Goal: Task Accomplishment & Management: Complete application form

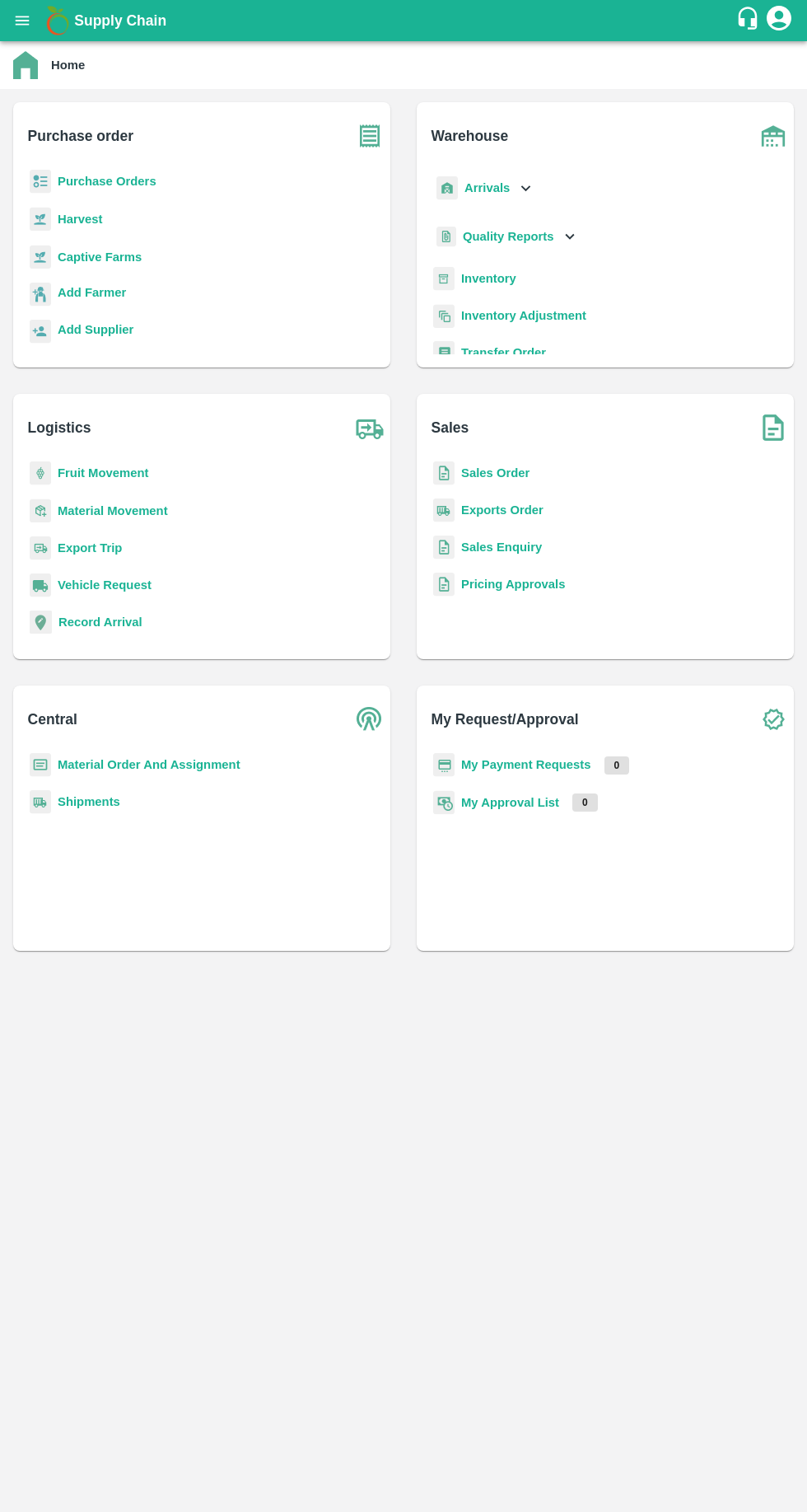
click at [86, 181] on b "Purchase Orders" at bounding box center [106, 181] width 99 height 13
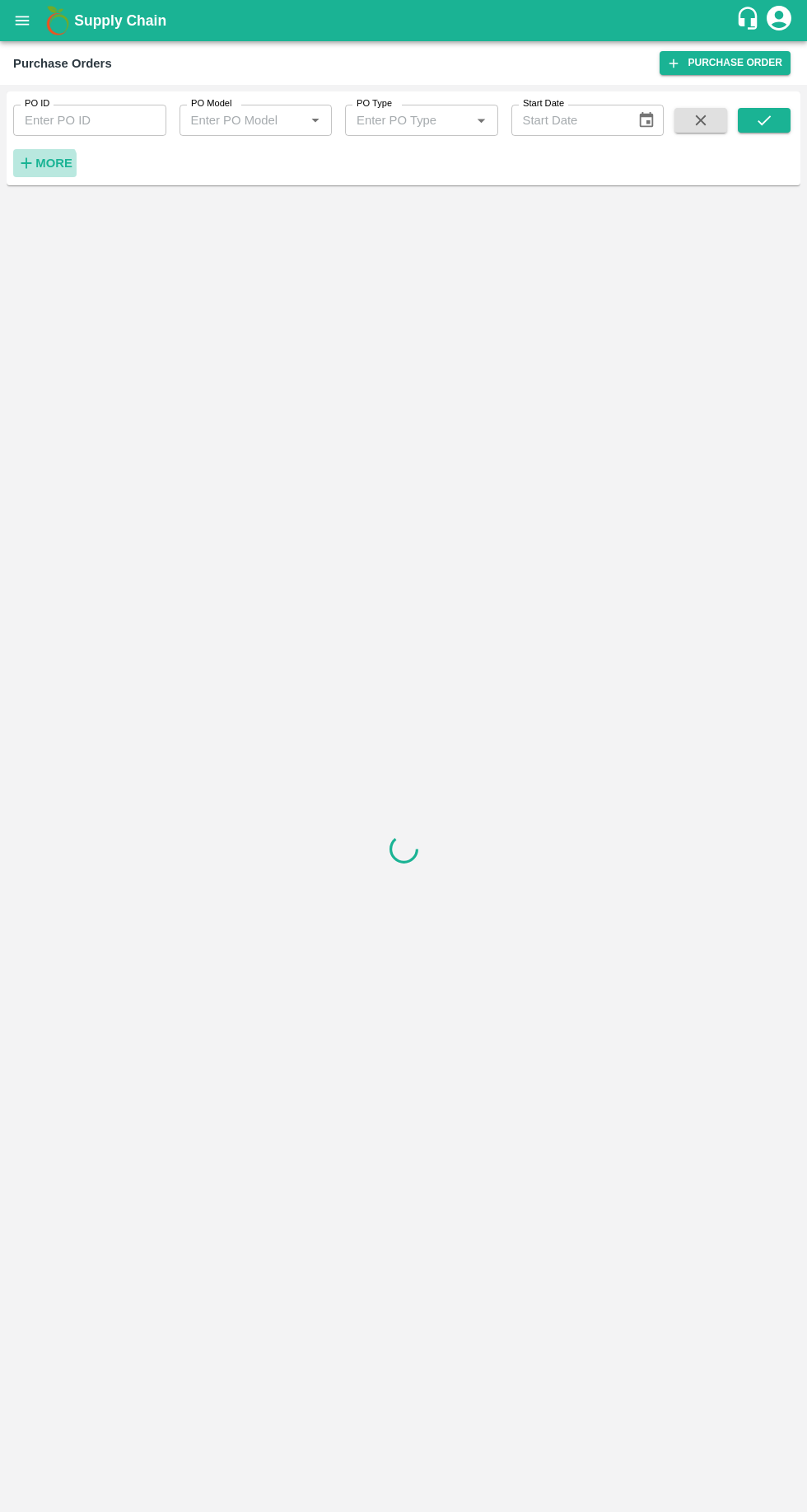
click at [37, 167] on strong "More" at bounding box center [54, 163] width 37 height 13
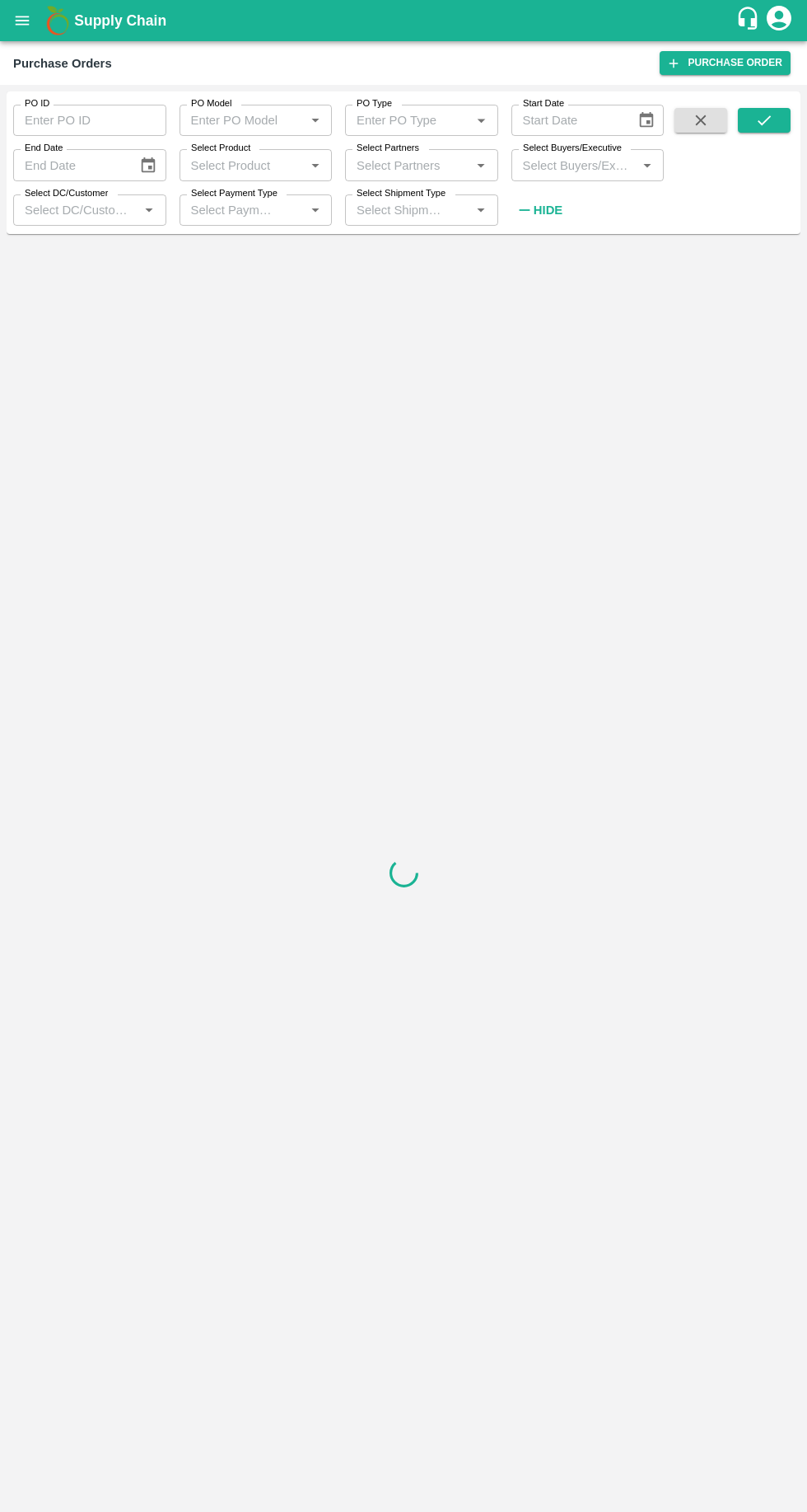
click at [706, 56] on link "Purchase Order" at bounding box center [725, 63] width 131 height 24
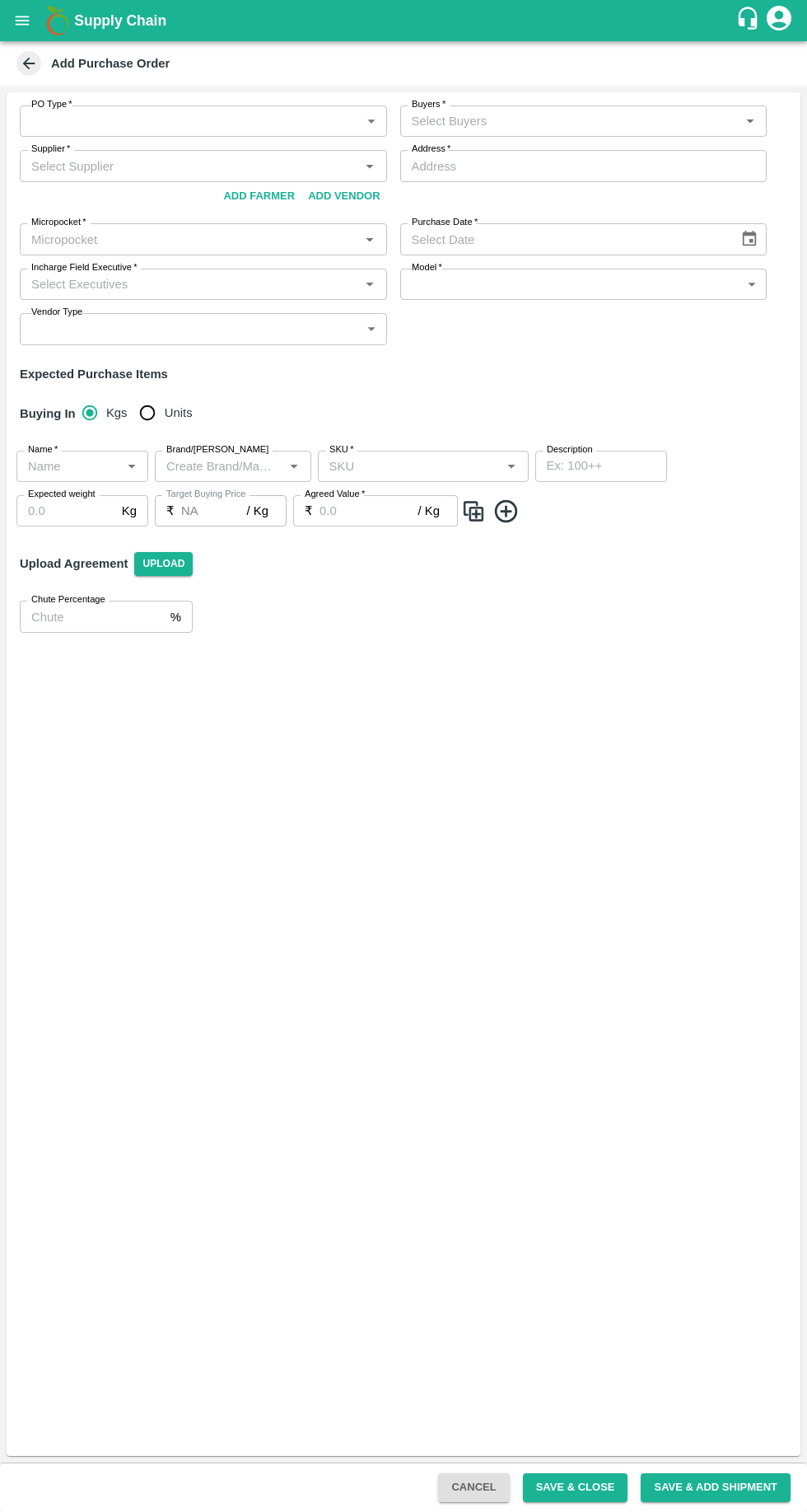
click at [62, 120] on body "Supply Chain Add Purchase Order PO Type   * ​ PO Type Buyers   * Buyers   * Sup…" at bounding box center [403, 756] width 807 height 1512
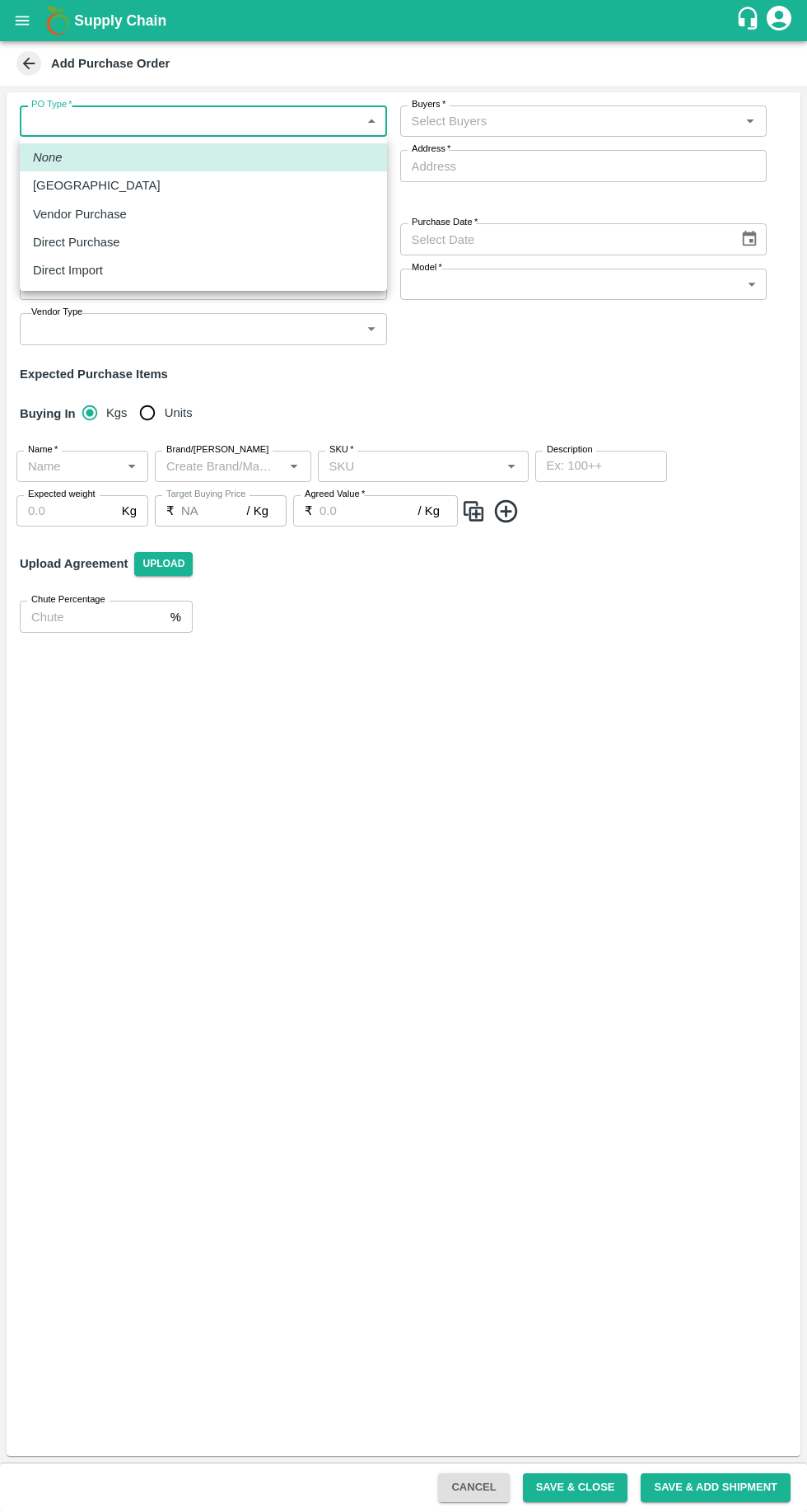
click at [55, 212] on p "Vendor Purchase" at bounding box center [79, 214] width 94 height 18
type input "2"
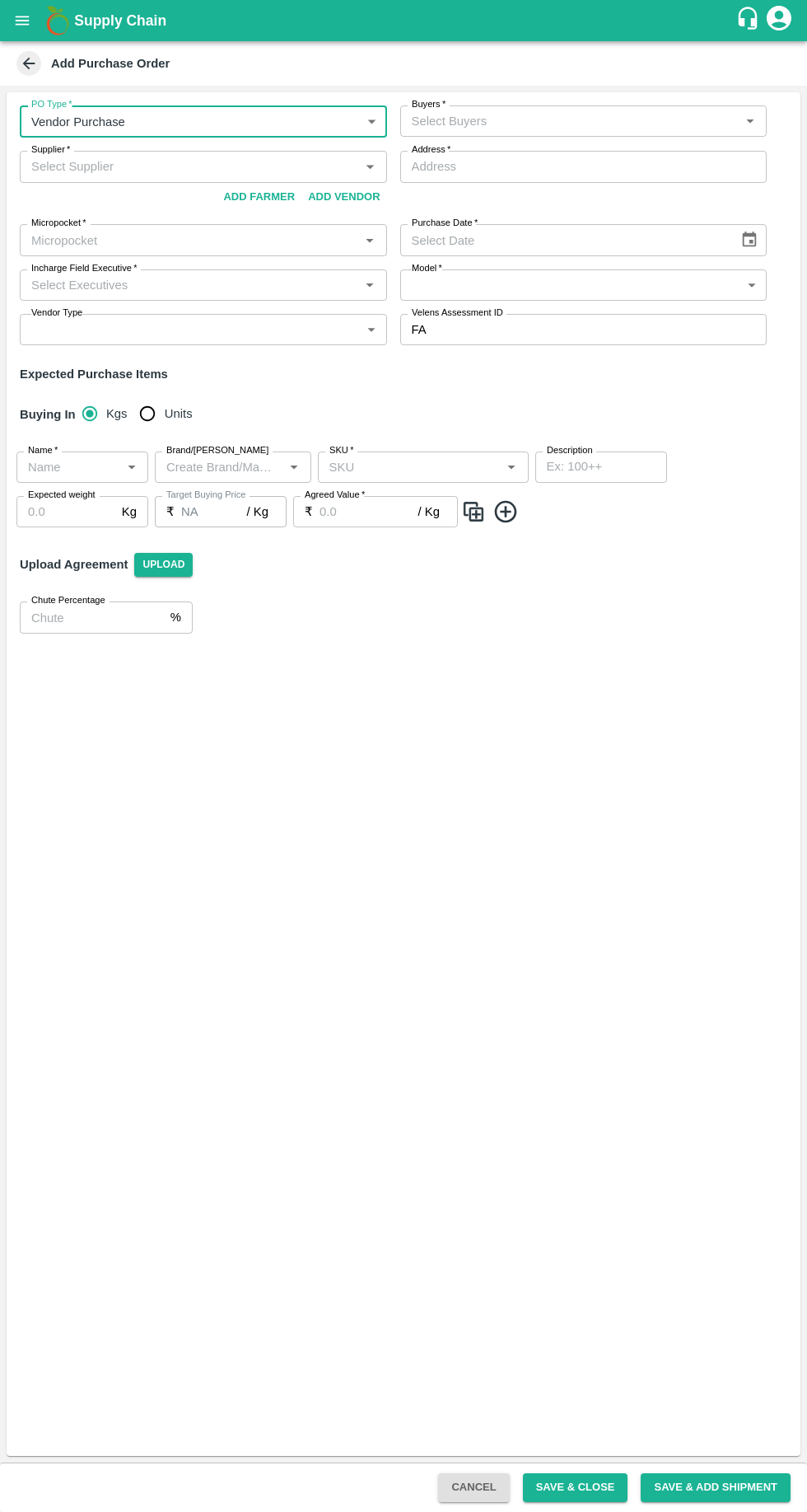
click at [467, 114] on input "Buyers   *" at bounding box center [570, 121] width 330 height 22
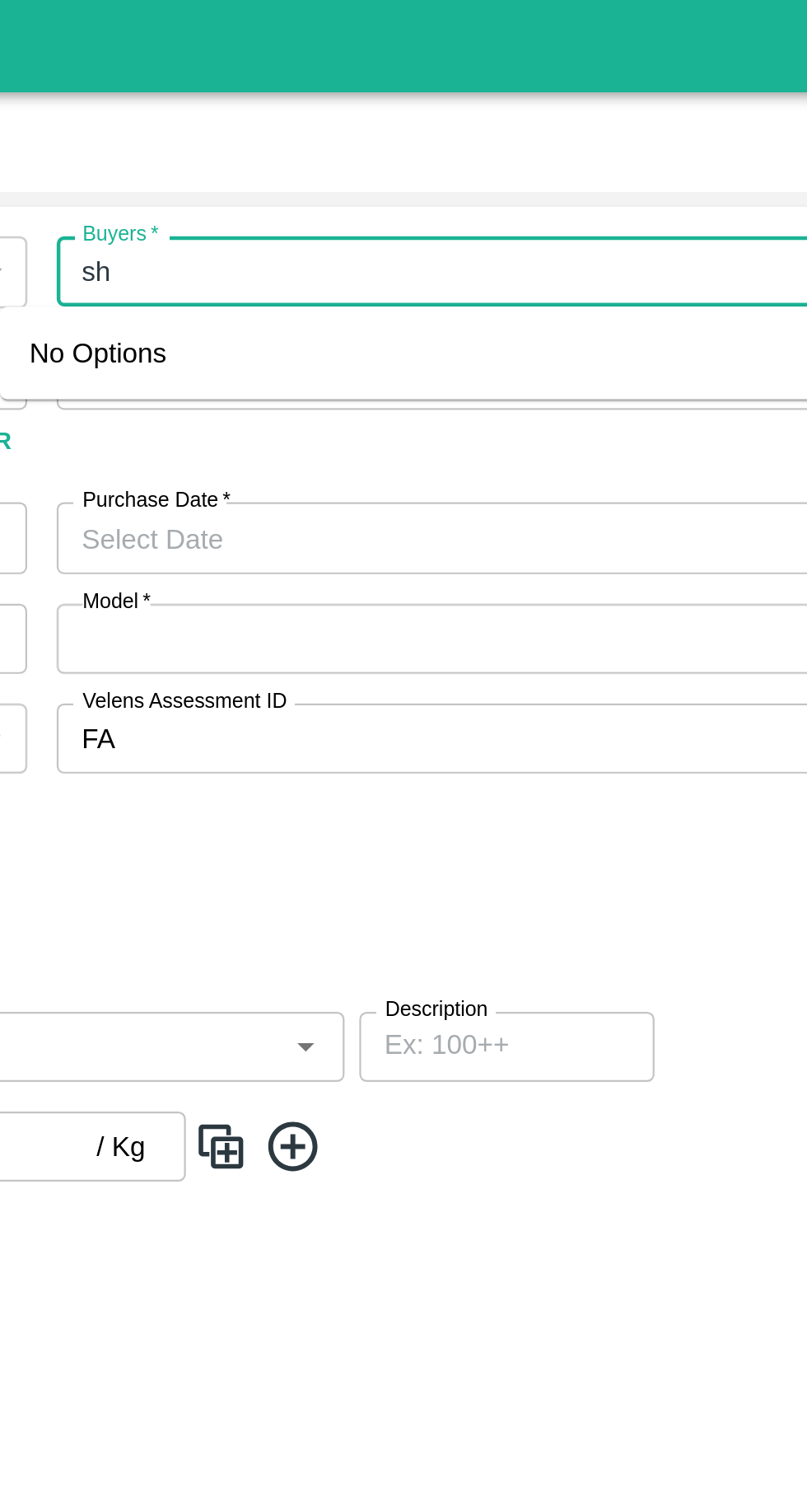
type input "s"
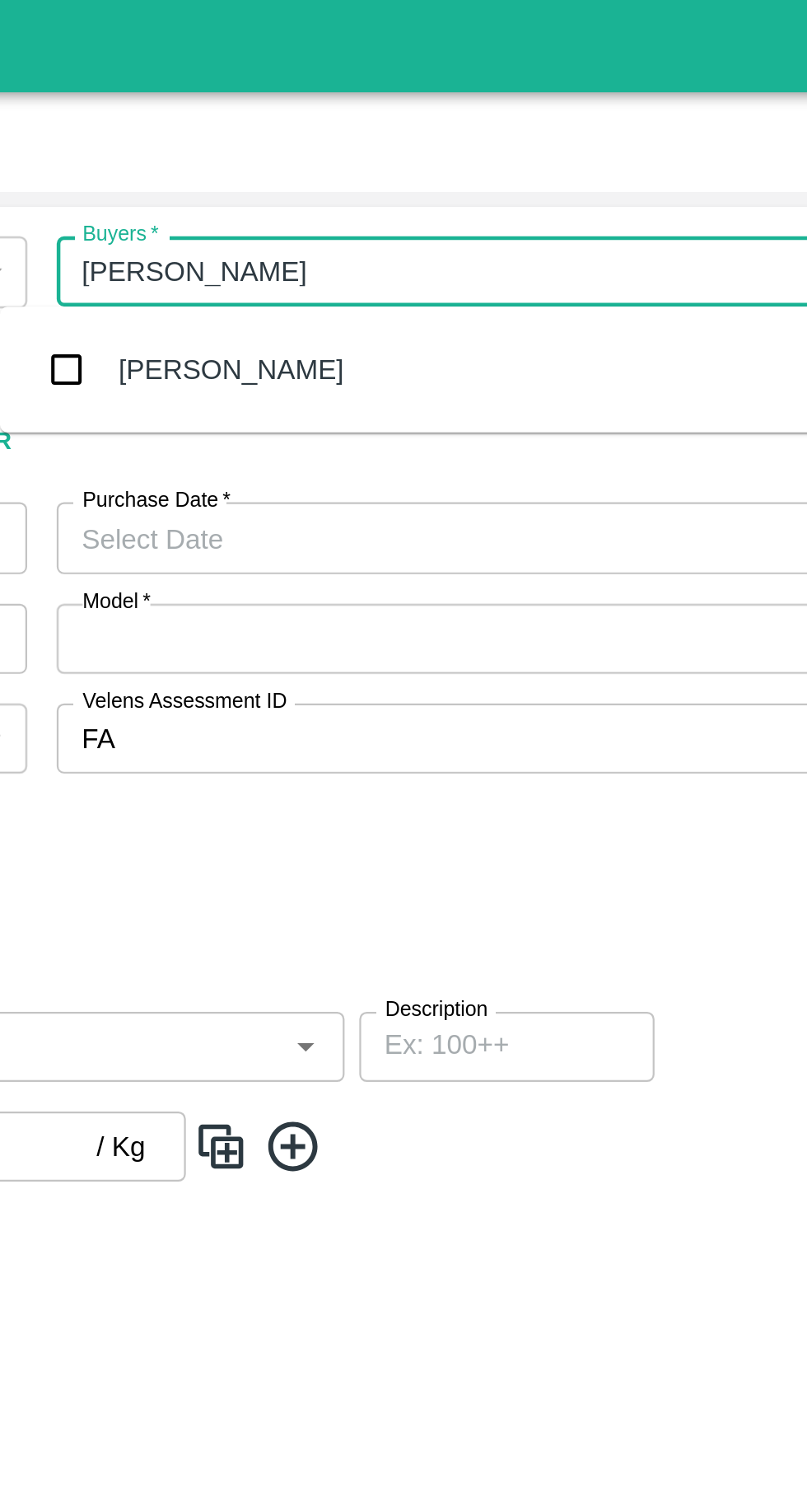
type input "vikas kok"
click at [407, 166] on input "checkbox" at bounding box center [405, 165] width 33 height 33
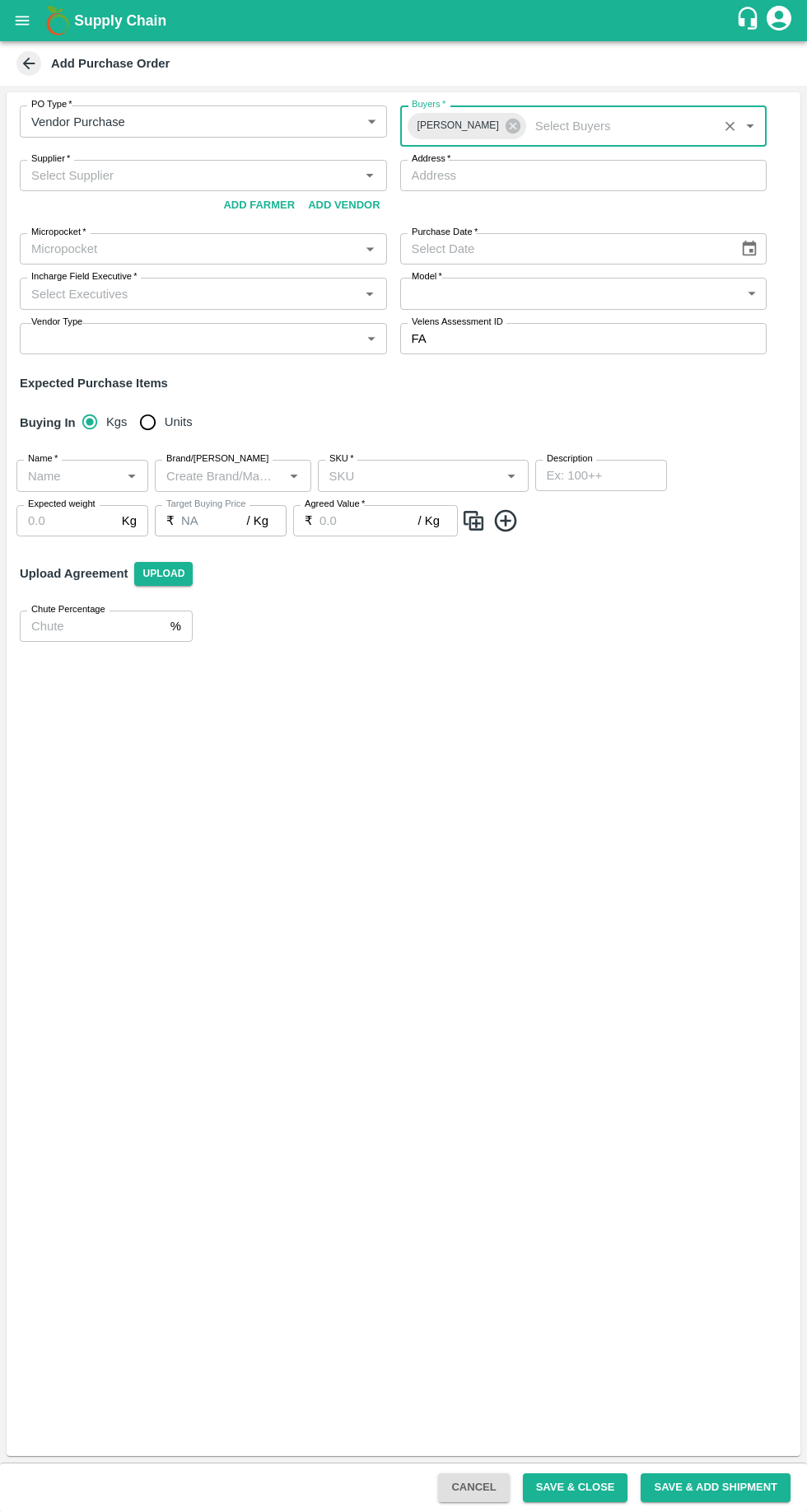
click at [77, 174] on input "Supplier   *" at bounding box center [189, 176] width 330 height 22
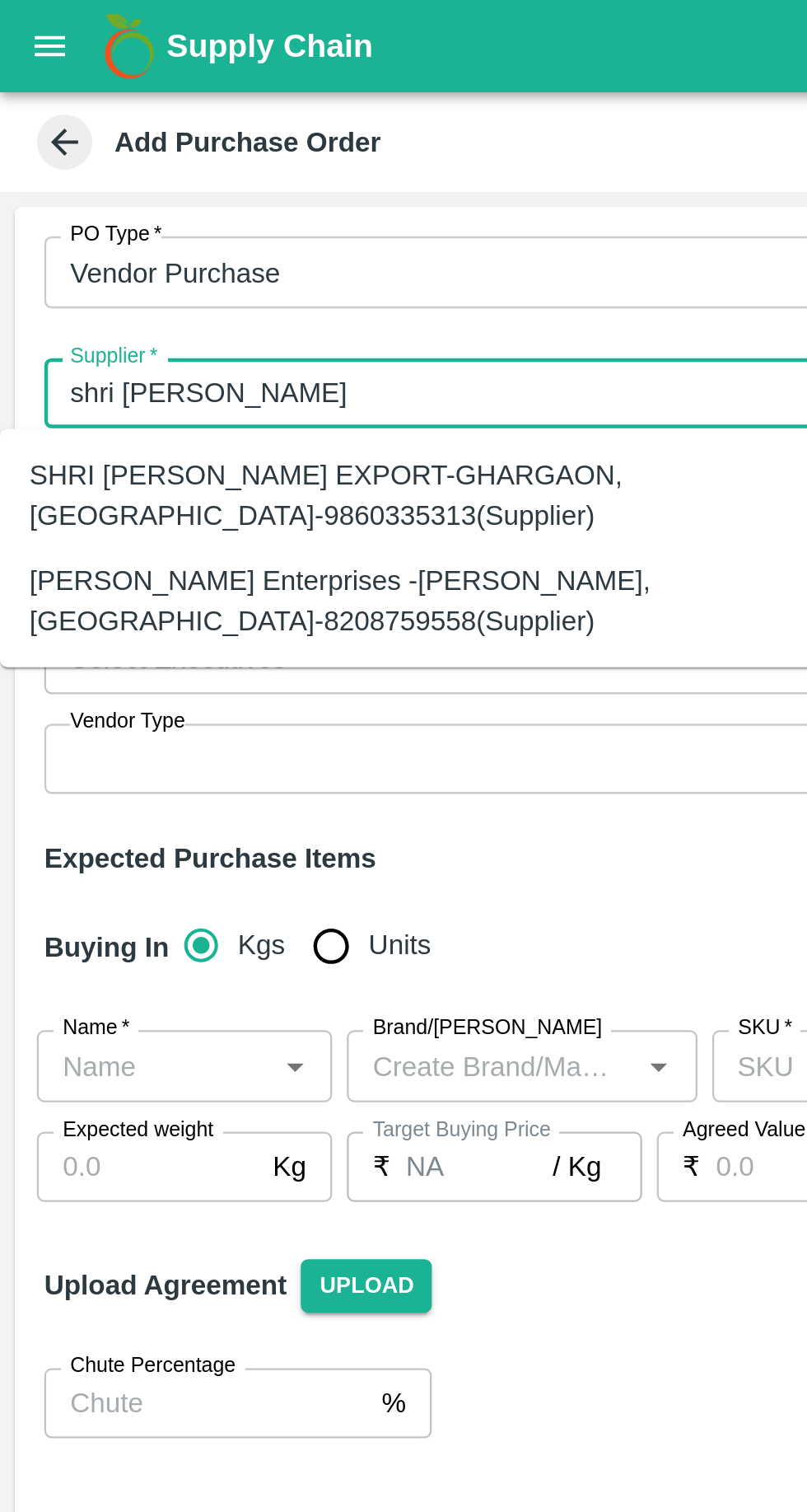
click at [66, 260] on div "Shri Laxmi Enterprises -Sangamner, Ahmednagar-8208759558(Supplier)" at bounding box center [183, 267] width 341 height 37
type input "Shri Laxmi Enterprises -Sangamner, Ahmednagar-8208759558(Supplier)"
type input "Sangamner, Ahmednagar, Sangamner, Maharashtra"
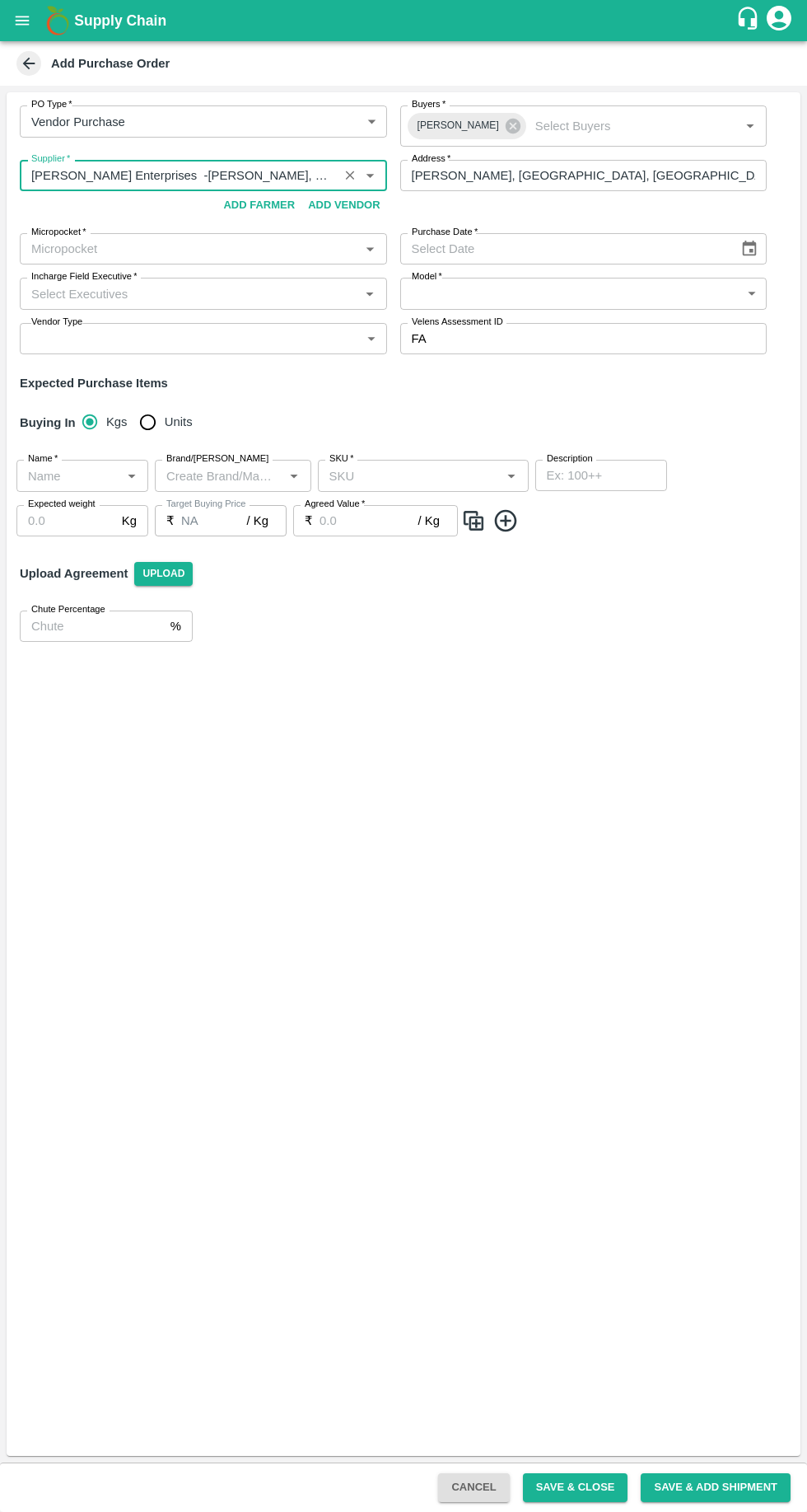
type input "Shri Laxmi Enterprises -Sangamner, Ahmednagar-8208759558(Supplier)"
click at [72, 243] on input "Micropocket   *" at bounding box center [189, 249] width 330 height 22
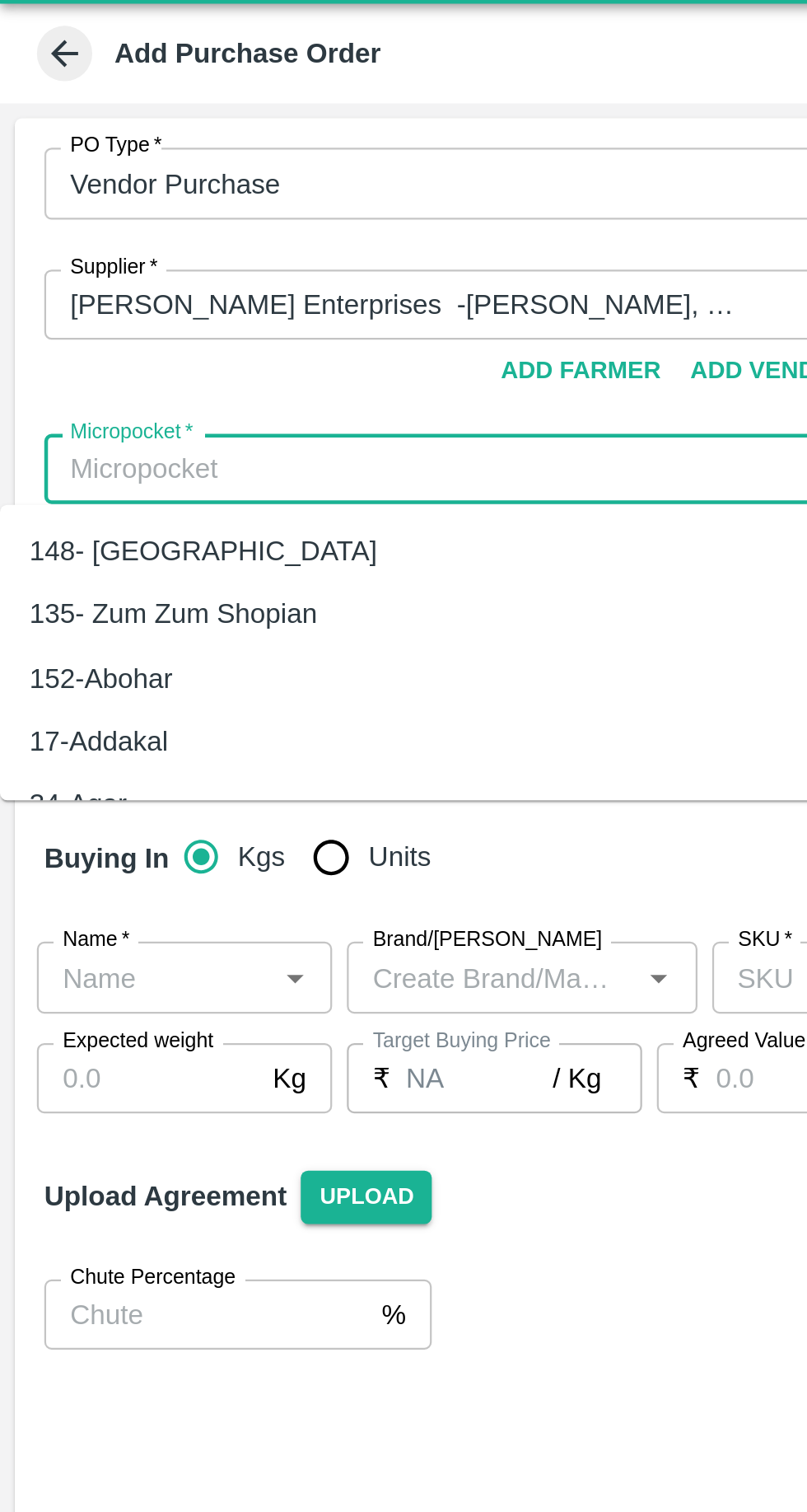
click at [0, 159] on div "PO Type   * Vendor Purchase 2 PO Type Buyers   * Vikas Kokate Buyers   * Suppli…" at bounding box center [403, 773] width 807 height 1376
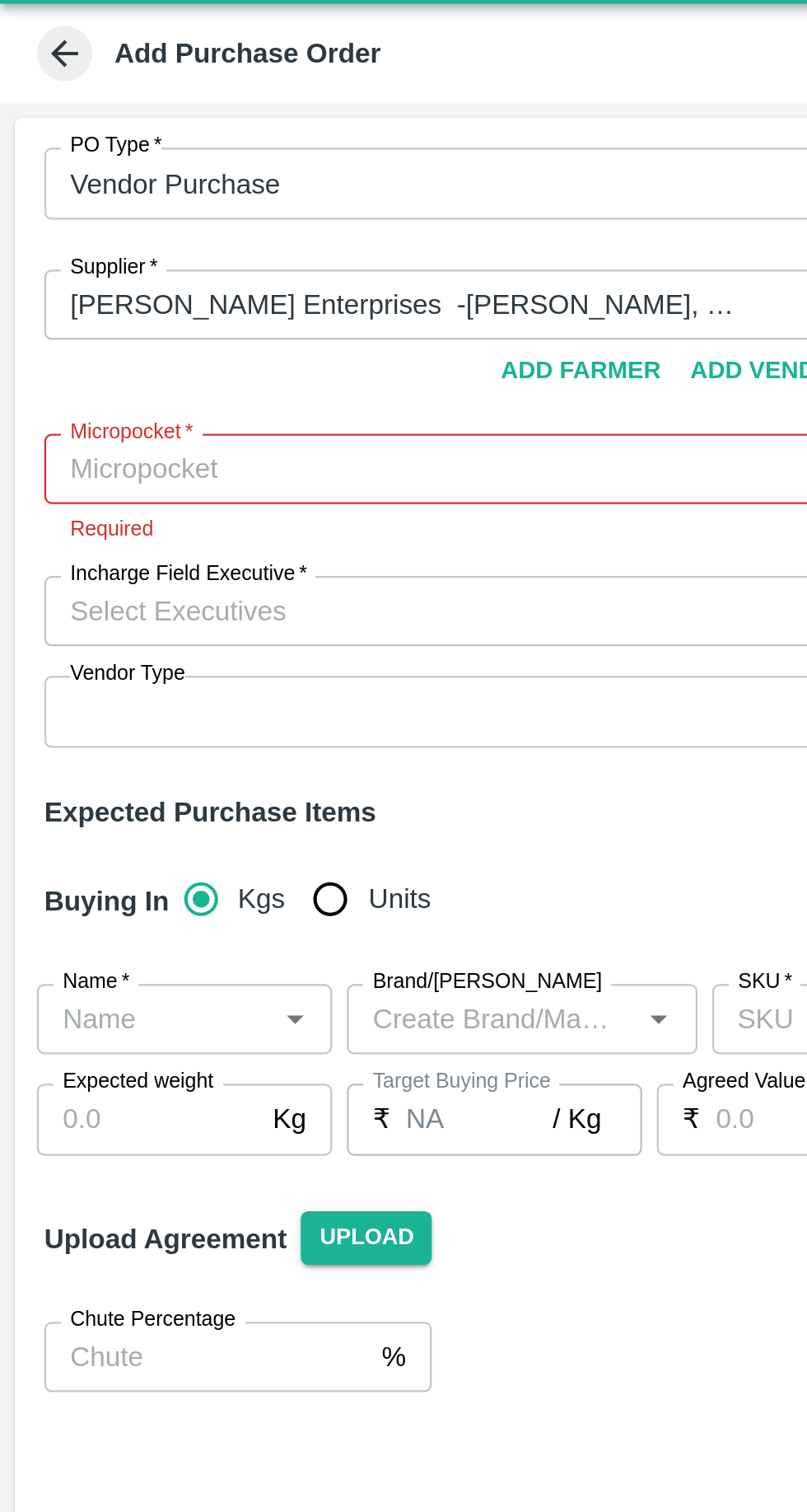
click at [53, 246] on input "Micropocket   *" at bounding box center [189, 249] width 330 height 22
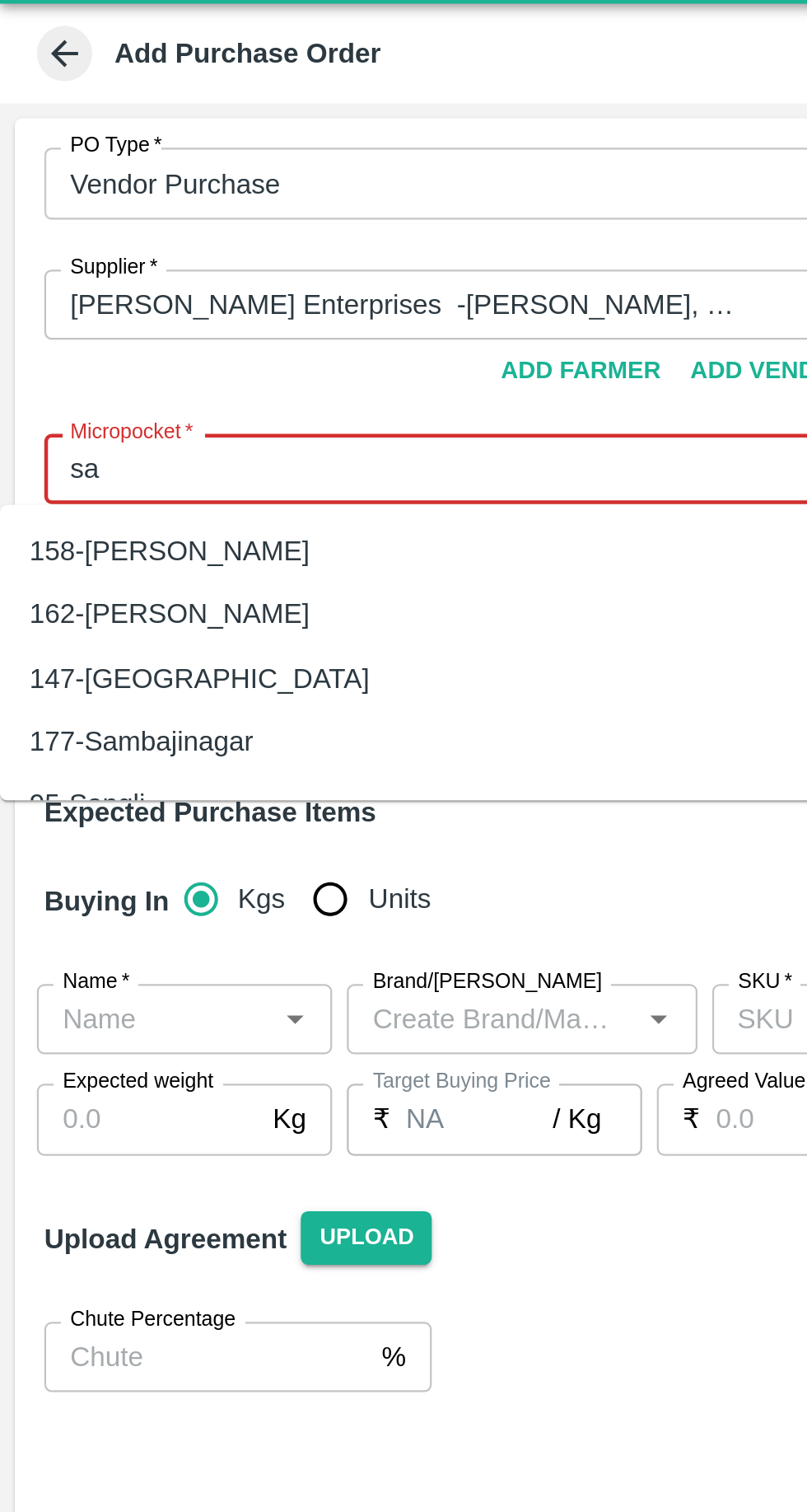
type input "s"
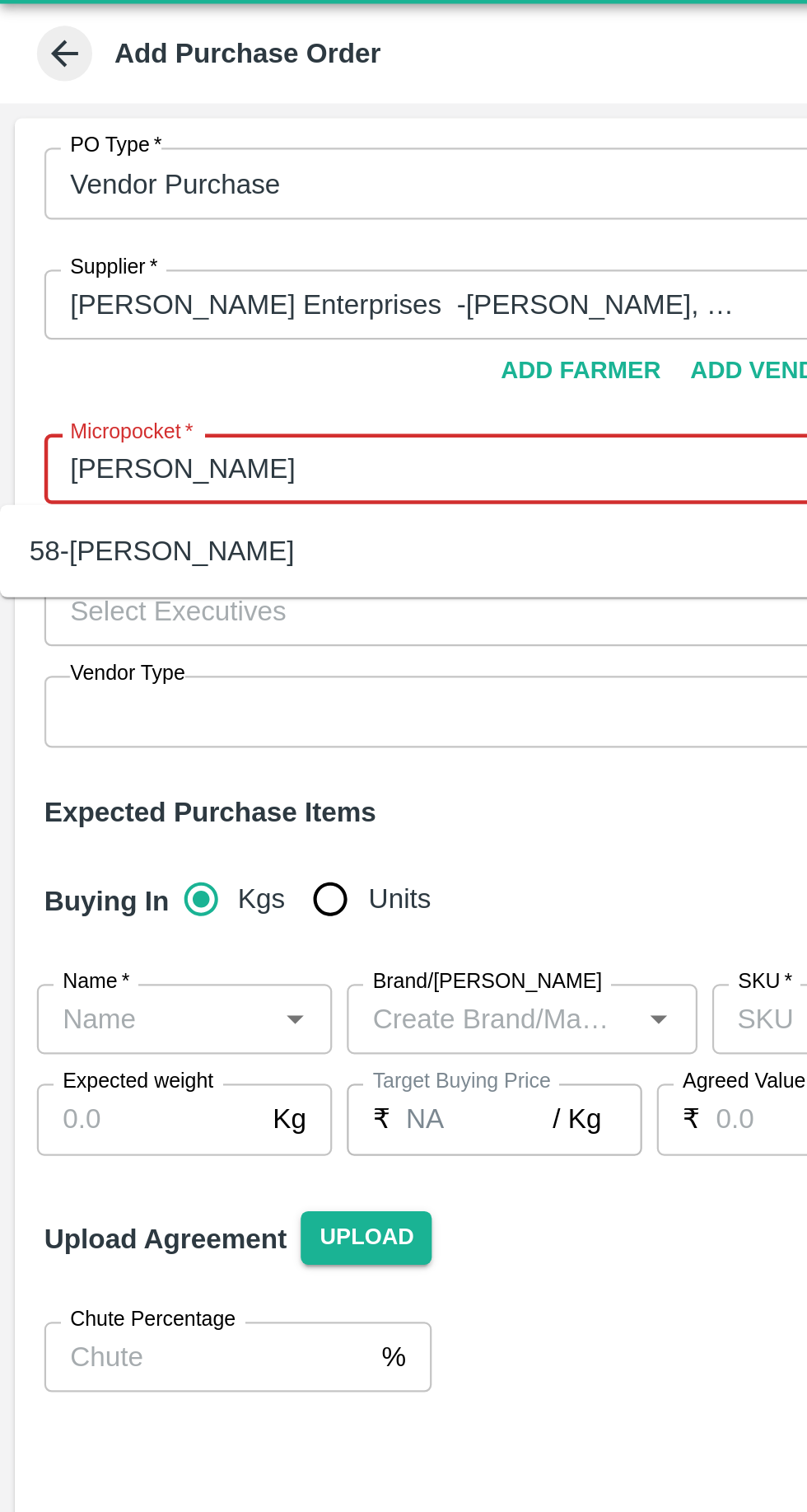
click at [41, 291] on div "58-Shirdi" at bounding box center [72, 285] width 118 height 18
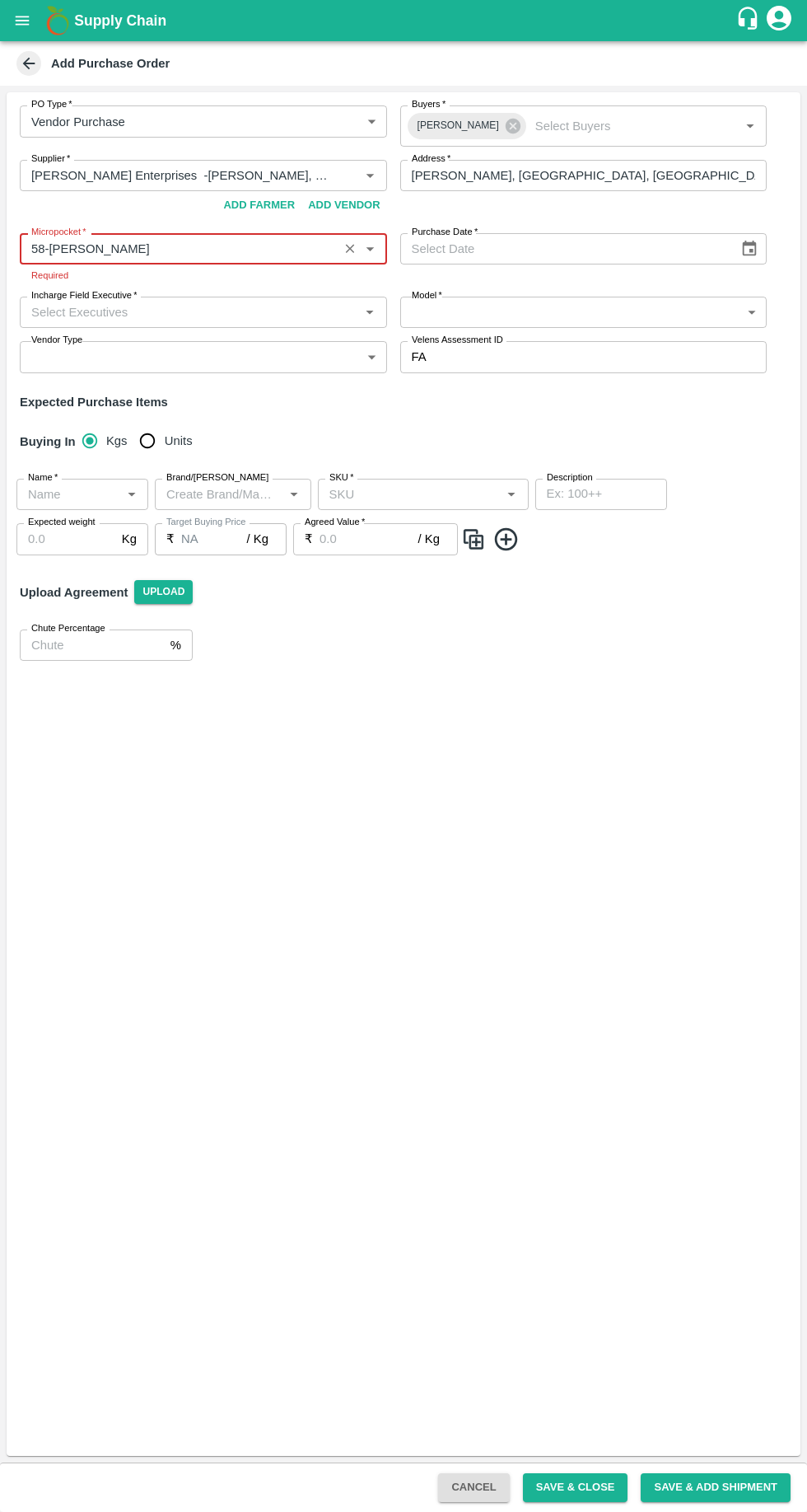
type input "58-Shirdi"
click at [452, 236] on label "Purchase Date   *" at bounding box center [445, 232] width 66 height 13
click at [452, 236] on input "Purchase Date   *" at bounding box center [564, 248] width 328 height 31
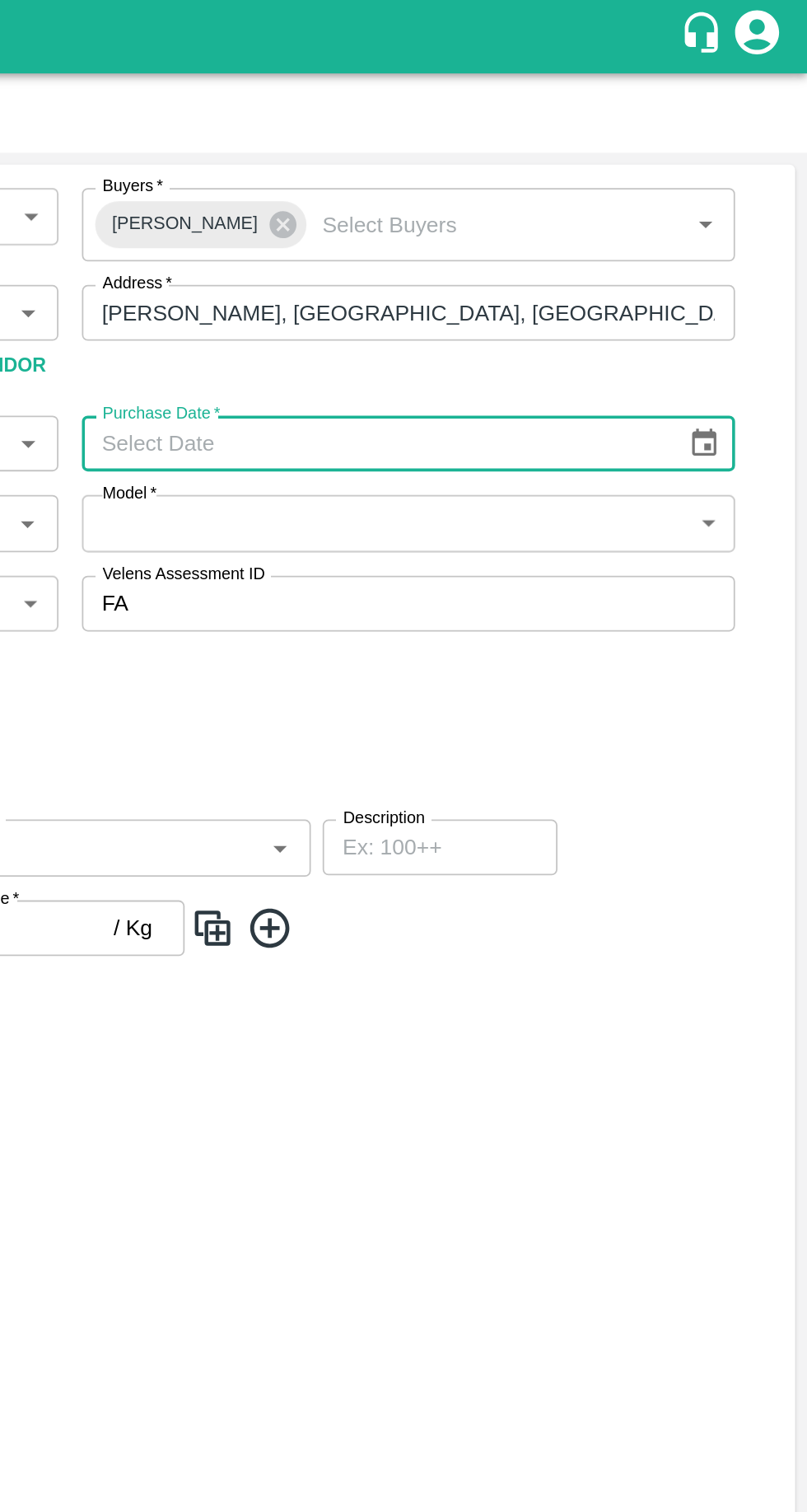
click at [749, 247] on icon "Choose date" at bounding box center [750, 249] width 18 height 18
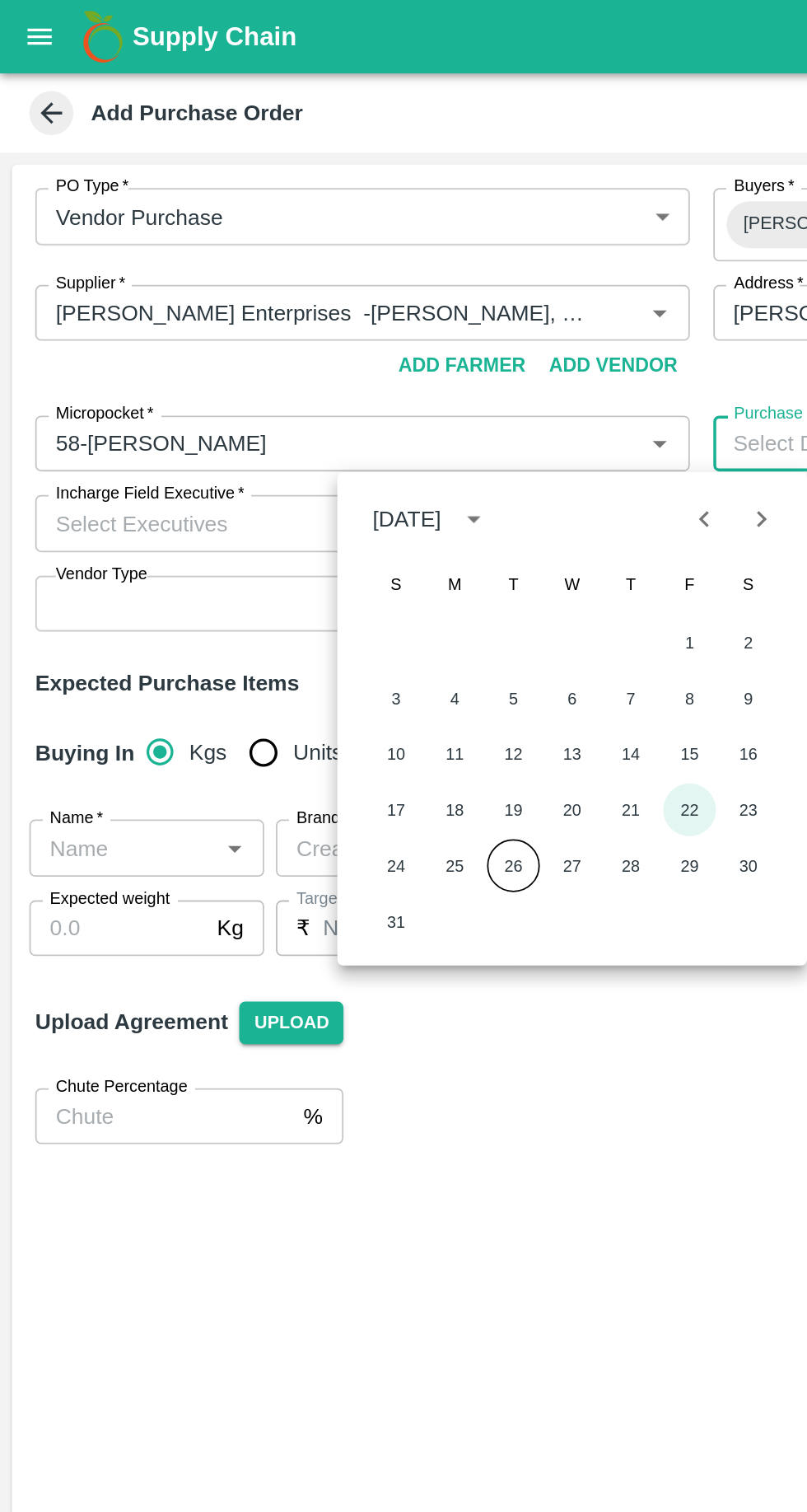
click at [387, 454] on button "22" at bounding box center [387, 454] width 30 height 30
type input "22/08/2025"
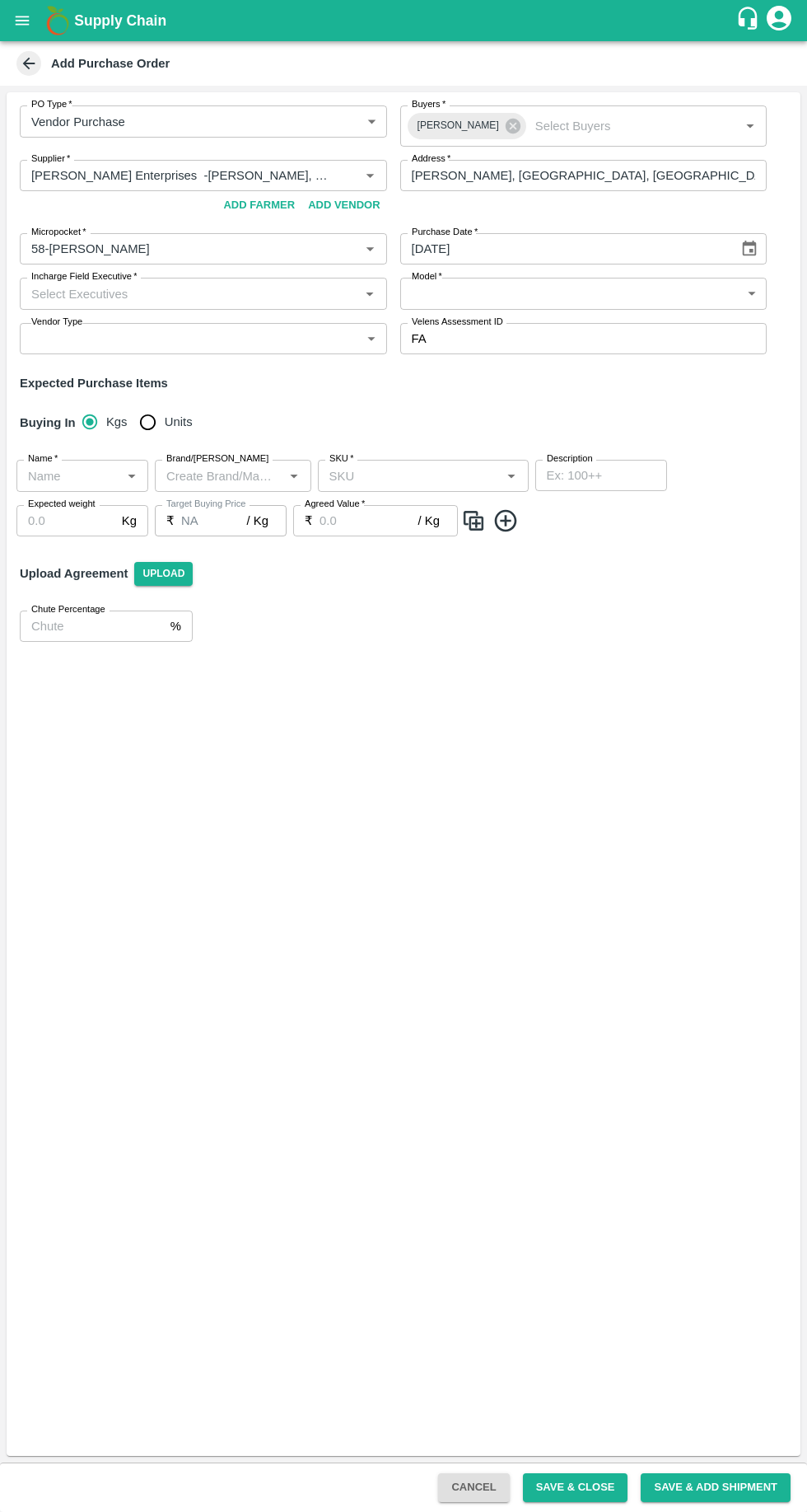
click at [89, 295] on input "Incharge Field Executive   *" at bounding box center [189, 294] width 330 height 22
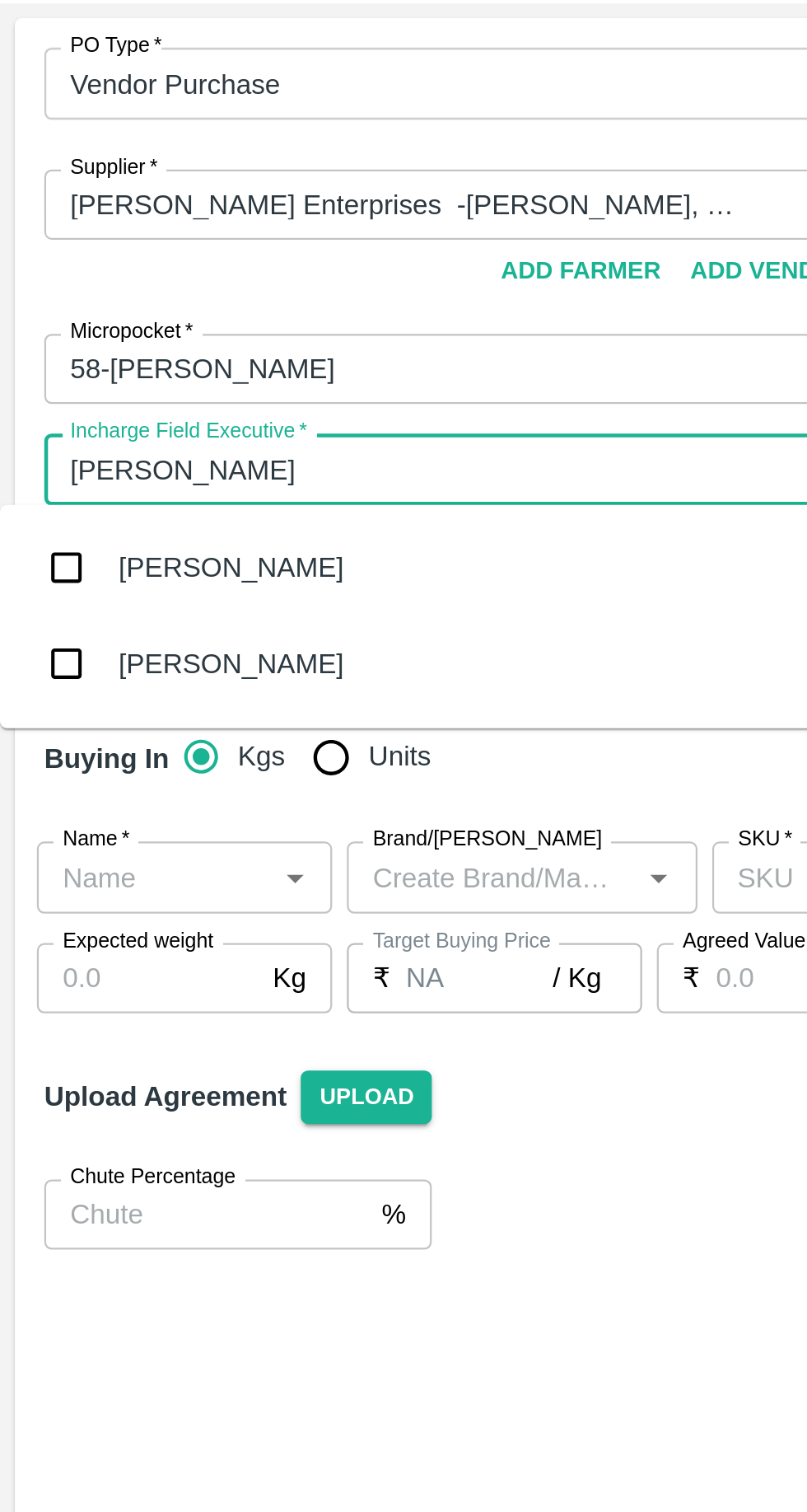
type input "vikas kok"
click at [43, 379] on input "checkbox" at bounding box center [29, 380] width 33 height 33
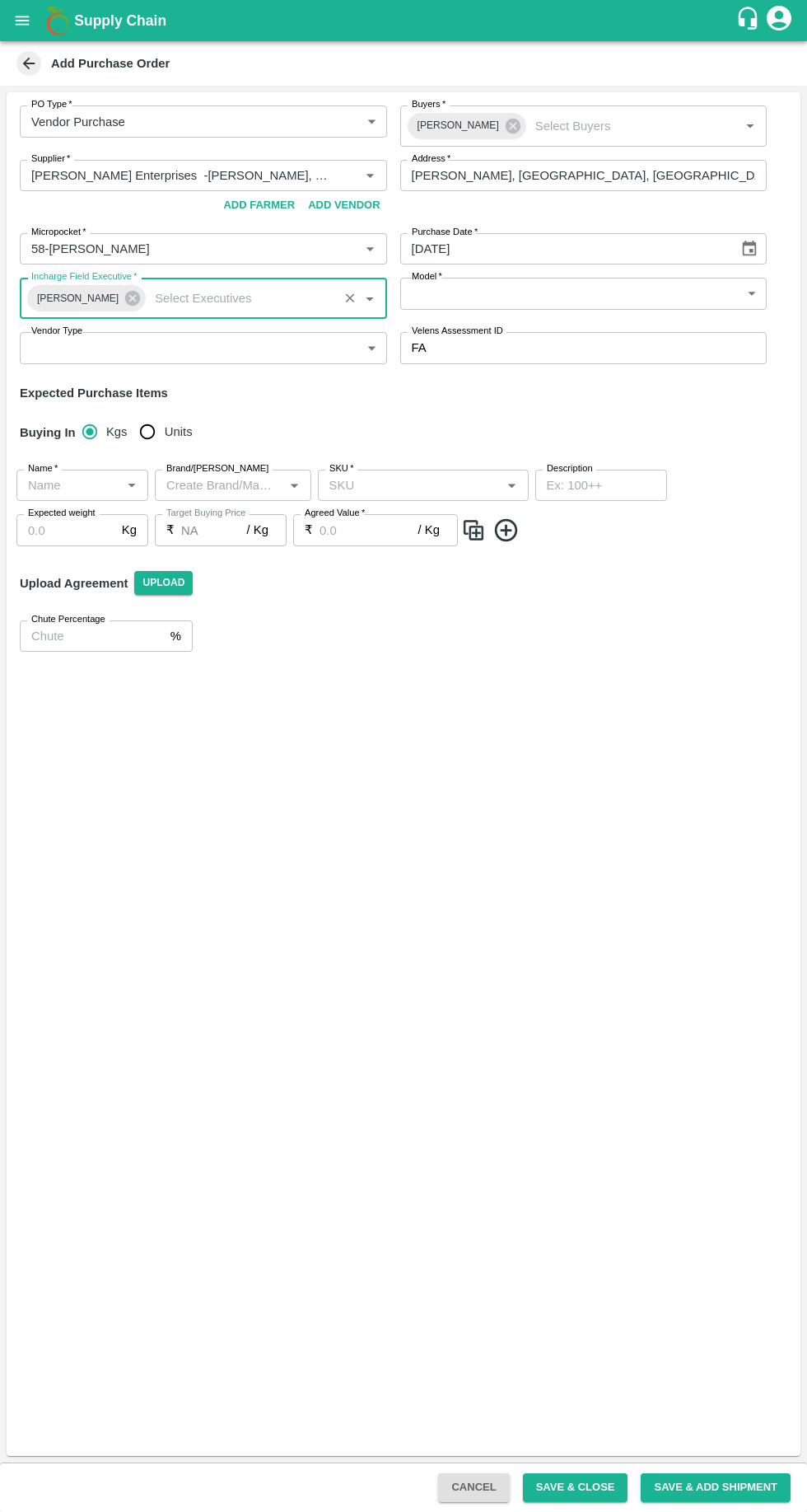
click at [455, 302] on body "Supply Chain Add Purchase Order PO Type   * Vendor Purchase 2 PO Type Buyers   …" at bounding box center [403, 756] width 807 height 1512
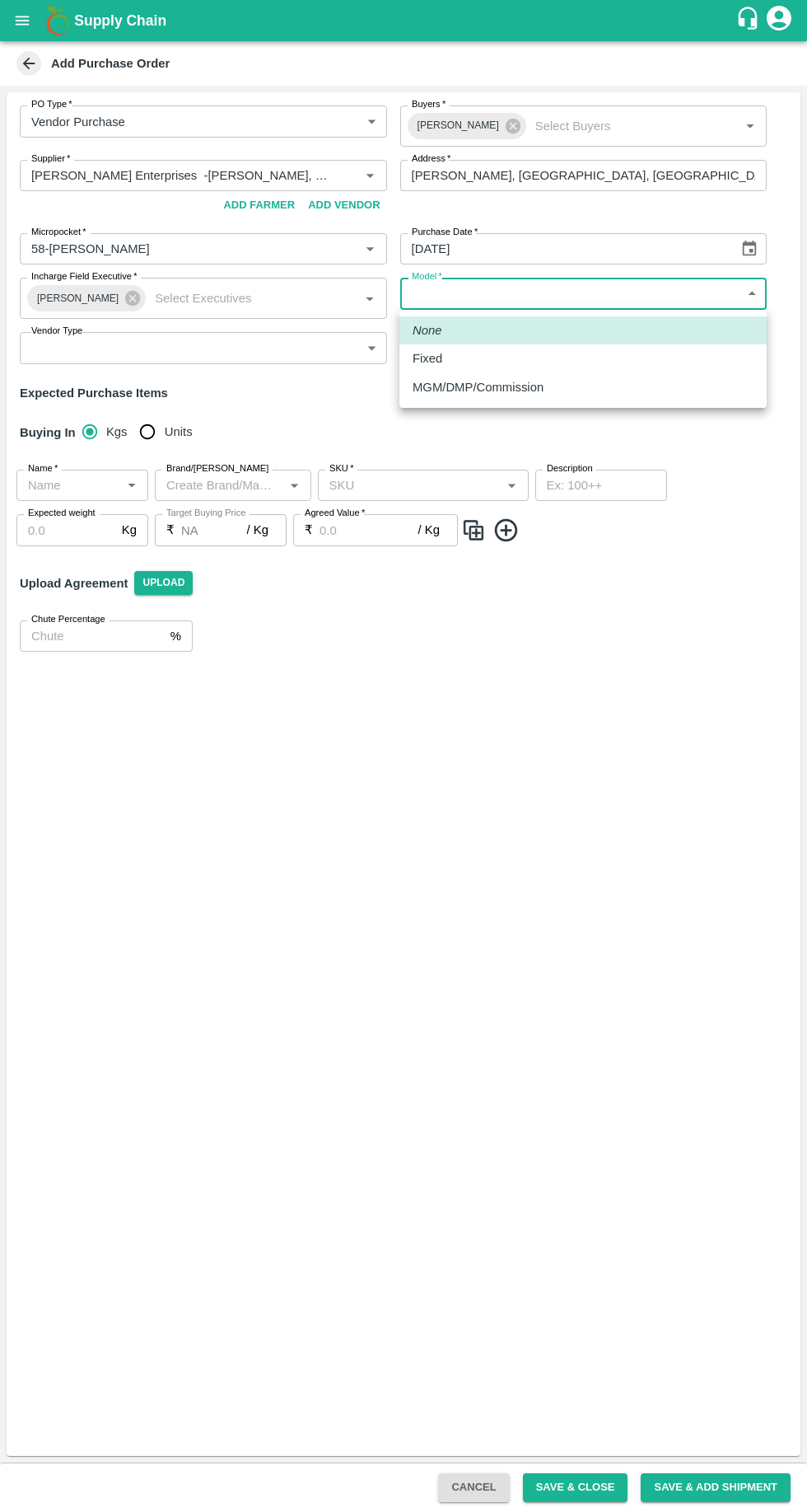
click at [440, 383] on p "MGM/DMP/Commission" at bounding box center [479, 388] width 131 height 18
type input "Commision"
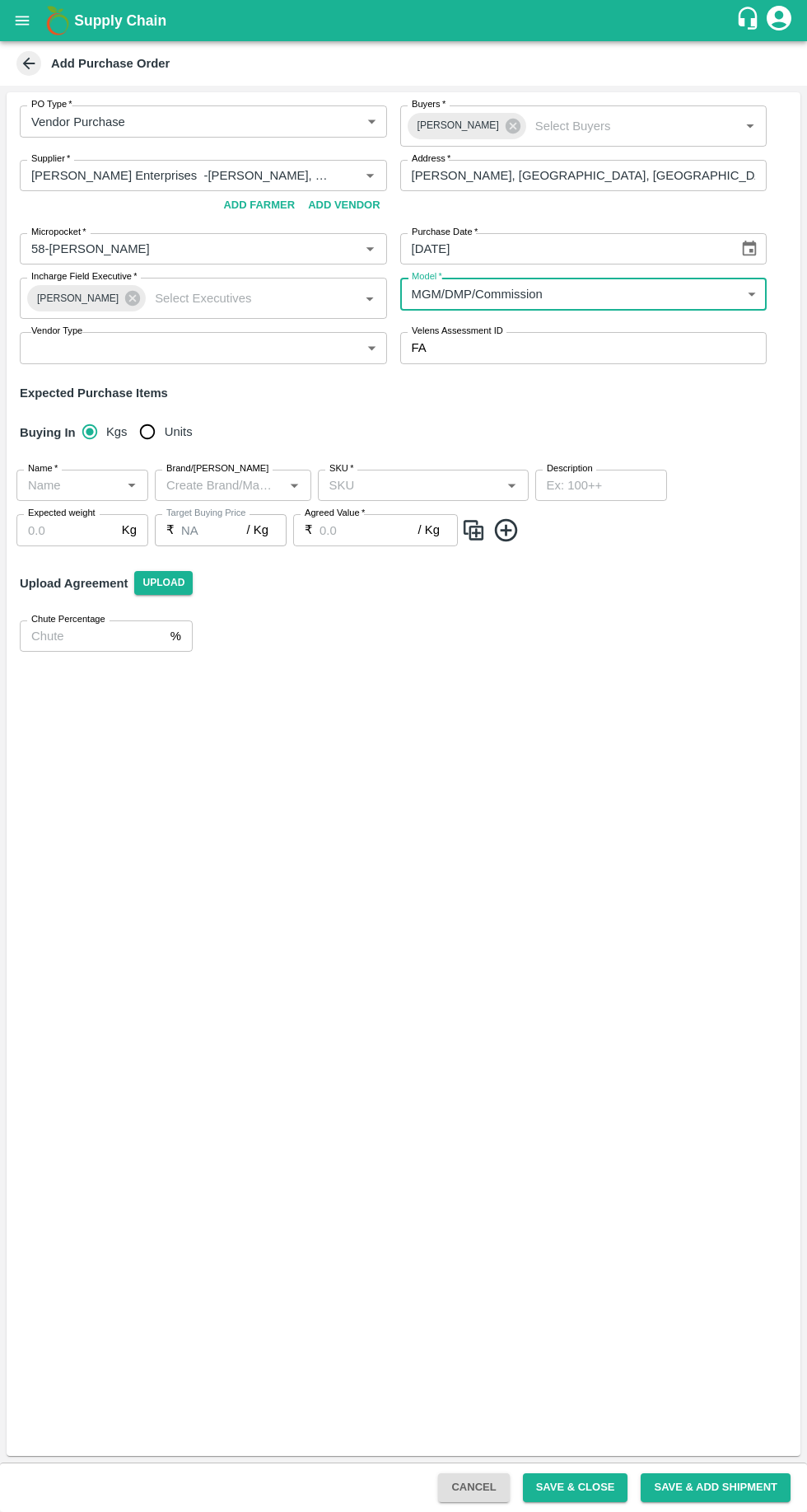
click at [73, 354] on body "Supply Chain Add Purchase Order PO Type   * Vendor Purchase 2 PO Type Buyers   …" at bounding box center [403, 756] width 807 height 1512
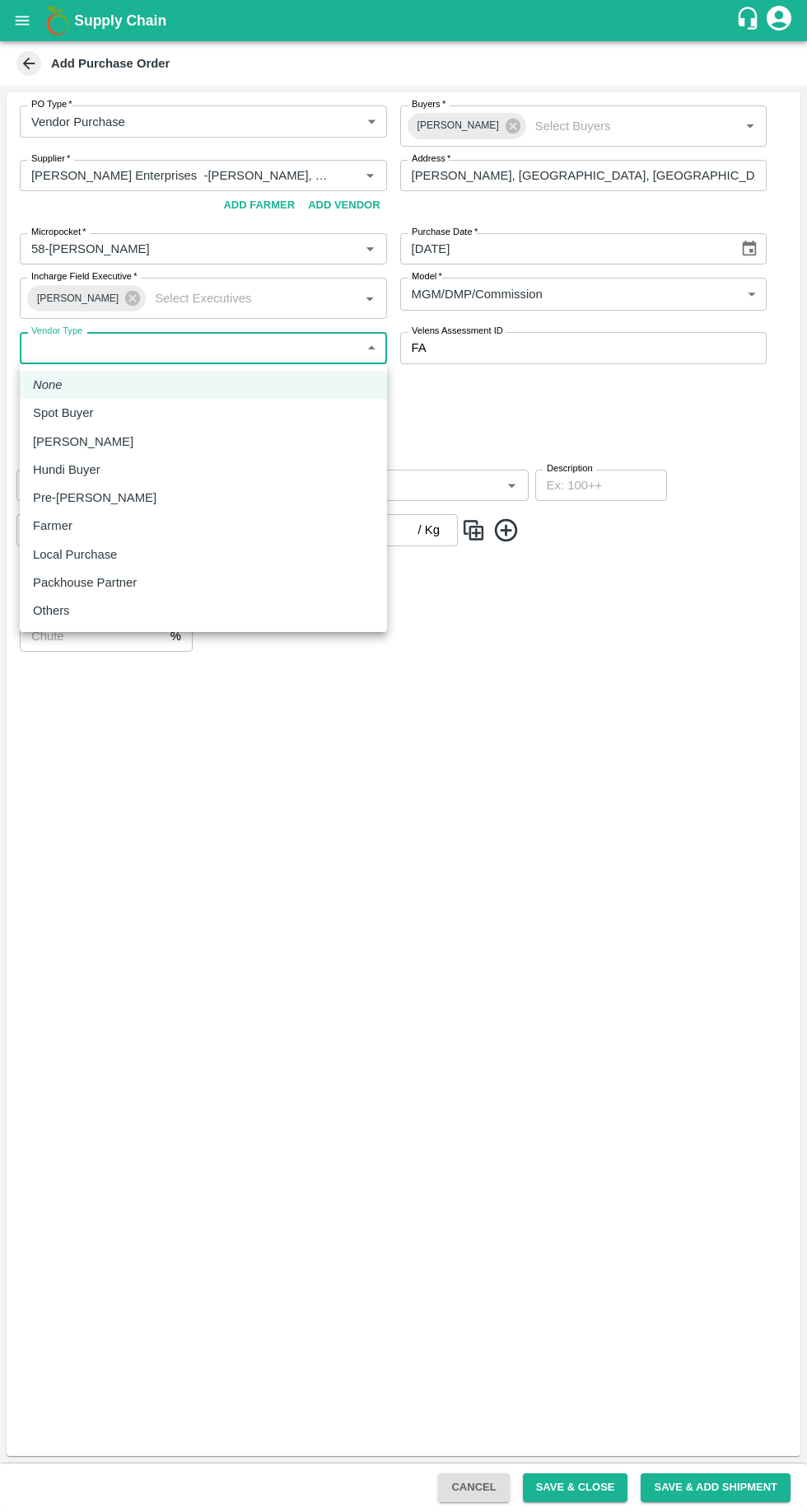
click at [126, 354] on div at bounding box center [403, 756] width 807 height 1512
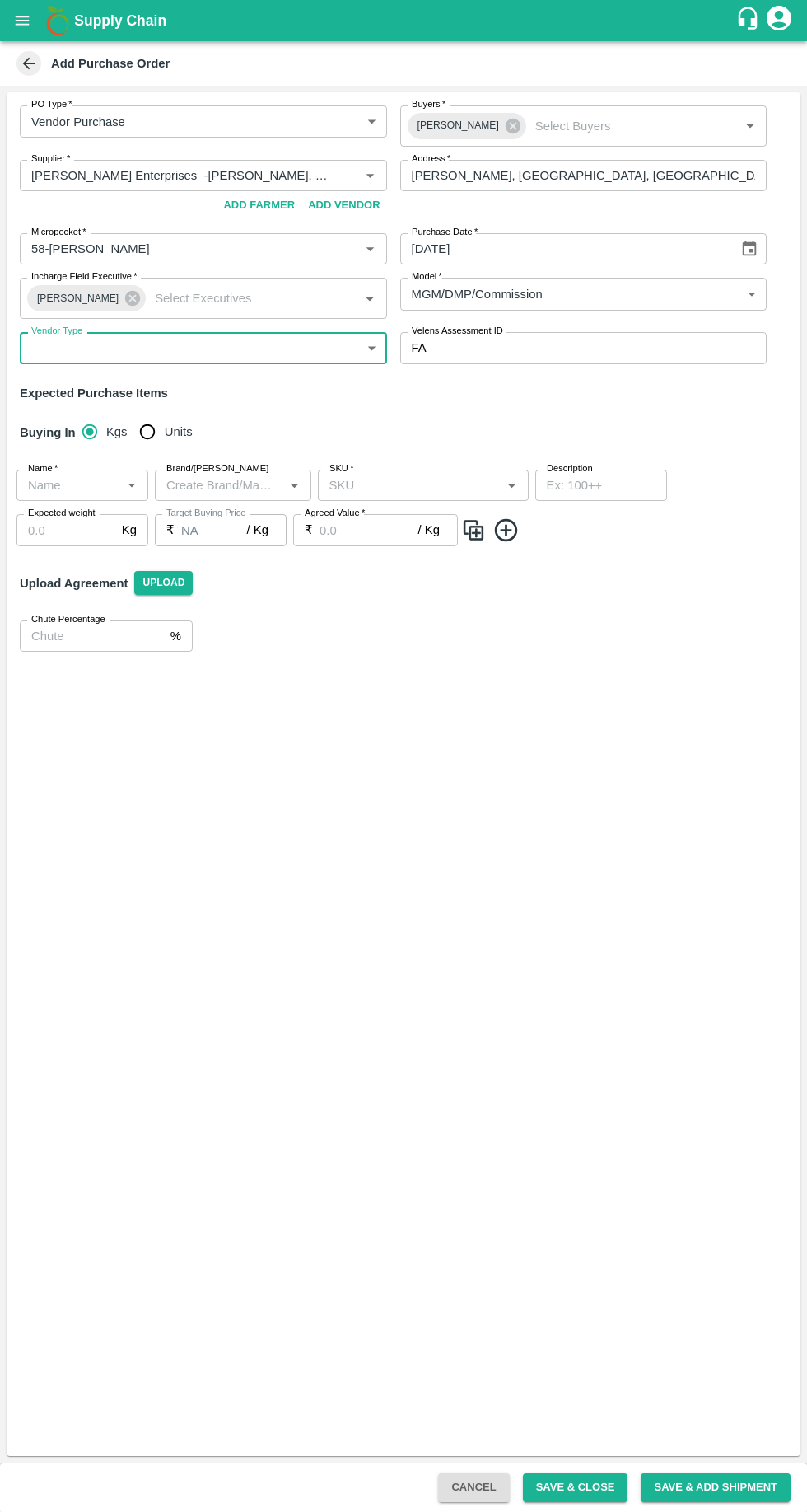
click at [96, 343] on body "Supply Chain Add Purchase Order PO Type   * Vendor Purchase 2 PO Type Buyers   …" at bounding box center [403, 756] width 807 height 1512
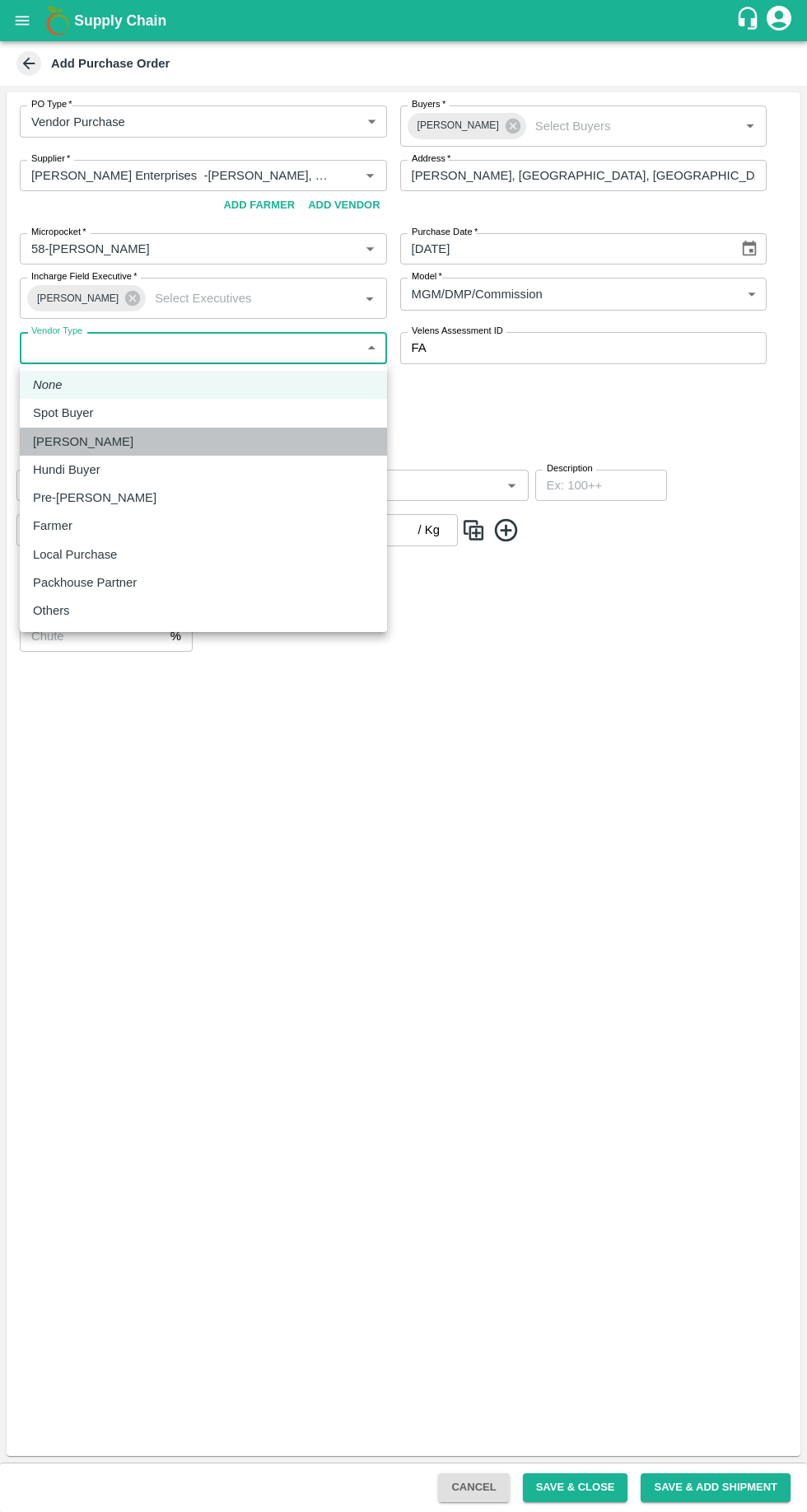
click at [67, 440] on p "Mandi Loader" at bounding box center [83, 441] width 100 height 18
type input "MANDI_LOADER"
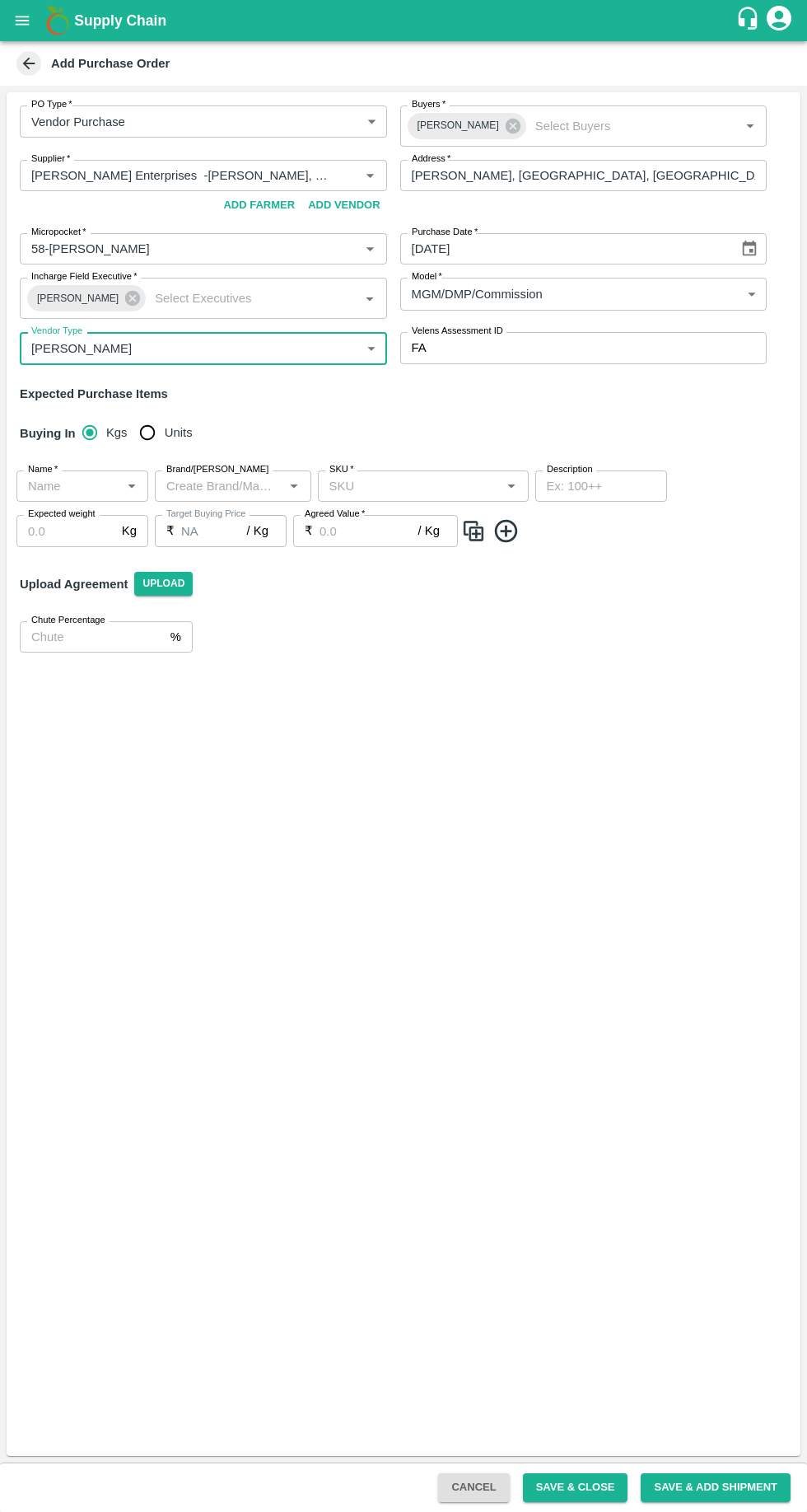
click at [159, 431] on input "Units" at bounding box center [147, 432] width 33 height 33
radio input "true"
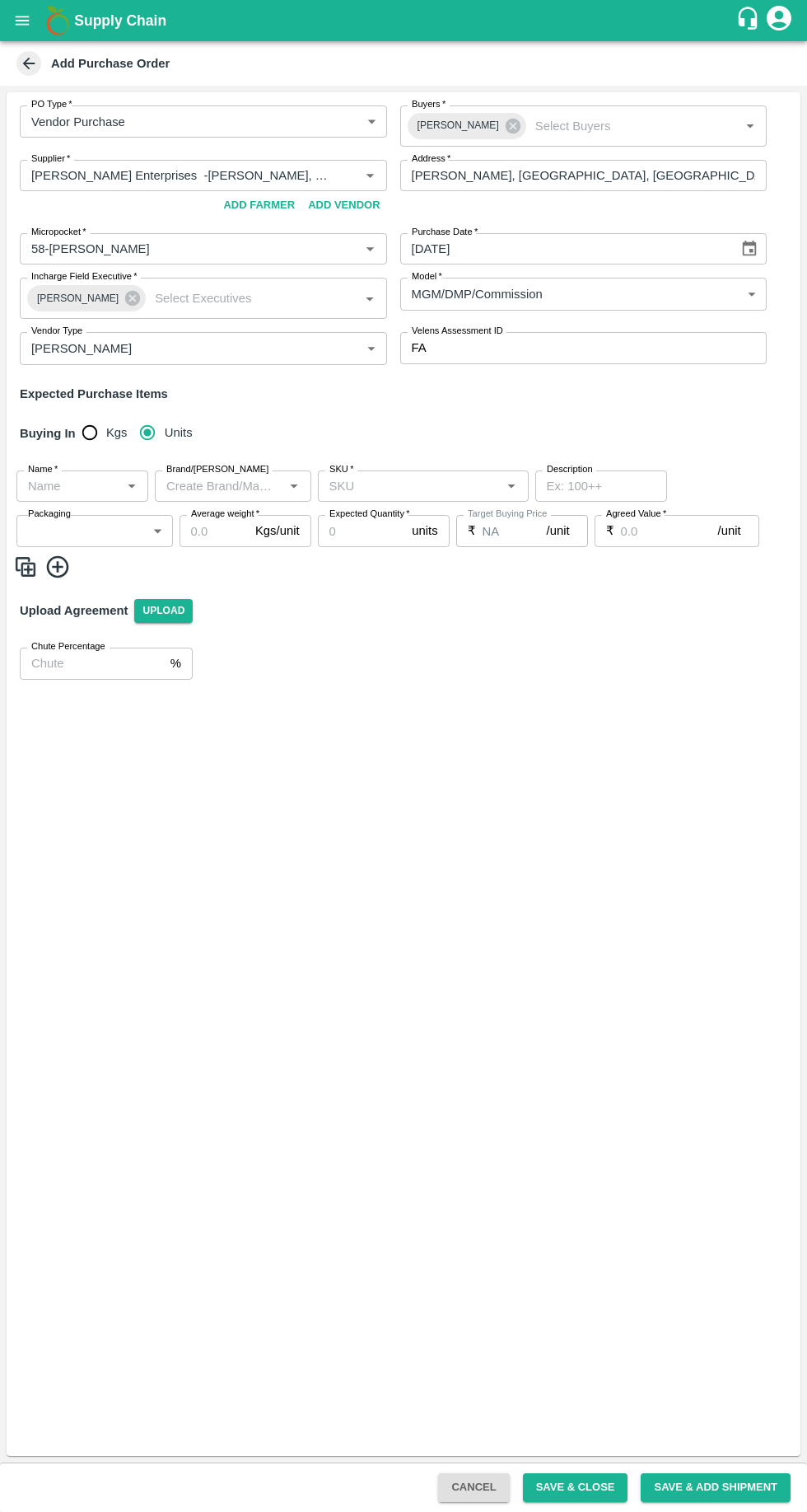
click at [100, 492] on input "Name   *" at bounding box center [69, 487] width 95 height 22
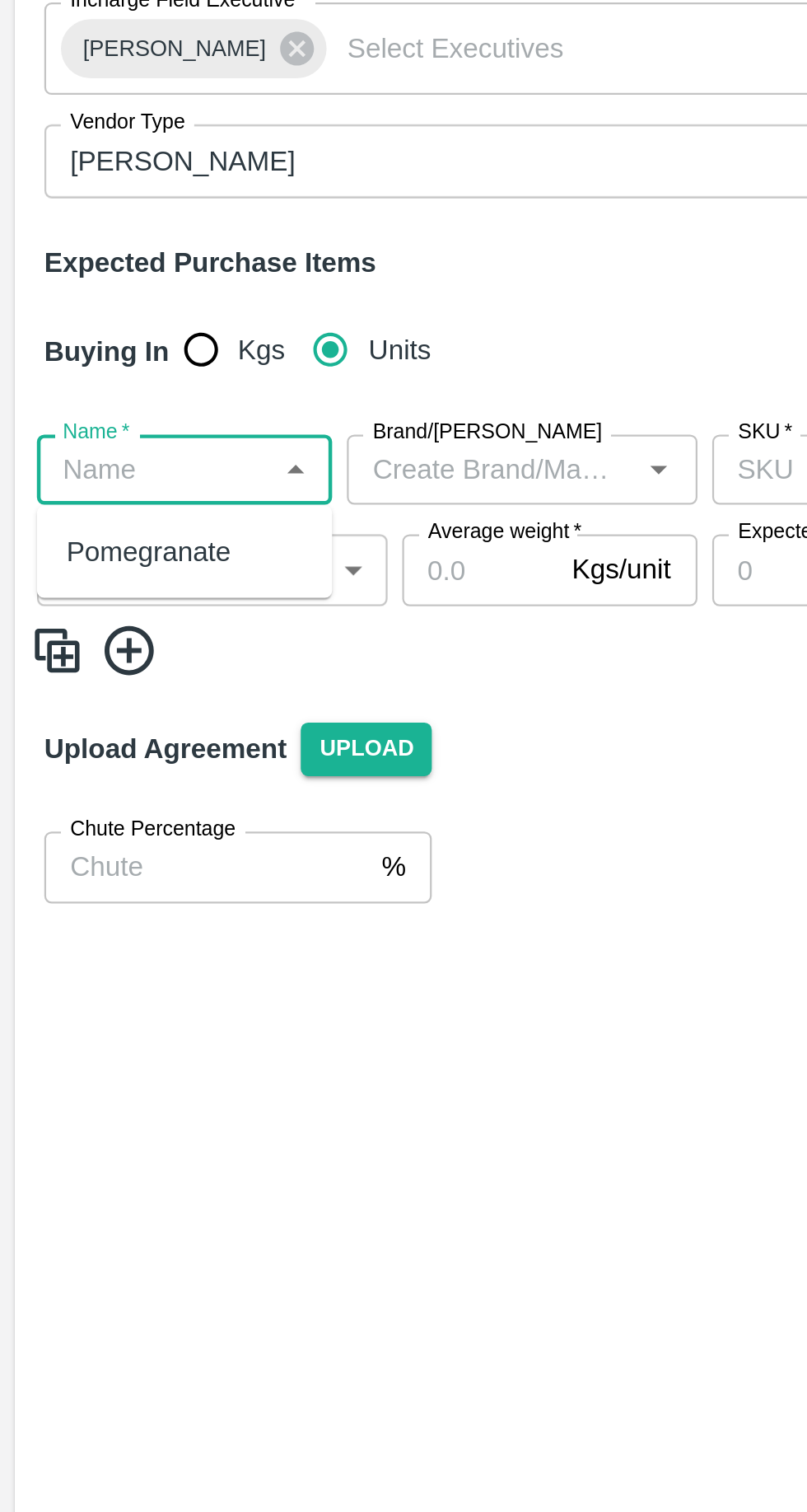
click at [50, 522] on div "Pomegranate" at bounding box center [66, 522] width 74 height 18
type input "Pomegranate"
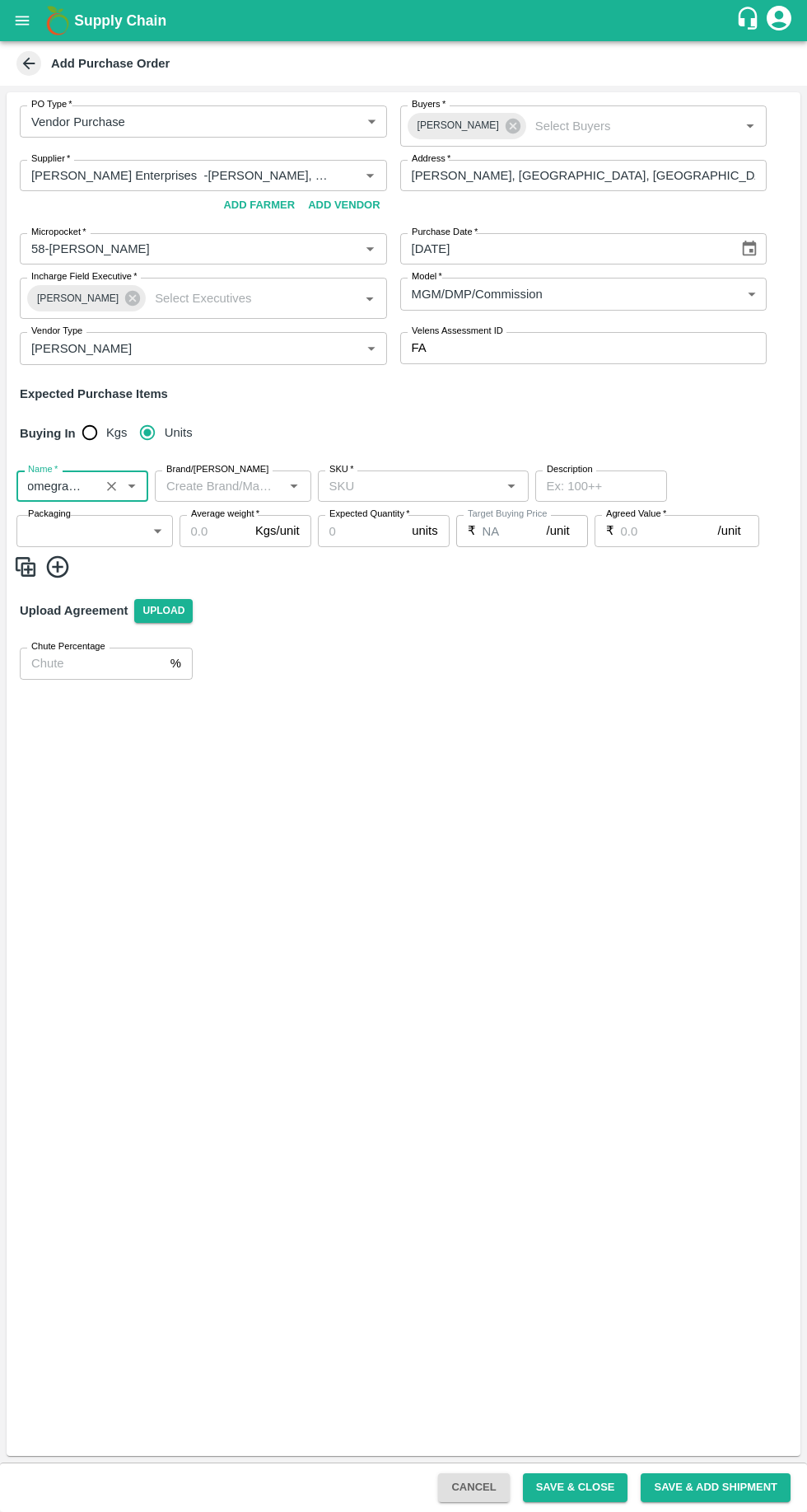
click at [240, 486] on input "Brand/Marka" at bounding box center [219, 487] width 119 height 22
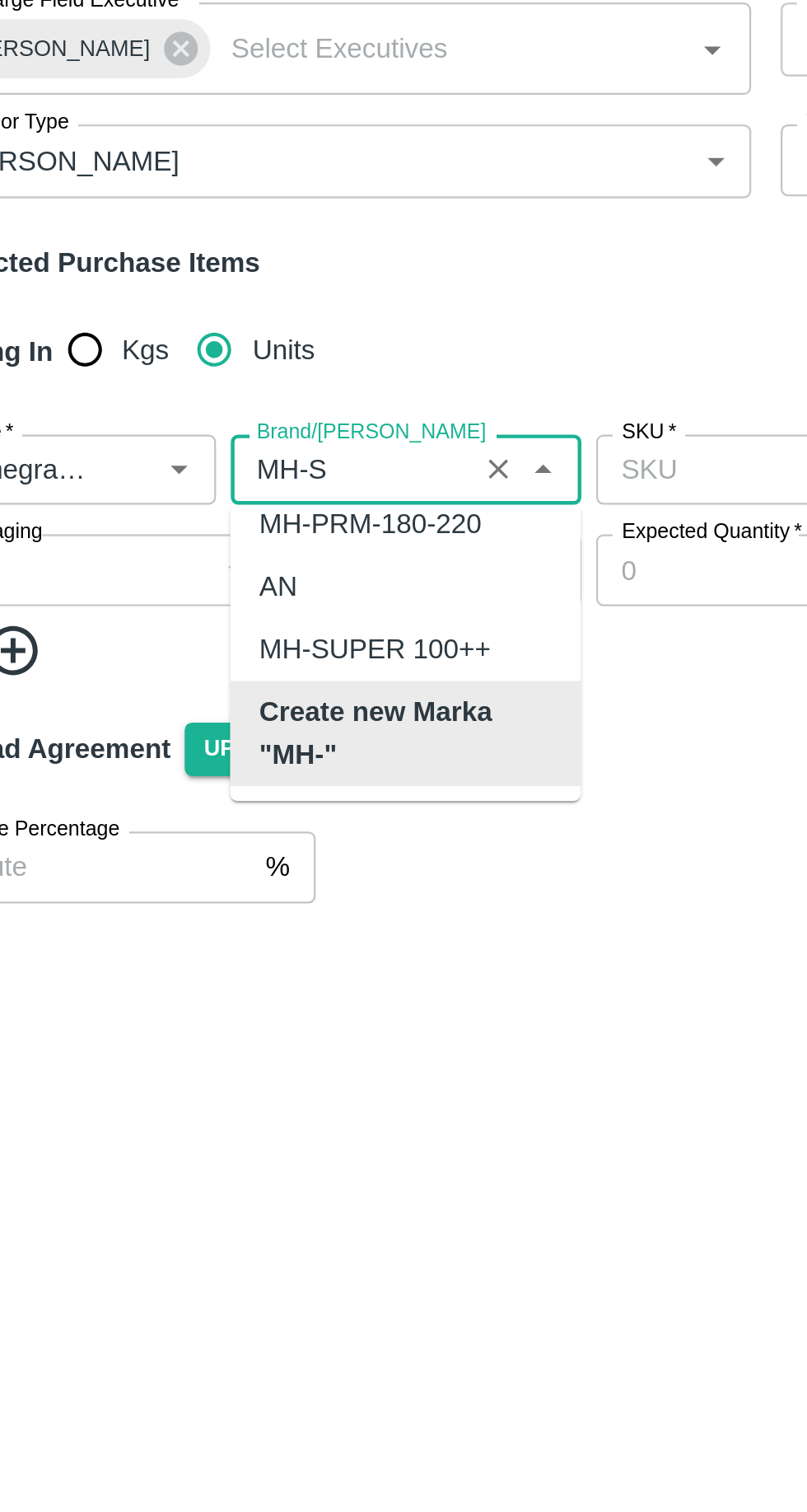
scroll to position [0, 0]
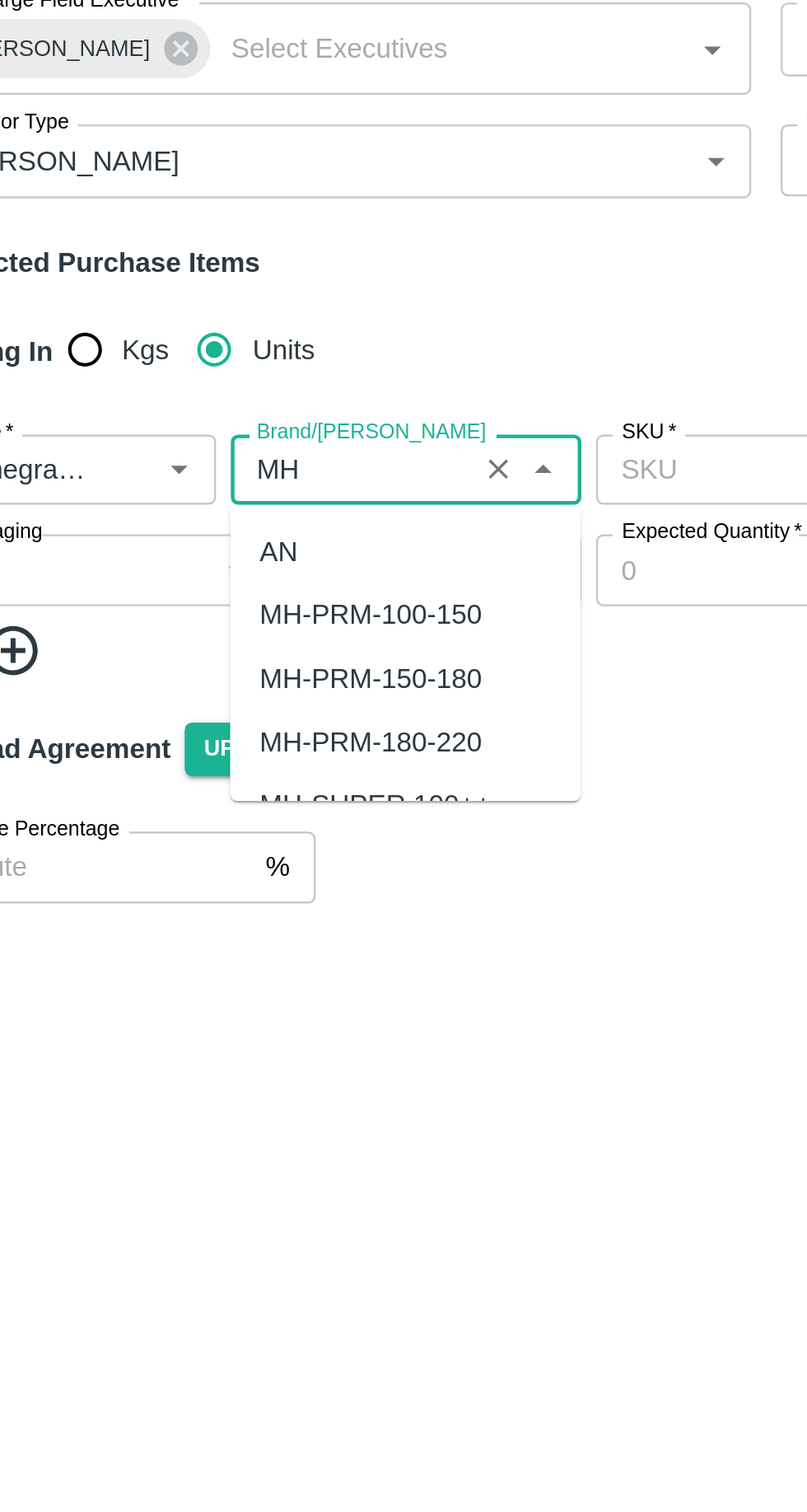
type input "M"
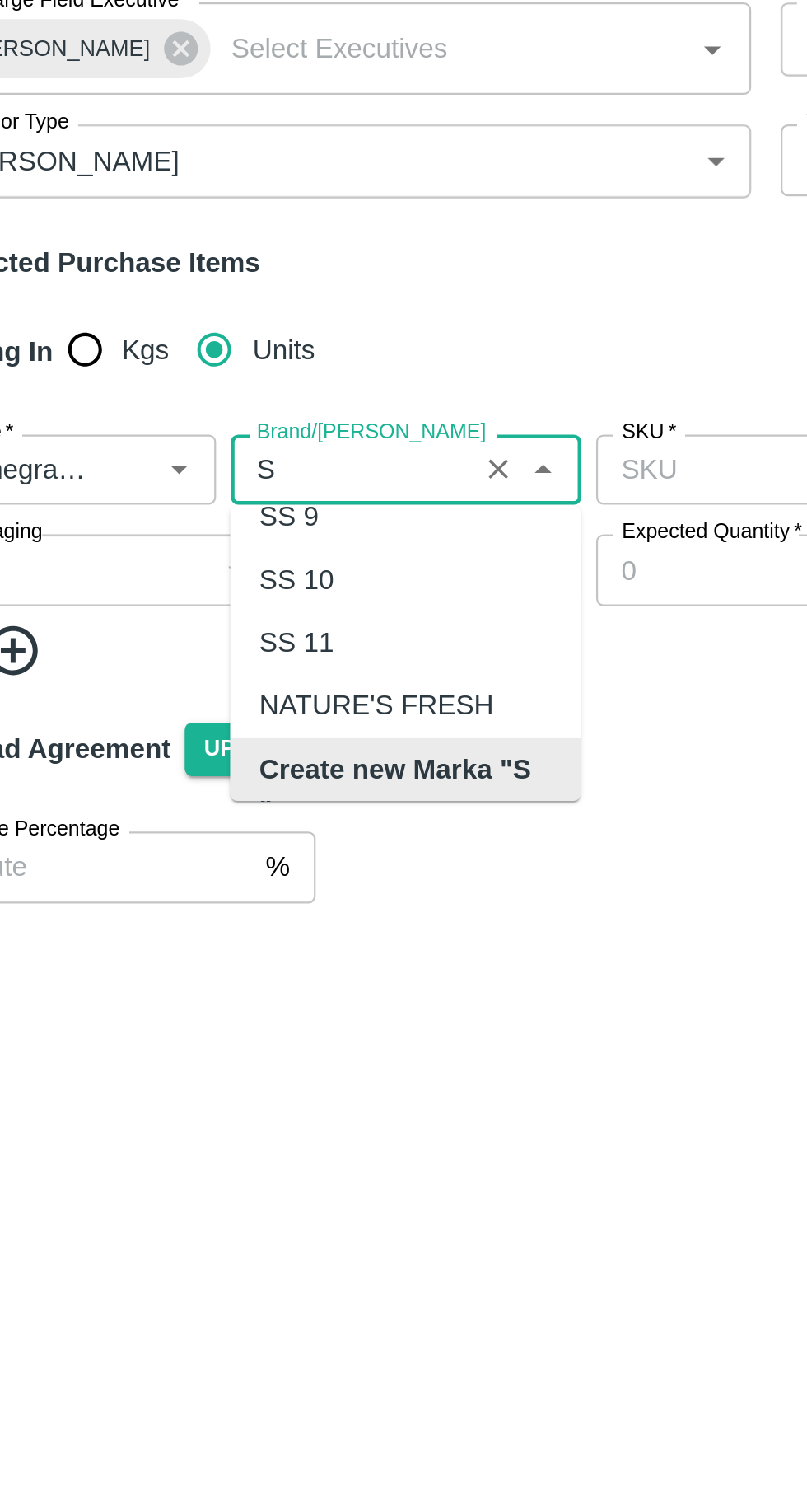
click at [194, 617] on b "Create new Marka "S "" at bounding box center [233, 629] width 130 height 37
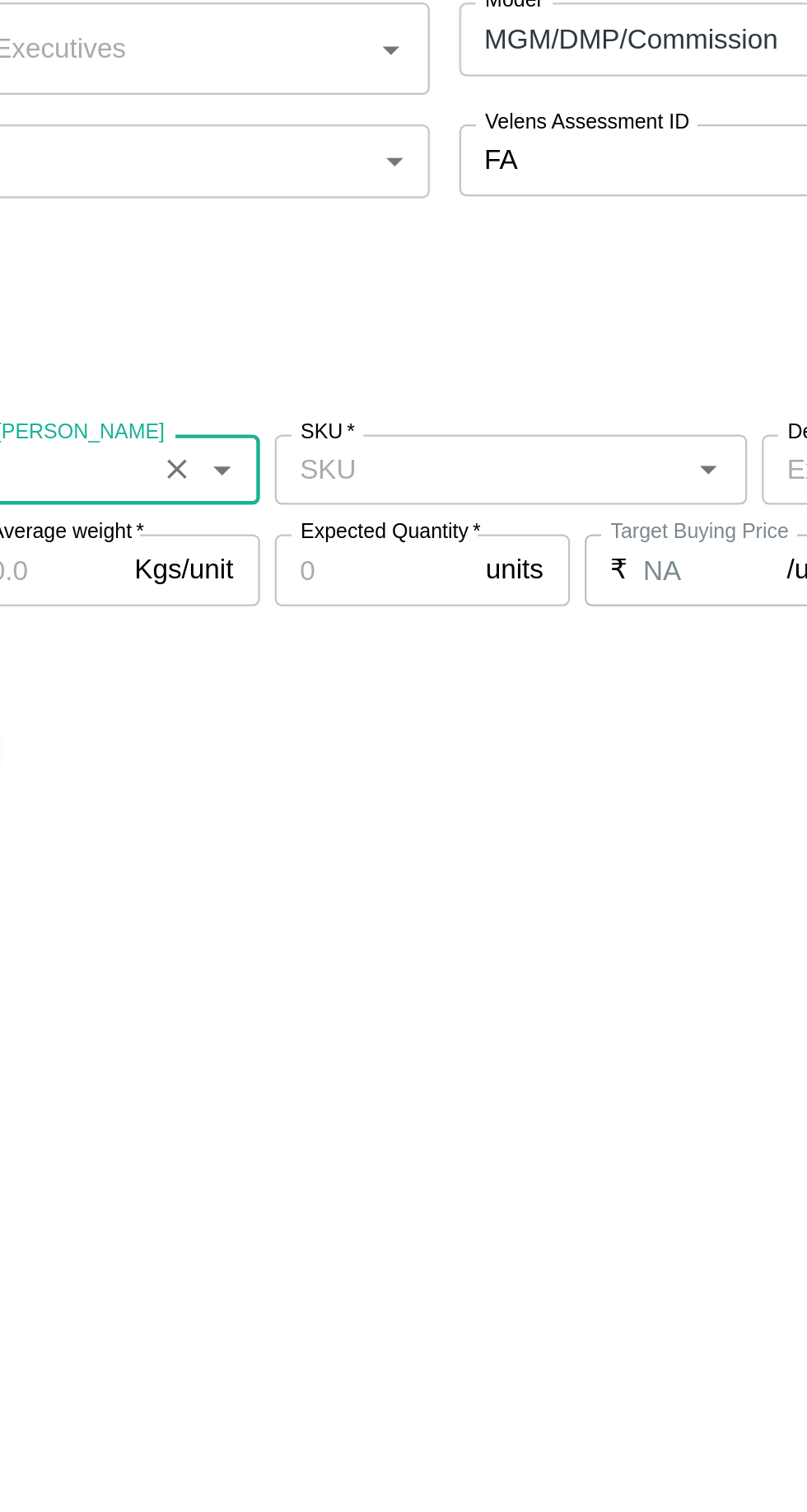
type input "S"
click at [375, 481] on input "SKU   *" at bounding box center [409, 487] width 174 height 22
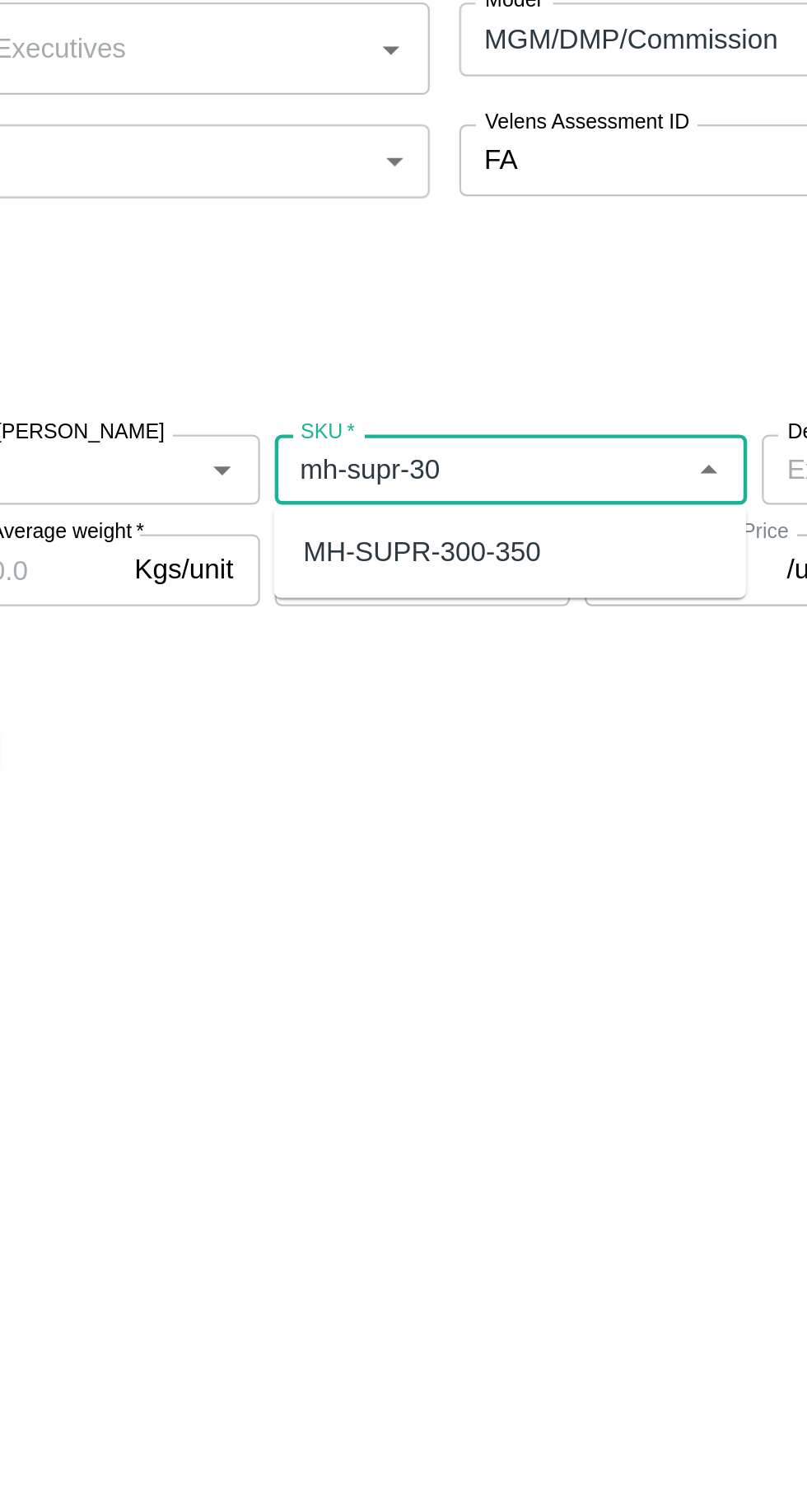
click at [363, 523] on div "MH-SUPR-300-350" at bounding box center [383, 522] width 106 height 18
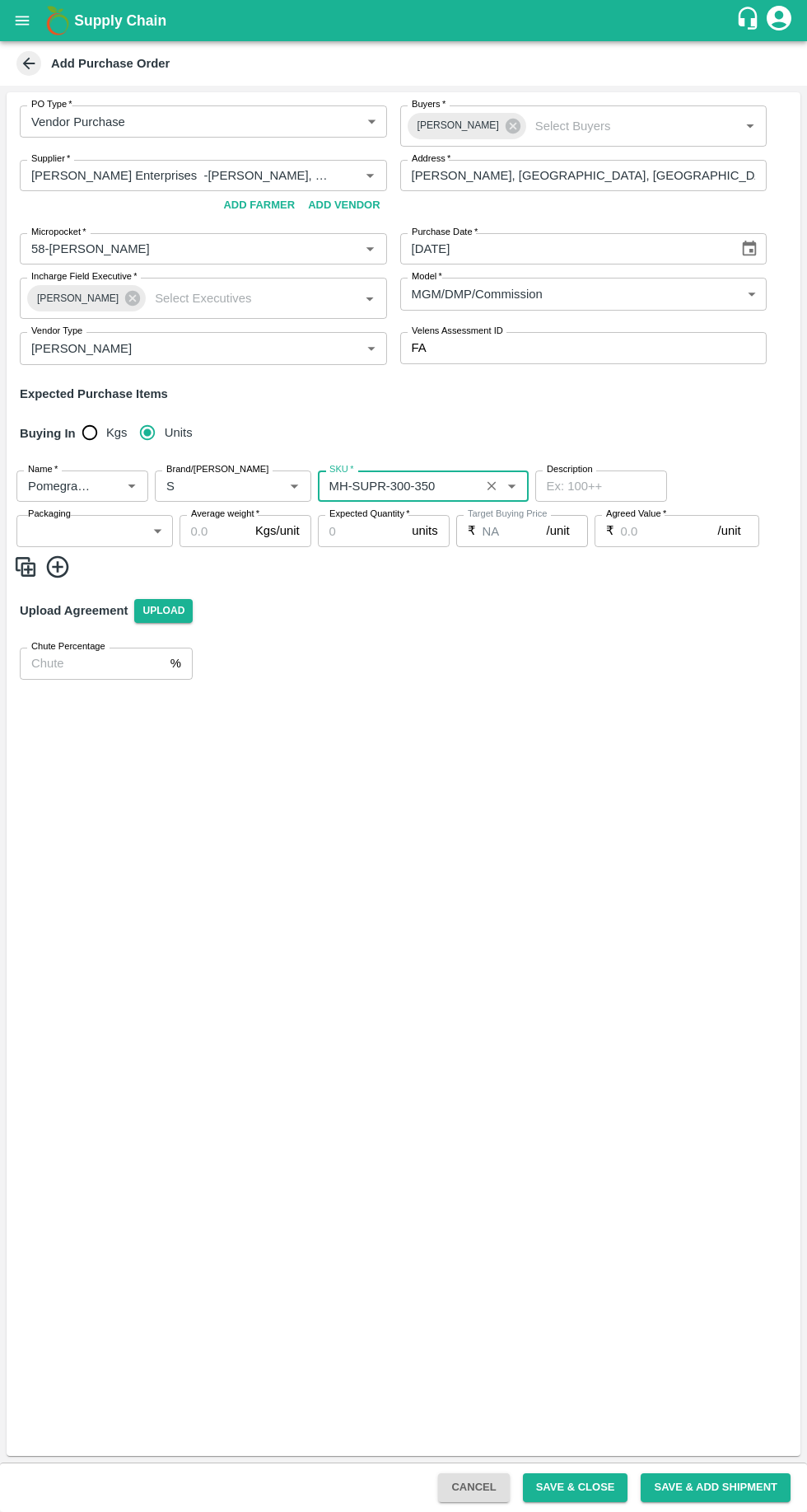
type input "MH-SUPR-300-350"
click at [128, 532] on body "Supply Chain Add Purchase Order PO Type   * Vendor Purchase 2 PO Type Buyers   …" at bounding box center [403, 756] width 807 height 1512
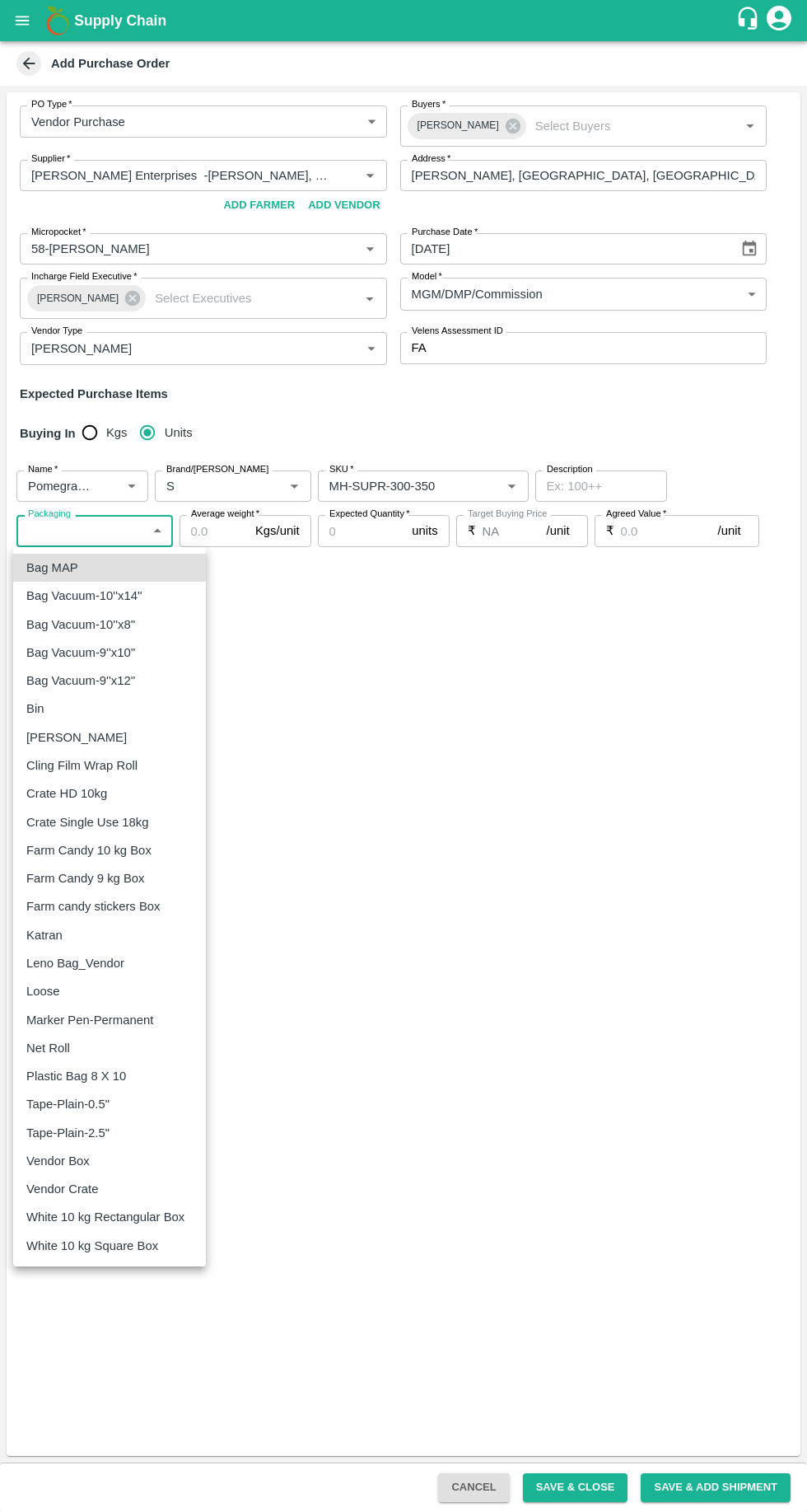
click at [66, 1164] on p "Vendor Box" at bounding box center [58, 1161] width 64 height 18
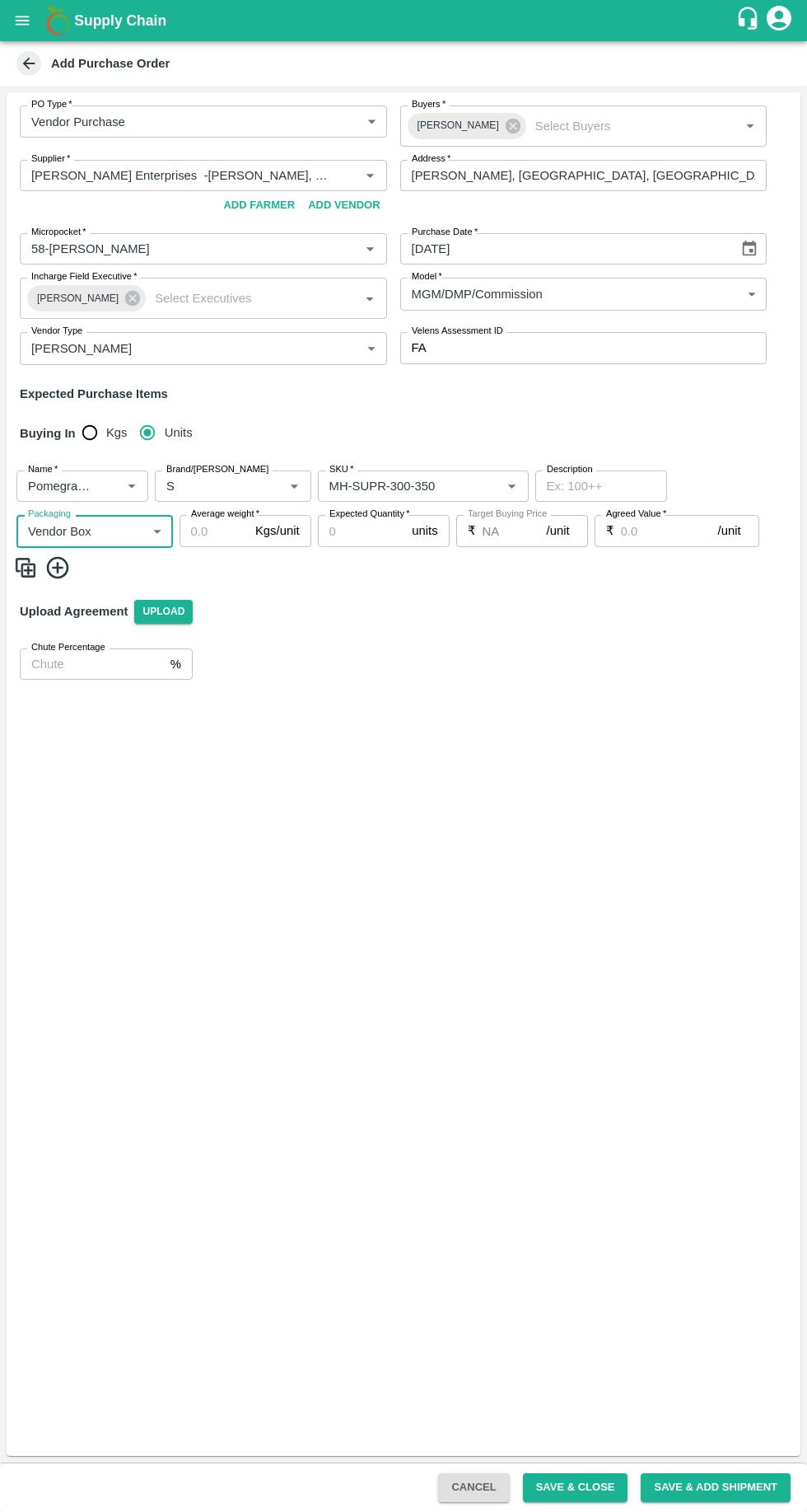
type input "276"
click at [122, 532] on body "Supply Chain Add Purchase Order PO Type   * Vendor Purchase 2 PO Type Buyers   …" at bounding box center [403, 756] width 807 height 1512
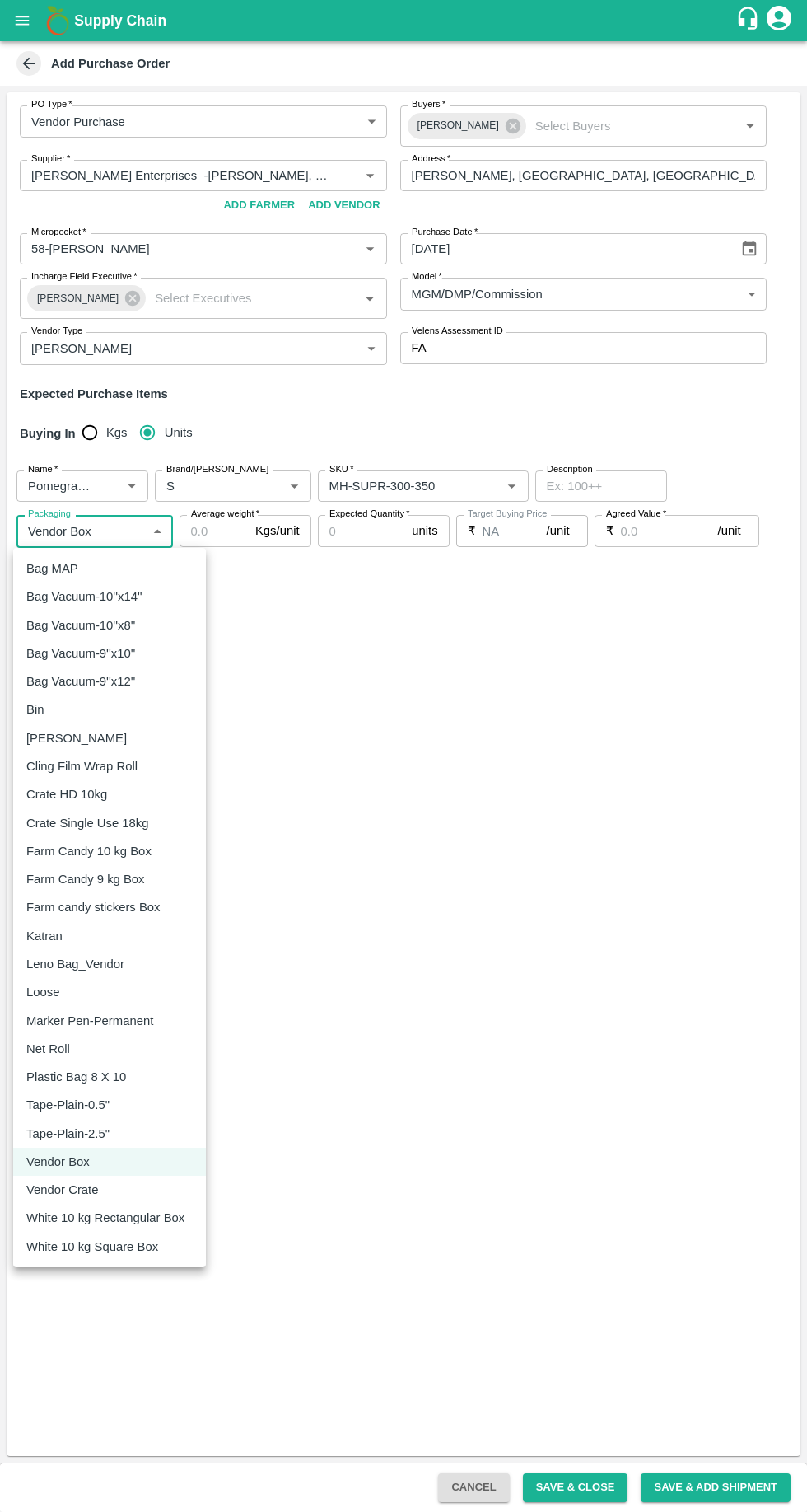
click at [72, 1166] on p "Vendor Box" at bounding box center [58, 1162] width 64 height 18
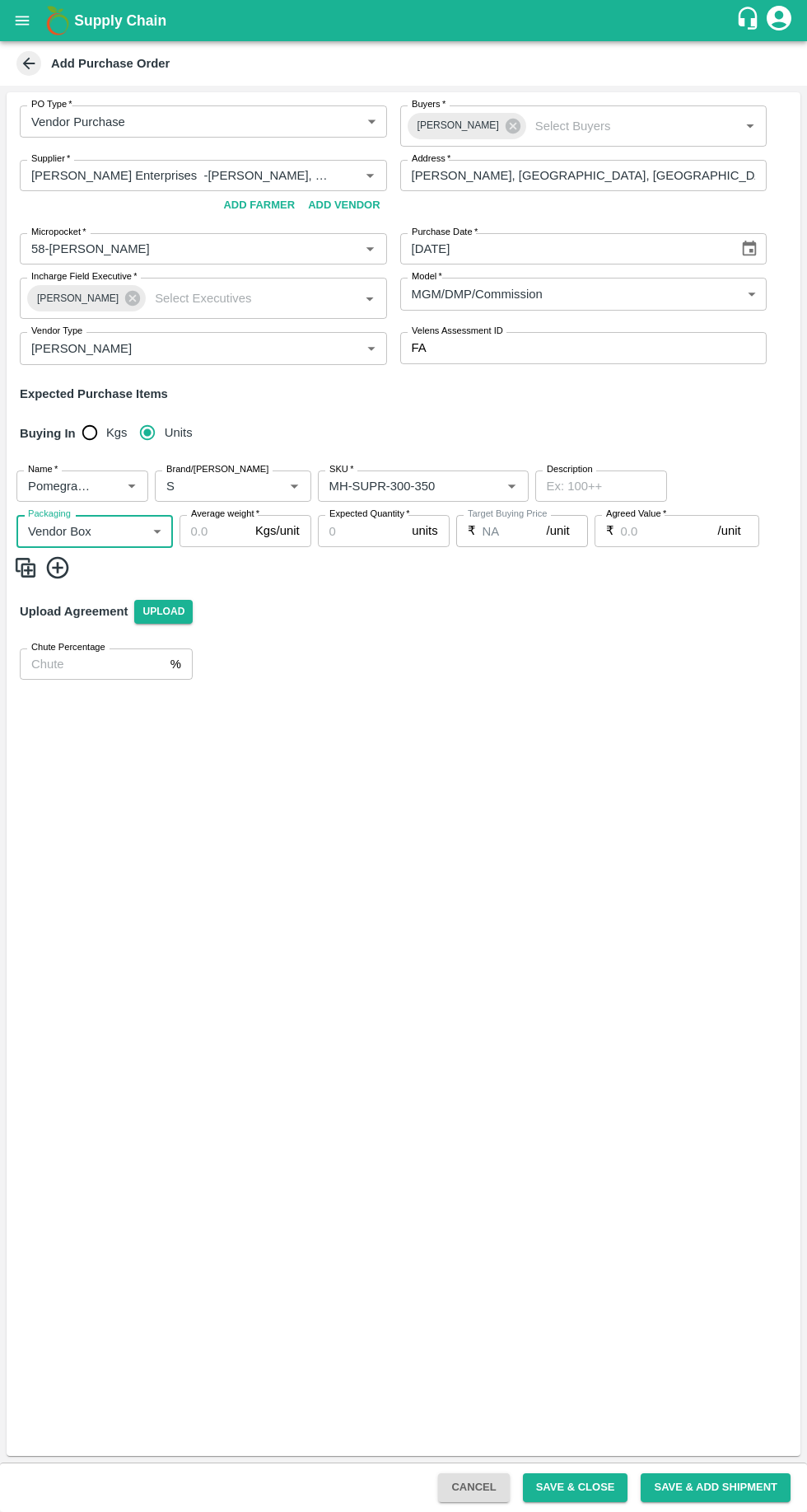
click at [226, 532] on input "Average weight   *" at bounding box center [214, 530] width 69 height 31
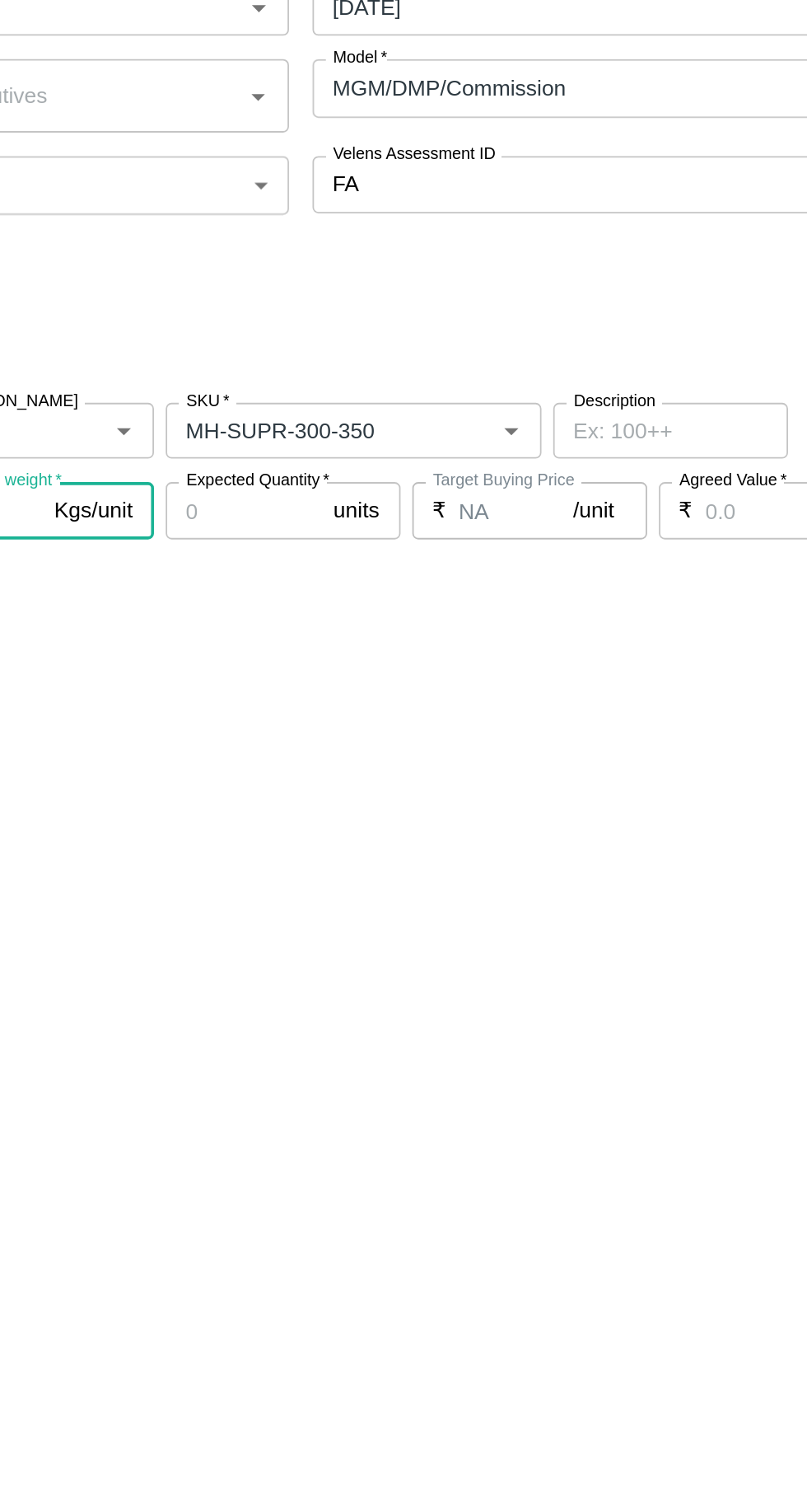
type input "10"
click at [354, 529] on input "Expected Quantity   *" at bounding box center [362, 530] width 88 height 31
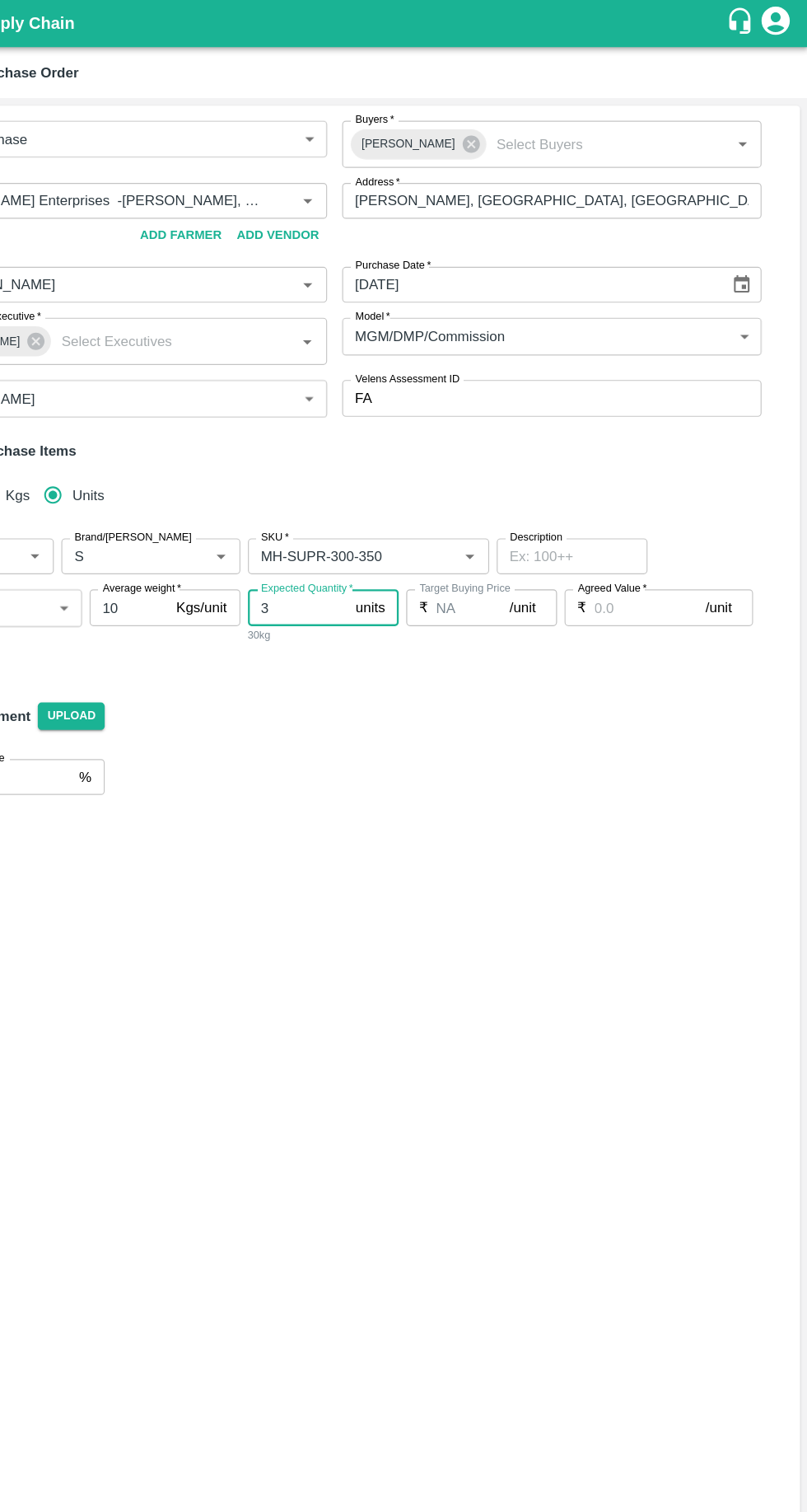
scroll to position [0, 0]
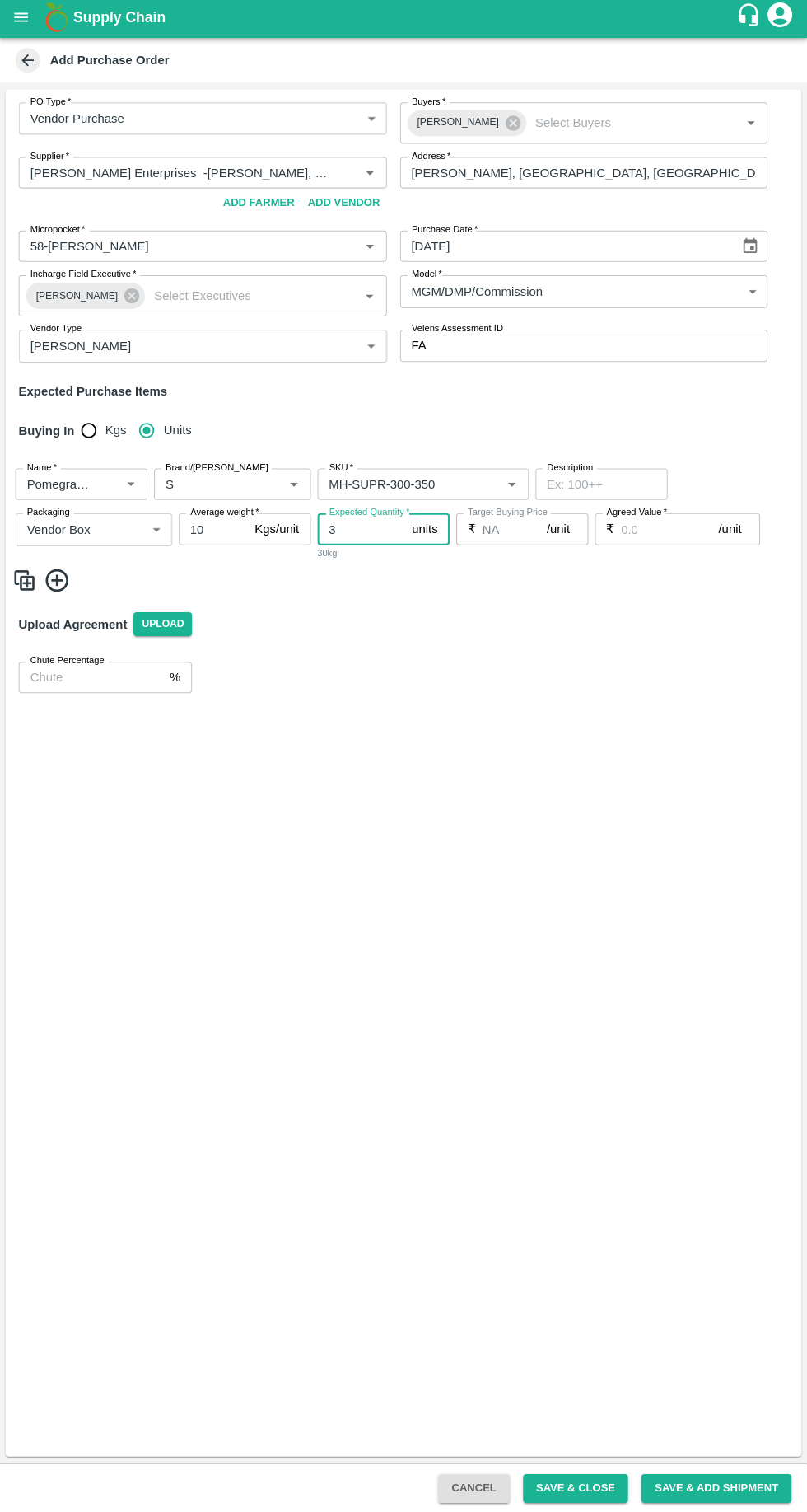
type input "3"
click at [638, 514] on label "Agreed Value   *" at bounding box center [636, 514] width 60 height 13
click at [638, 515] on input "Agreed Value   *" at bounding box center [670, 530] width 97 height 31
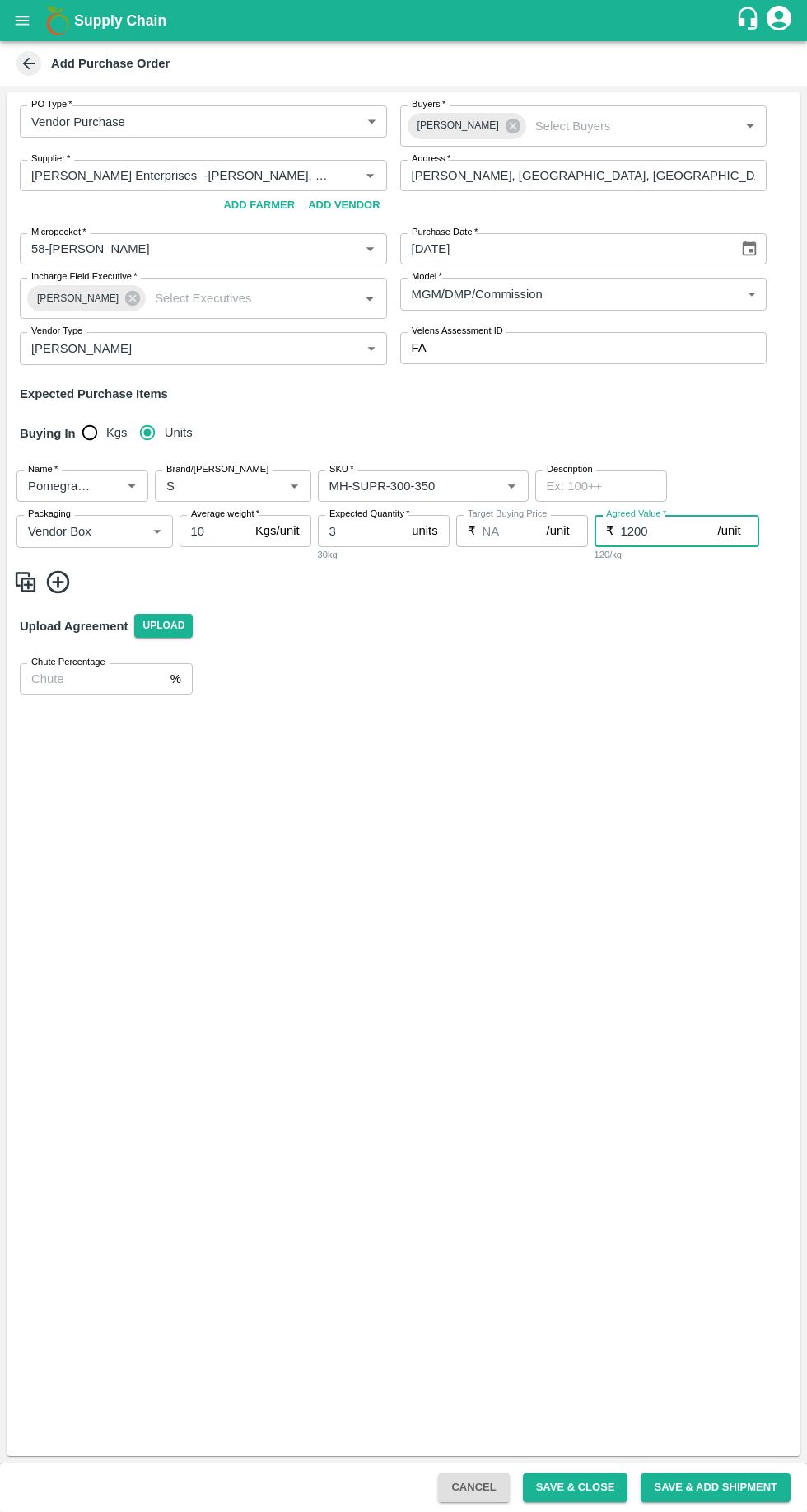
type input "1200"
click at [64, 581] on icon at bounding box center [58, 582] width 27 height 27
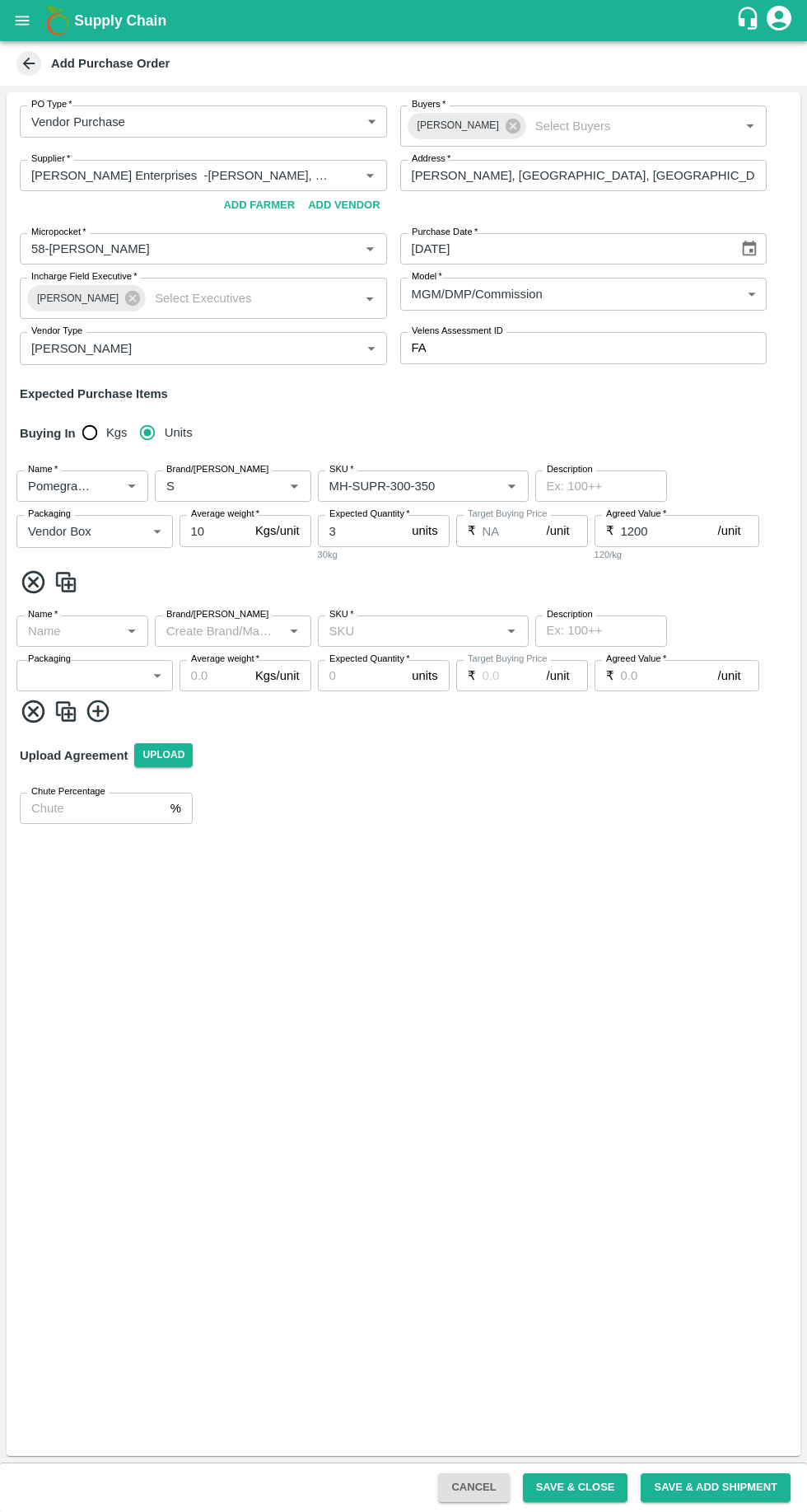
click at [71, 630] on input "Name   *" at bounding box center [69, 631] width 95 height 22
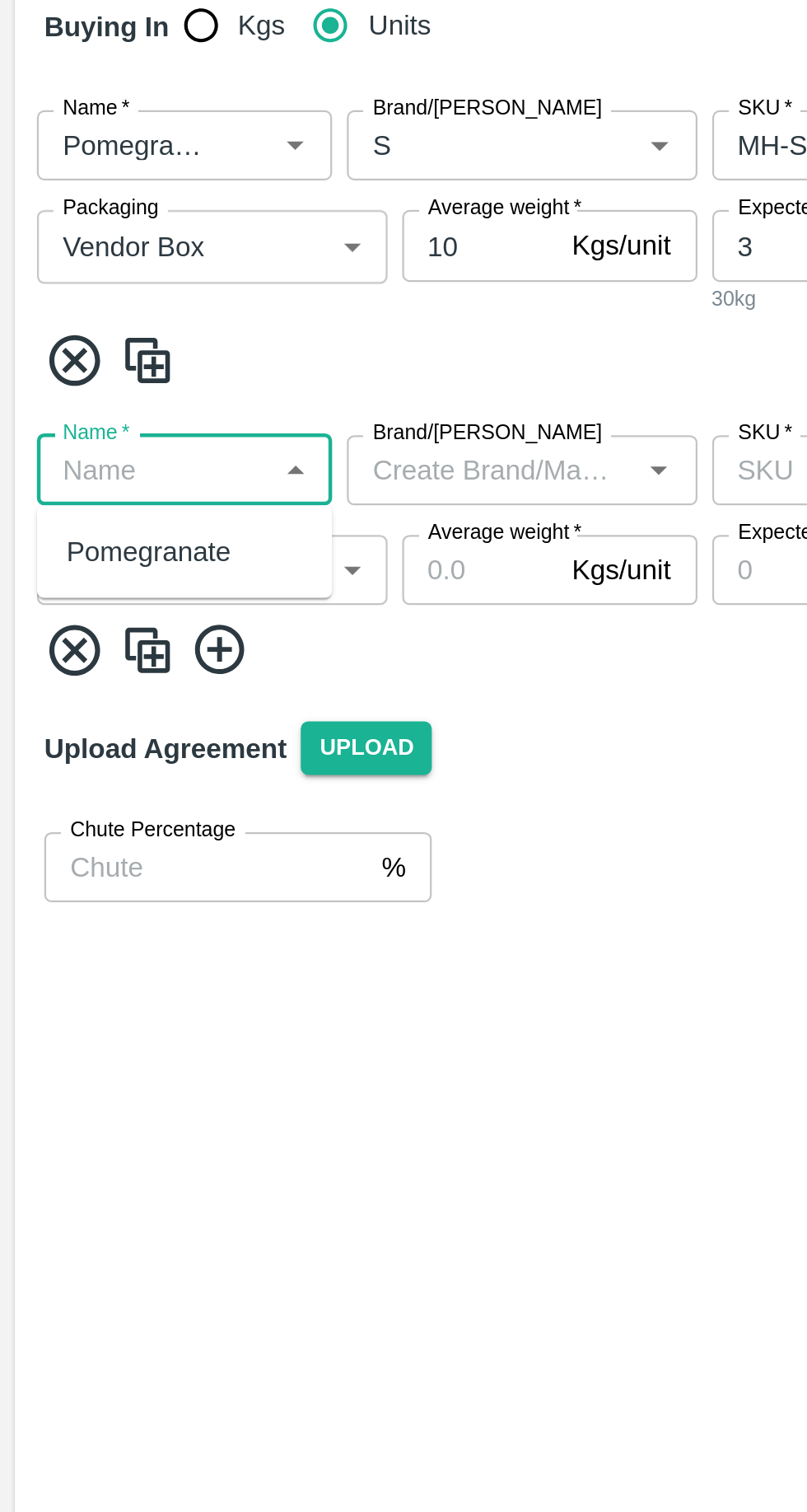
click at [47, 671] on div "Pomegranate" at bounding box center [66, 668] width 74 height 18
type input "Pomegranate"
click at [53, 677] on body "Supply Chain Add Purchase Order PO Type   * Vendor Purchase 2 PO Type Buyers   …" at bounding box center [403, 756] width 807 height 1512
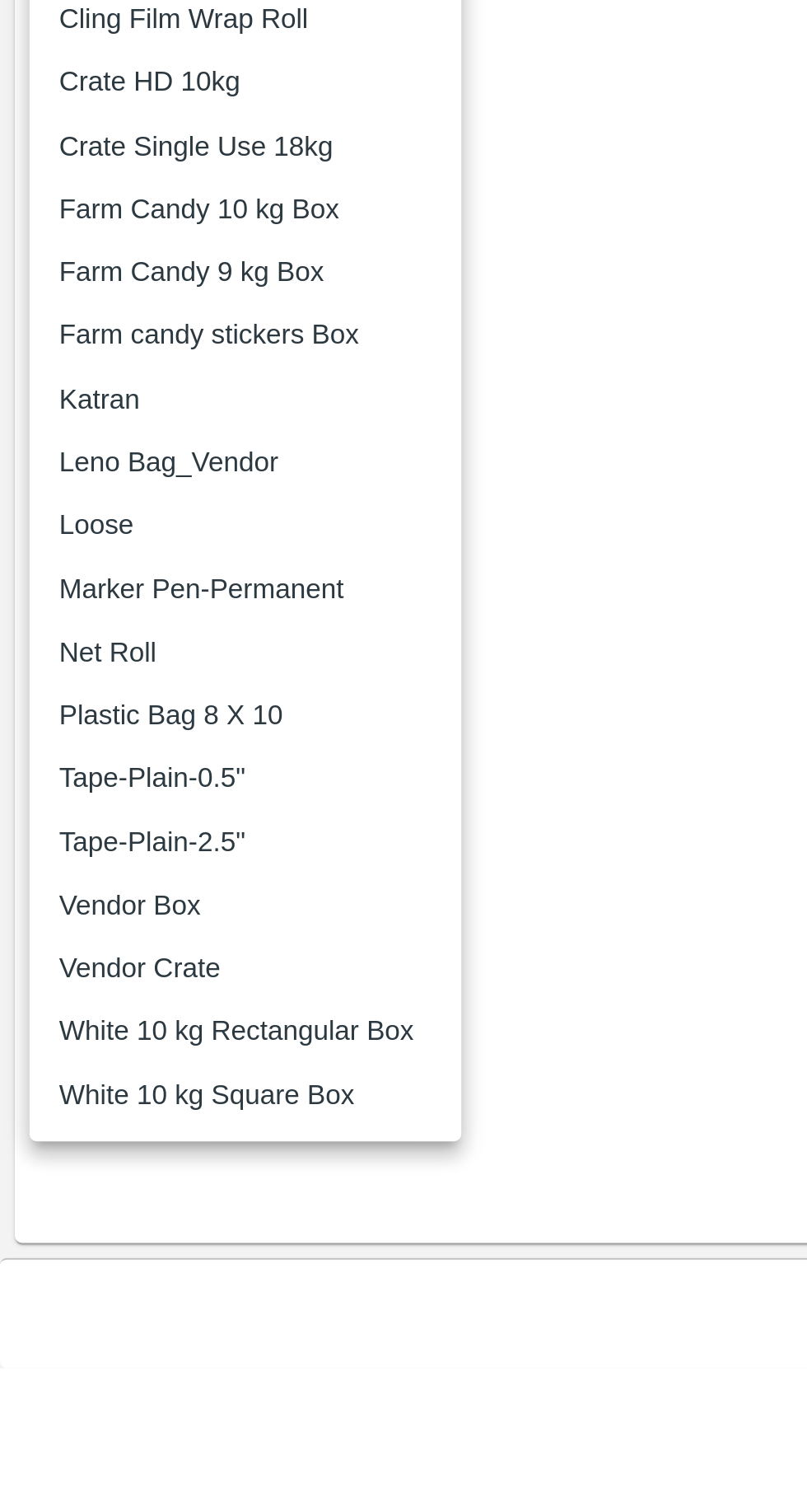
click at [45, 1307] on p "Vendor Box" at bounding box center [58, 1305] width 64 height 18
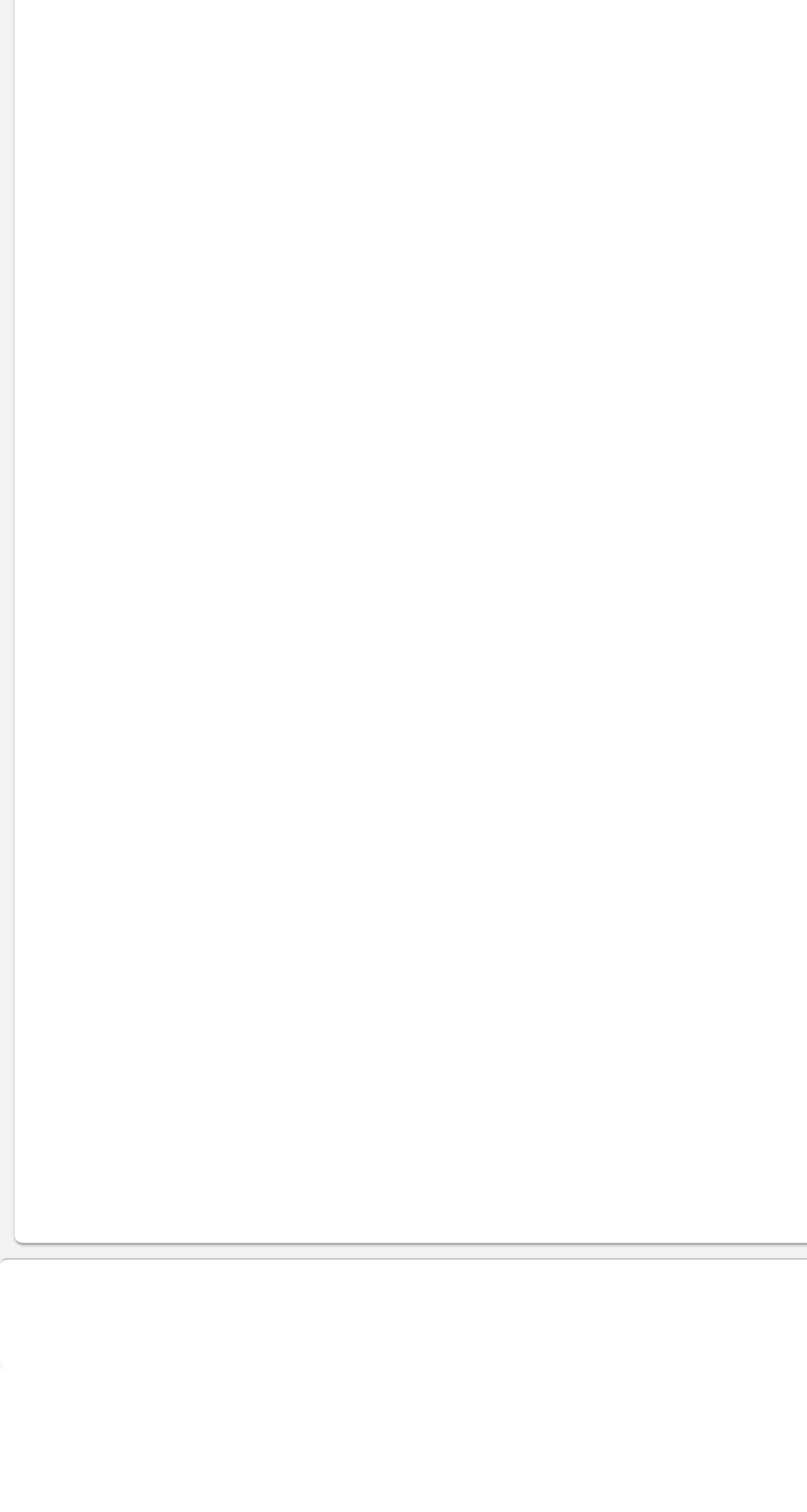
type input "276"
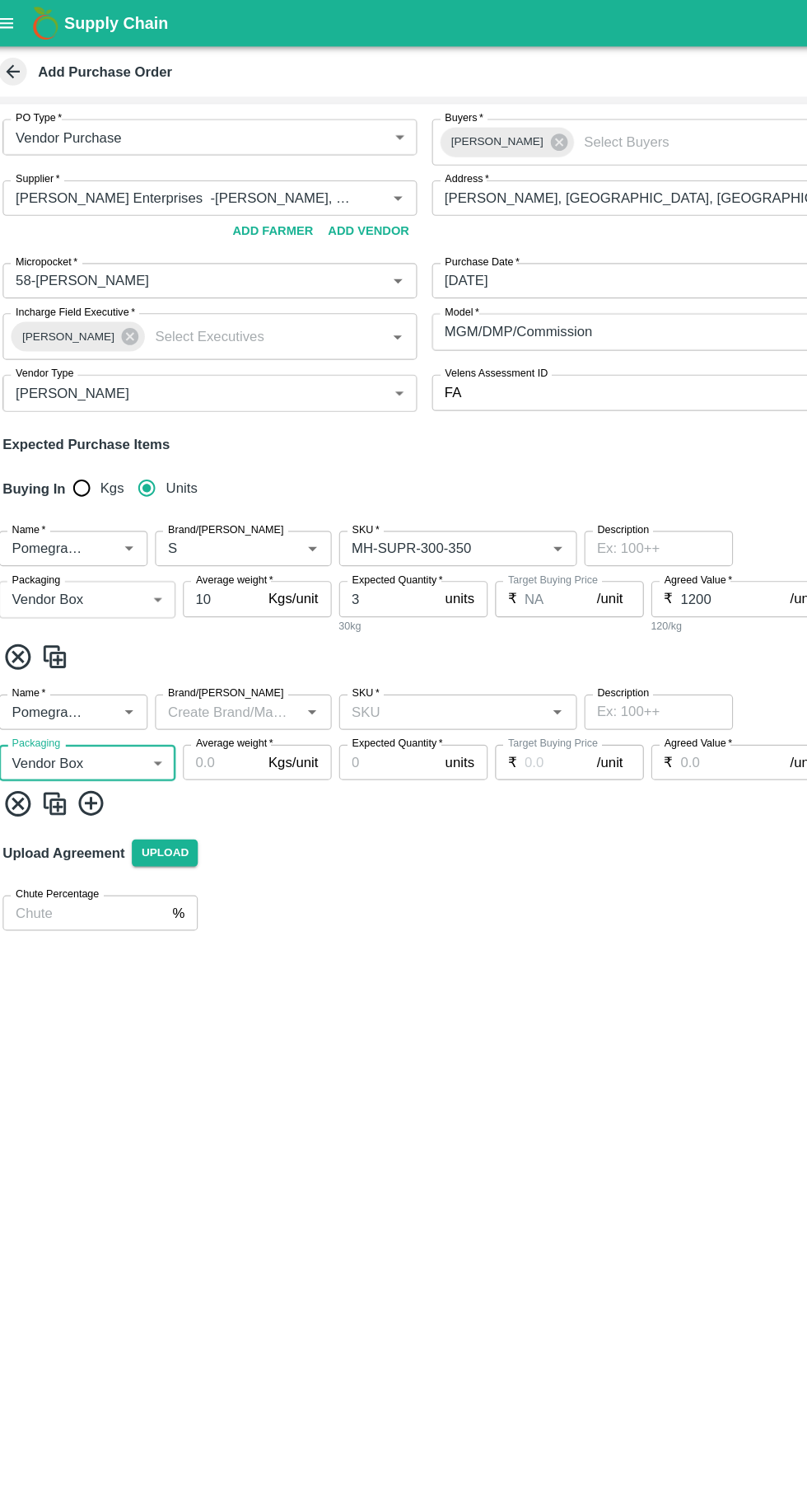
click at [227, 530] on input "10" at bounding box center [214, 530] width 69 height 31
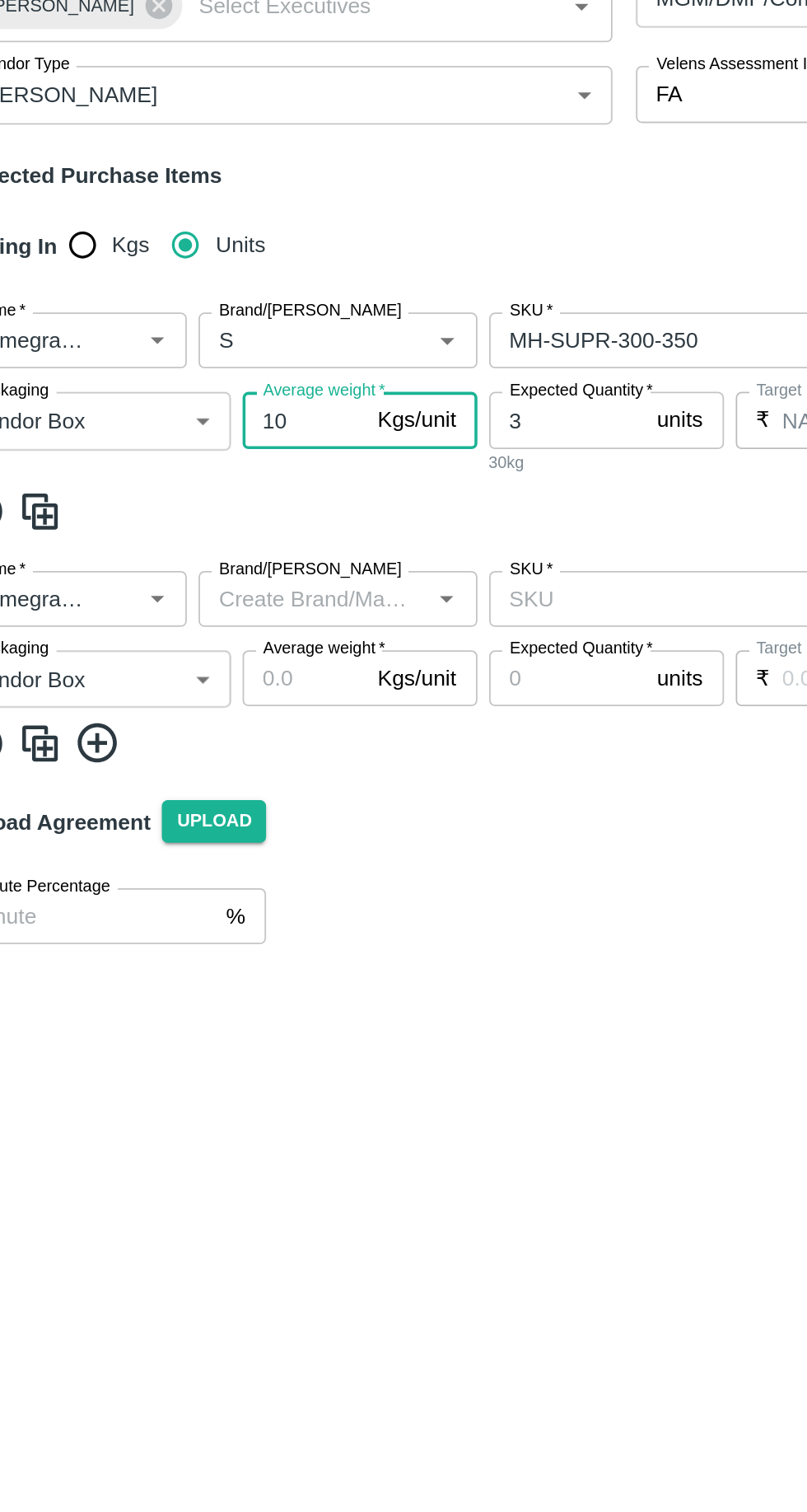
click at [200, 680] on input "Average weight   *" at bounding box center [214, 675] width 69 height 31
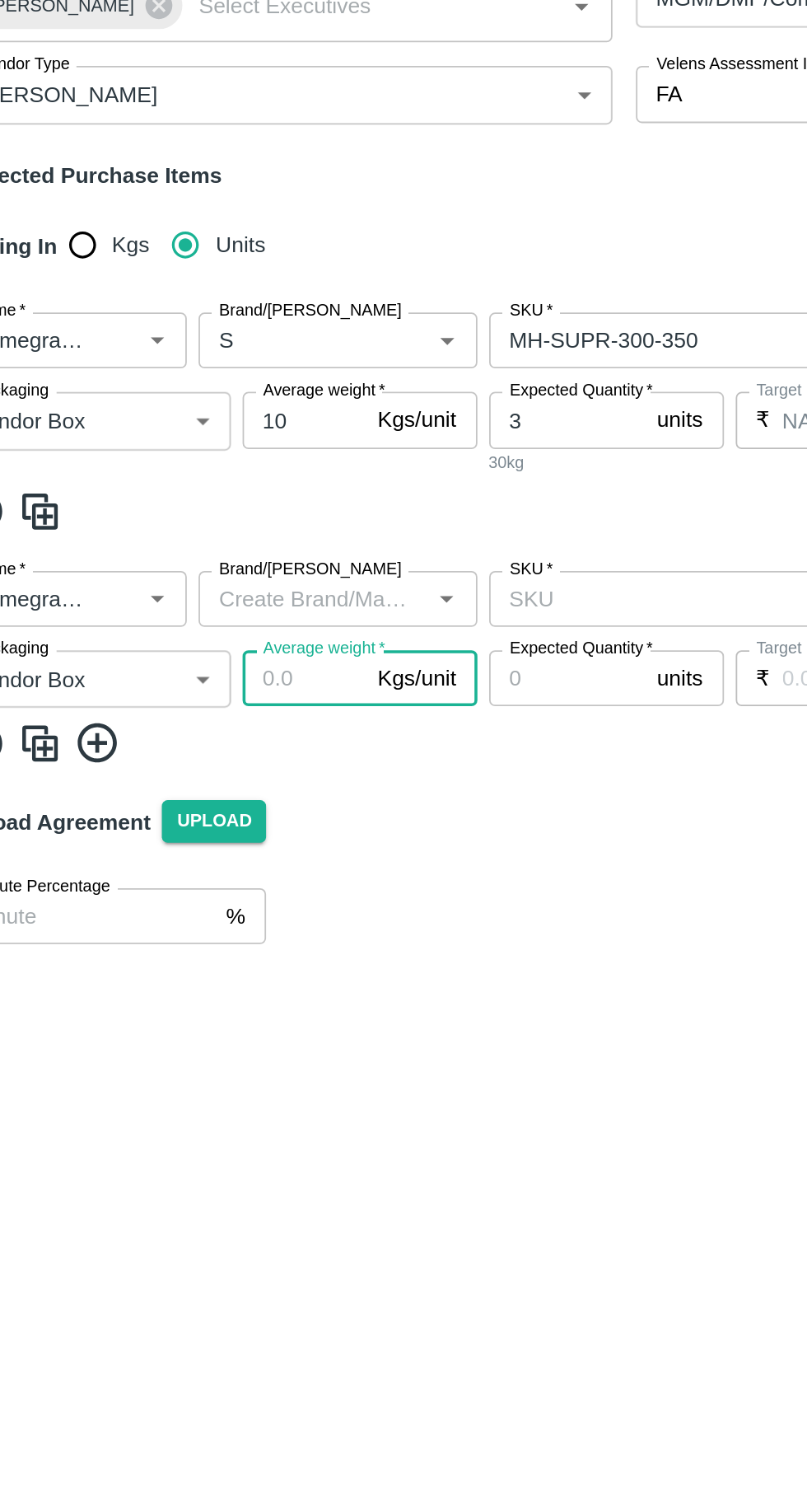
click at [187, 636] on input "Brand/Marka" at bounding box center [219, 631] width 119 height 22
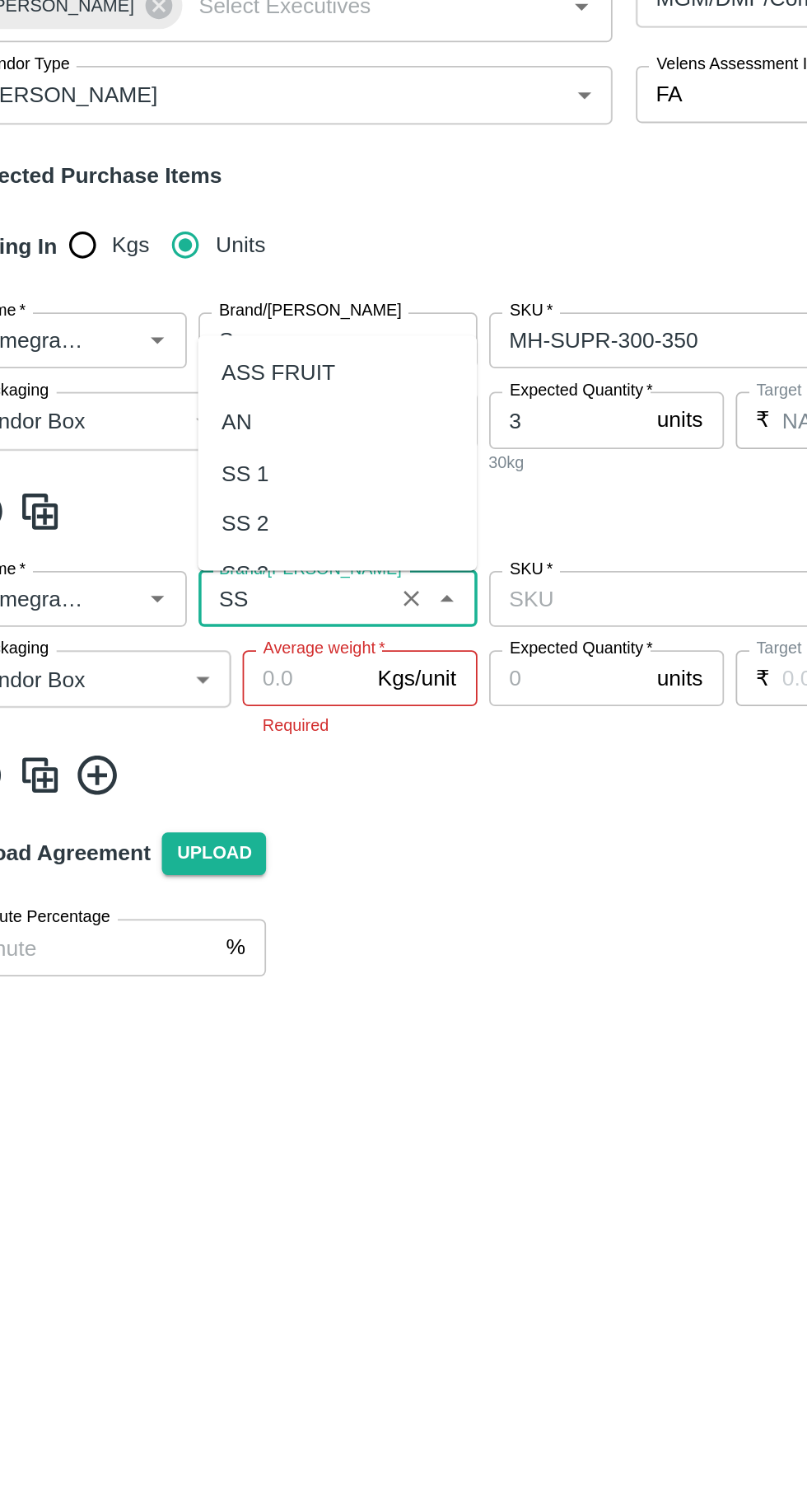
scroll to position [295, 0]
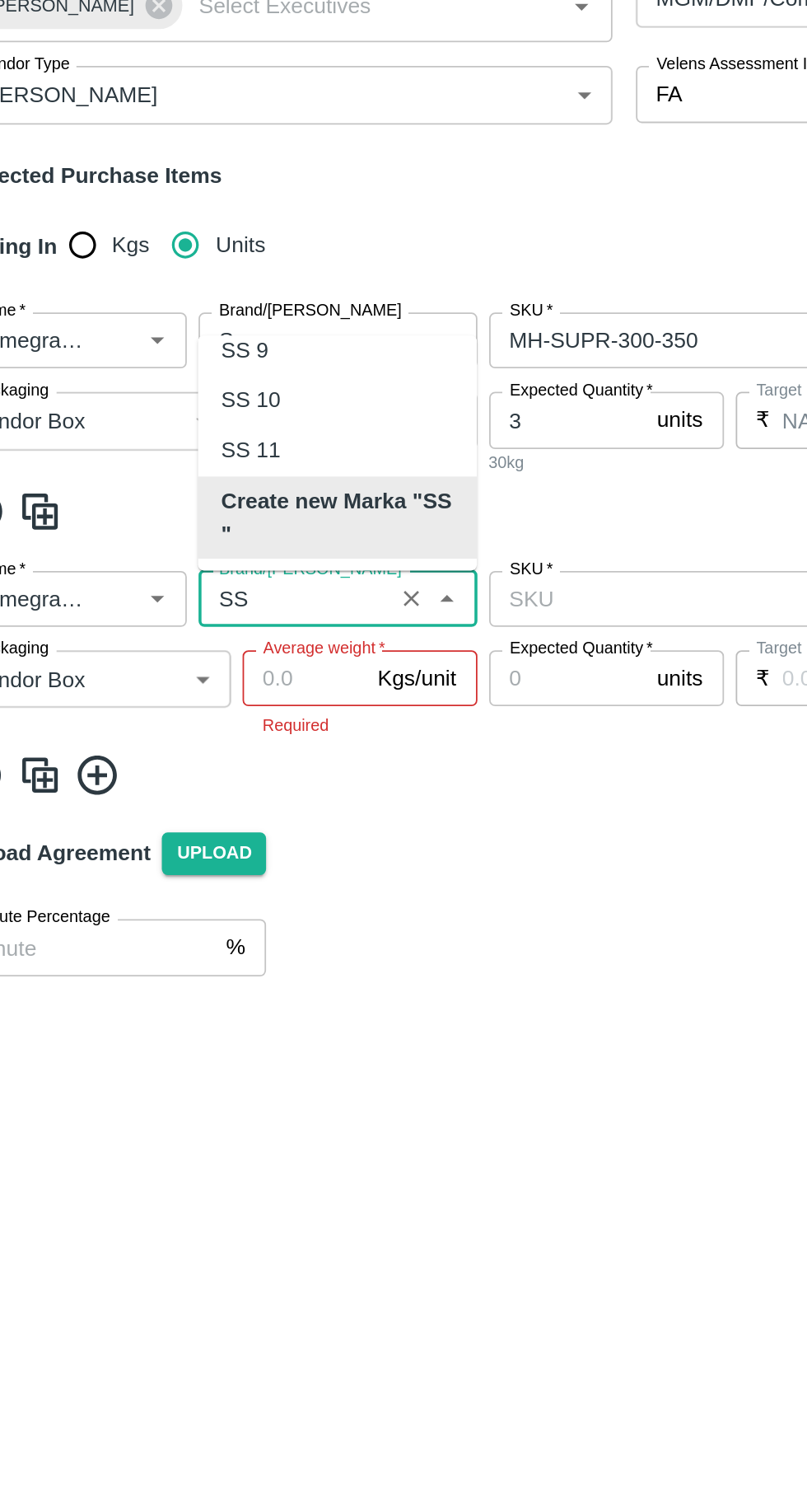
type input "S"
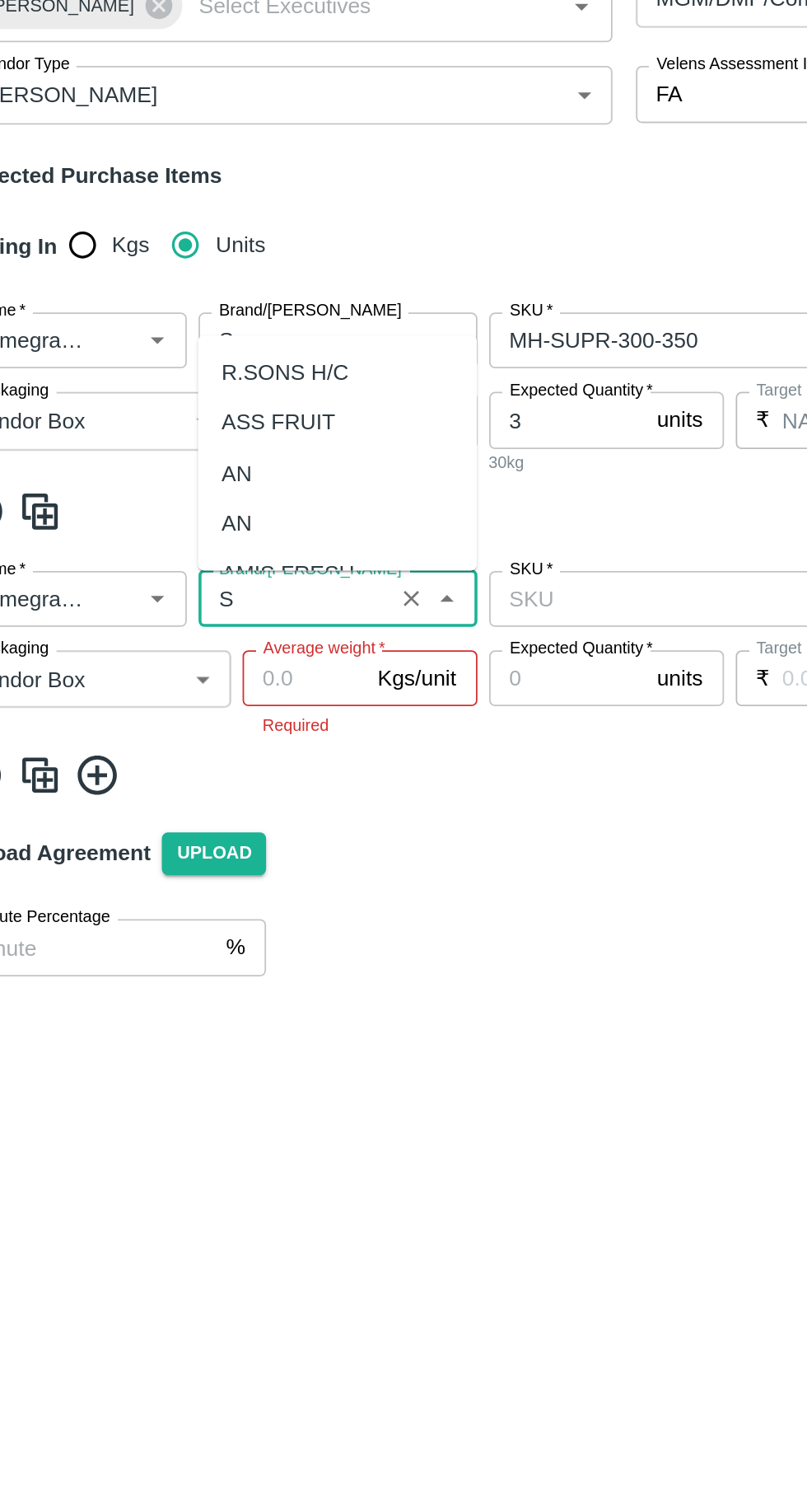
scroll to position [468, 0]
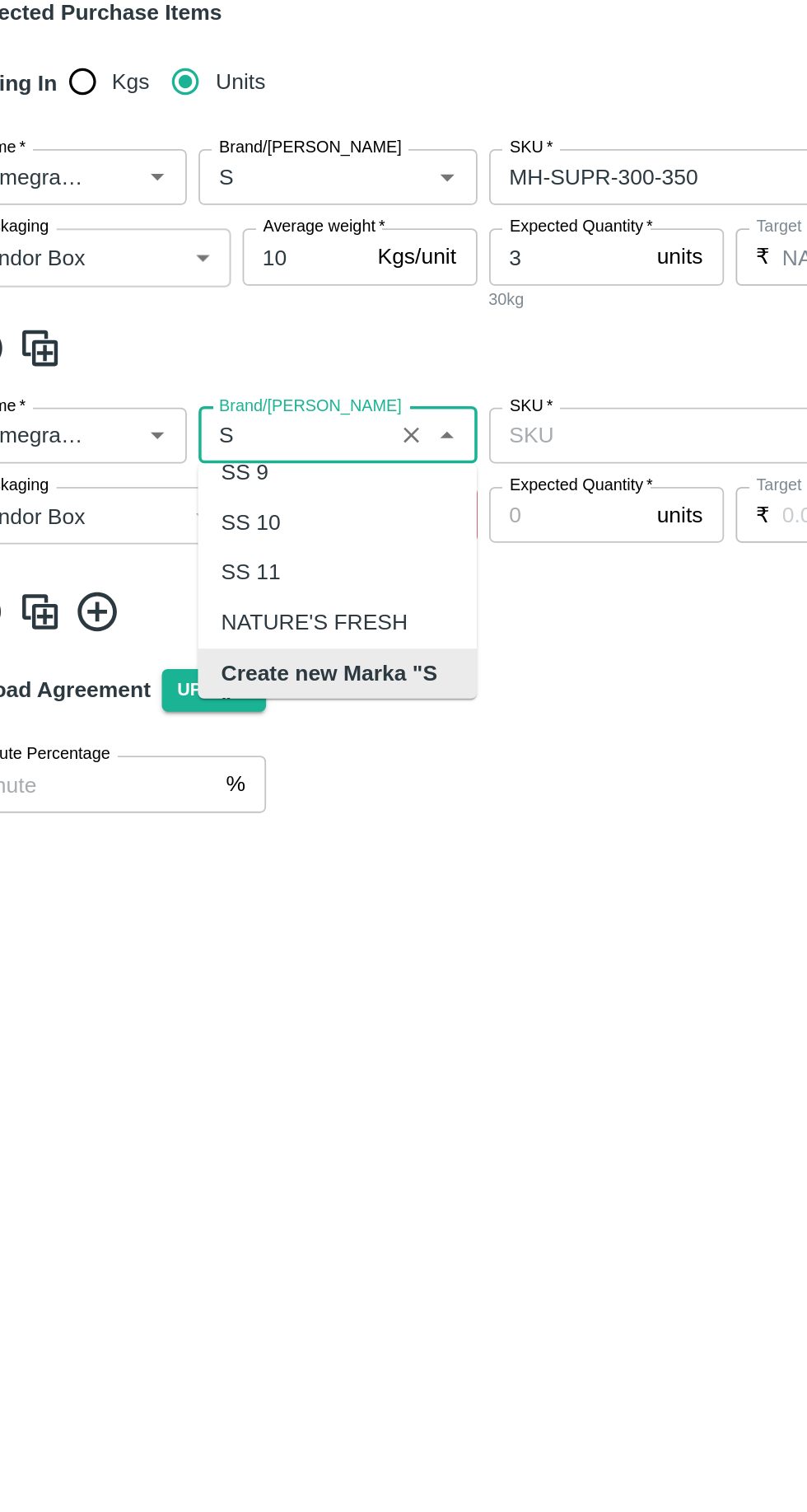
click at [200, 770] on b "Create new Marka "S "" at bounding box center [233, 773] width 130 height 37
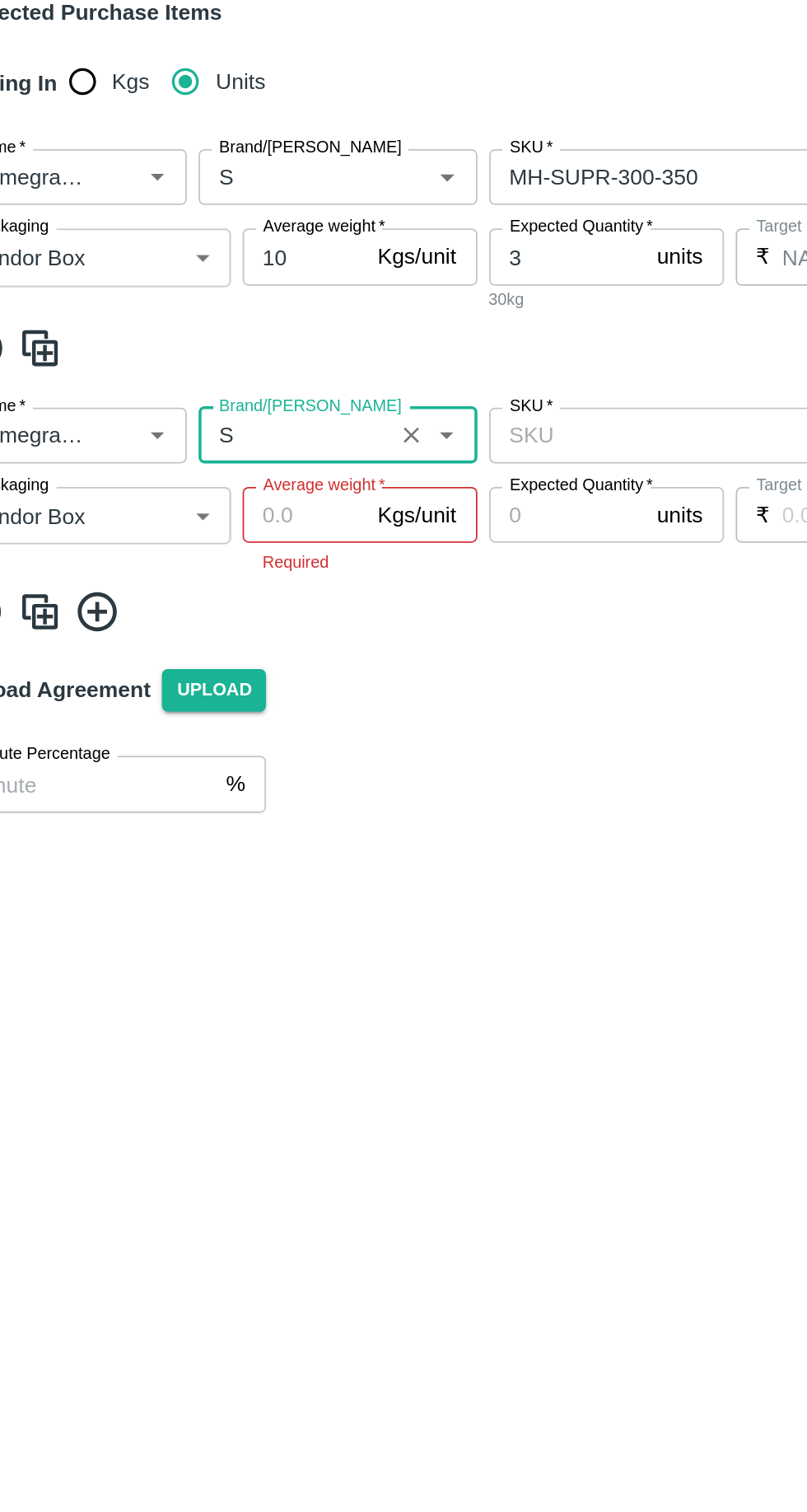
type input "S"
click at [206, 676] on input "Average weight   *" at bounding box center [214, 675] width 69 height 31
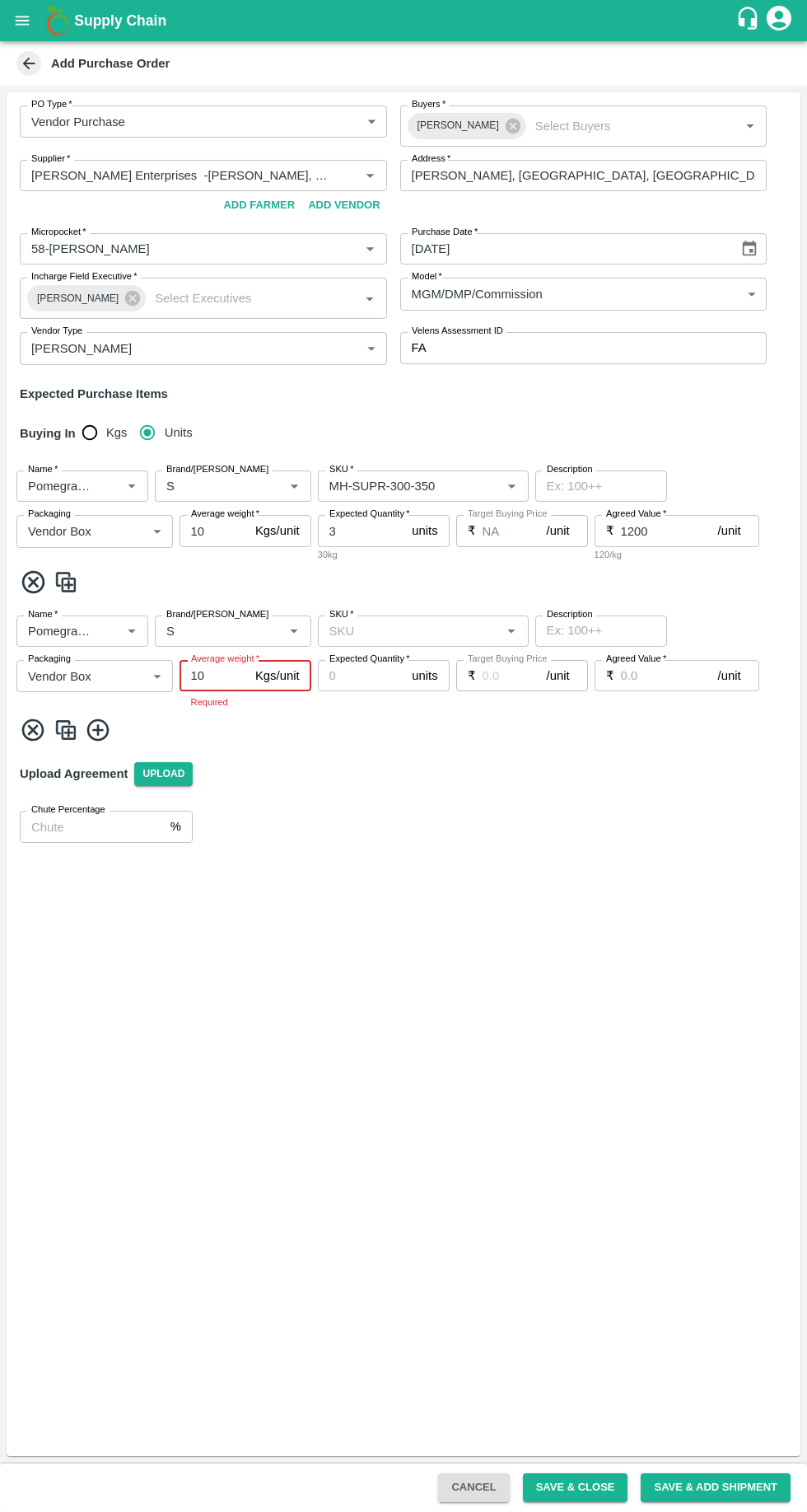
type input "10"
click at [362, 628] on input "SKU   *" at bounding box center [409, 631] width 174 height 22
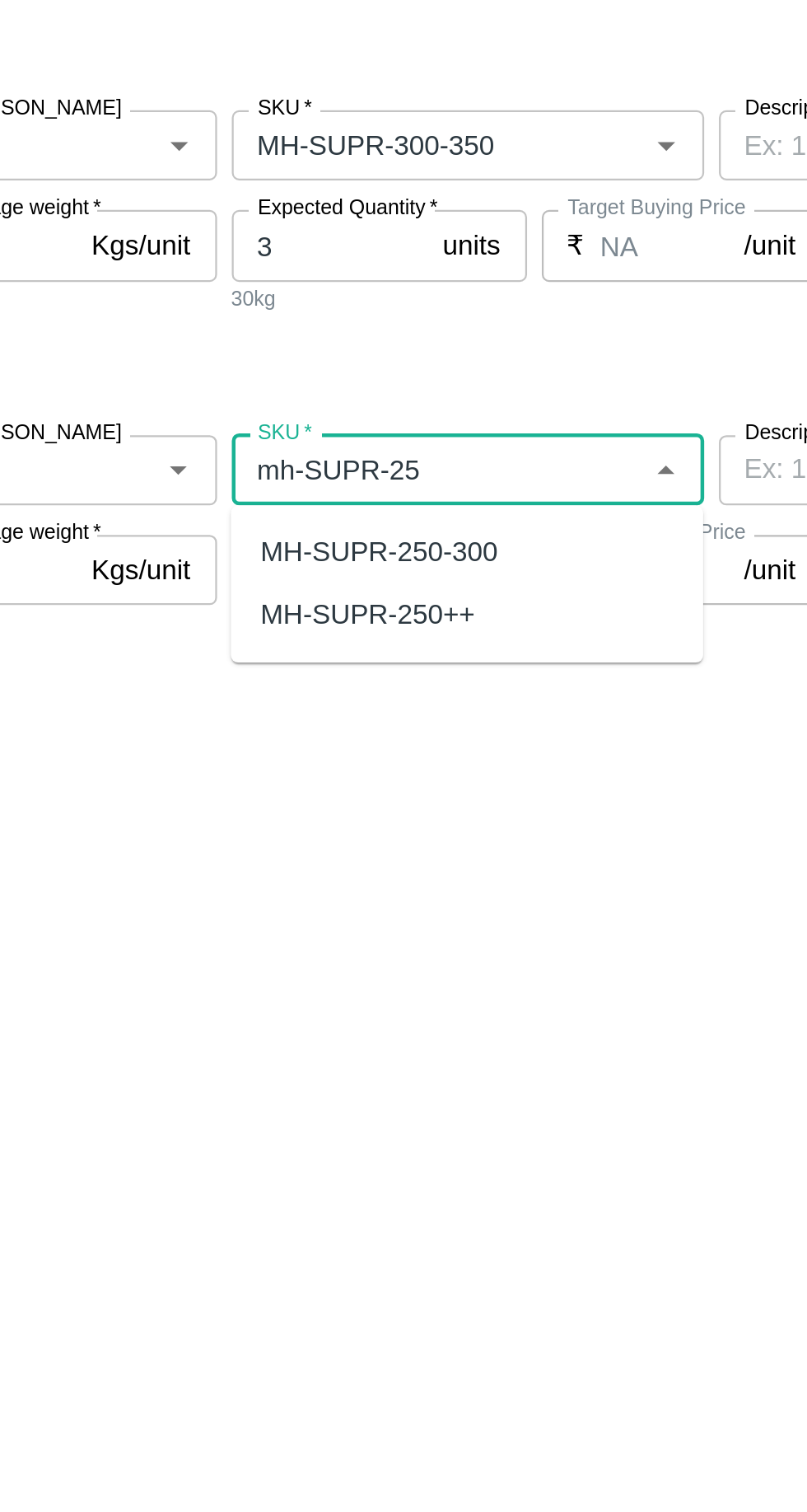
click at [360, 660] on div "MH-SUPR-250-300" at bounding box center [383, 668] width 106 height 18
type input "MH-SUPR-250-300"
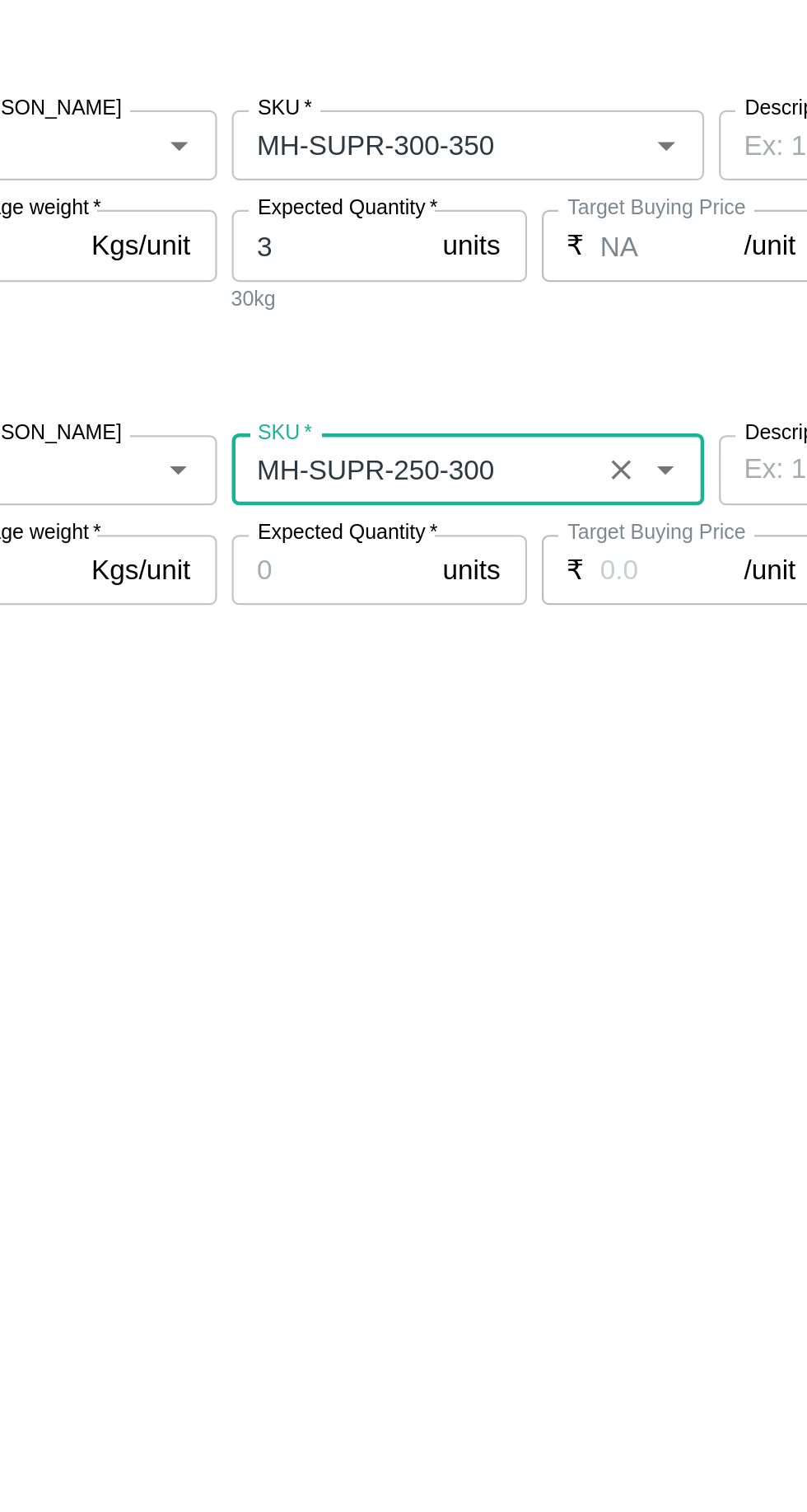
type input "NA"
type input "MH-SUPR-250-300"
click at [369, 674] on input "Expected Quantity   *" at bounding box center [362, 675] width 88 height 31
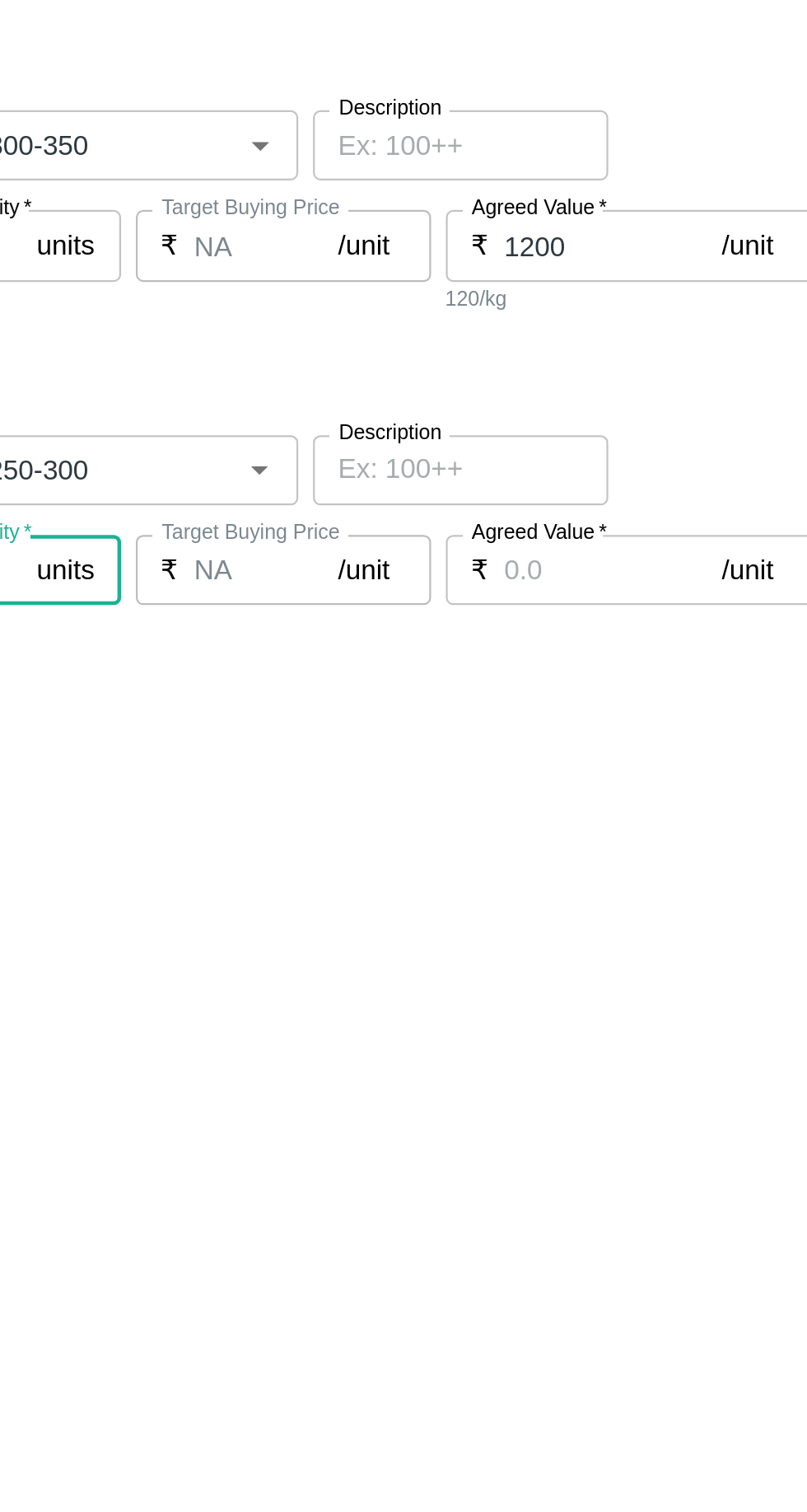
type input "2"
click at [651, 674] on input "Agreed Value   *" at bounding box center [670, 675] width 97 height 31
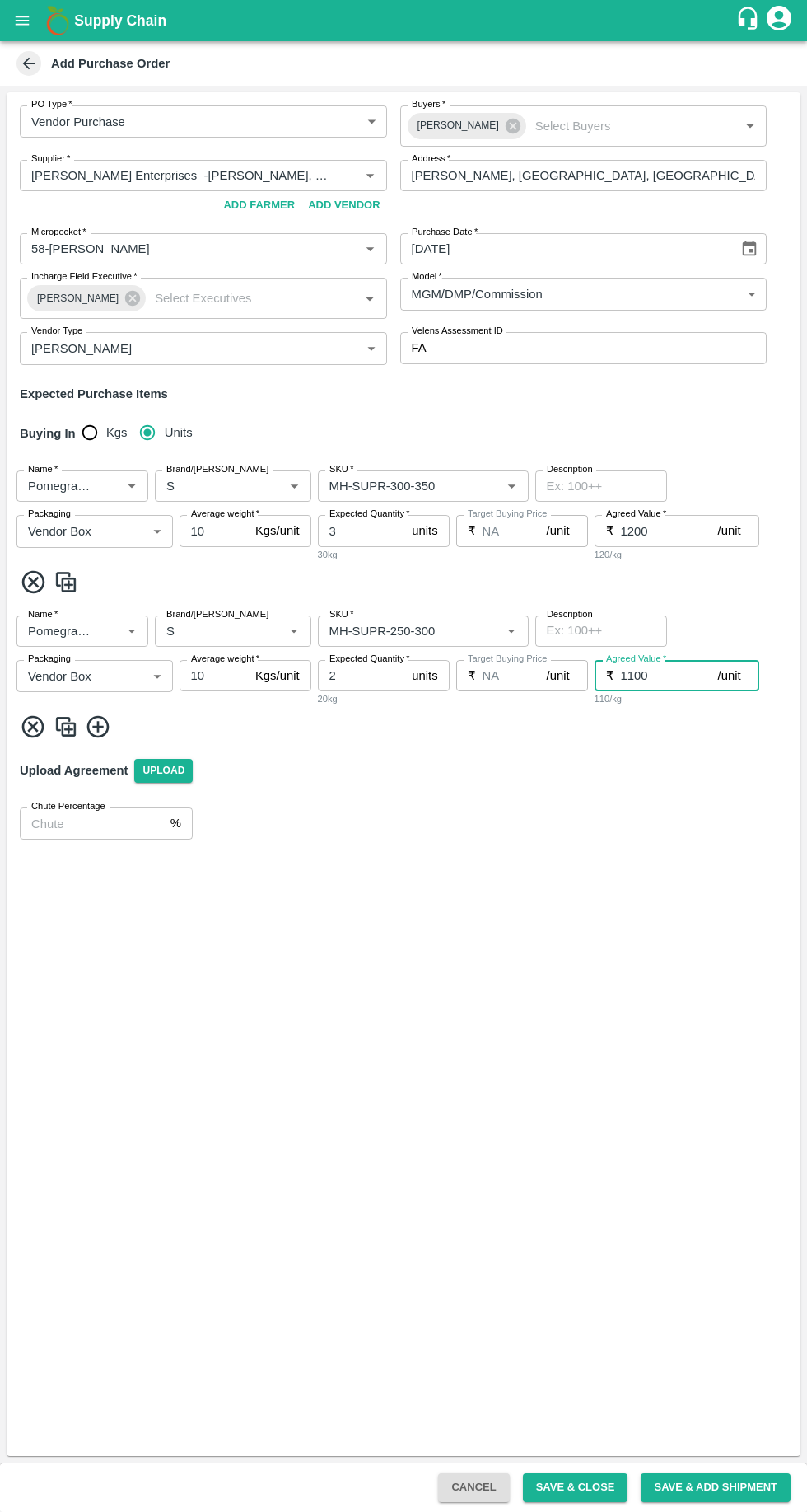
type input "1100"
click at [106, 727] on icon at bounding box center [98, 727] width 27 height 27
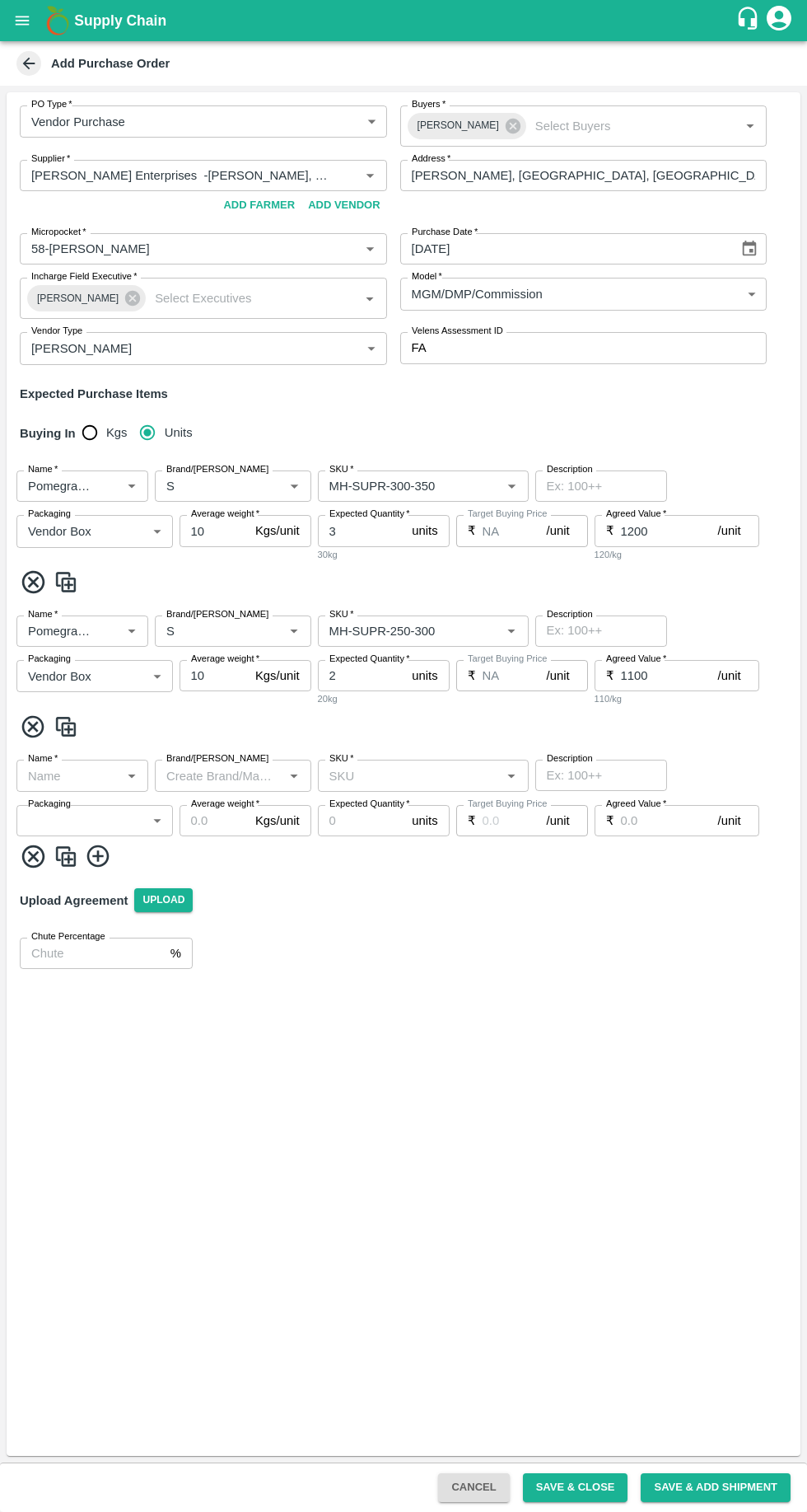
click at [84, 781] on input "Name   *" at bounding box center [69, 775] width 95 height 22
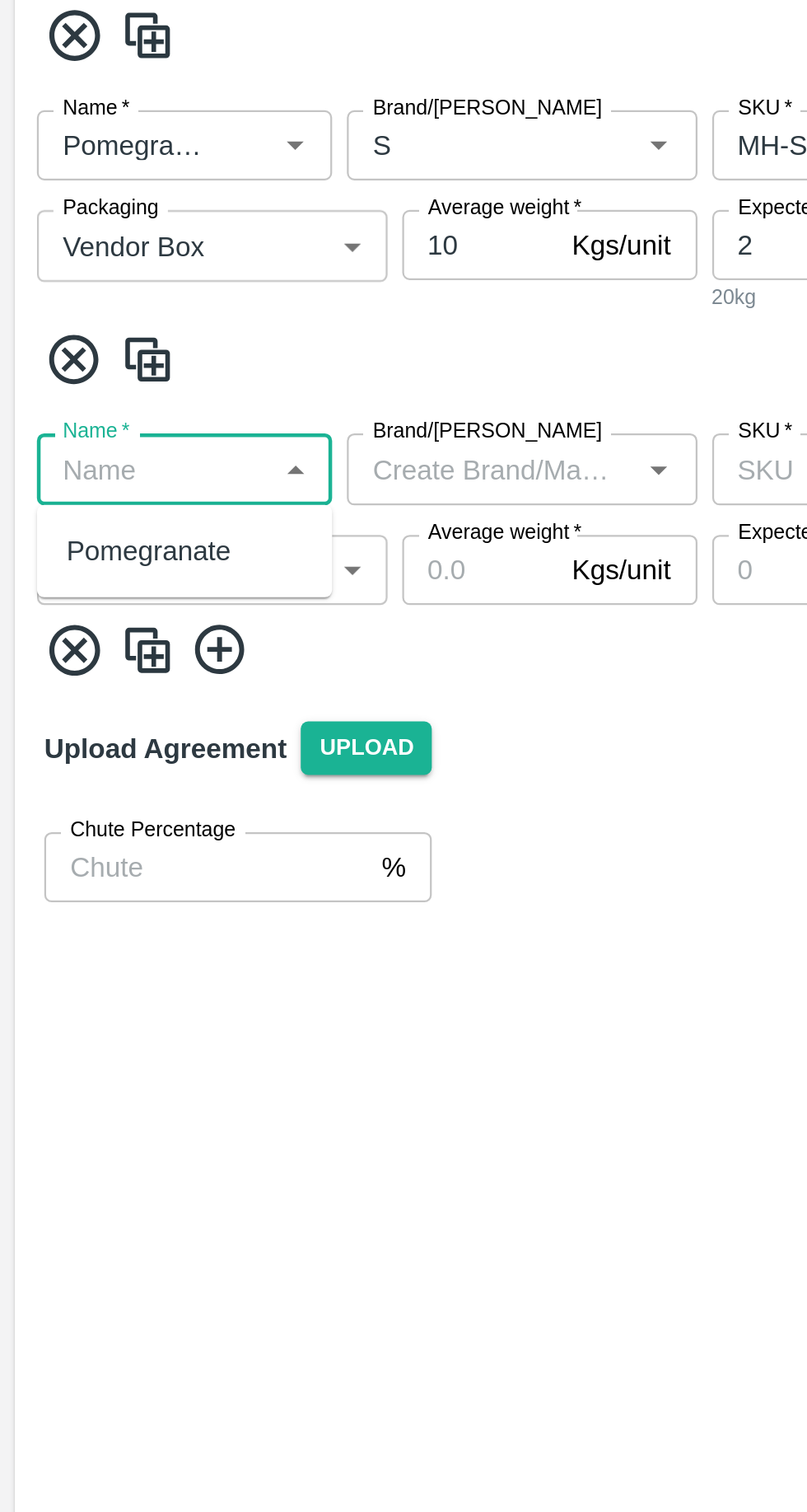
click at [61, 811] on div "Pomegranate" at bounding box center [66, 812] width 74 height 18
type input "Pomegranate"
click at [50, 815] on body "Supply Chain Add Purchase Order PO Type   * Vendor Purchase 2 PO Type Buyers   …" at bounding box center [403, 756] width 807 height 1512
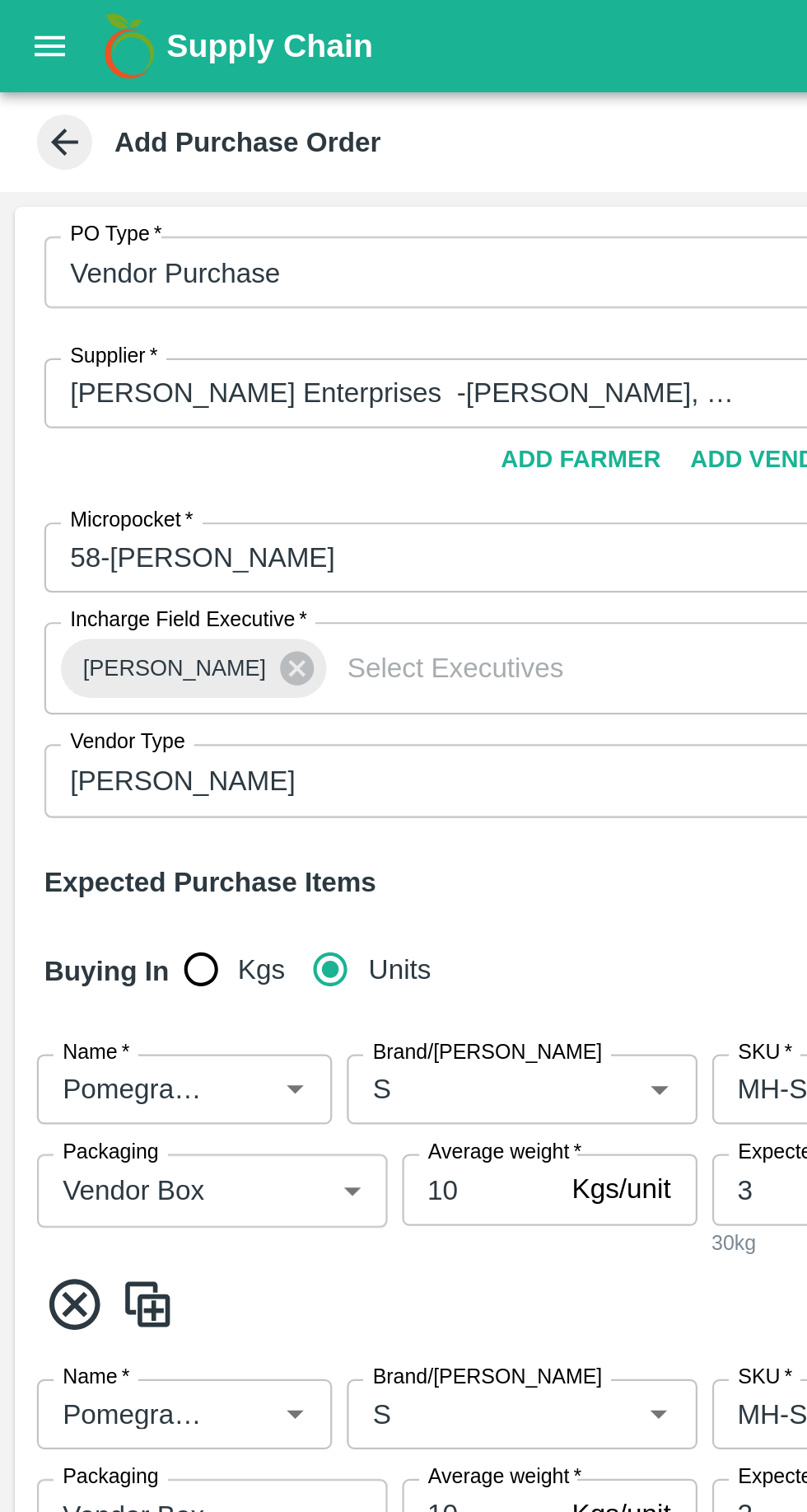
scroll to position [0, 0]
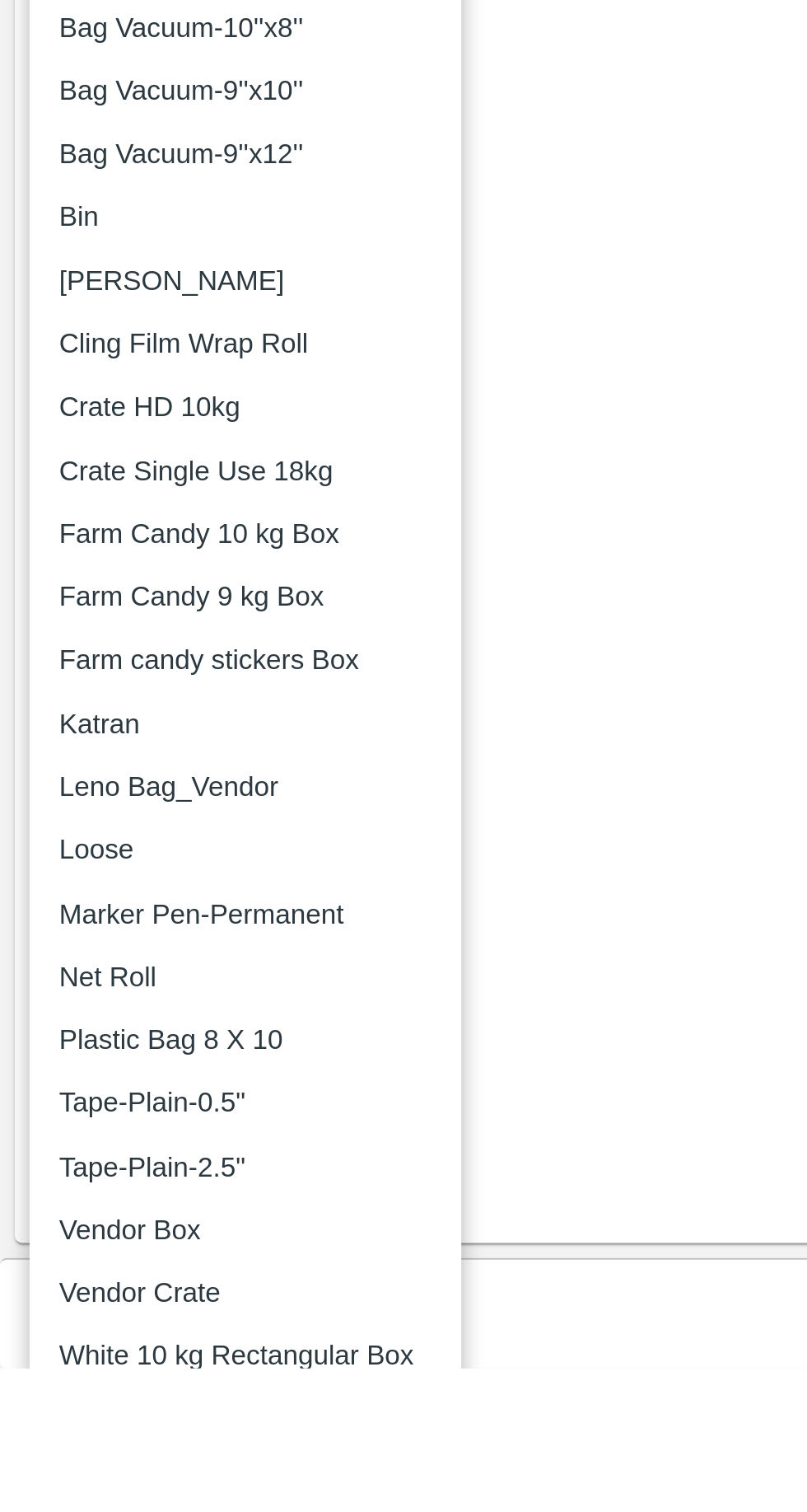
click at [46, 1452] on p "Vendor Box" at bounding box center [58, 1450] width 64 height 18
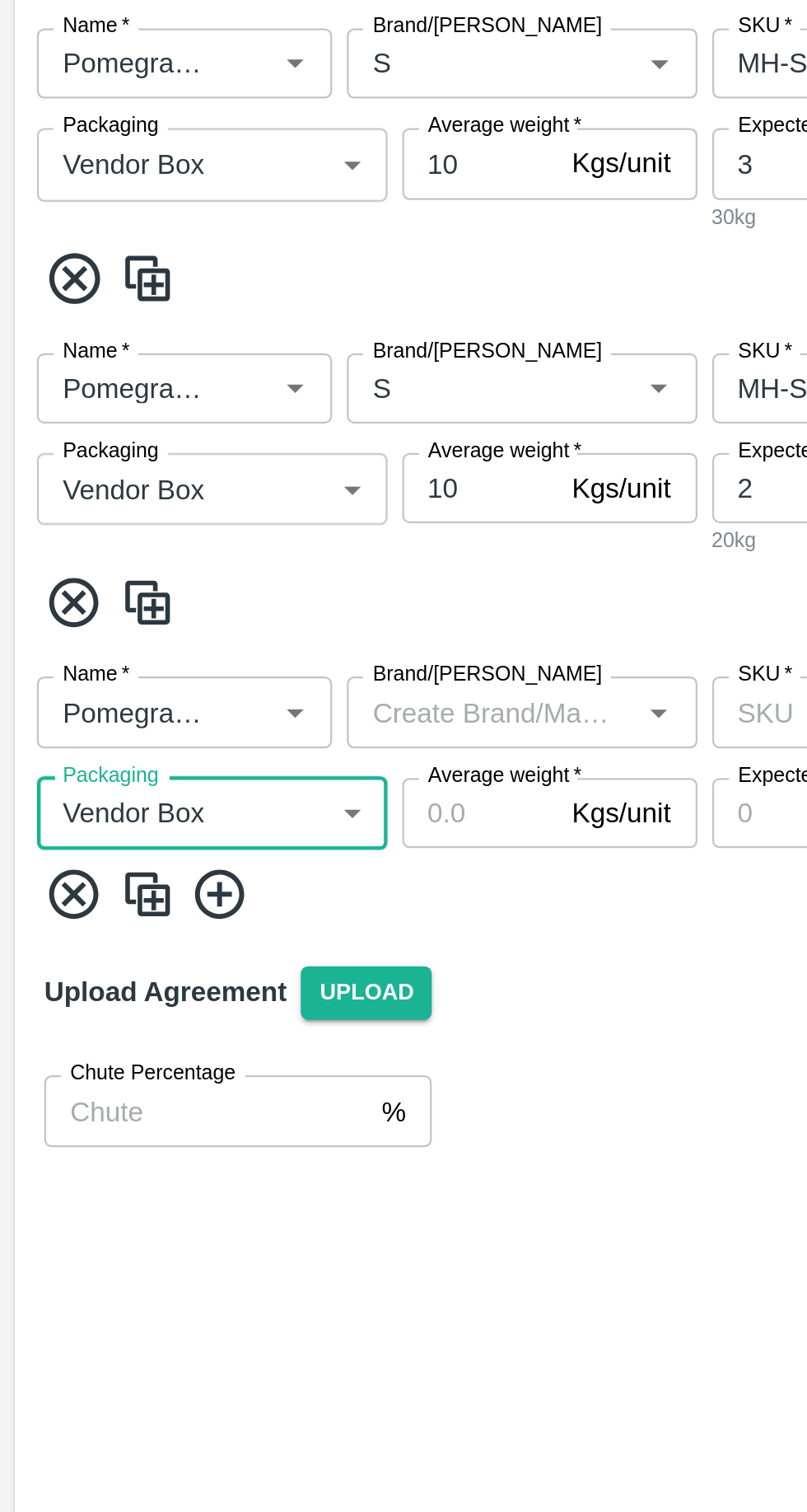
type input "276"
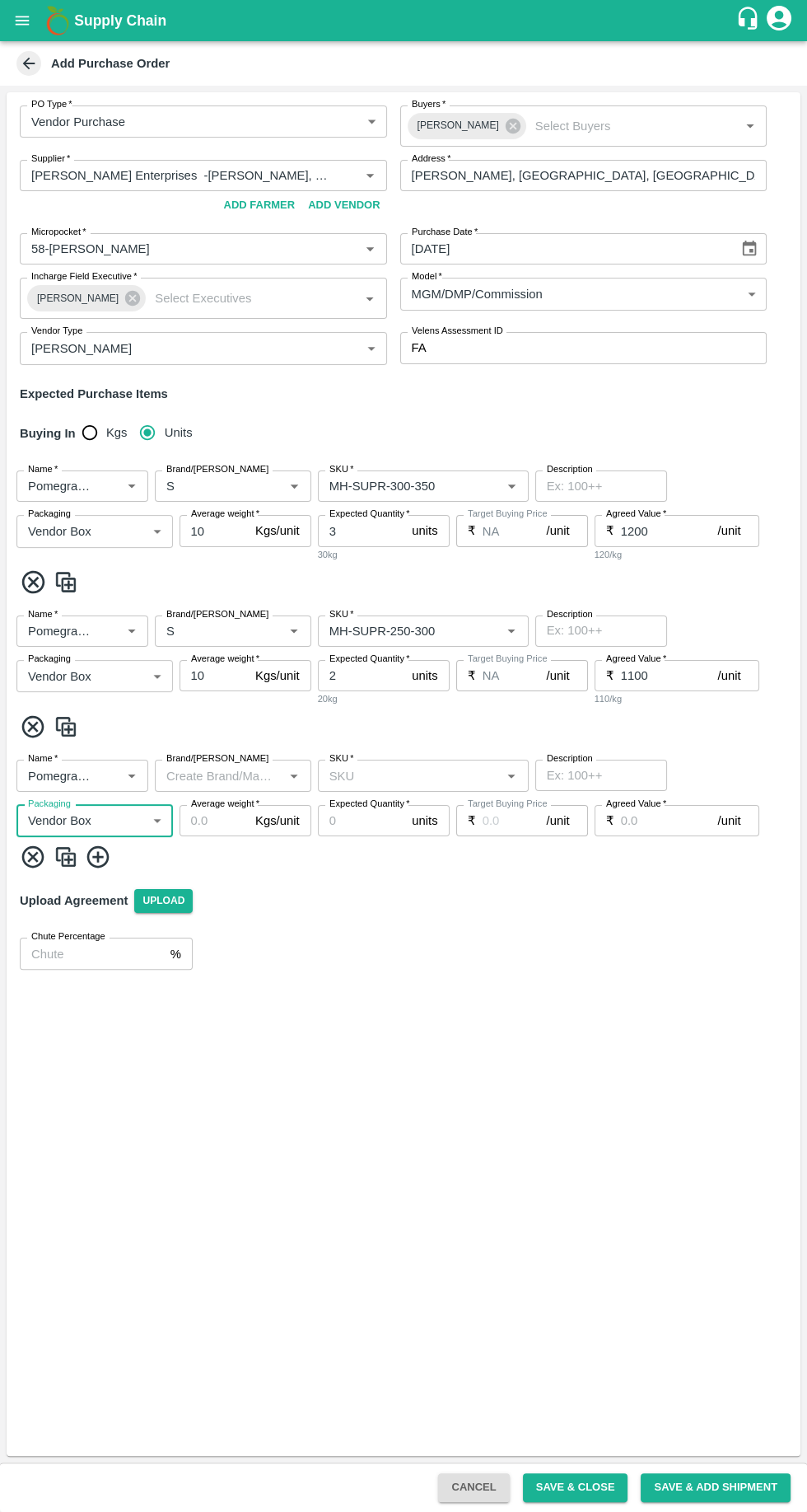
click at [214, 775] on input "Brand/Marka" at bounding box center [219, 775] width 119 height 22
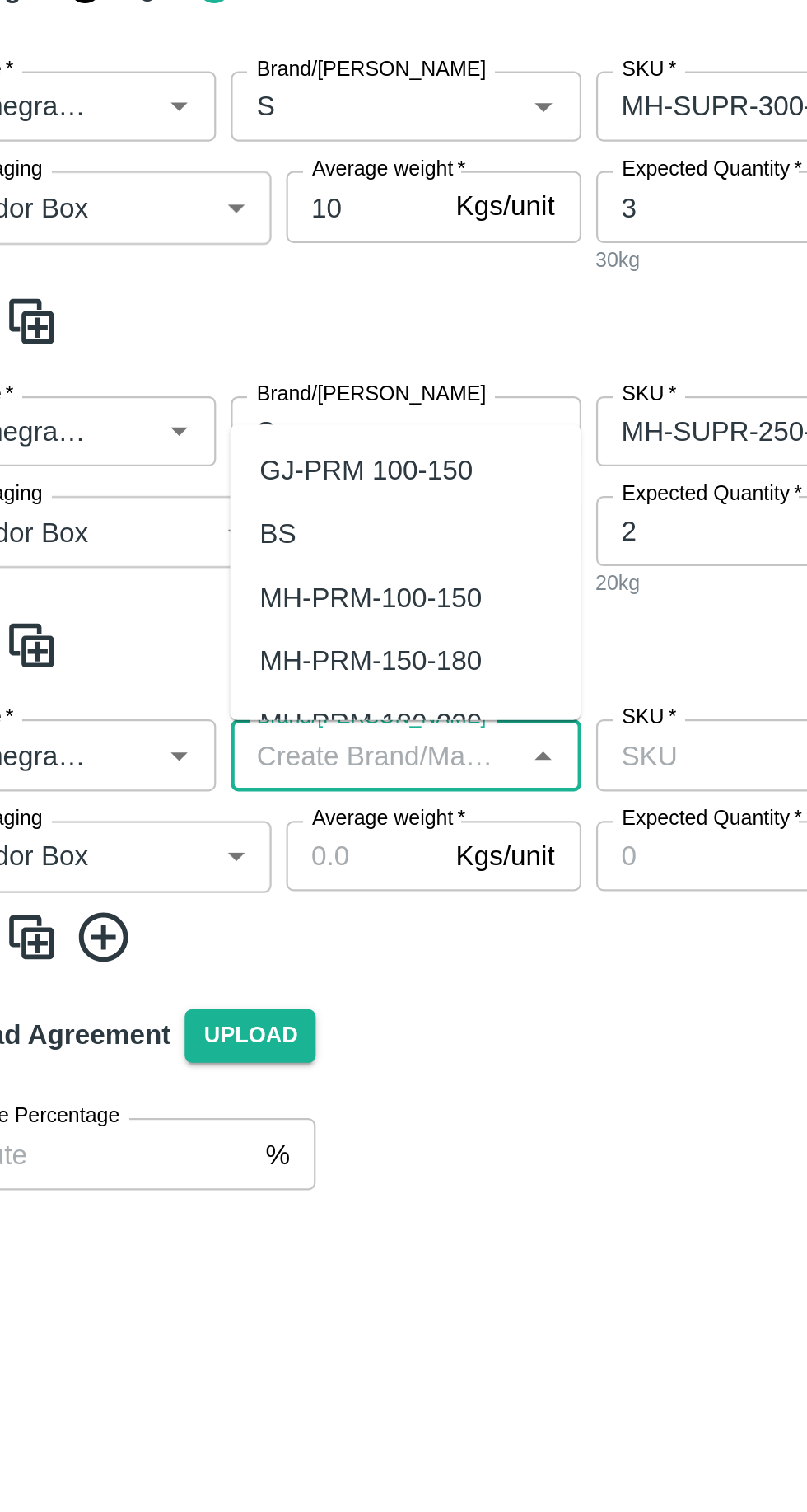
click at [140, 567] on div "Name   * Name   * Brand/Marka Brand/Marka SKU   * SKU   * Description x Descrip…" at bounding box center [403, 529] width 794 height 145
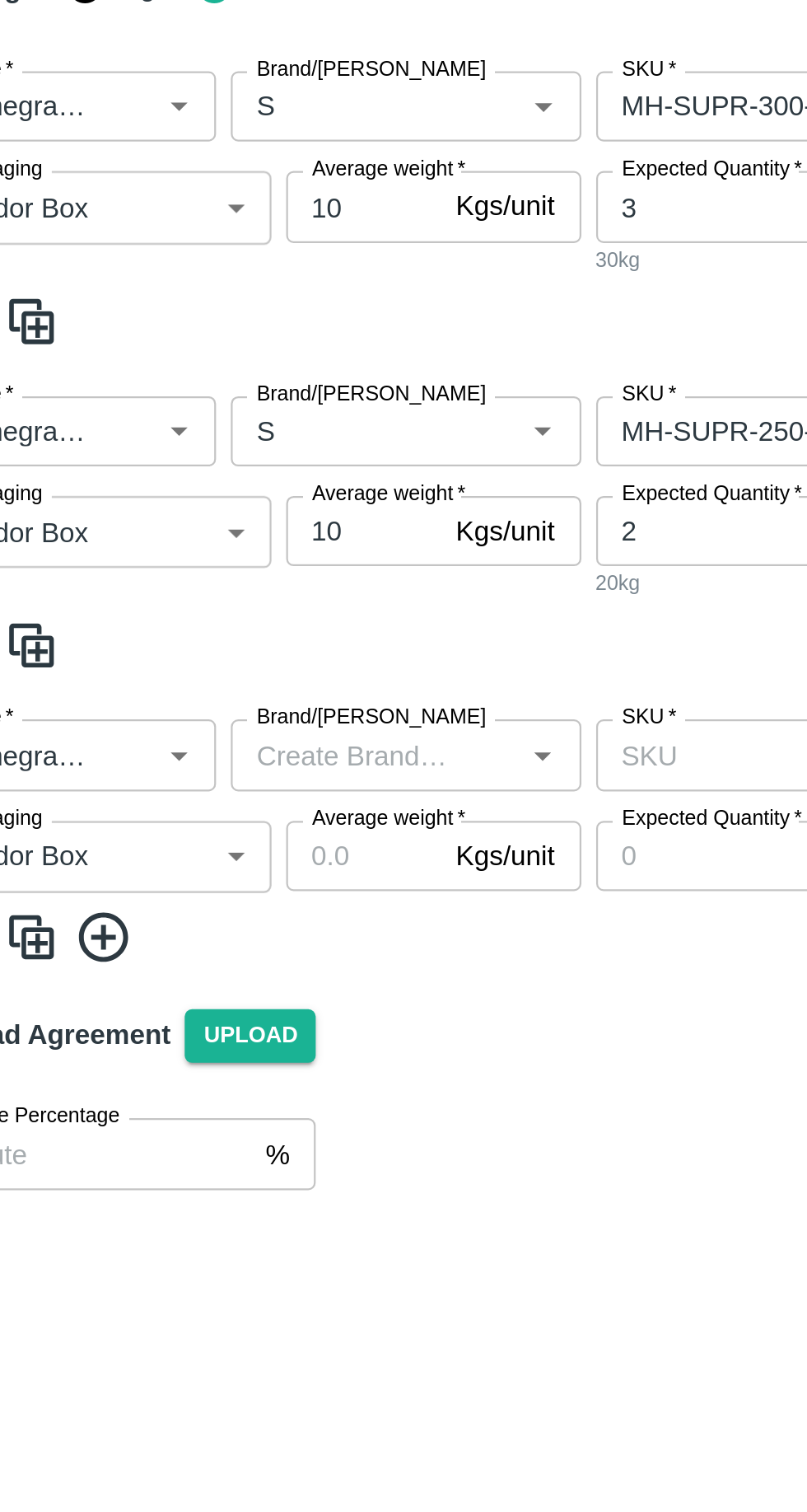
click at [179, 775] on input "Brand/Marka" at bounding box center [209, 775] width 98 height 22
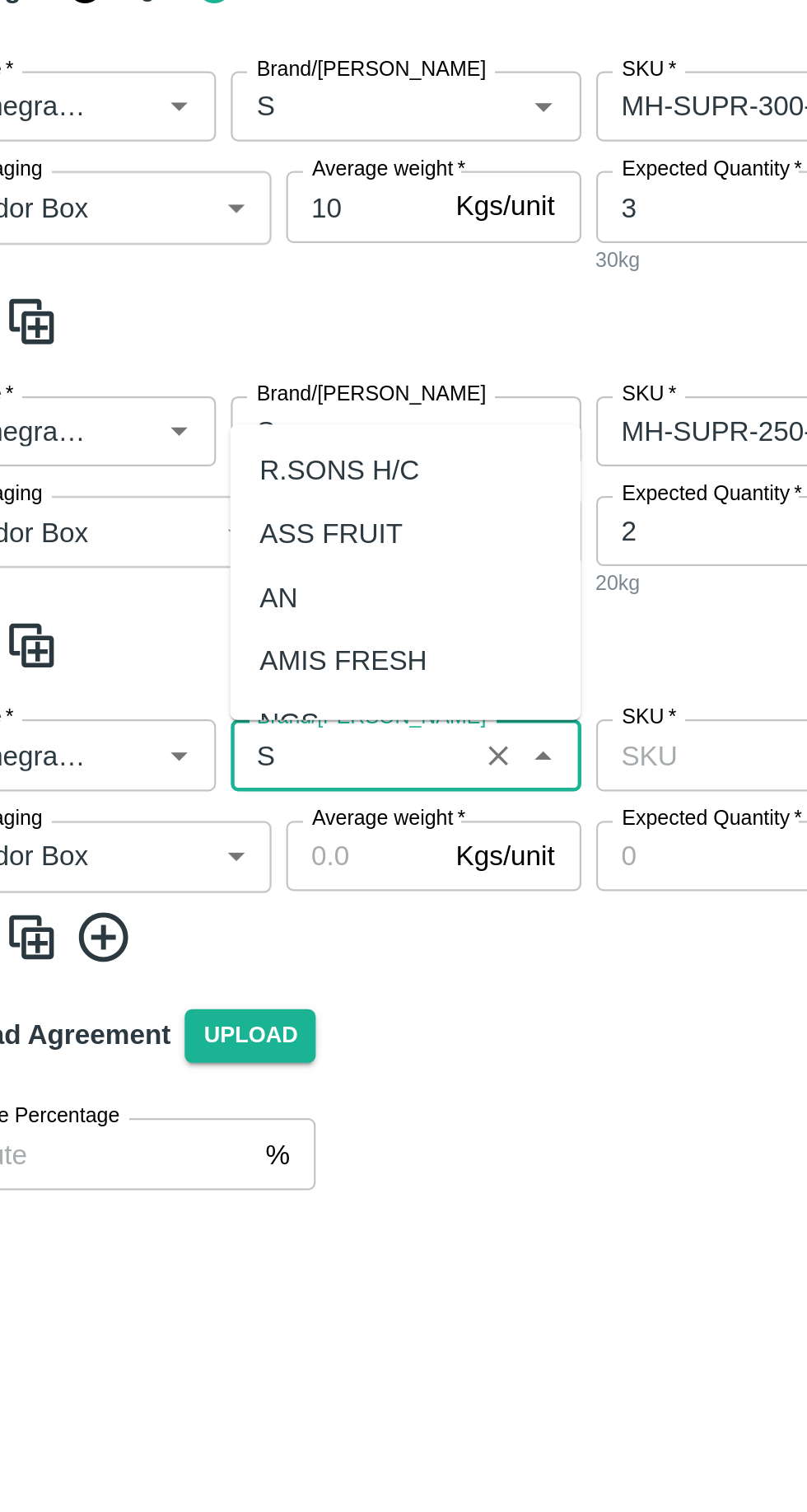
scroll to position [439, 0]
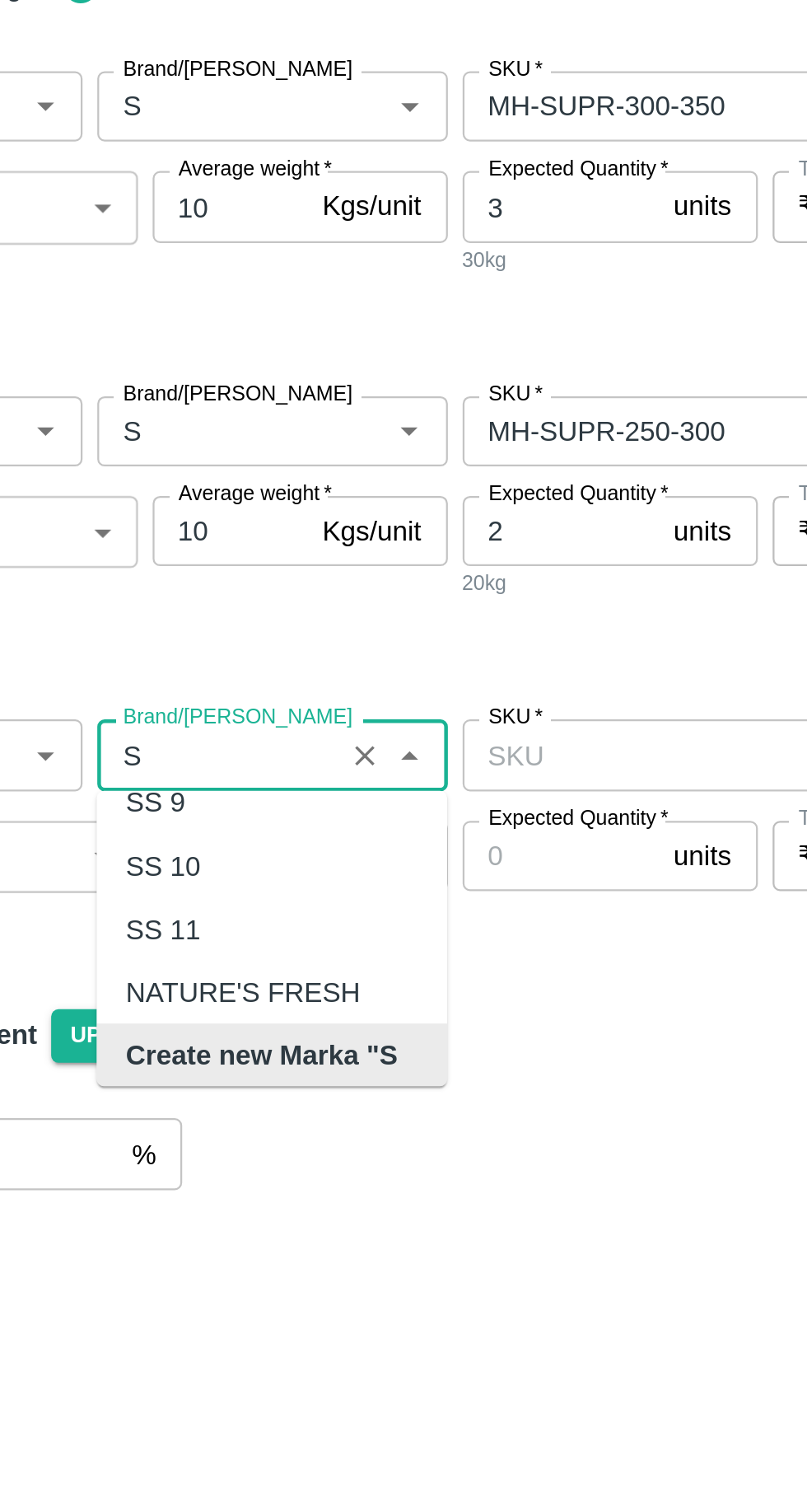
type input "S"
click at [384, 779] on input "SKU   *" at bounding box center [409, 775] width 174 height 22
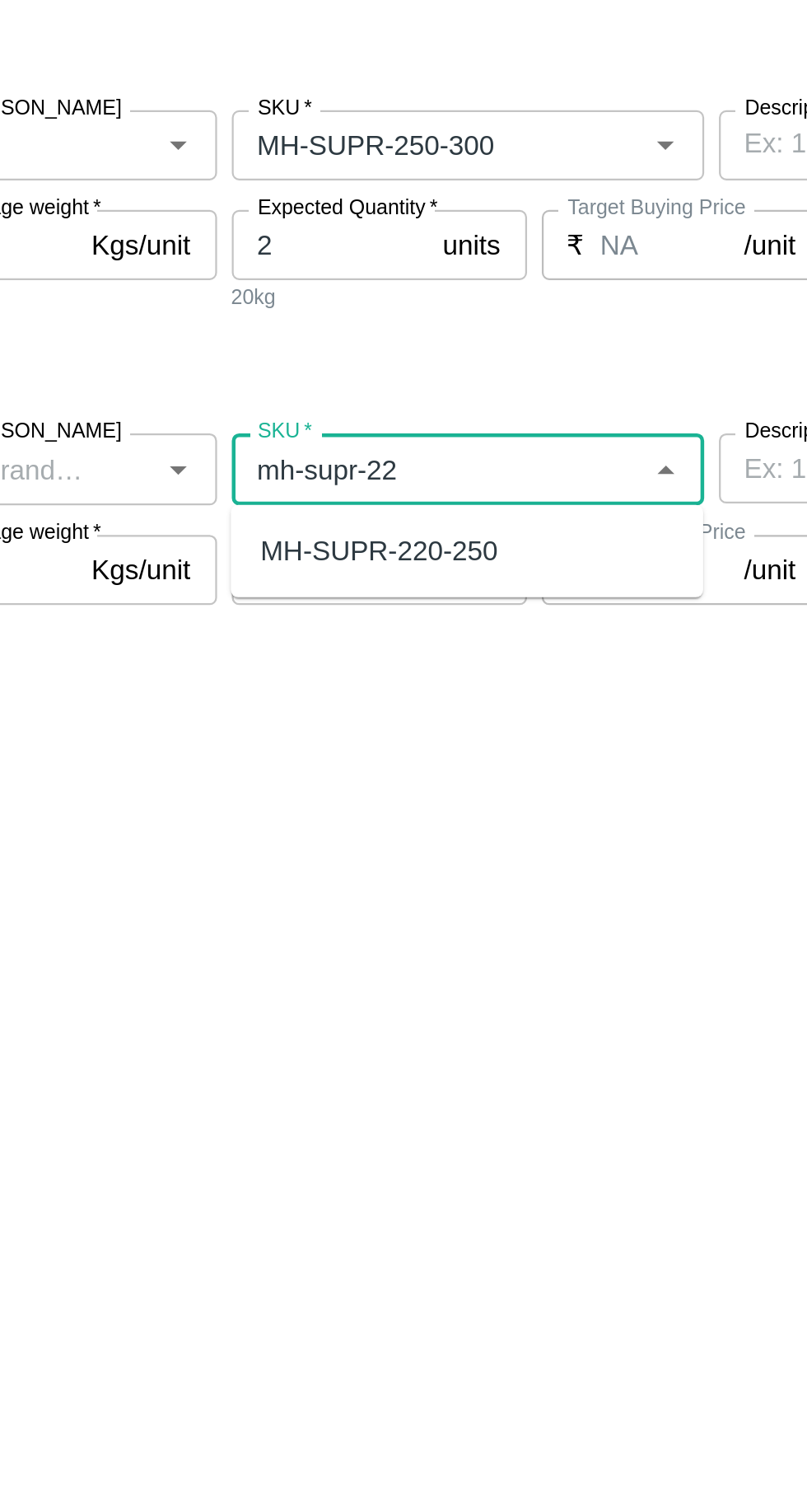
click at [359, 812] on div "MH-SUPR-220-250" at bounding box center [383, 812] width 106 height 18
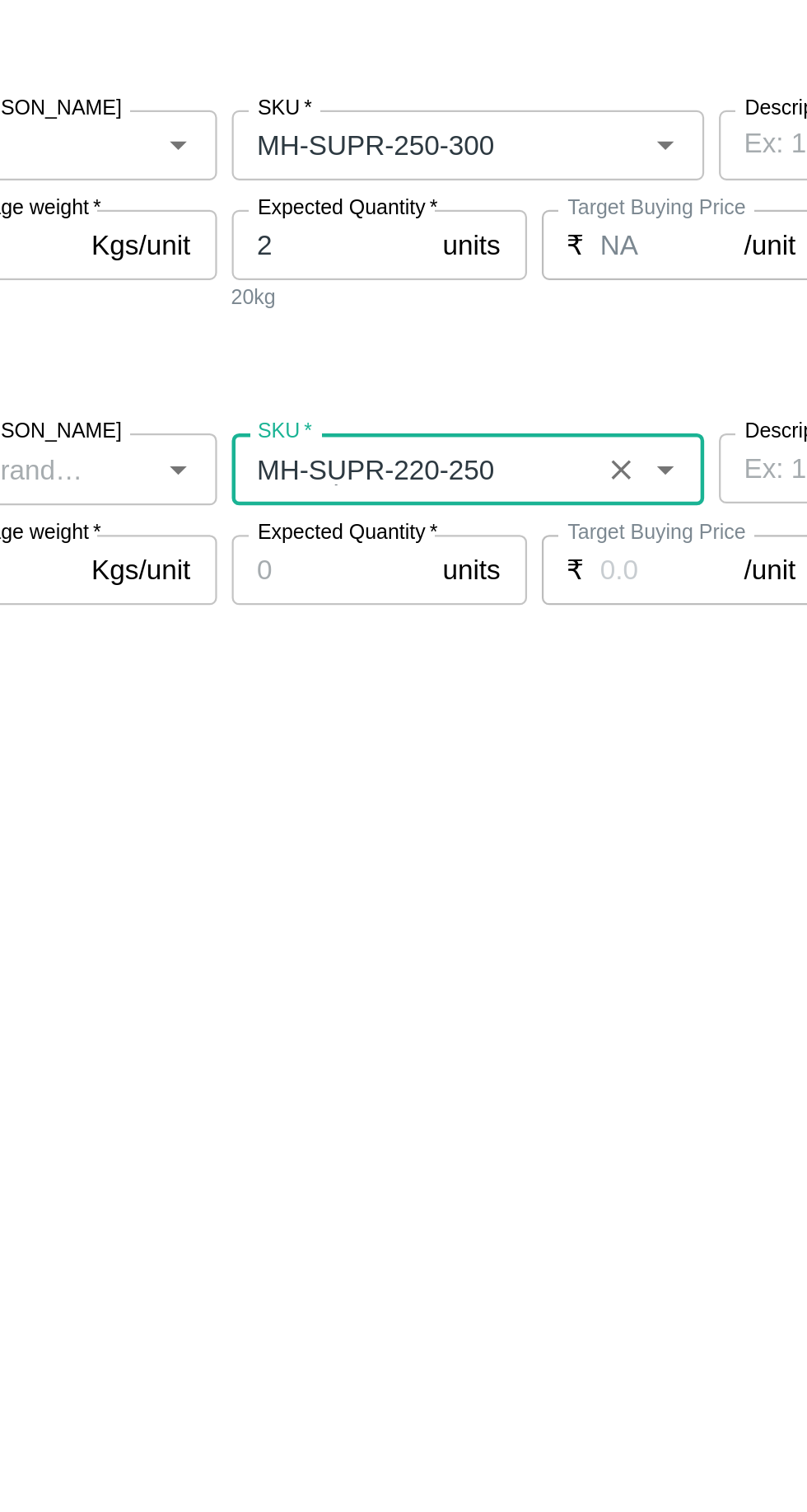
type input "MH-SUPR-220-250"
click at [358, 822] on input "Expected Quantity   *" at bounding box center [362, 821] width 88 height 31
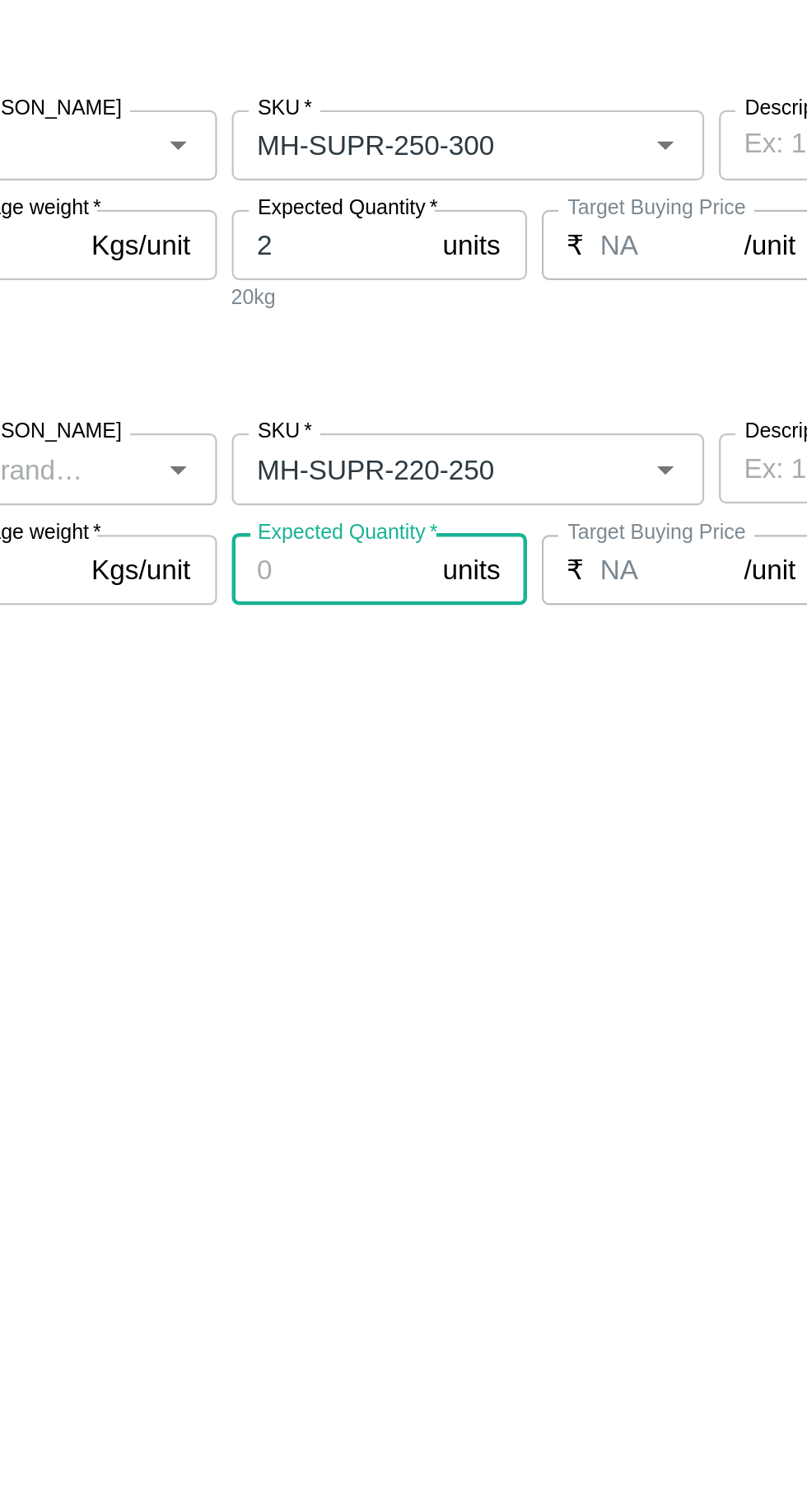
type input "NA"
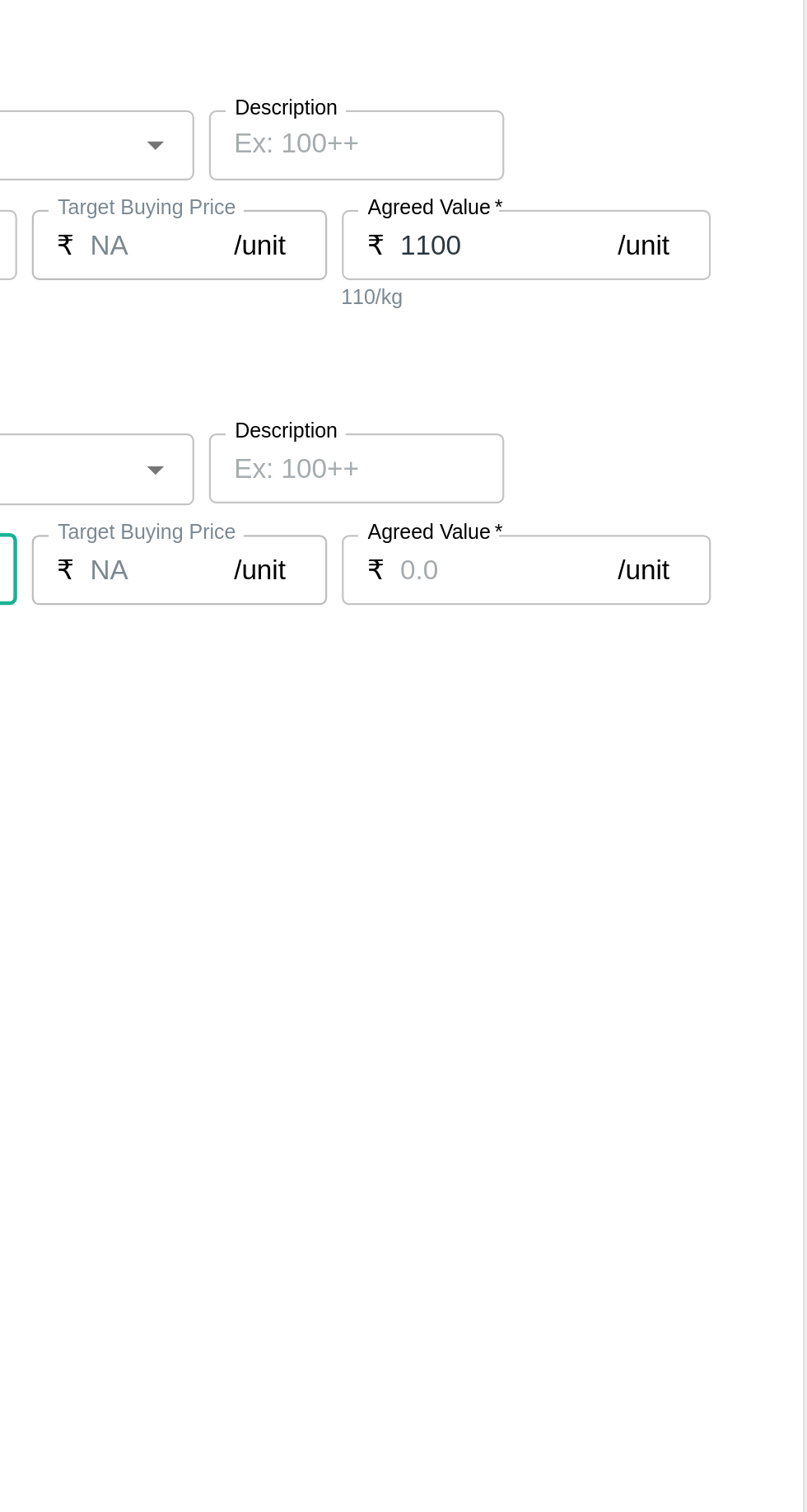
type input "11"
click at [632, 819] on input "Agreed Value   *" at bounding box center [670, 821] width 97 height 31
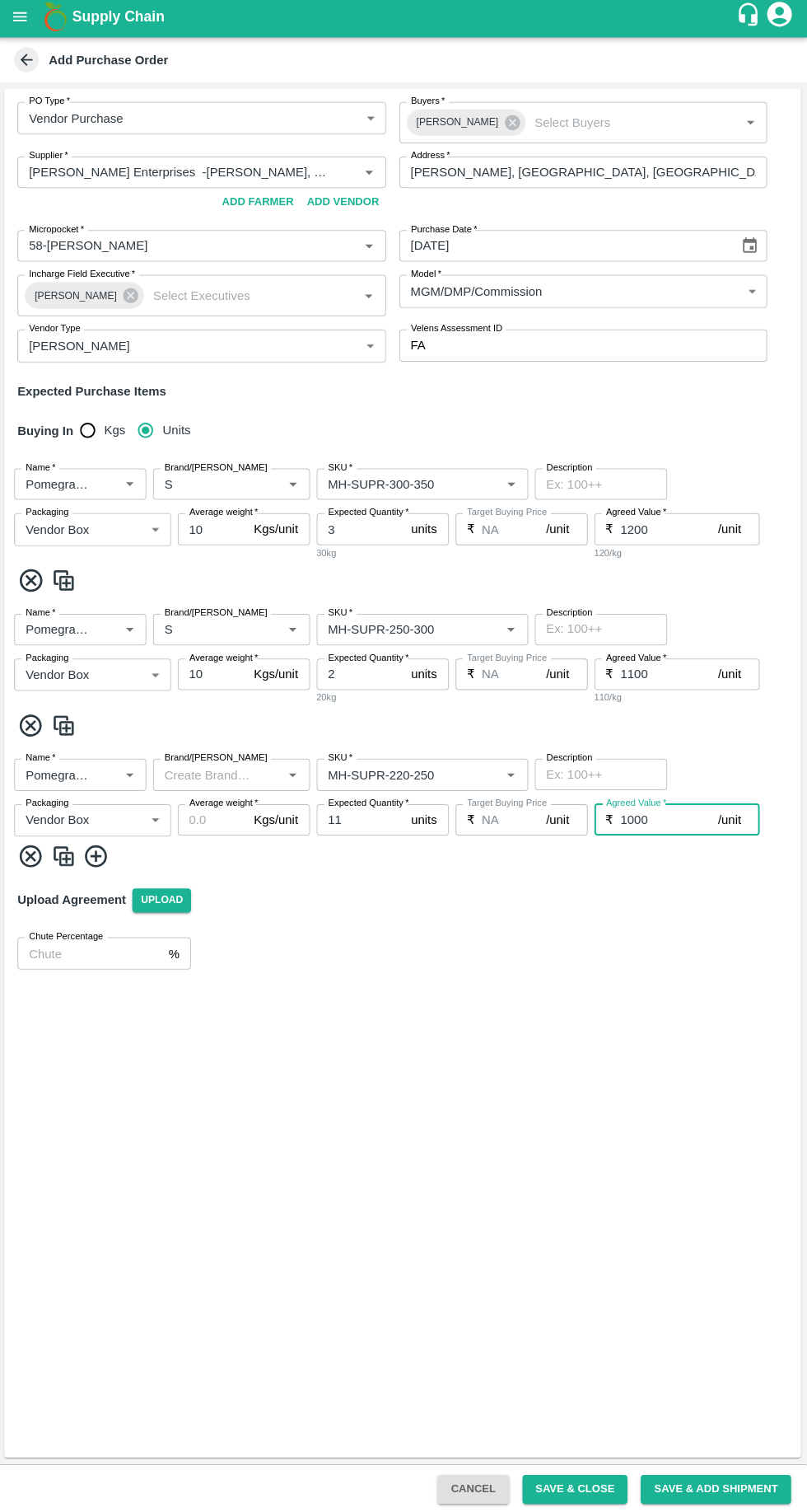
type input "1000"
click at [100, 859] on icon at bounding box center [98, 857] width 27 height 27
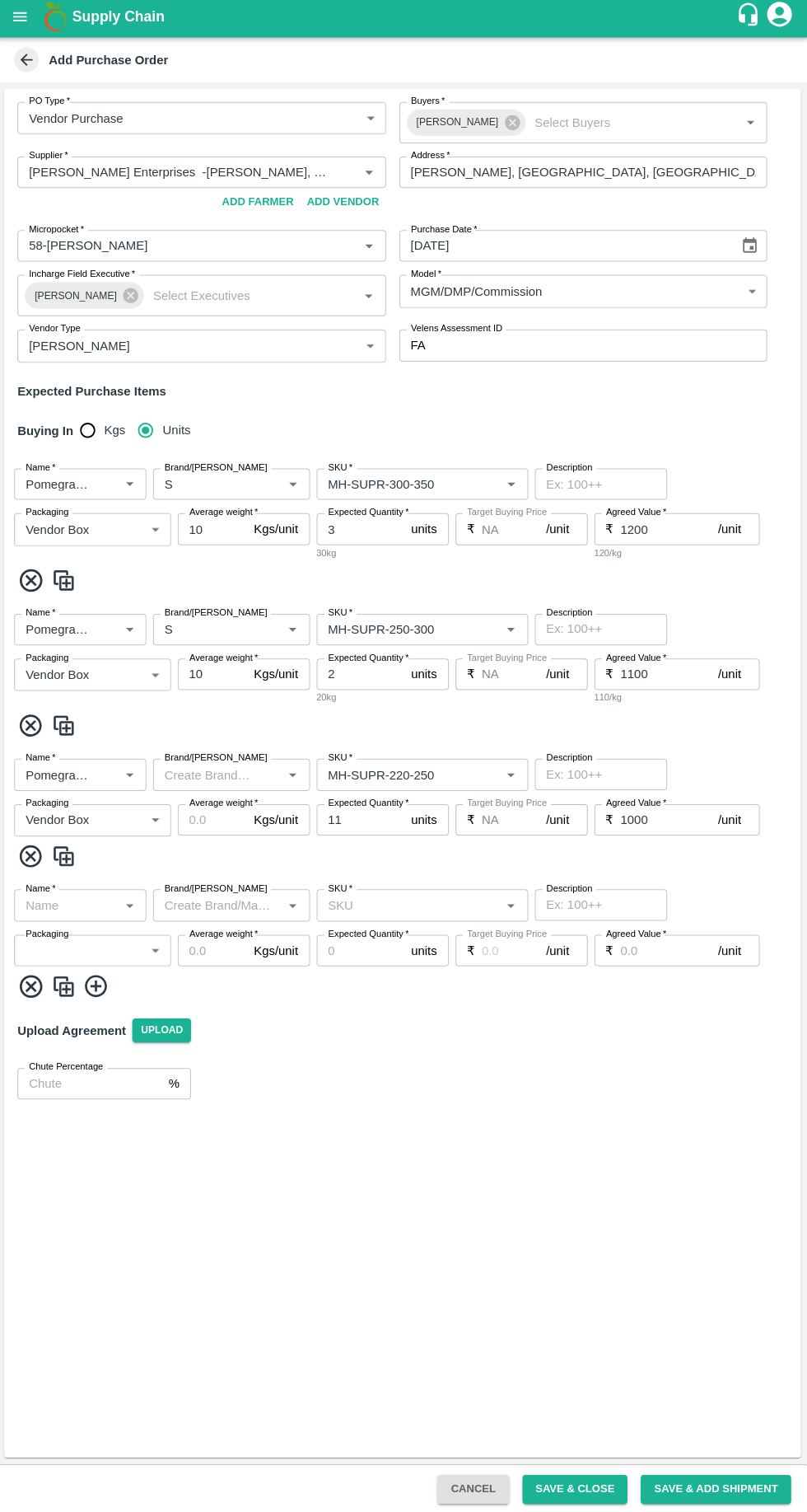
click at [205, 820] on input "Average weight   *" at bounding box center [214, 821] width 69 height 31
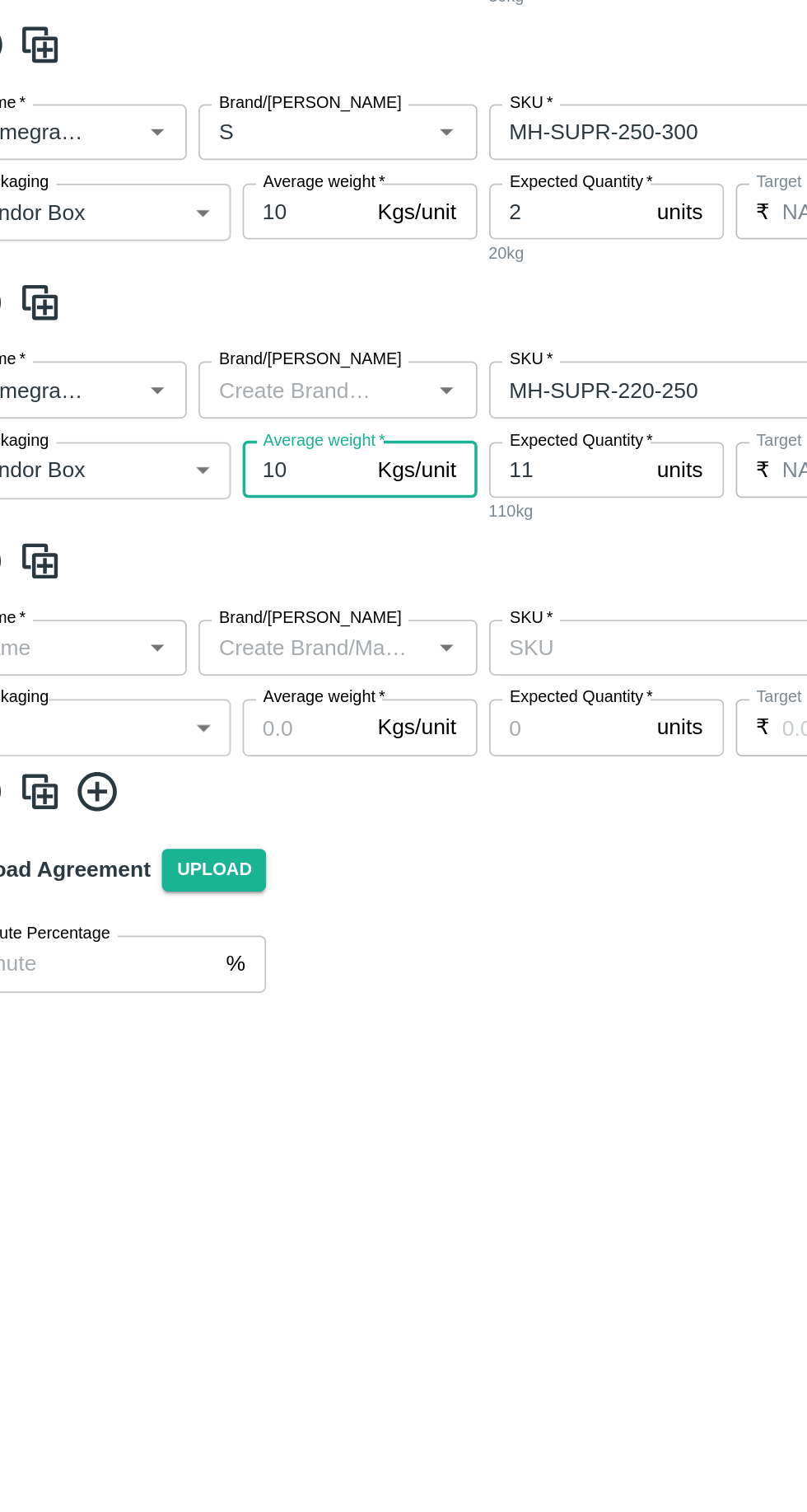
type input "10"
click at [203, 781] on input "Brand/Marka" at bounding box center [209, 775] width 98 height 22
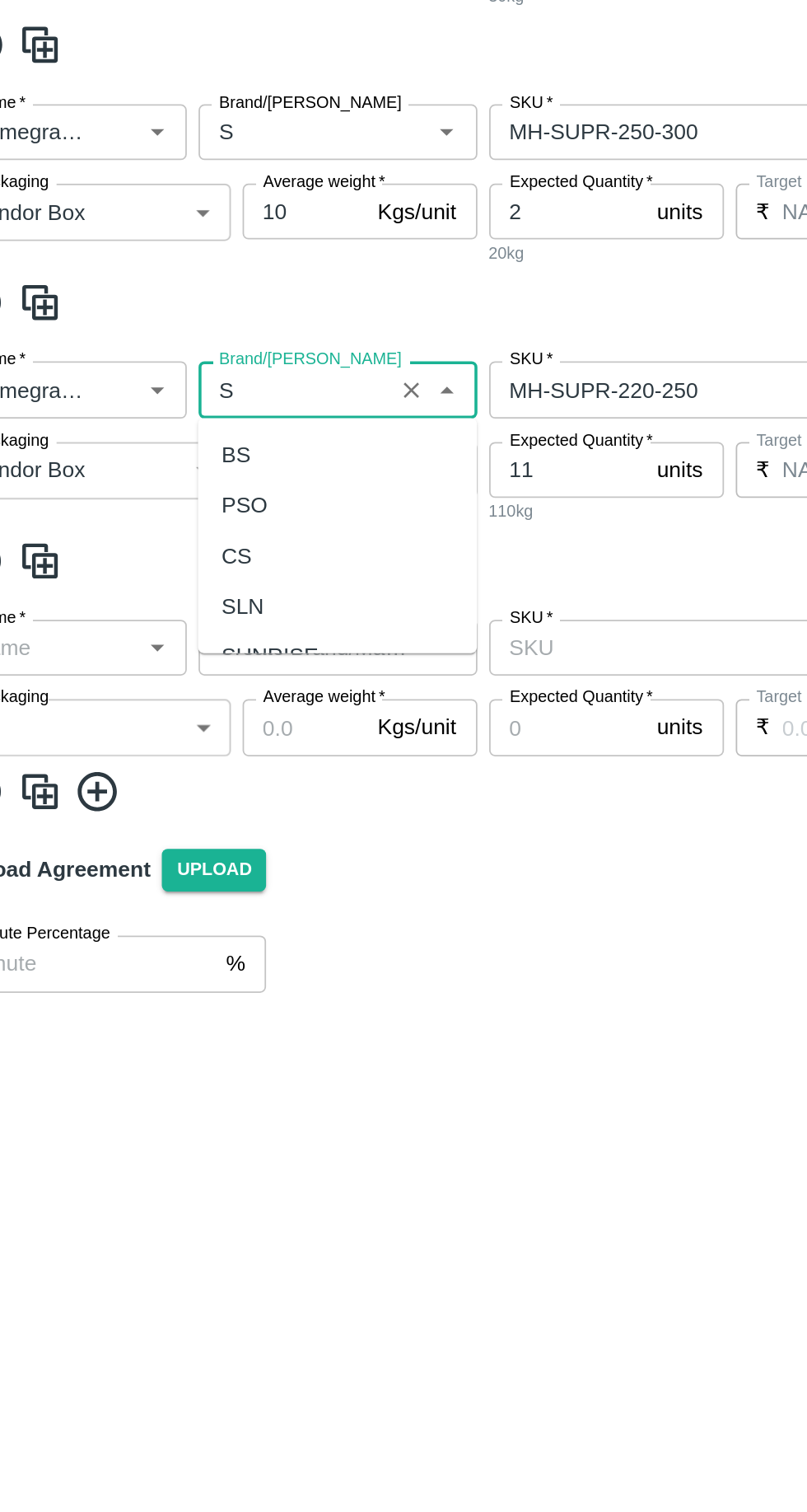
scroll to position [0, 0]
type input "S"
click at [319, 1282] on div "PO Type   * Vendor Purchase 2 PO Type Buyers   * Vikas Kokate Buyers   * Suppli…" at bounding box center [403, 773] width 794 height 1364
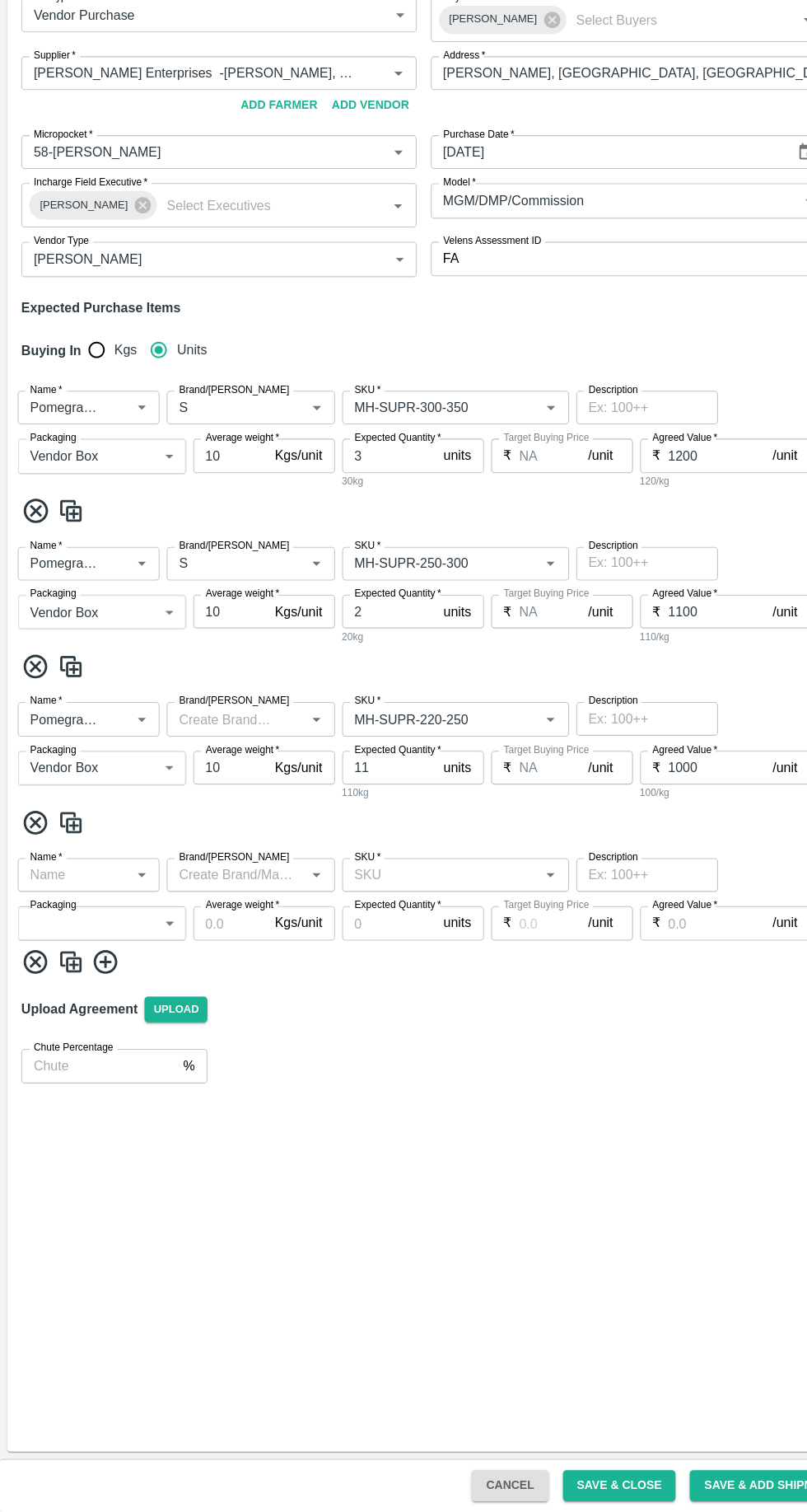
click at [210, 775] on input "Brand/Marka" at bounding box center [209, 775] width 98 height 22
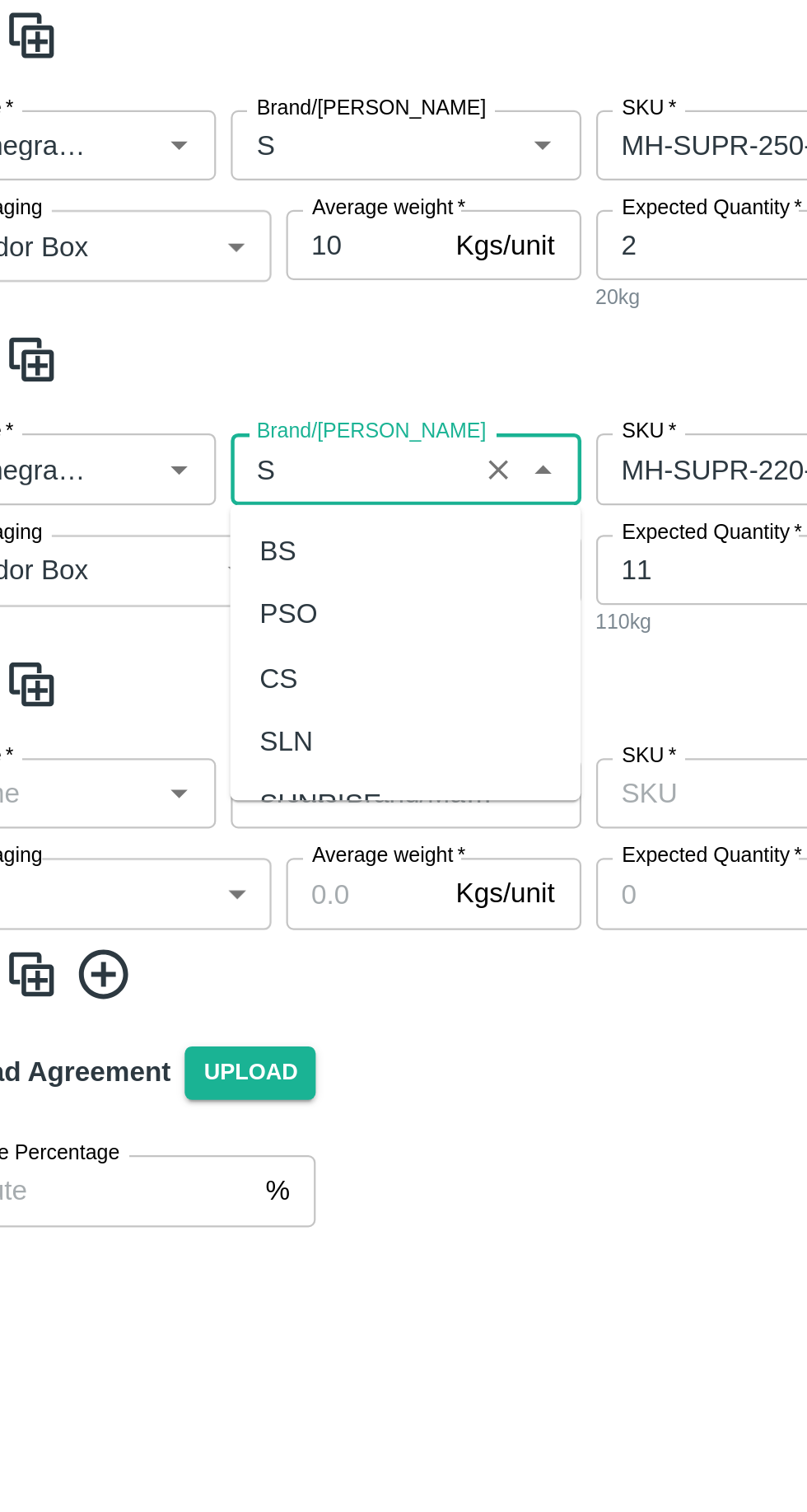
click at [186, 811] on div "BS" at bounding box center [233, 811] width 156 height 28
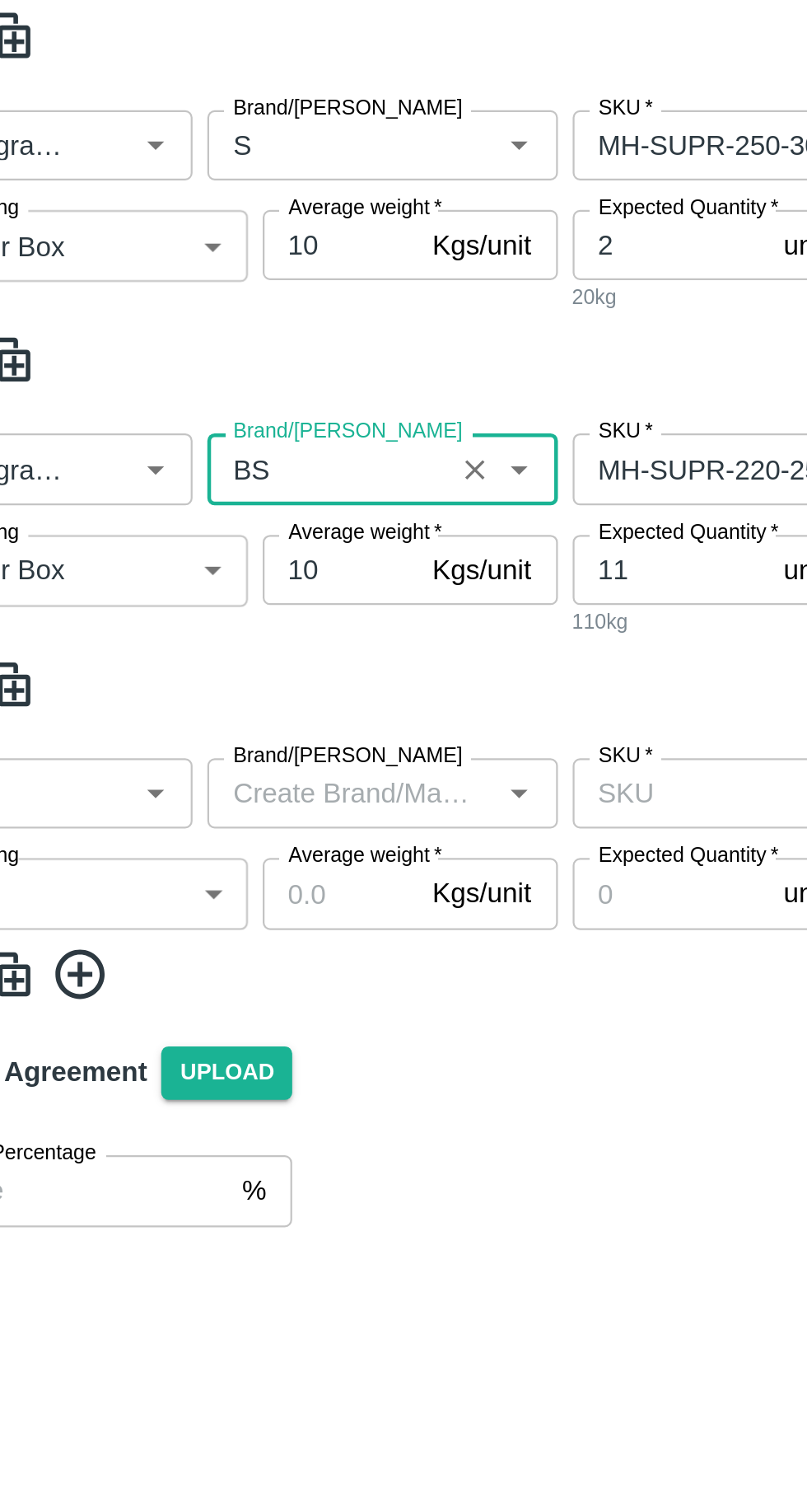
type input "BS"
click at [197, 914] on input "Brand/Marka" at bounding box center [219, 921] width 119 height 22
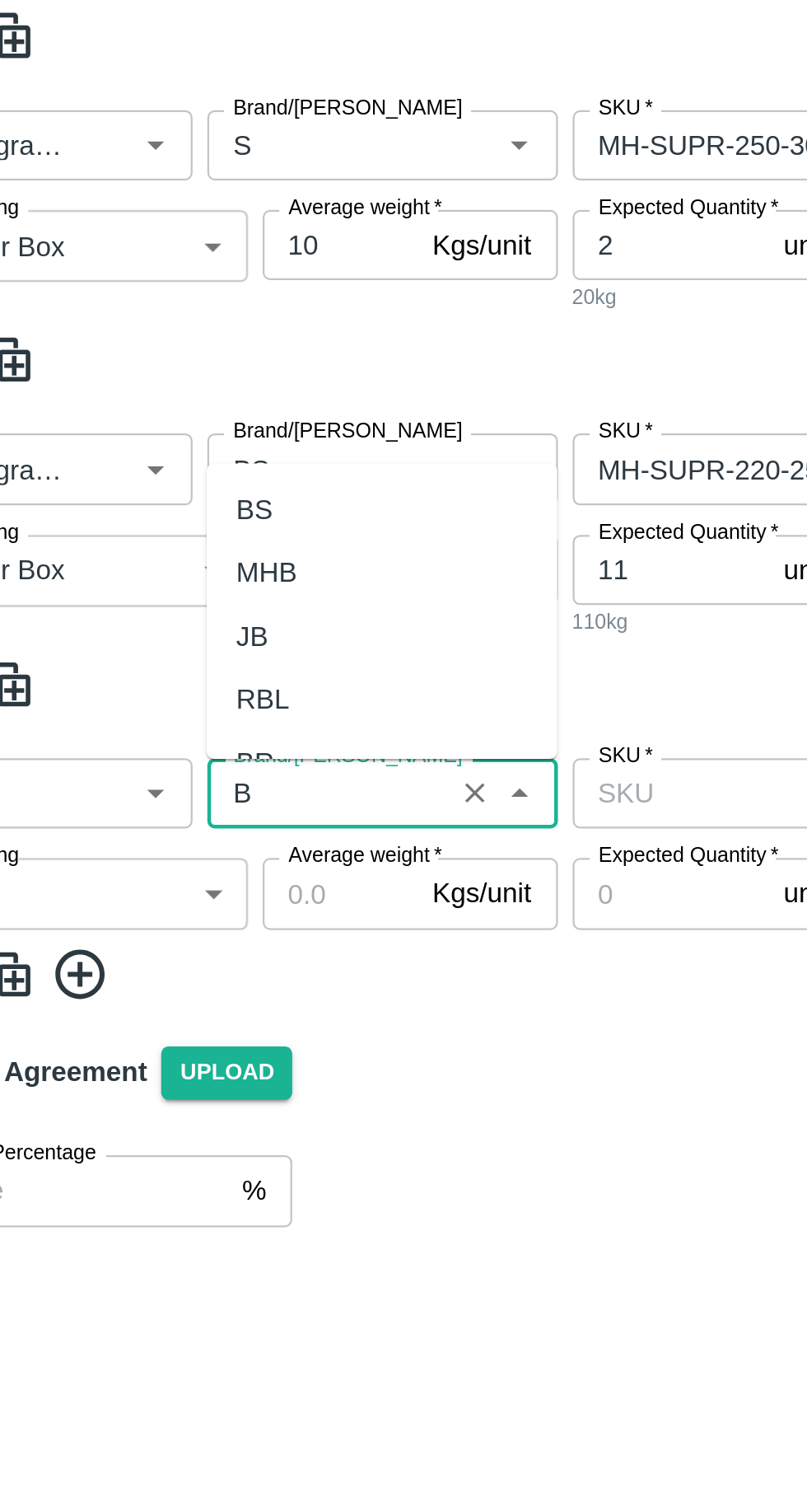
click at [181, 796] on div "BS" at bounding box center [177, 793] width 16 height 18
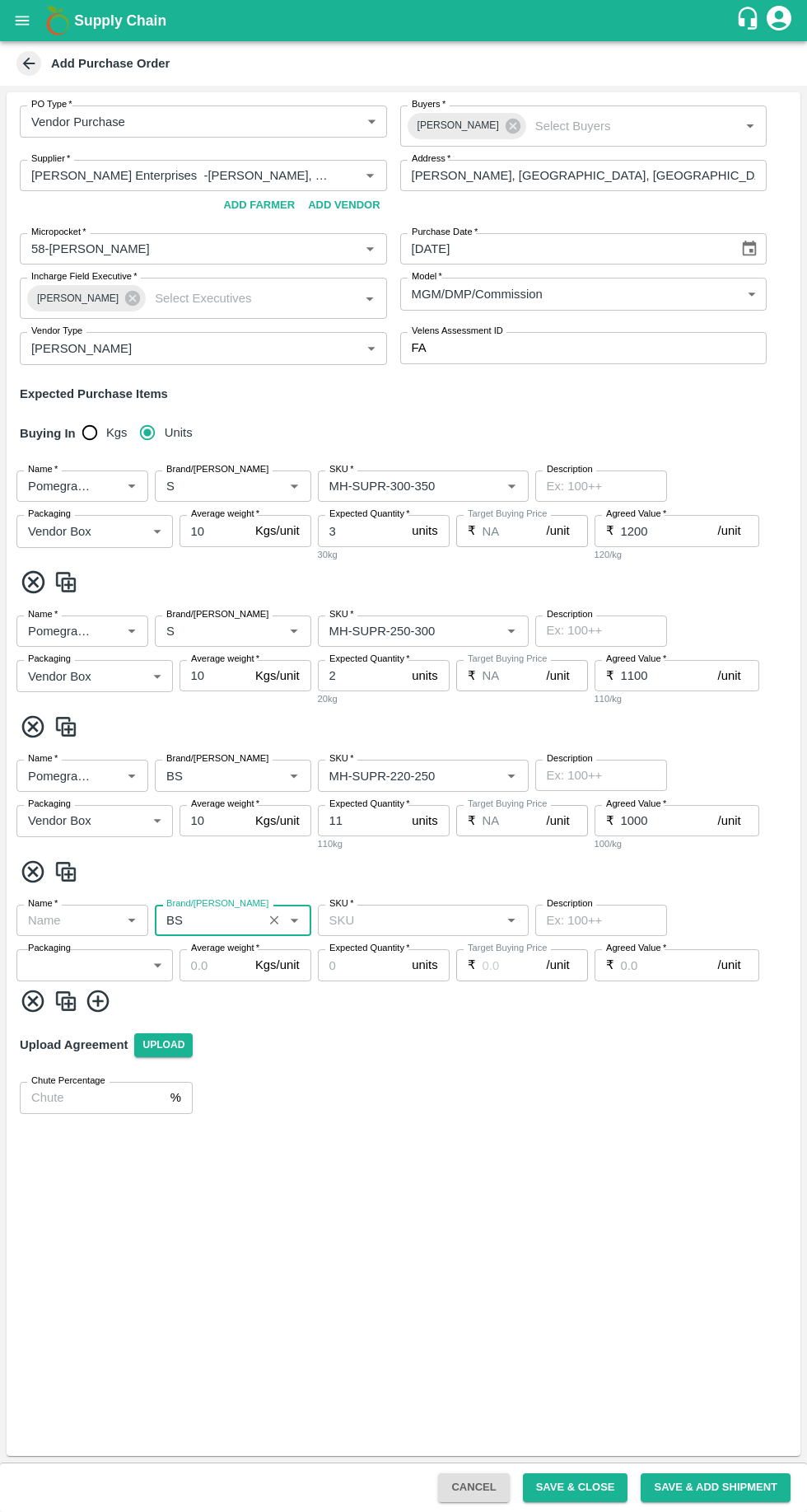
type input "BS"
click at [435, 919] on input "SKU   *" at bounding box center [409, 921] width 174 height 22
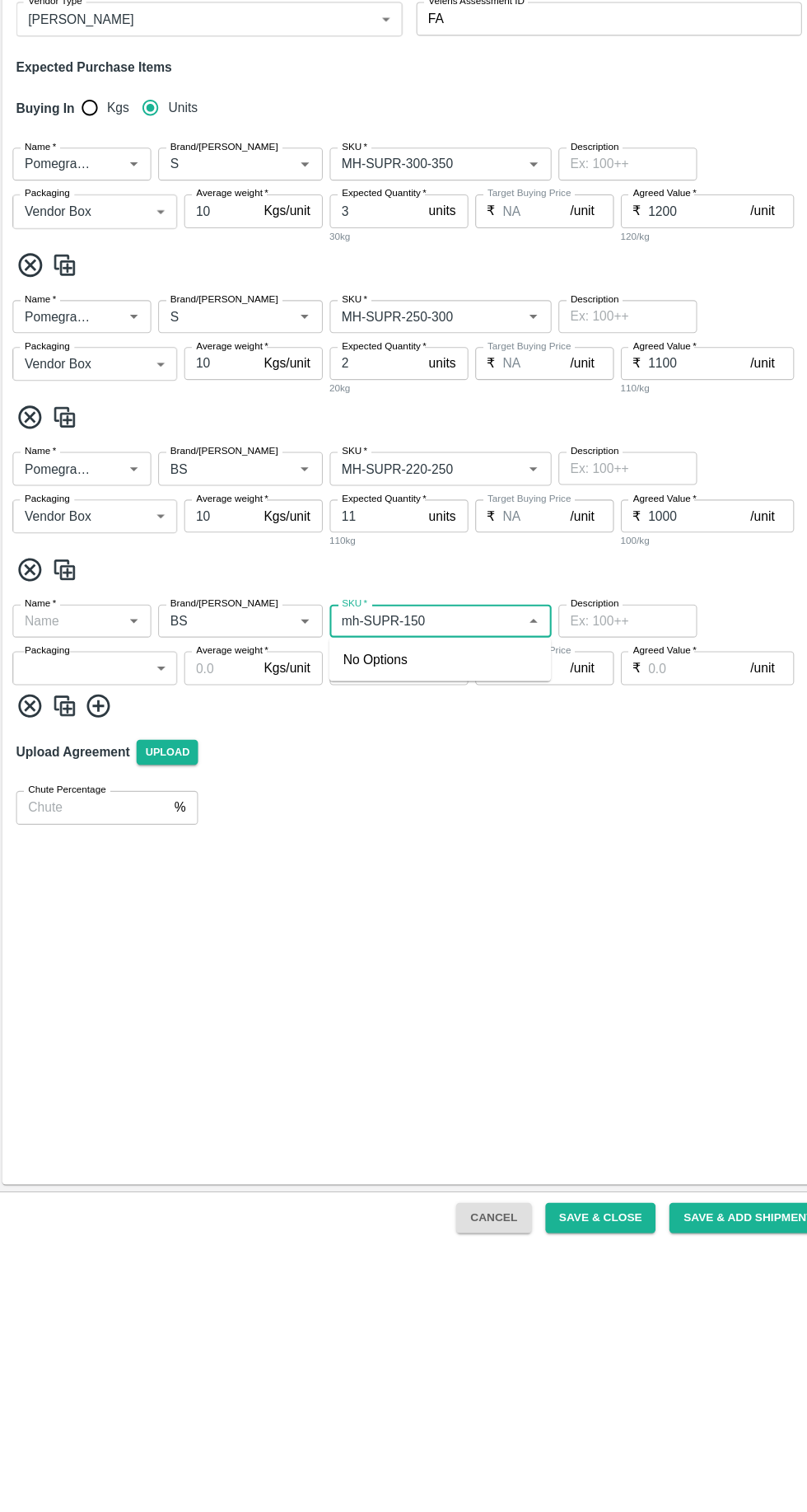
type input "mh-SUPR-150"
click at [74, 921] on input "Name   *" at bounding box center [69, 921] width 95 height 22
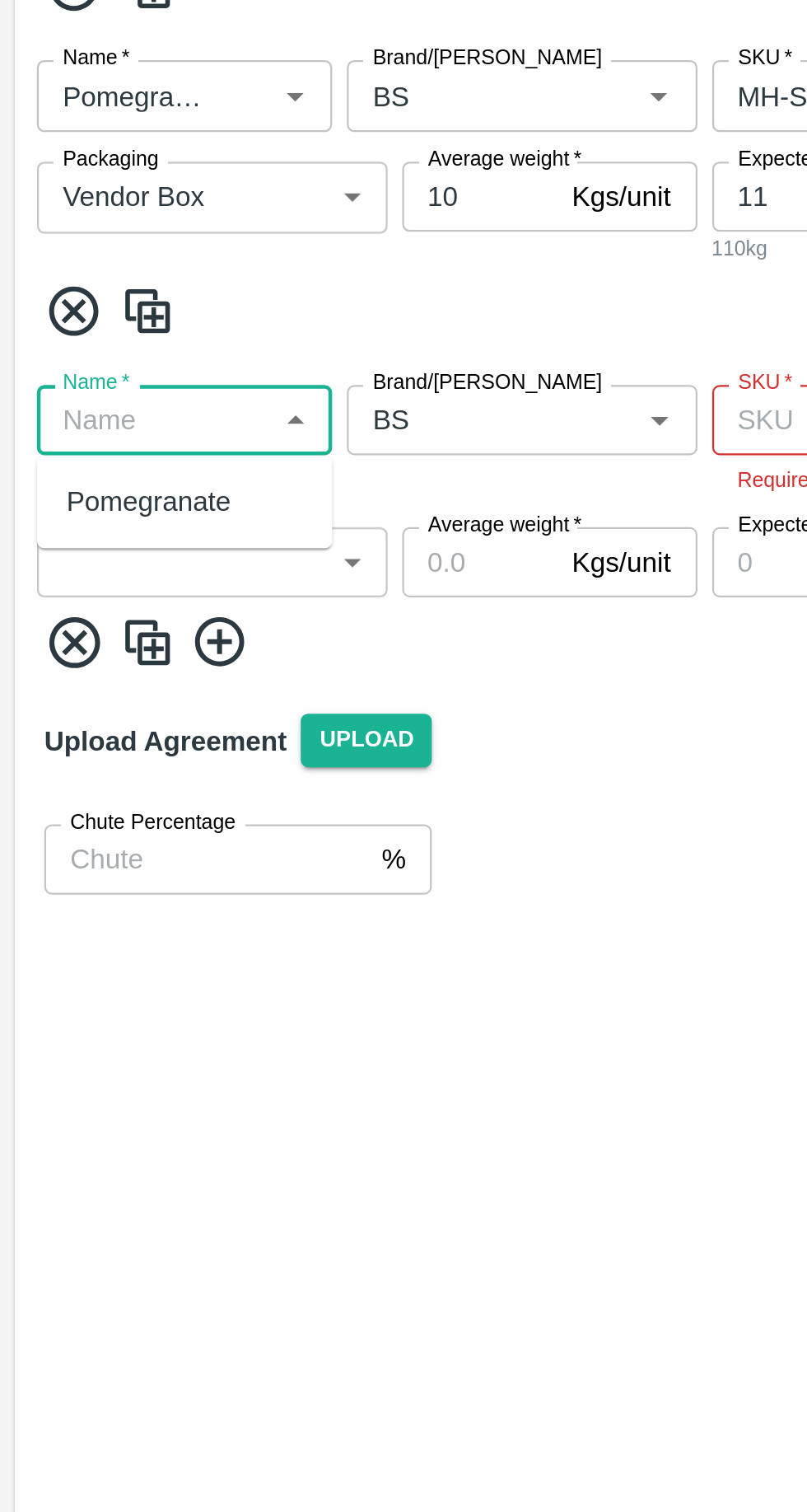
click at [55, 958] on div "Pomegranate" at bounding box center [66, 956] width 74 height 18
type input "Pomegranate"
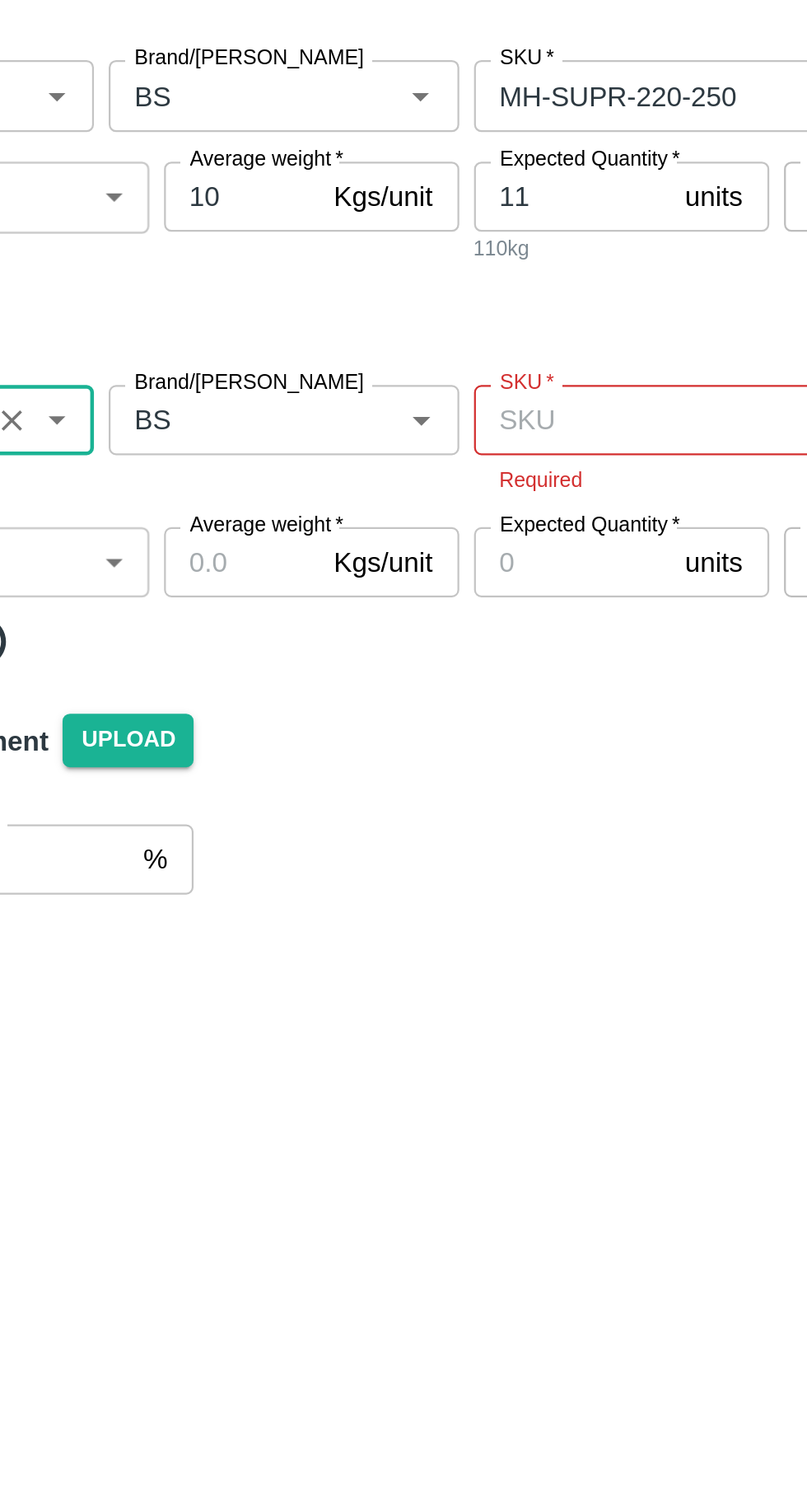
click at [152, 976] on body "Supply Chain Add Purchase Order PO Type   * Vendor Purchase 2 PO Type Buyers   …" at bounding box center [403, 756] width 807 height 1512
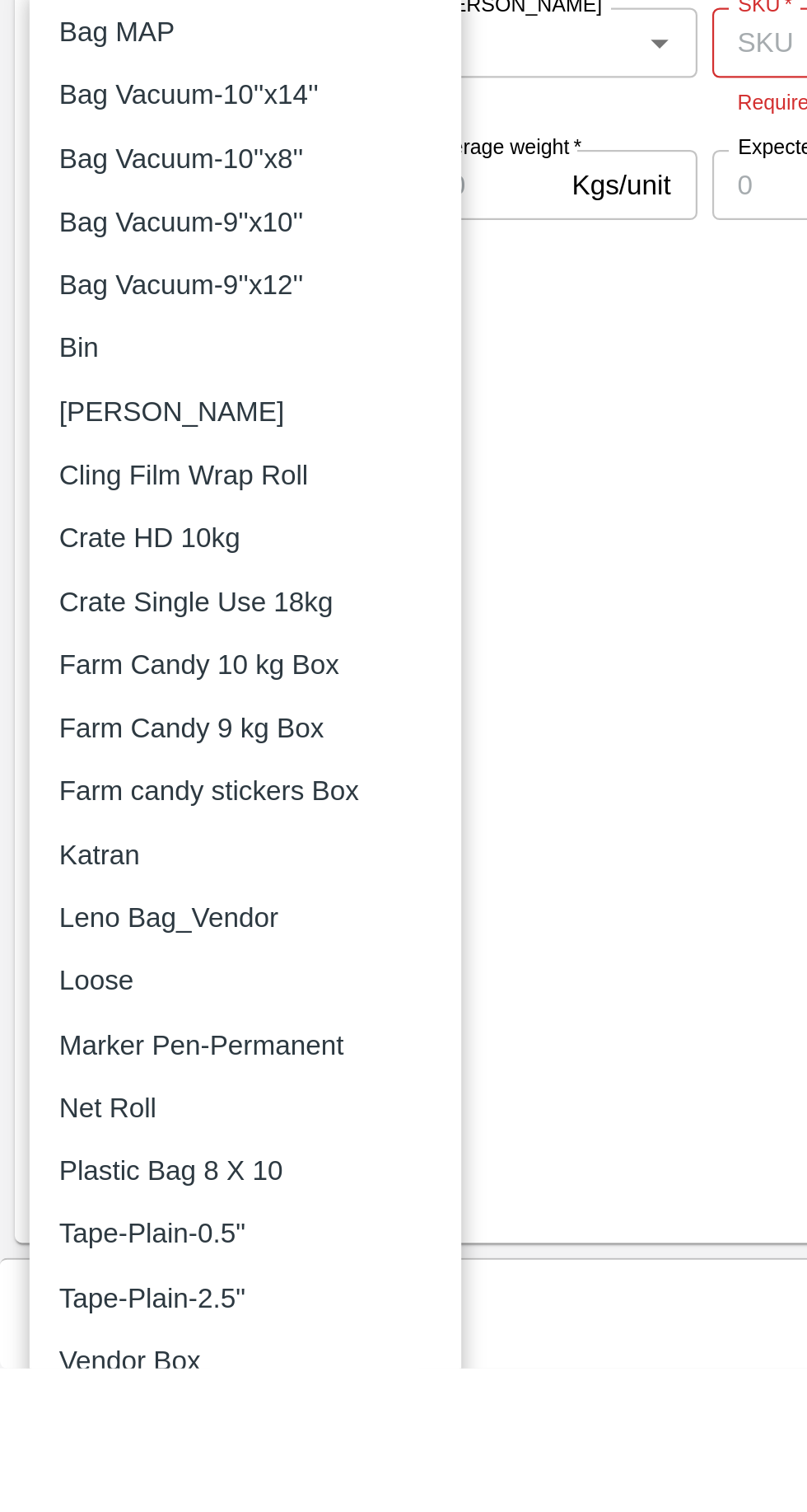
click at [34, 1507] on p "Vendor Box" at bounding box center [58, 1508] width 64 height 18
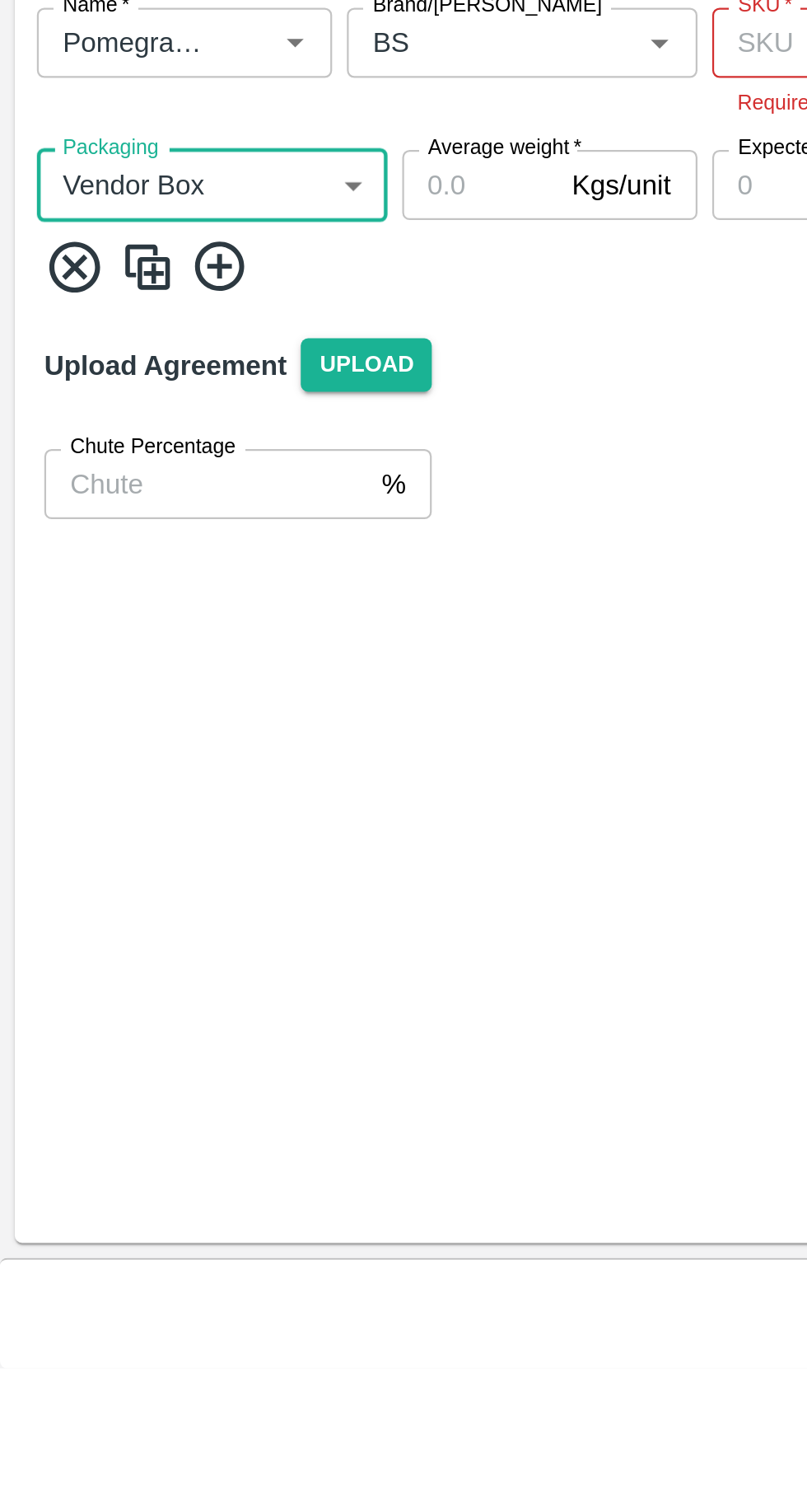
type input "276"
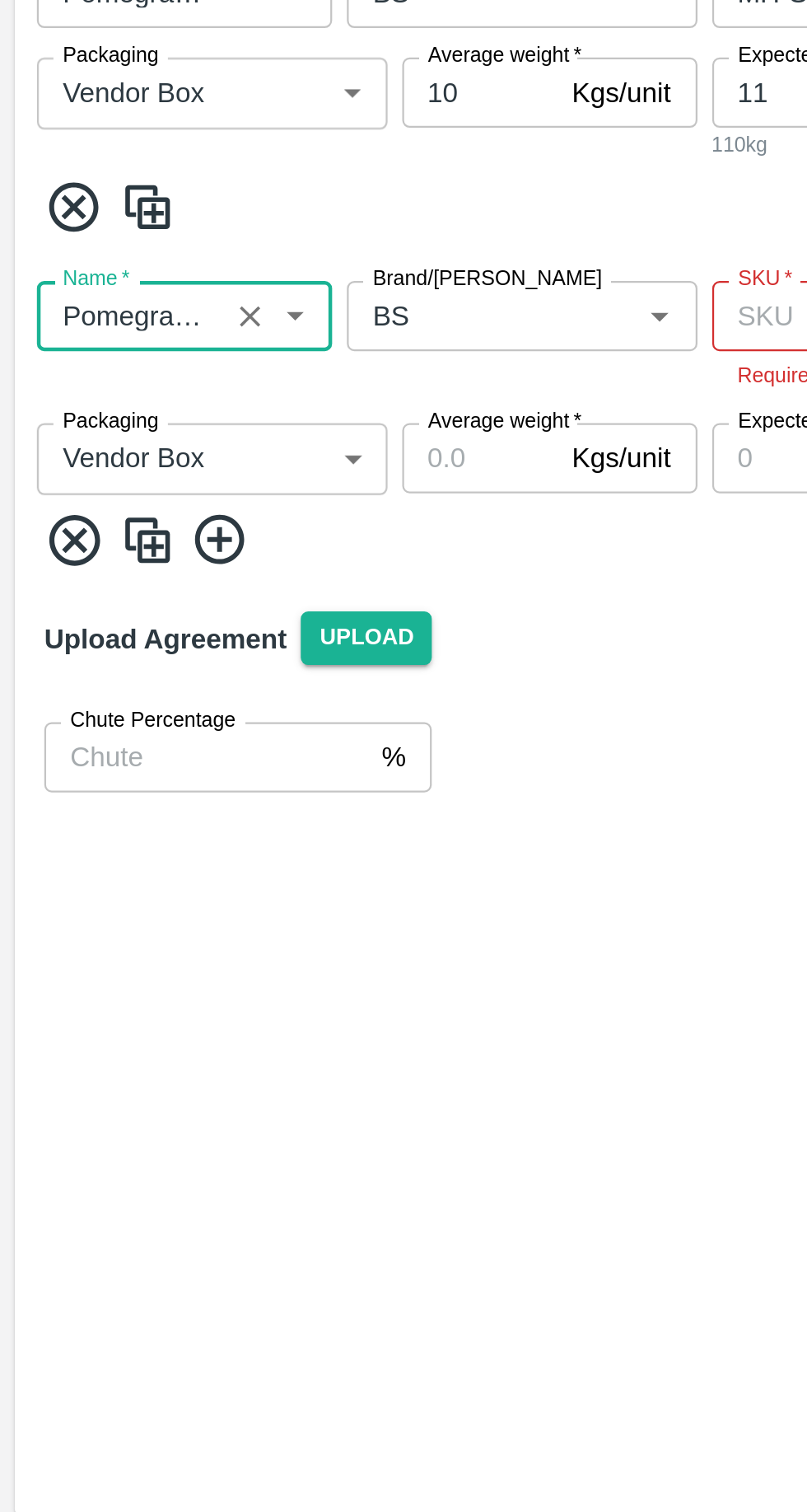
scroll to position [0, 9]
click at [211, 986] on input "Average weight   *" at bounding box center [214, 983] width 69 height 31
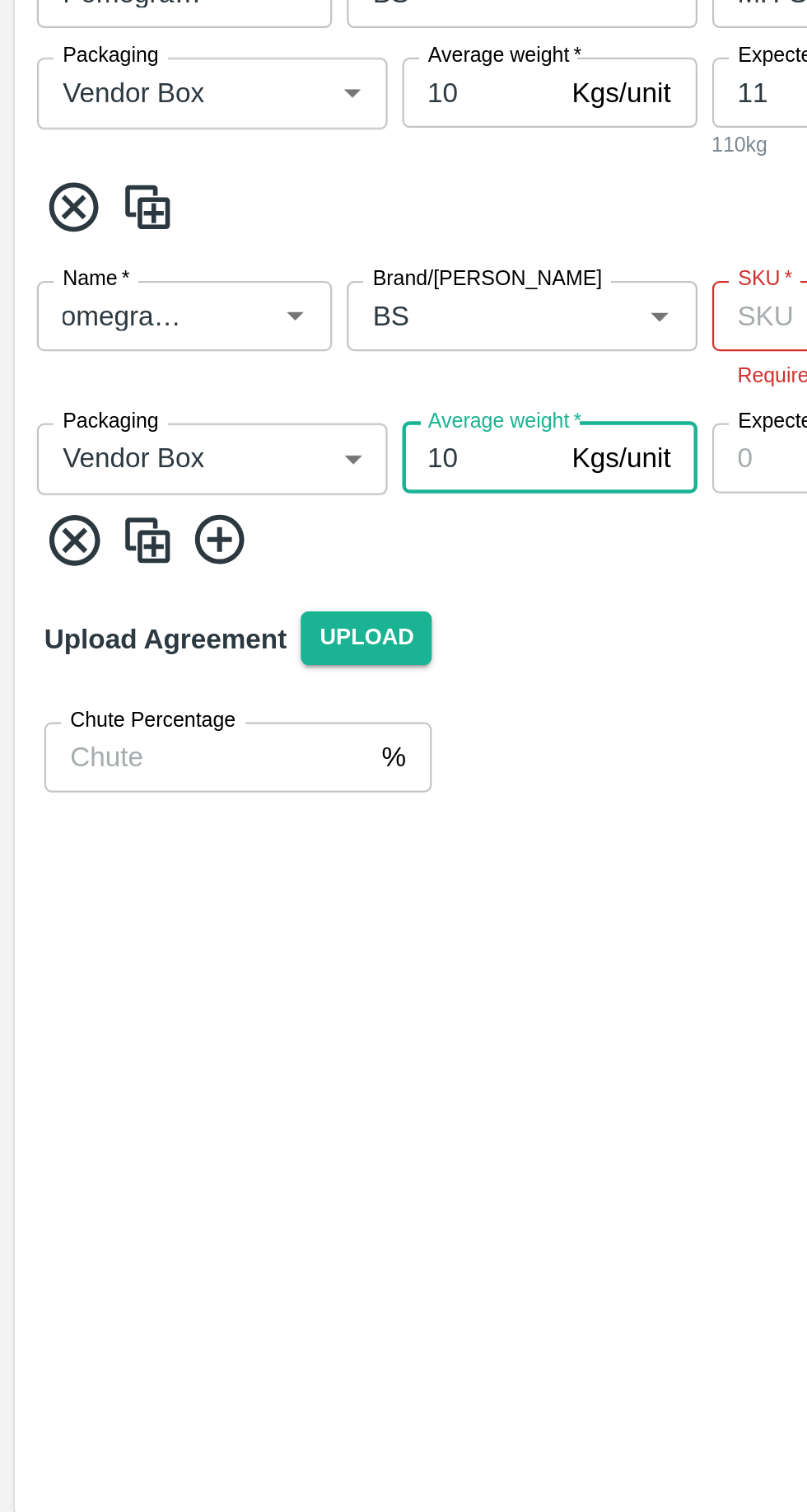
scroll to position [0, 0]
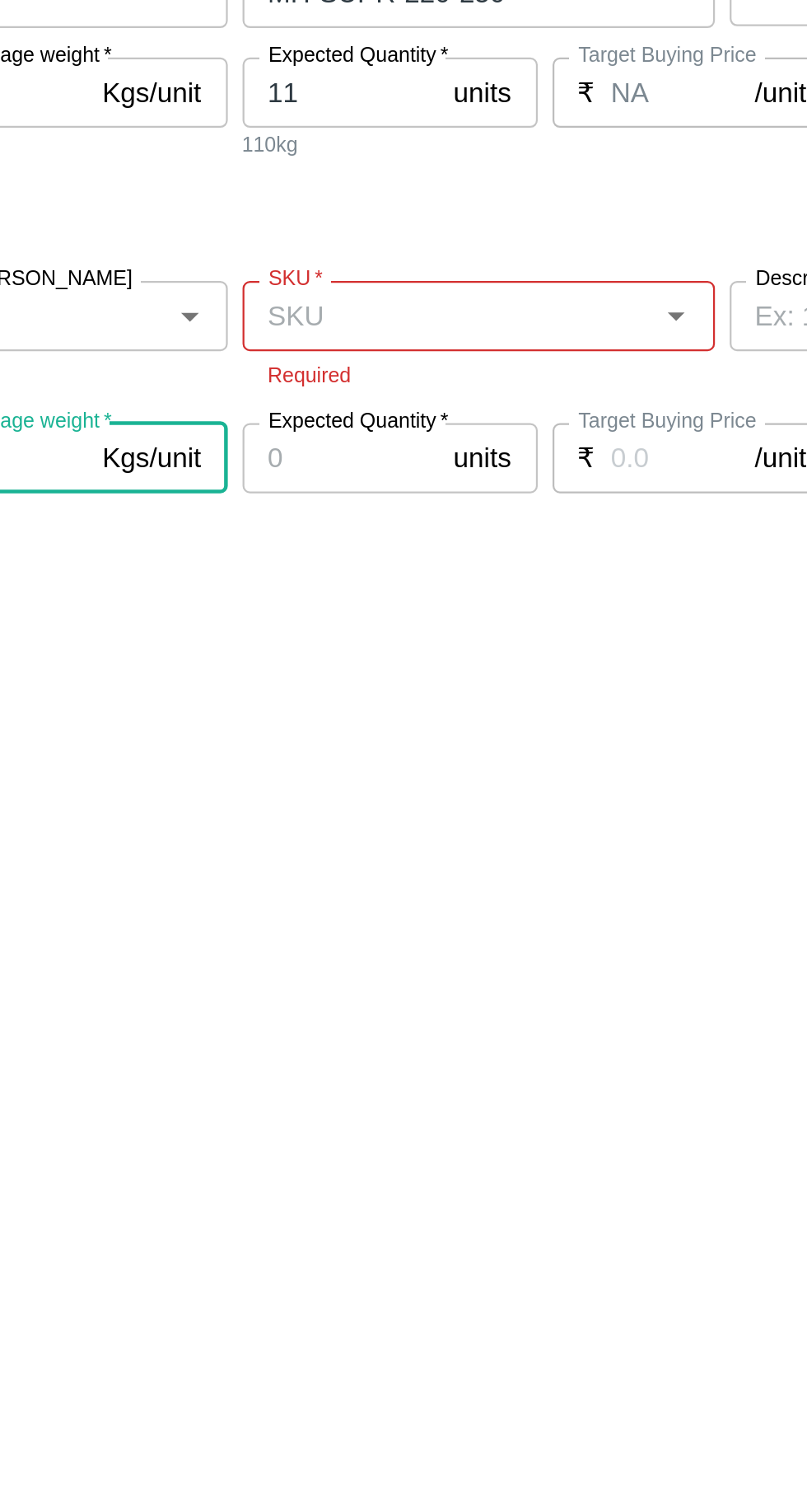
type input "10"
click at [358, 917] on input "SKU   *" at bounding box center [409, 921] width 174 height 22
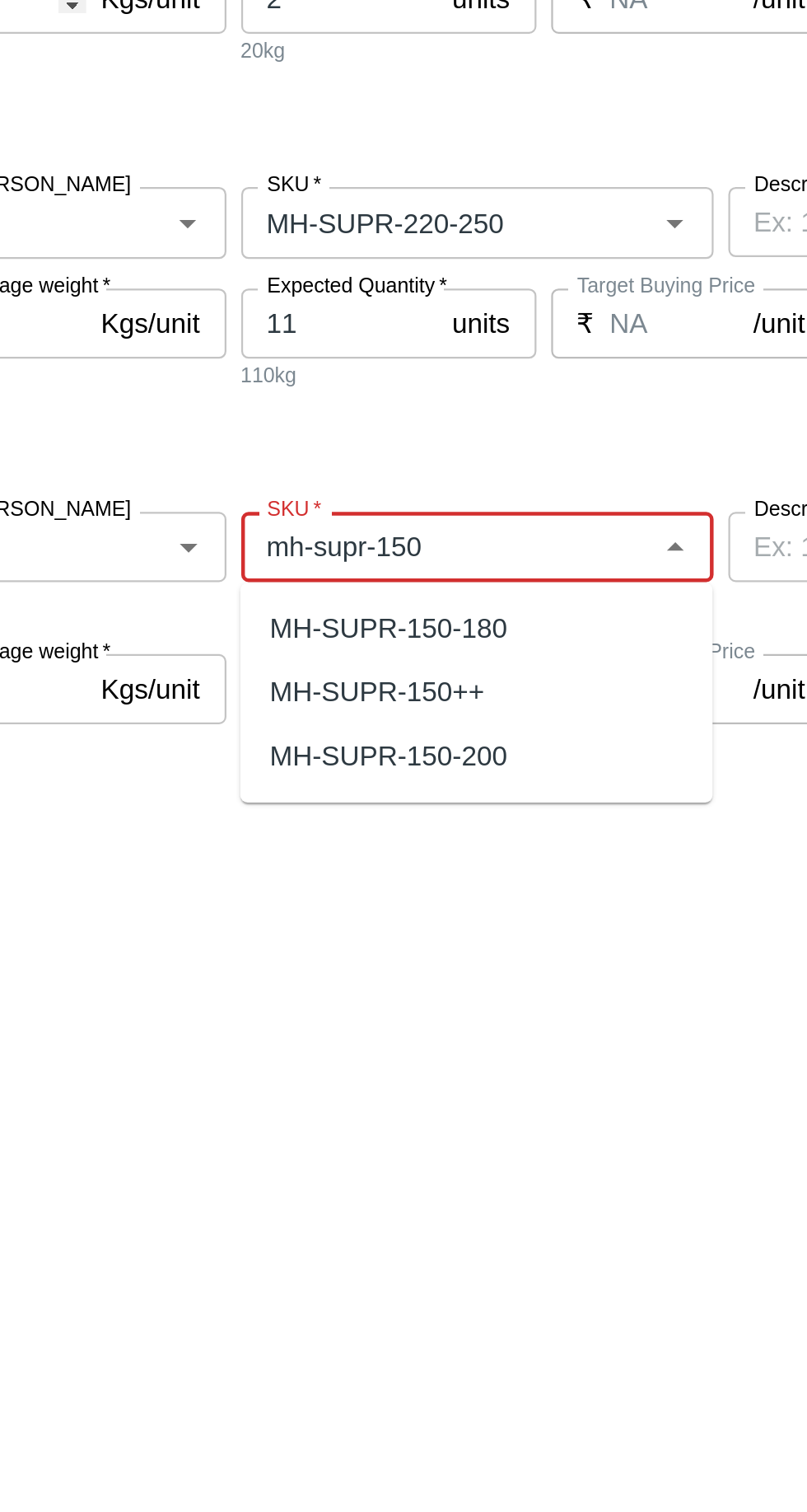
click at [358, 955] on div "MH-SUPR-150-180" at bounding box center [383, 956] width 106 height 18
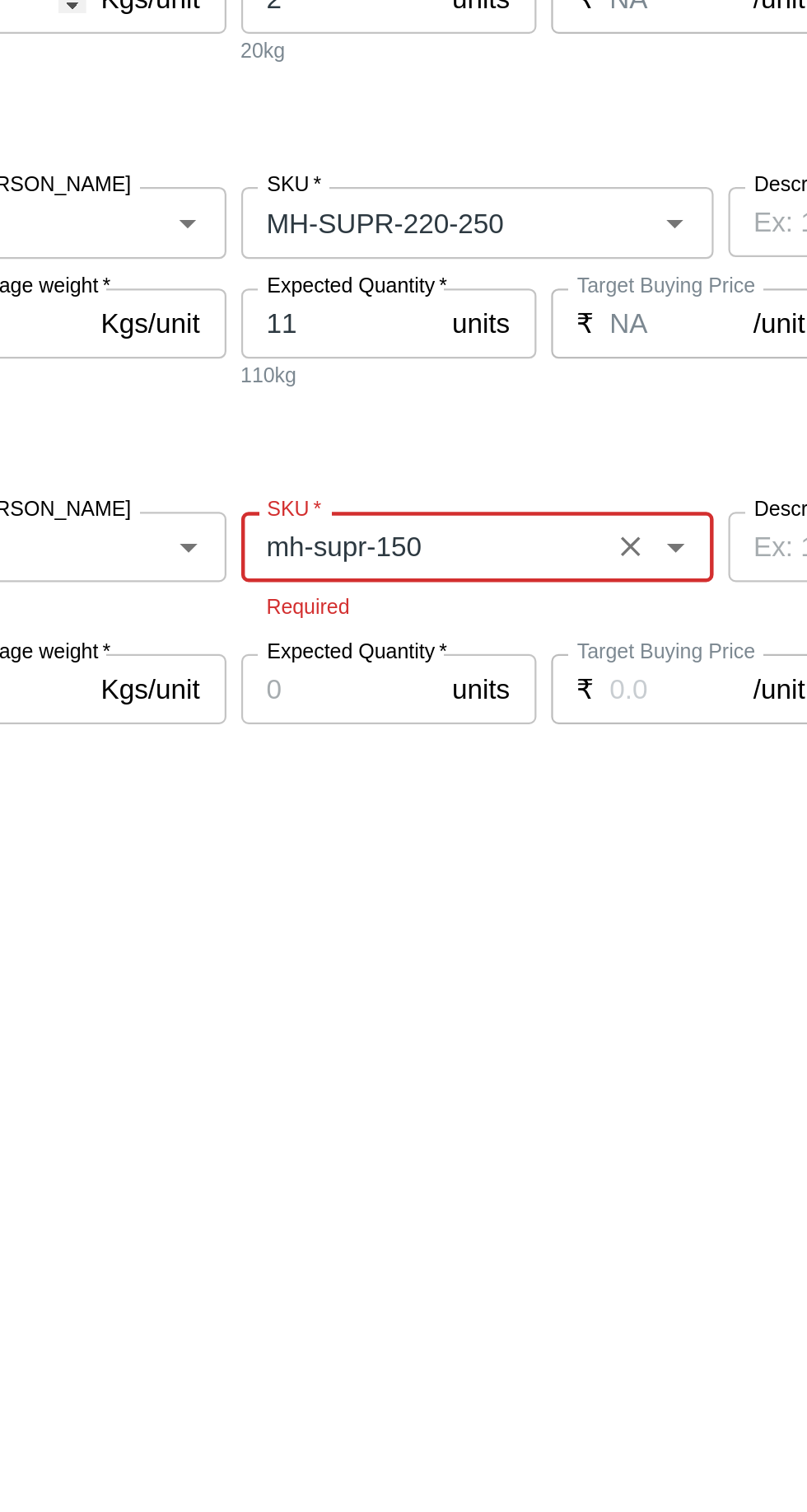
type input "MH-SUPR-150-180"
type input "NA"
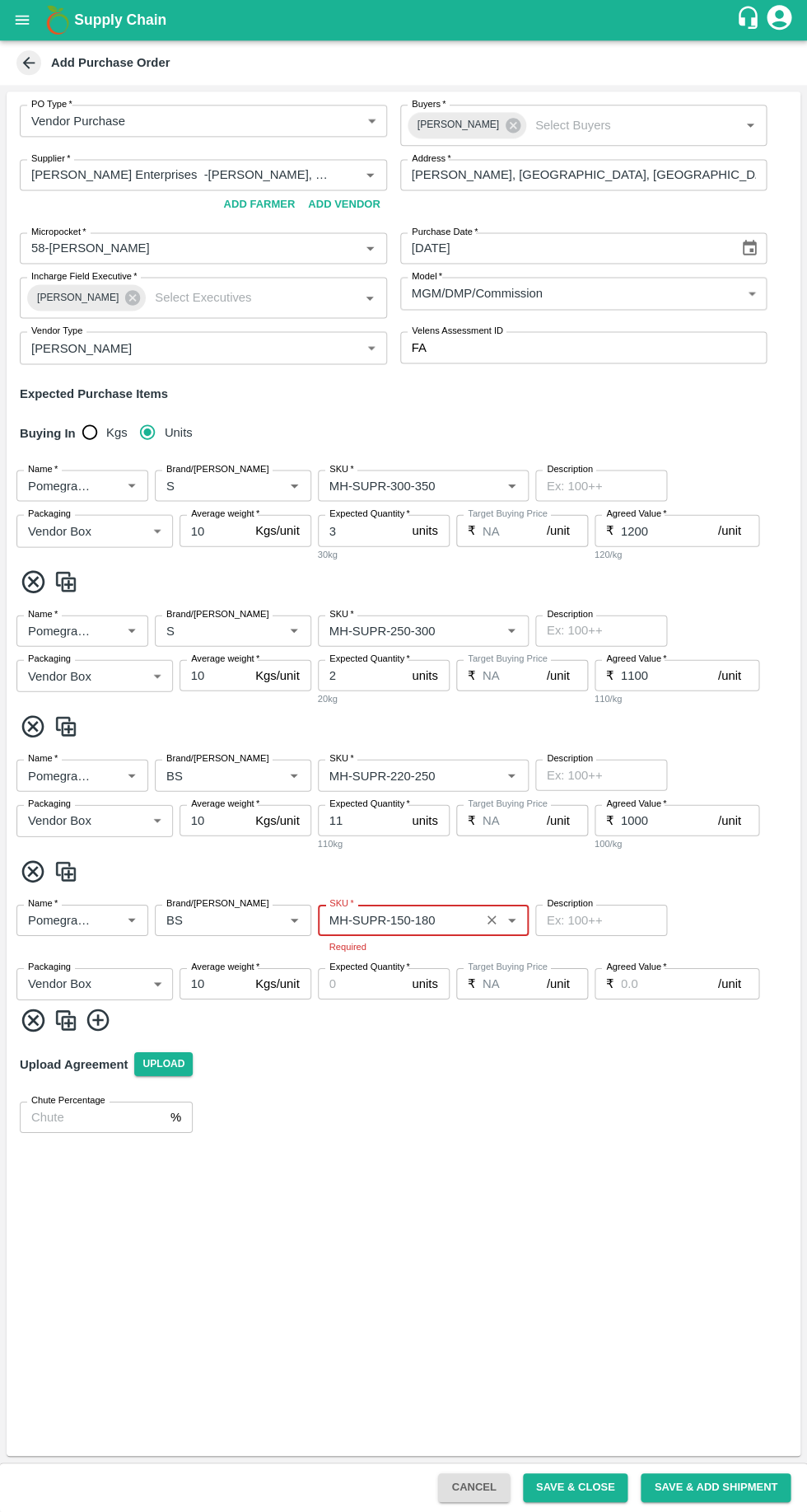
type input "MH-SUPR-150-180"
click at [349, 970] on div "Expected Quantity   * units Expected Quantity" at bounding box center [384, 983] width 132 height 31
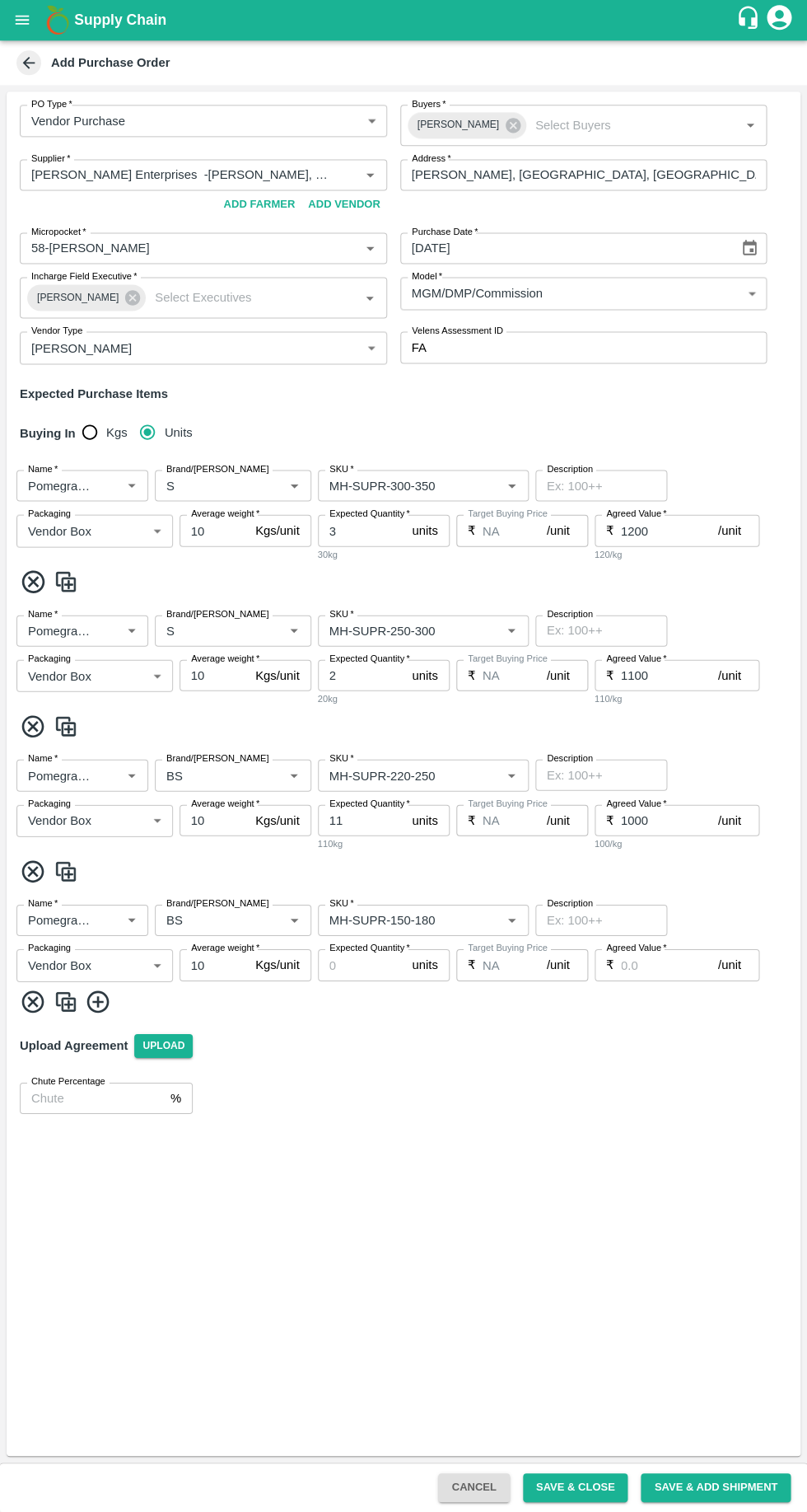
click at [358, 946] on label "Expected Quantity   *" at bounding box center [369, 948] width 81 height 13
click at [358, 949] on input "Expected Quantity   *" at bounding box center [362, 964] width 88 height 31
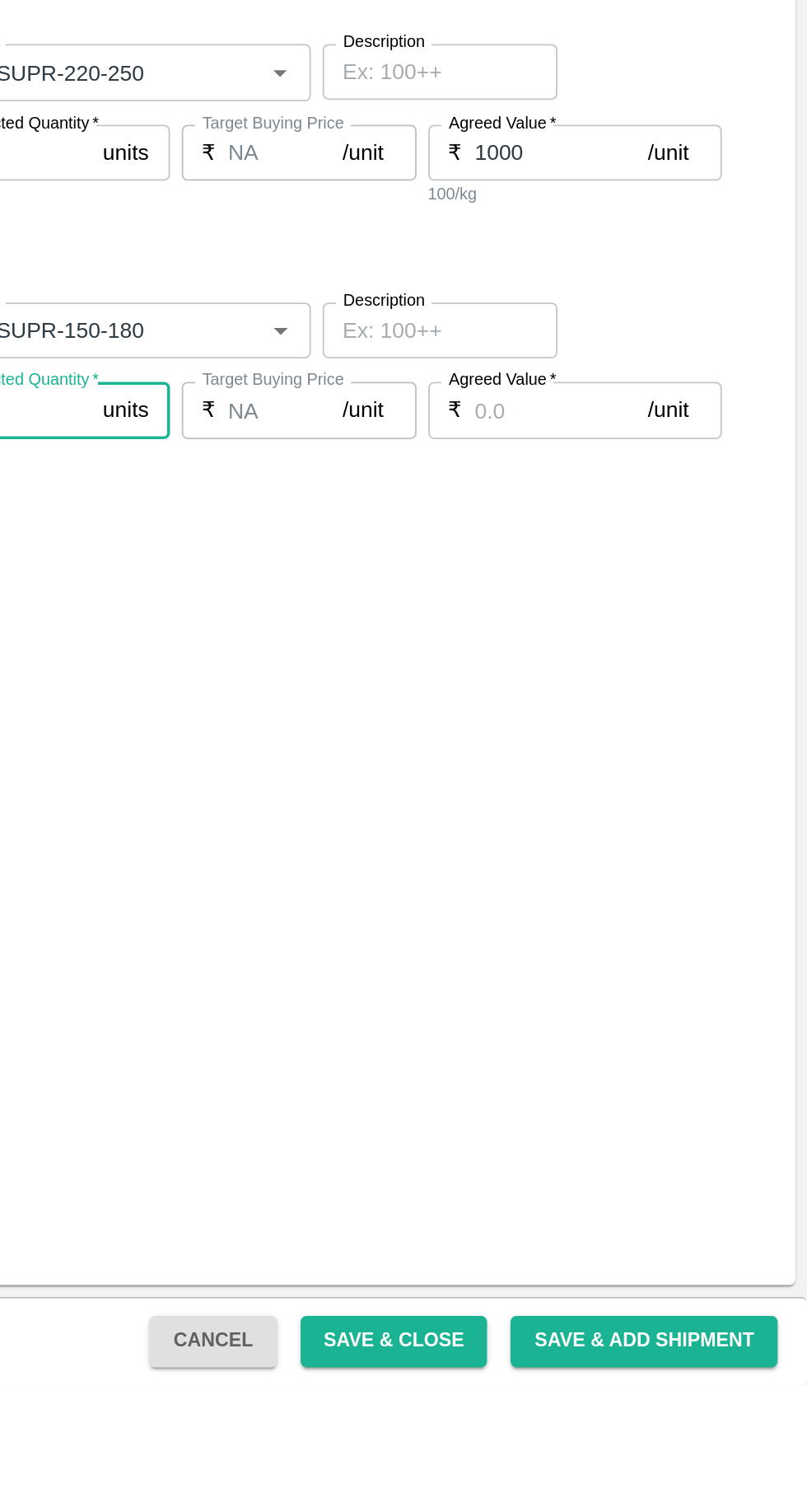
type input "19"
click at [637, 960] on input "Agreed Value   *" at bounding box center [670, 964] width 97 height 31
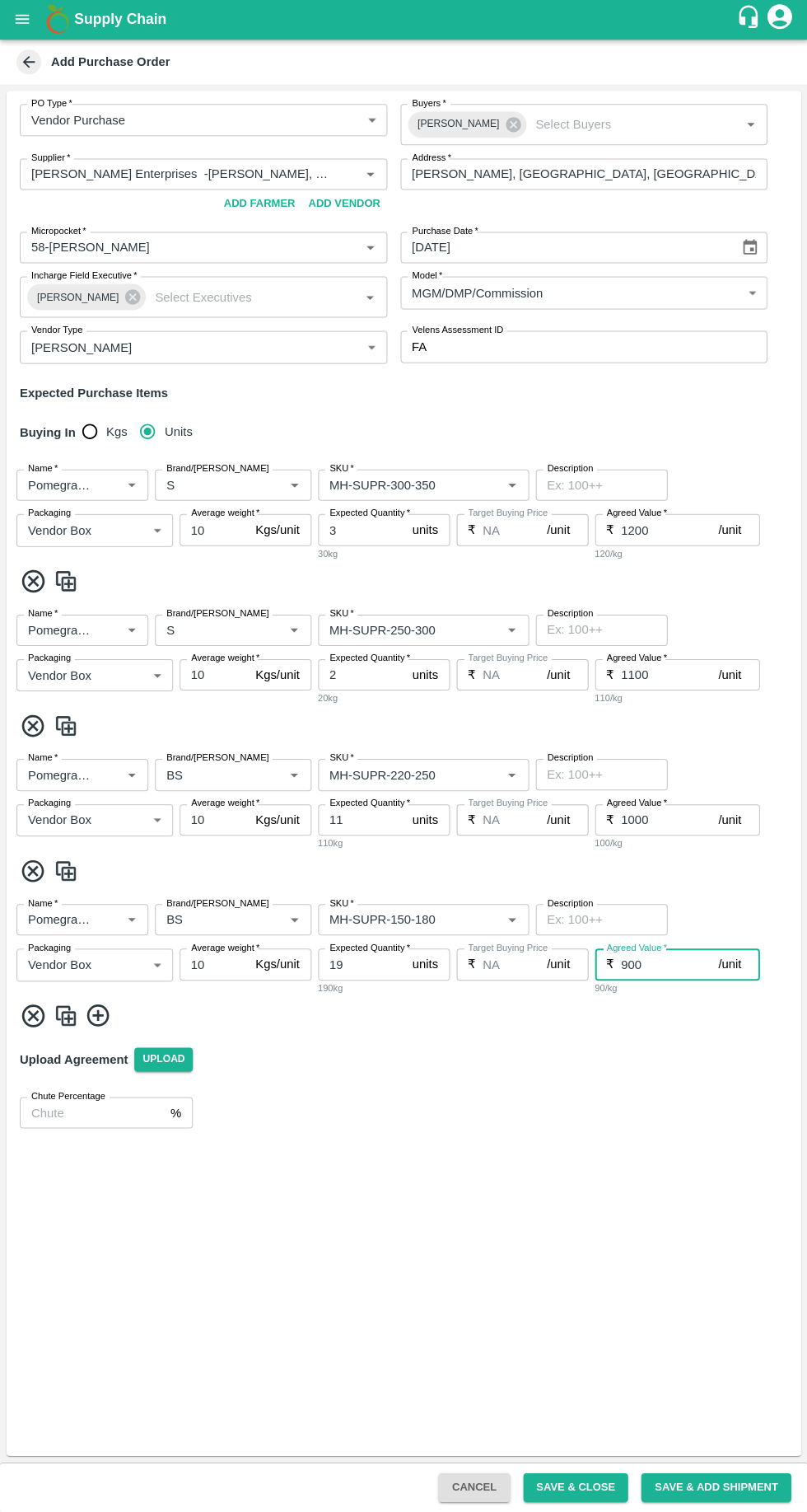
type input "900"
click at [104, 1016] on icon at bounding box center [98, 1016] width 27 height 27
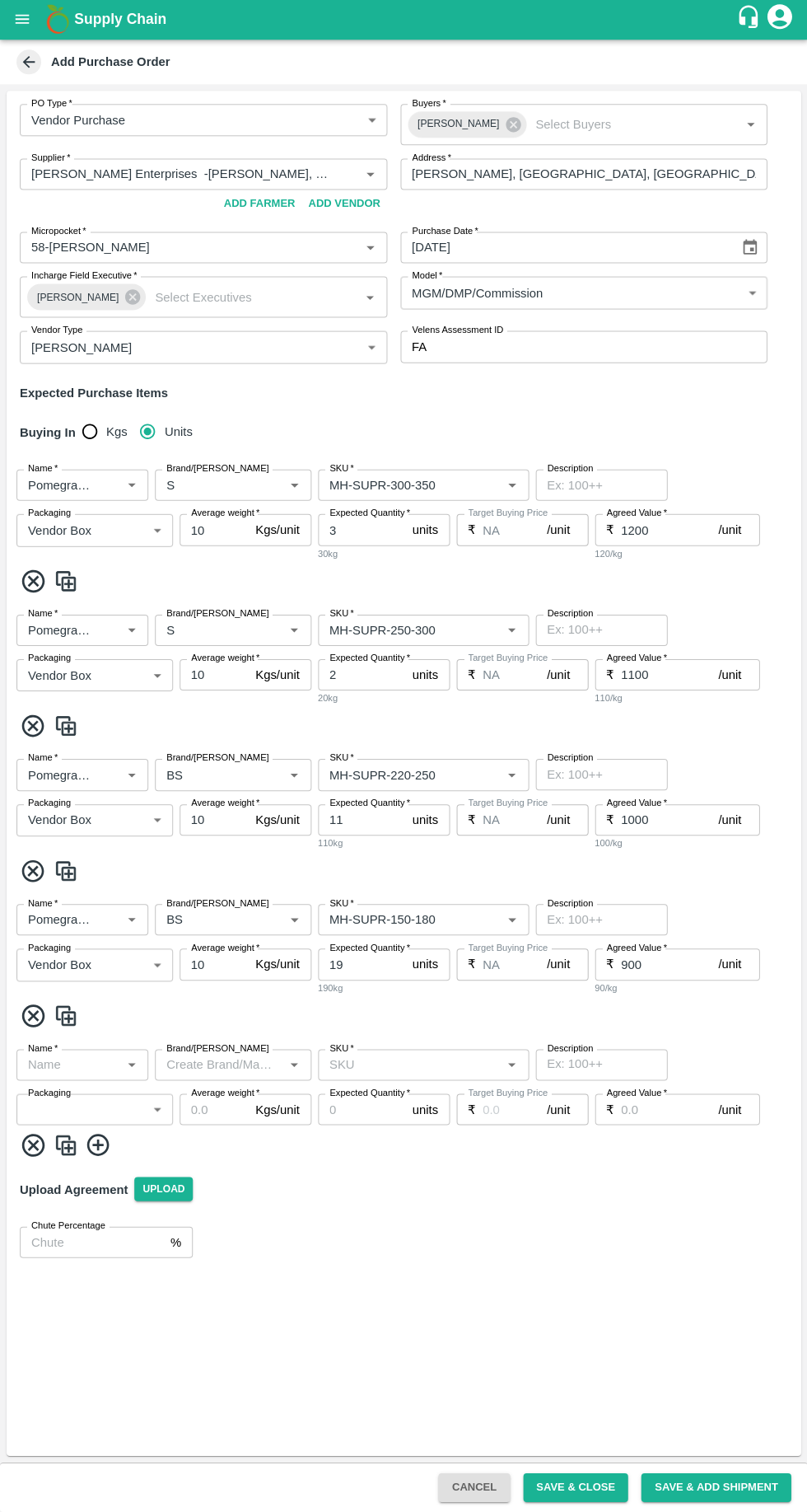
click at [94, 1066] on input "Name   *" at bounding box center [69, 1065] width 95 height 22
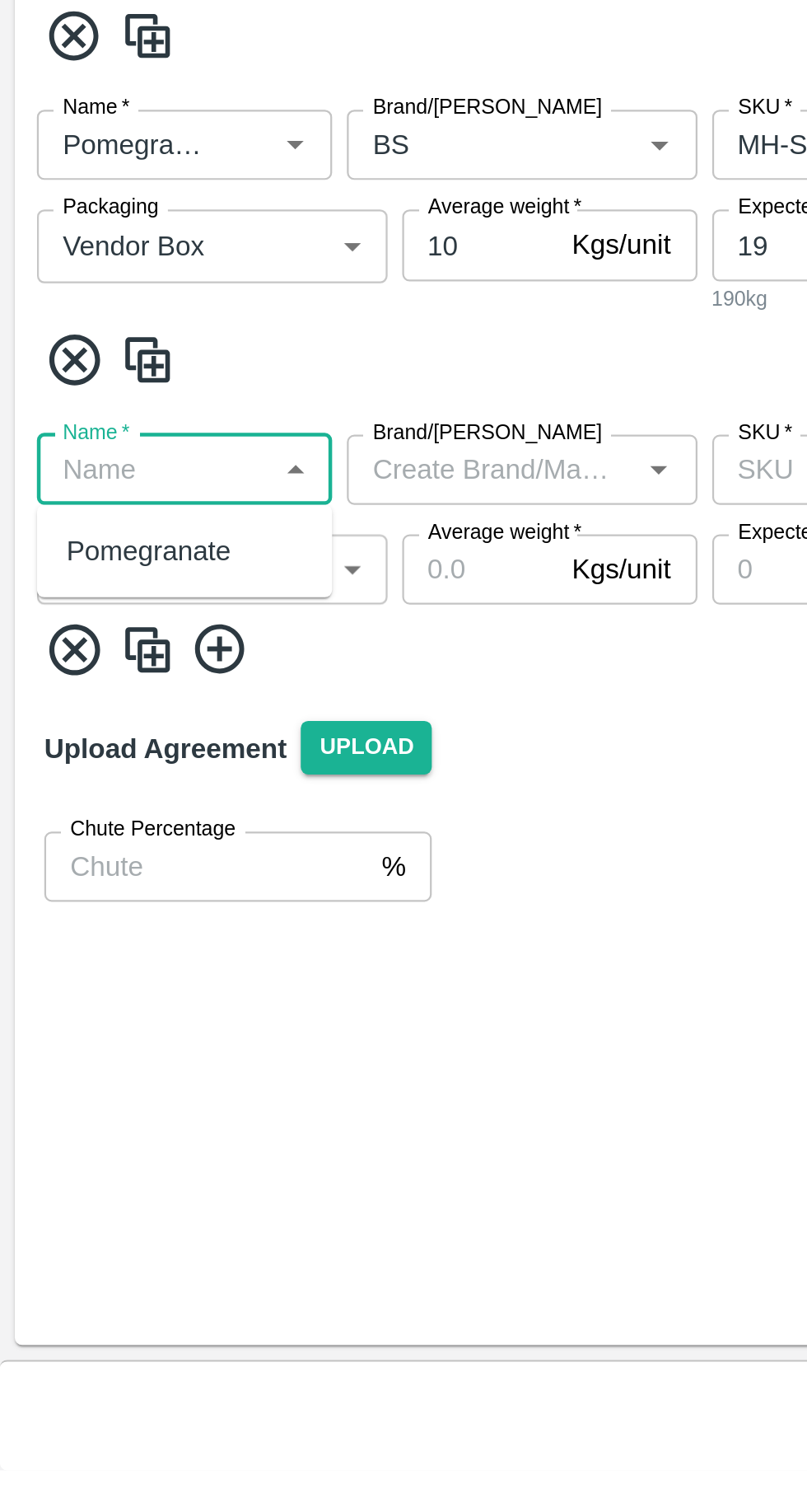
click at [50, 1104] on div "Pomegranate" at bounding box center [66, 1102] width 74 height 18
type input "Pomegranate"
click at [55, 1105] on body "Supply Chain Add Purchase Order PO Type   * Vendor Purchase 2 PO Type Buyers   …" at bounding box center [403, 756] width 807 height 1512
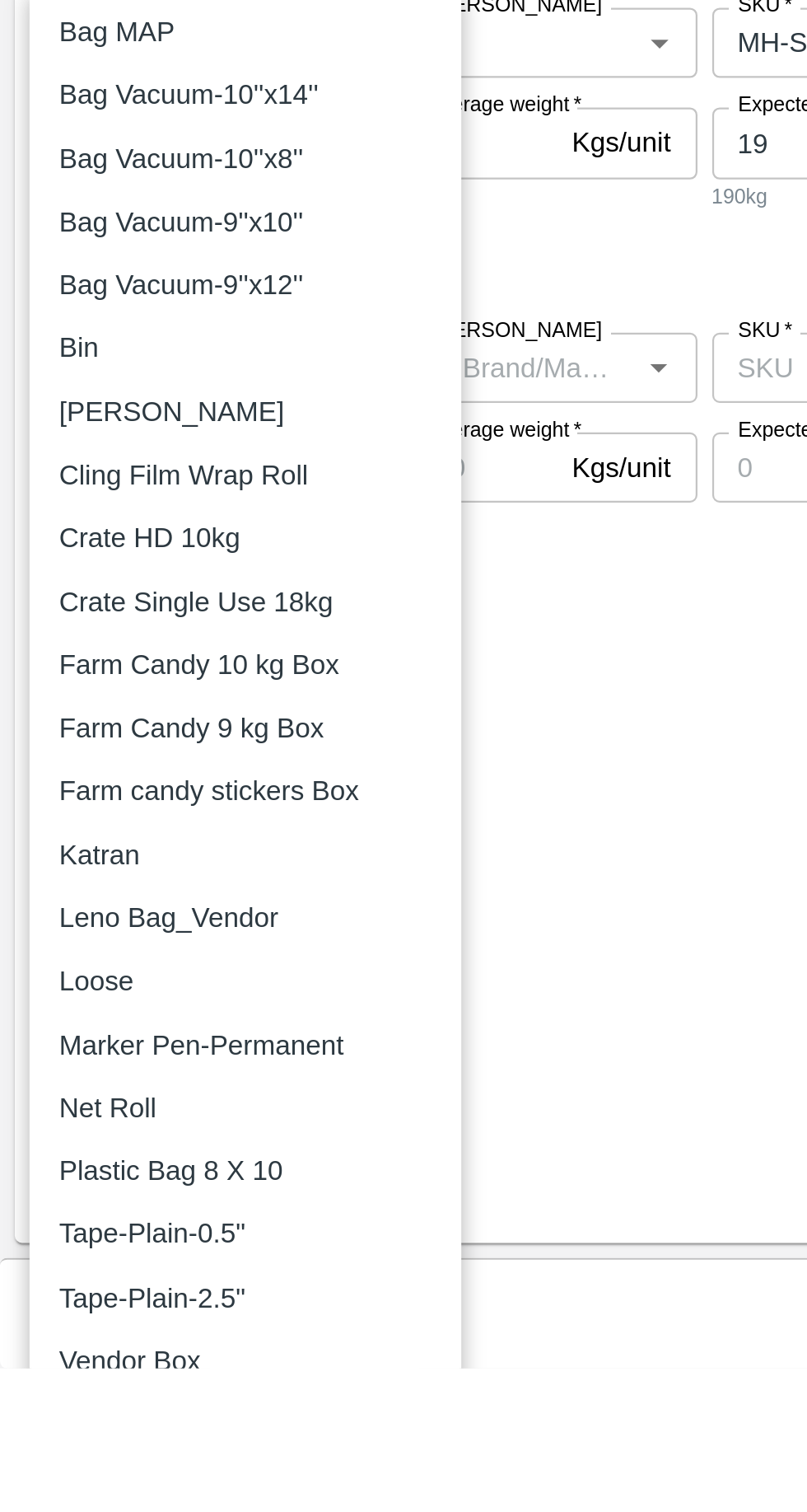
click at [44, 1507] on p "Vendor Box" at bounding box center [58, 1508] width 64 height 18
type input "276"
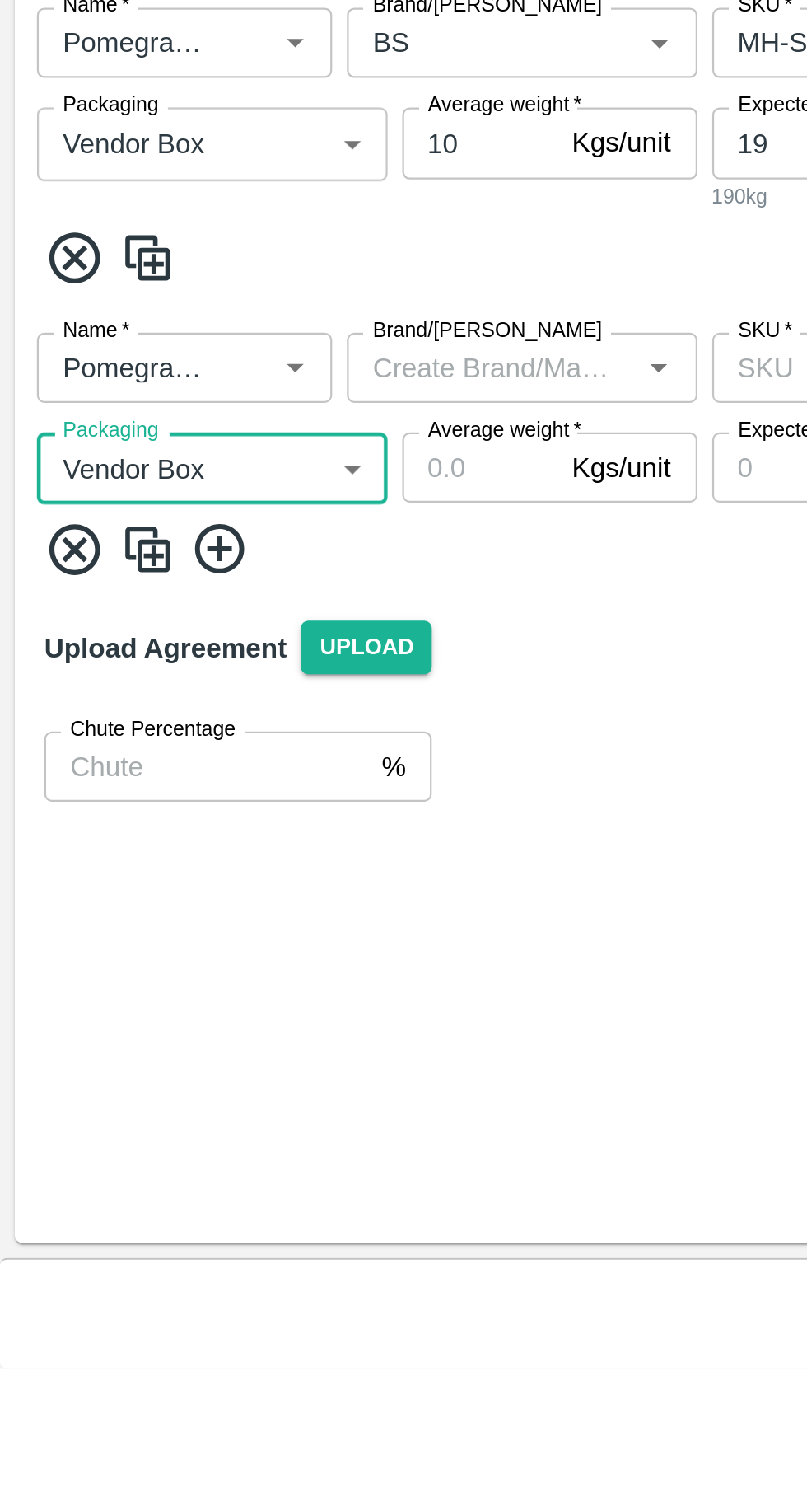
scroll to position [85, 0]
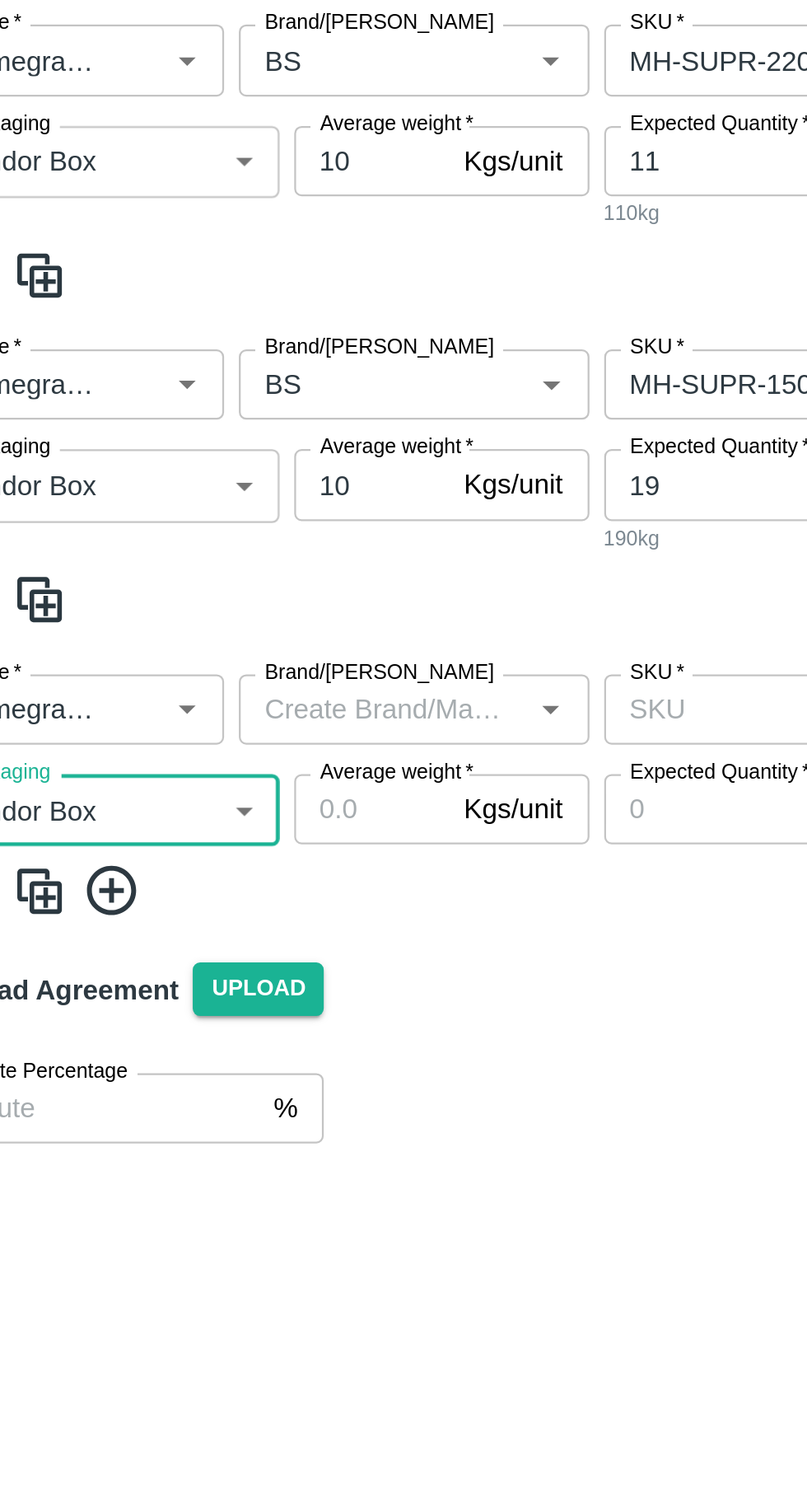
click at [187, 1062] on input "Brand/Marka" at bounding box center [219, 1065] width 119 height 22
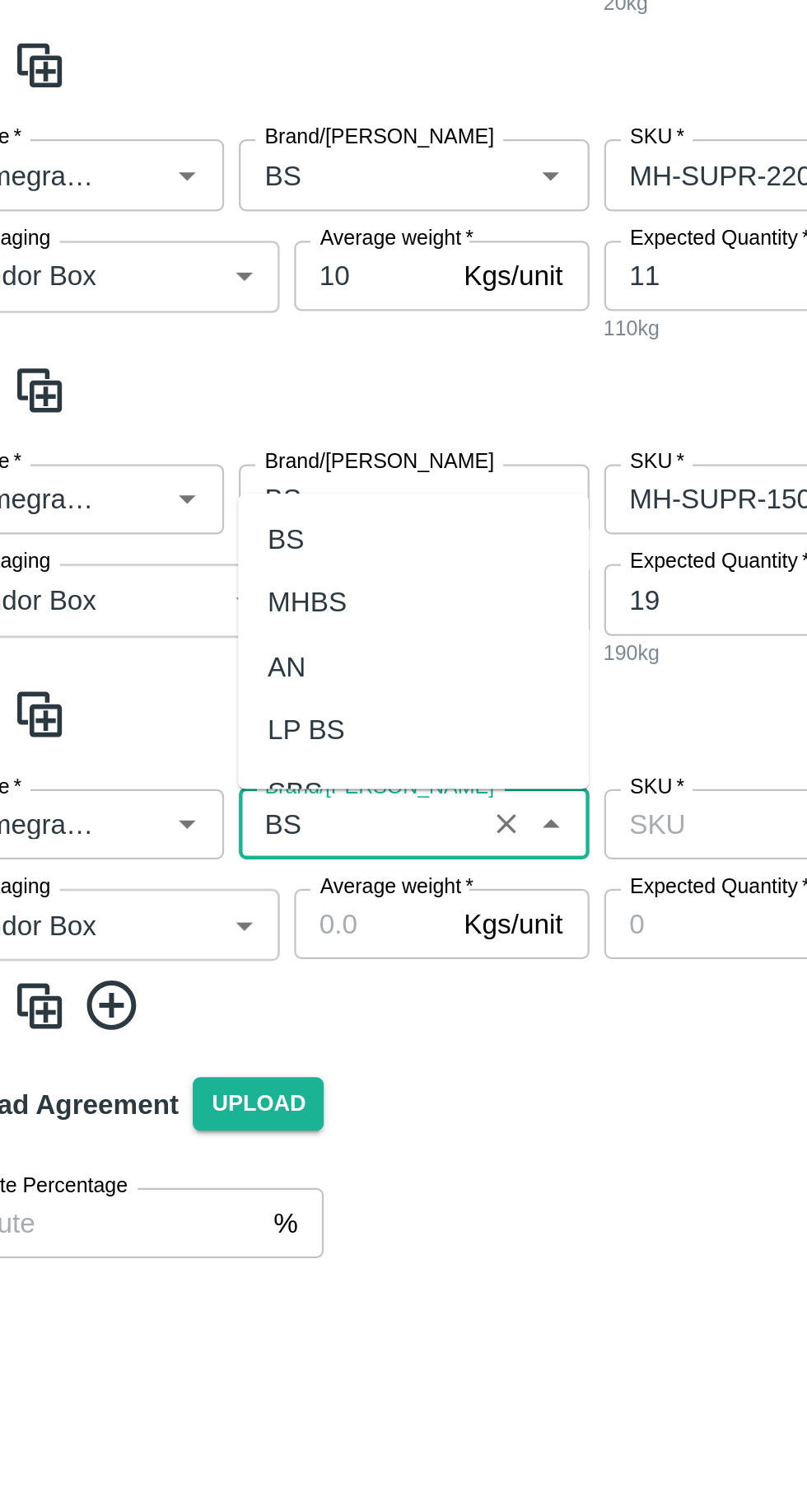
click at [175, 934] on div "BS" at bounding box center [177, 938] width 16 height 18
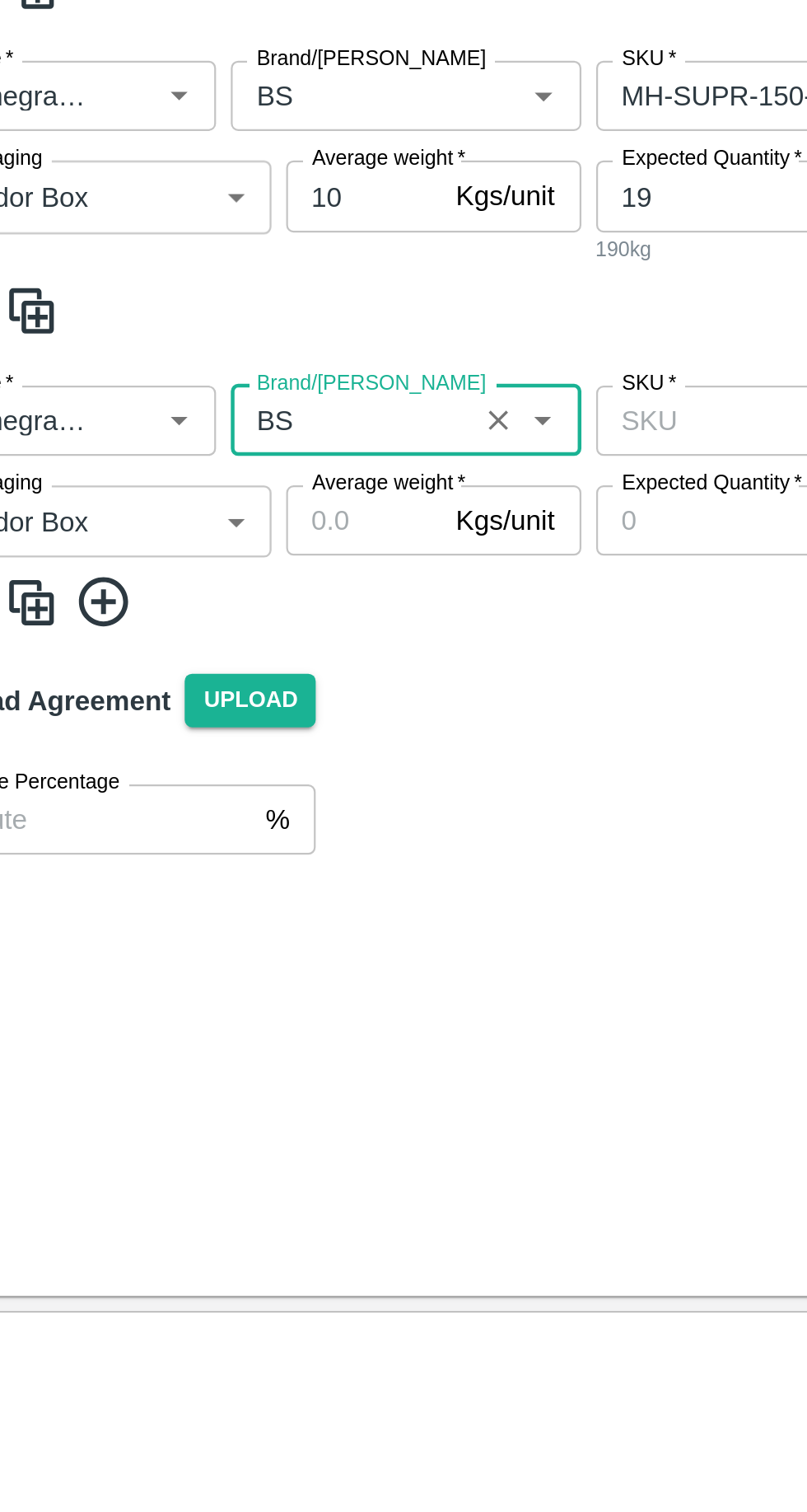
type input "BS"
click at [223, 1109] on input "Average weight   *" at bounding box center [214, 1110] width 69 height 31
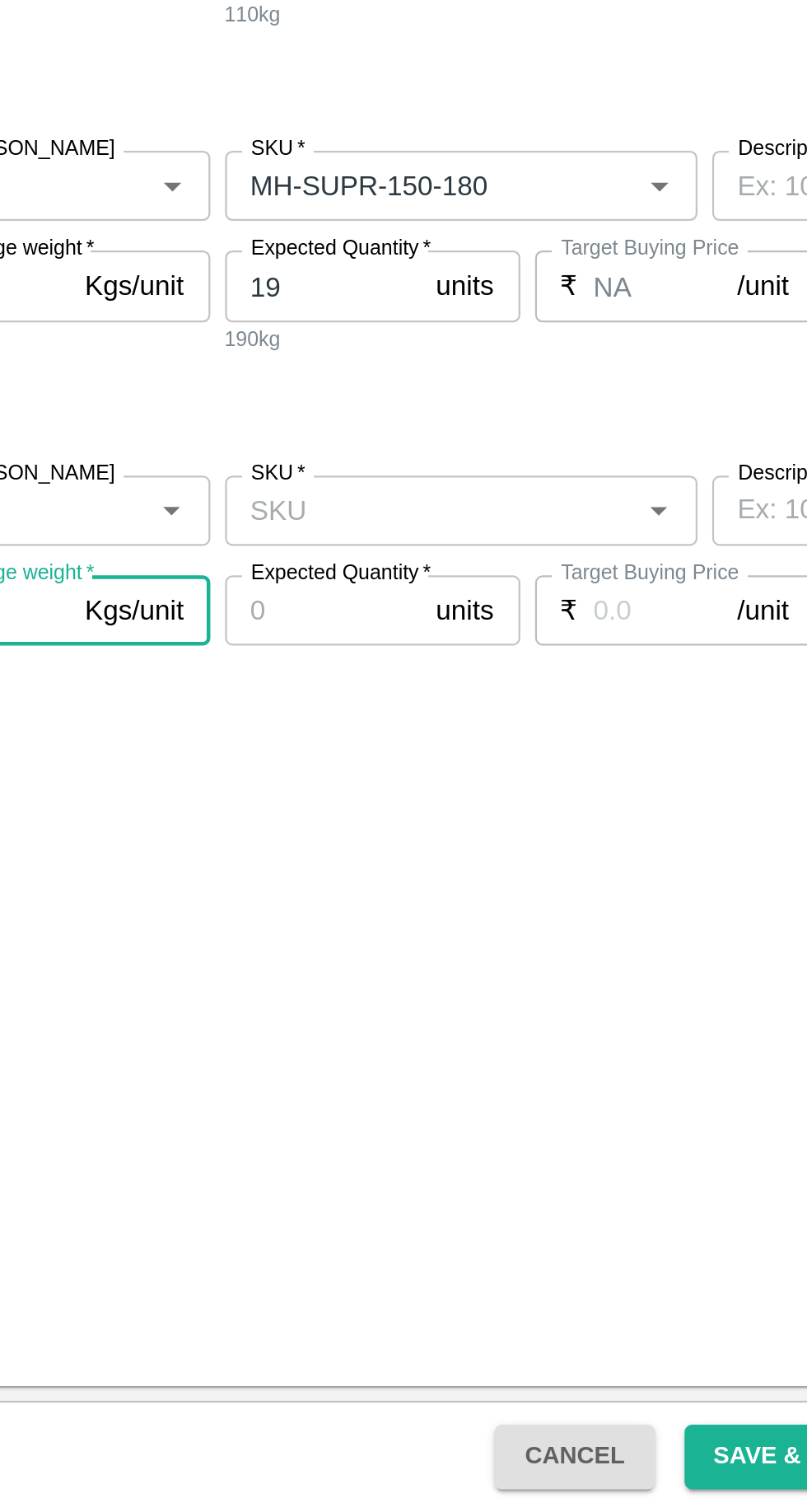
type input "10"
click at [348, 1069] on input "SKU   *" at bounding box center [409, 1065] width 174 height 22
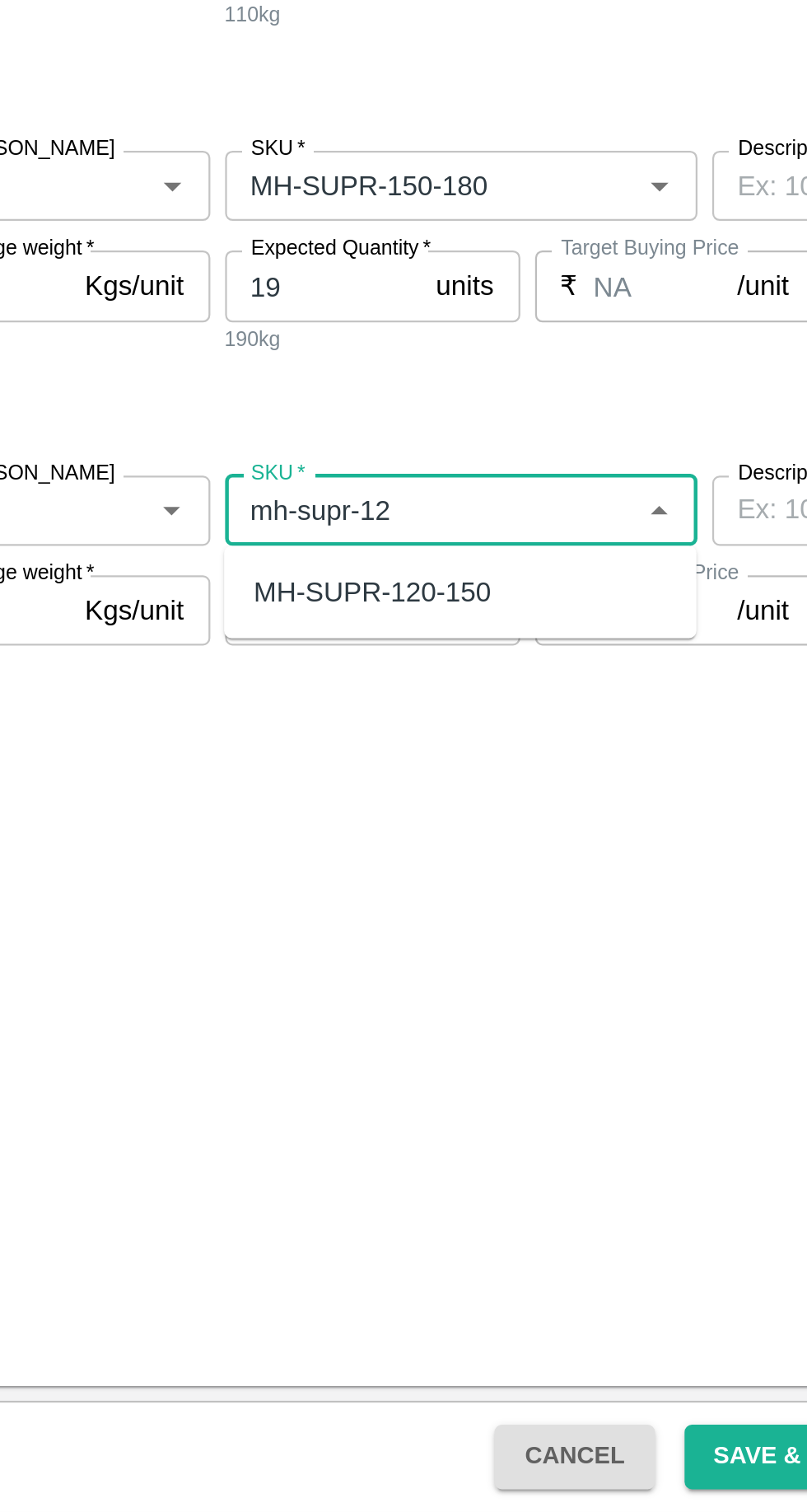
click at [360, 1097] on div "MH-SUPR-120-150" at bounding box center [383, 1102] width 106 height 18
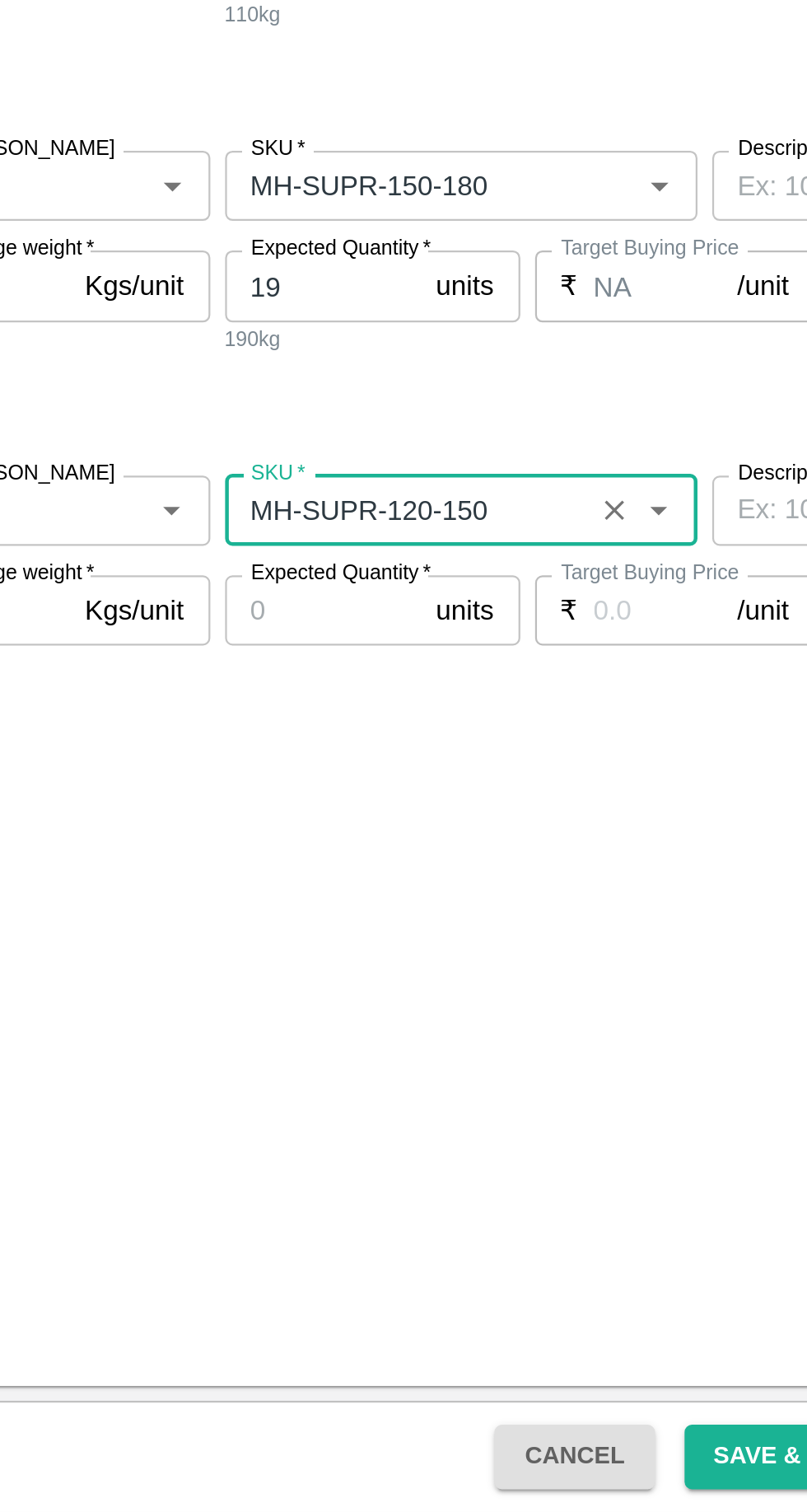
type input "MH-SUPR-120-150"
click at [353, 1111] on input "Expected Quantity   *" at bounding box center [362, 1110] width 88 height 31
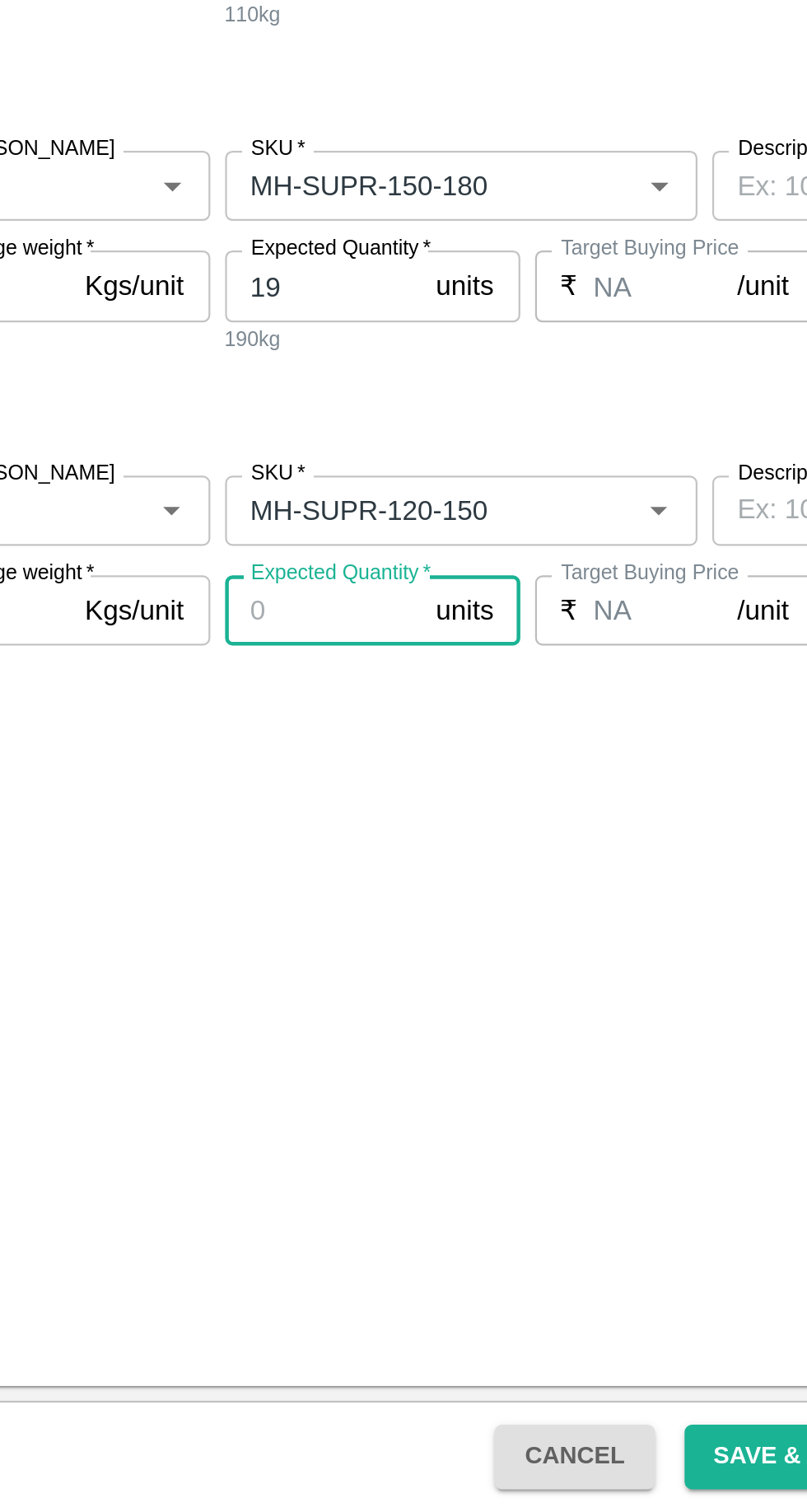
type input "NA"
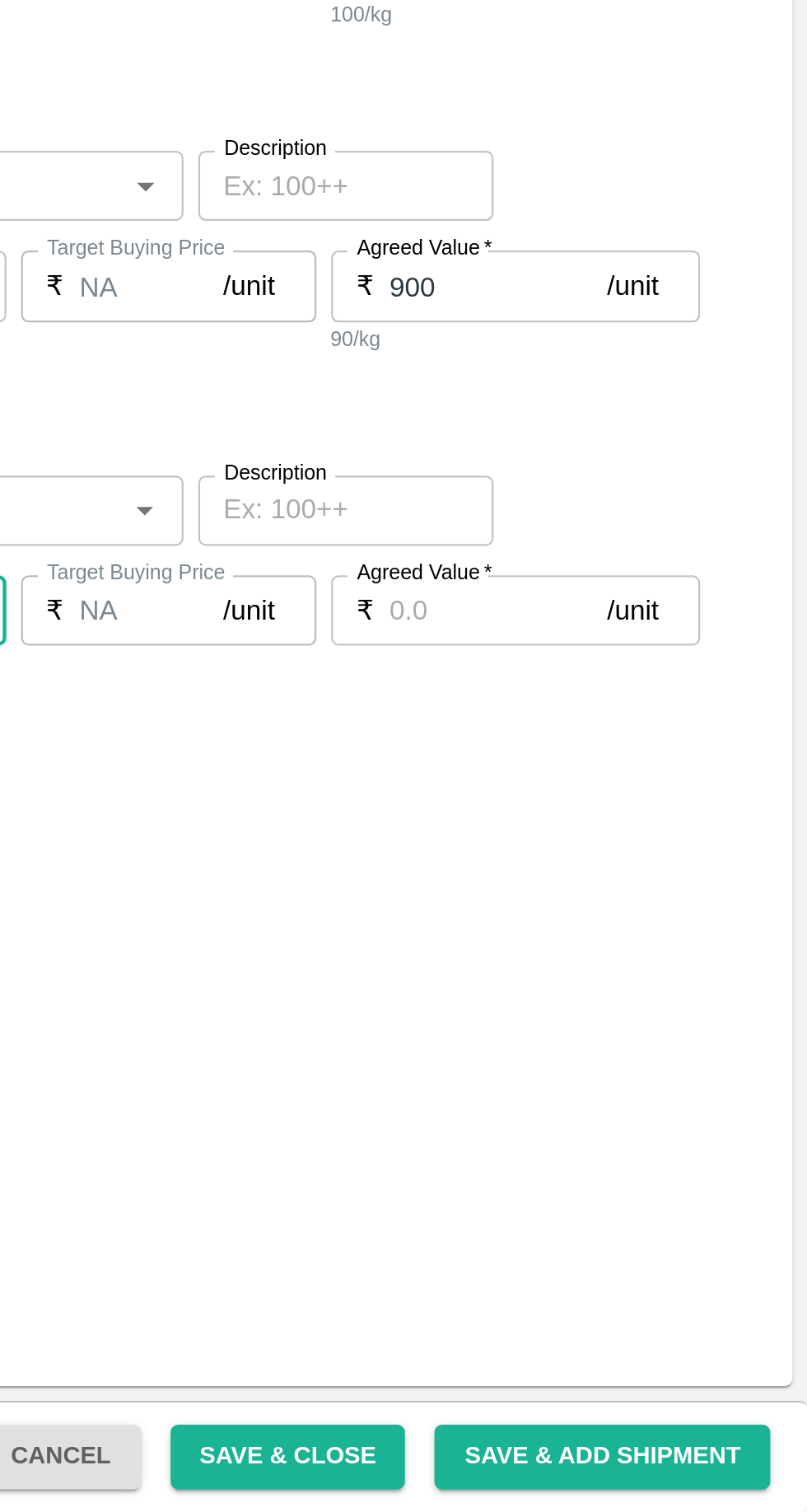
type input "17"
click at [641, 1109] on input "Agreed Value   *" at bounding box center [670, 1110] width 97 height 31
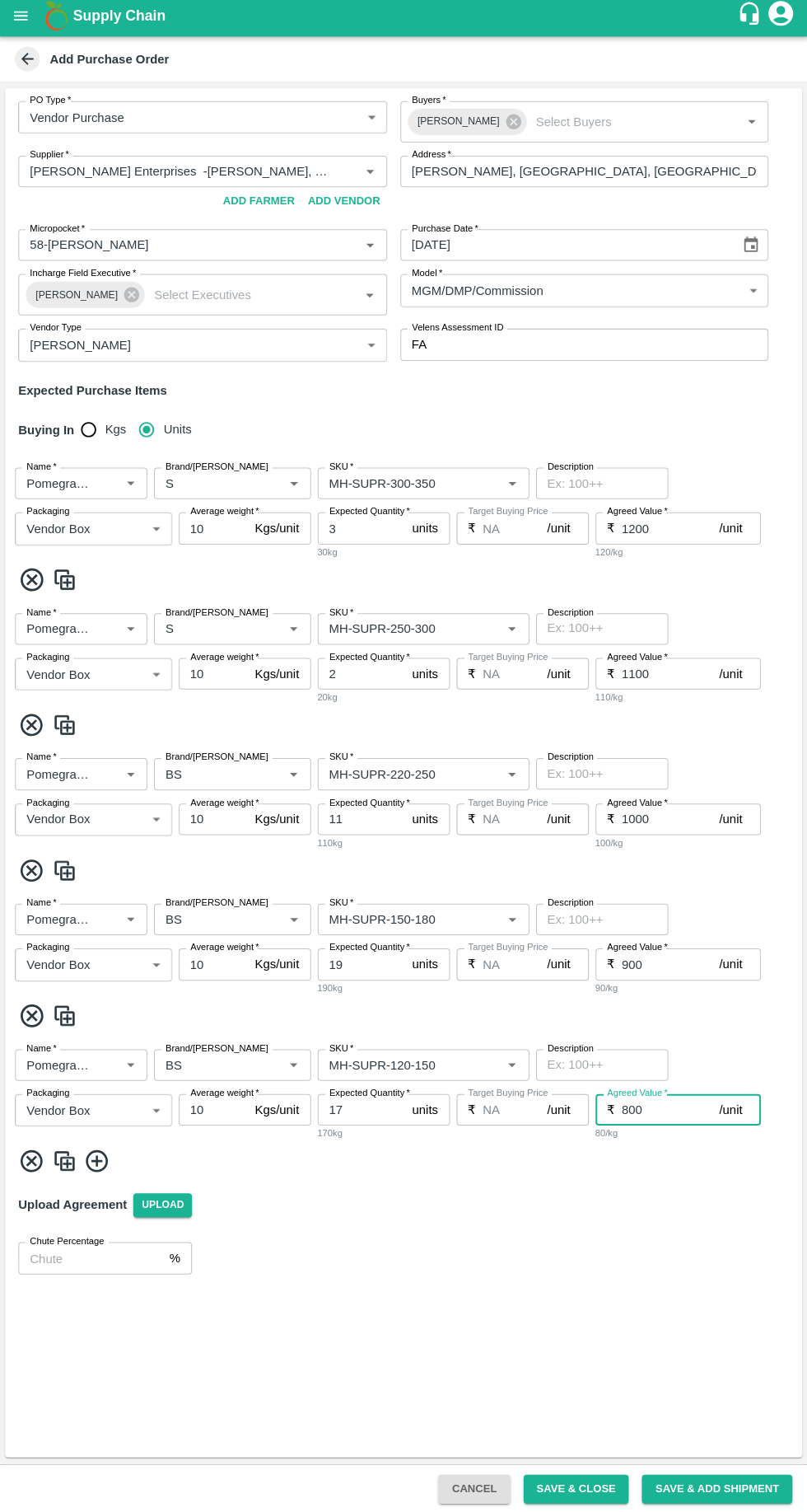
type input "800"
click at [103, 1156] on icon at bounding box center [98, 1161] width 27 height 27
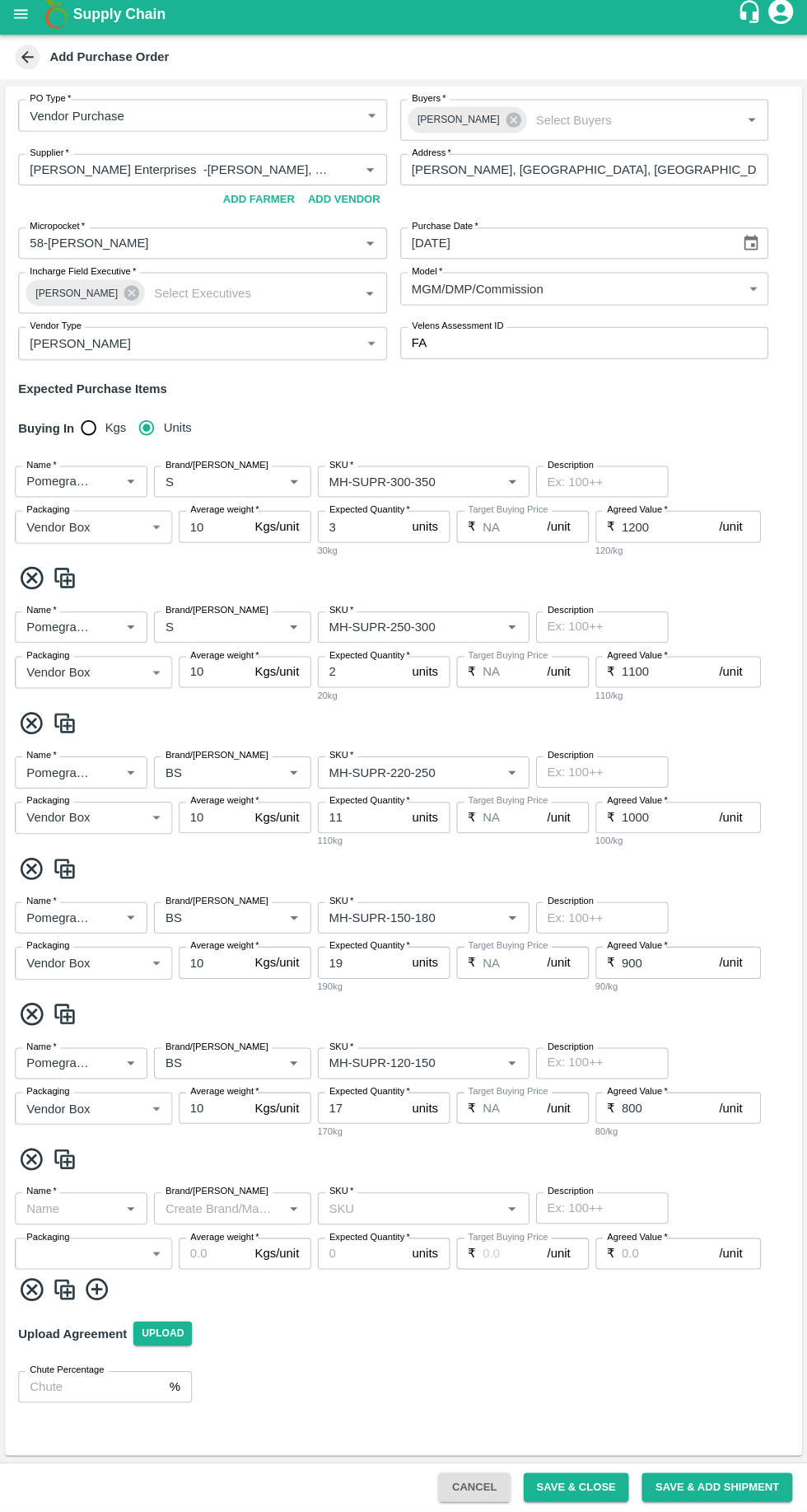
click at [87, 1217] on input "Name   *" at bounding box center [69, 1210] width 95 height 22
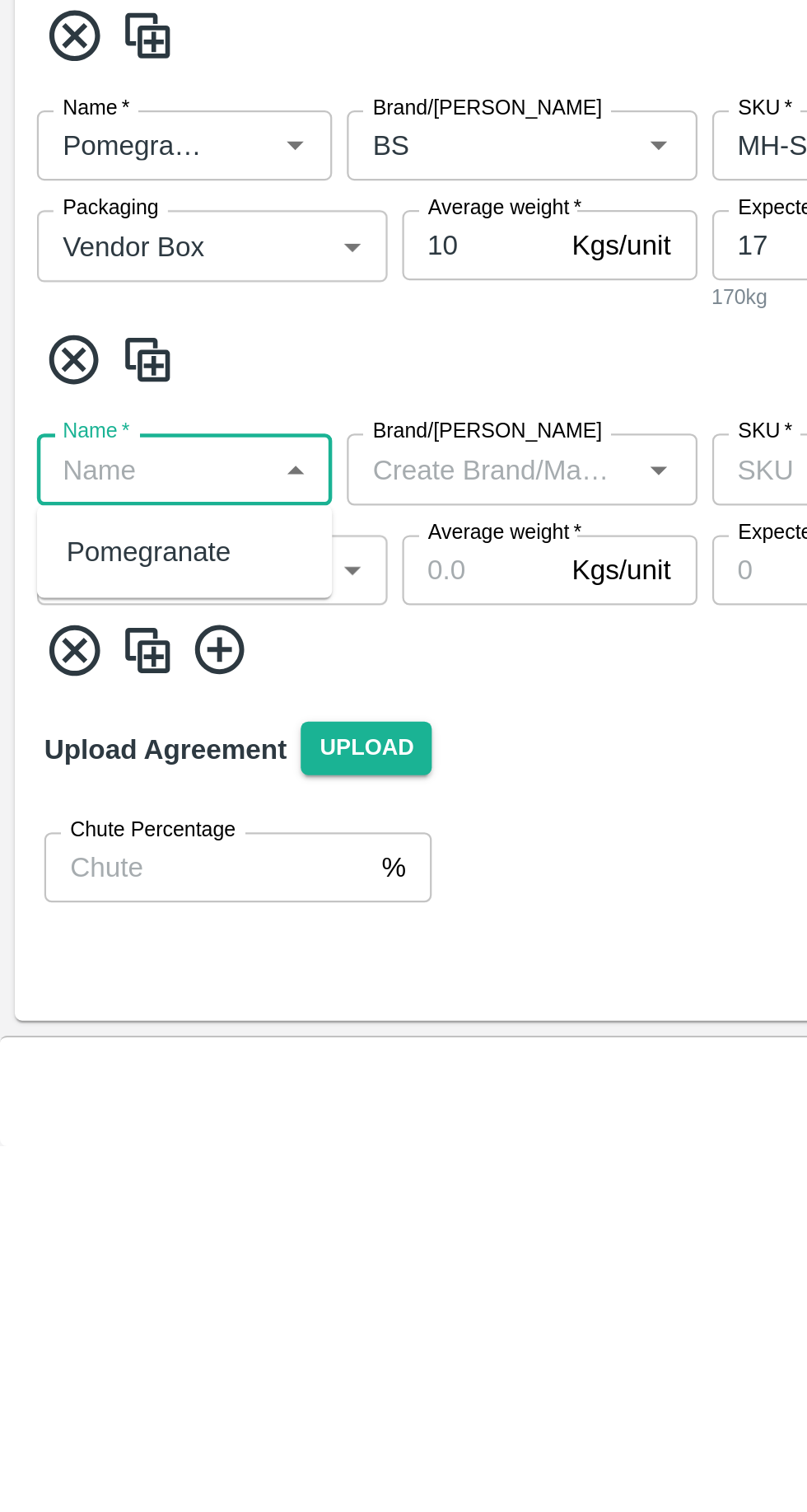
click at [57, 1246] on div "Pomegranate" at bounding box center [66, 1246] width 74 height 18
type input "Pomegranate"
click at [56, 1255] on body "Supply Chain Add Purchase Order PO Type   * Vendor Purchase 2 PO Type Buyers   …" at bounding box center [403, 756] width 807 height 1512
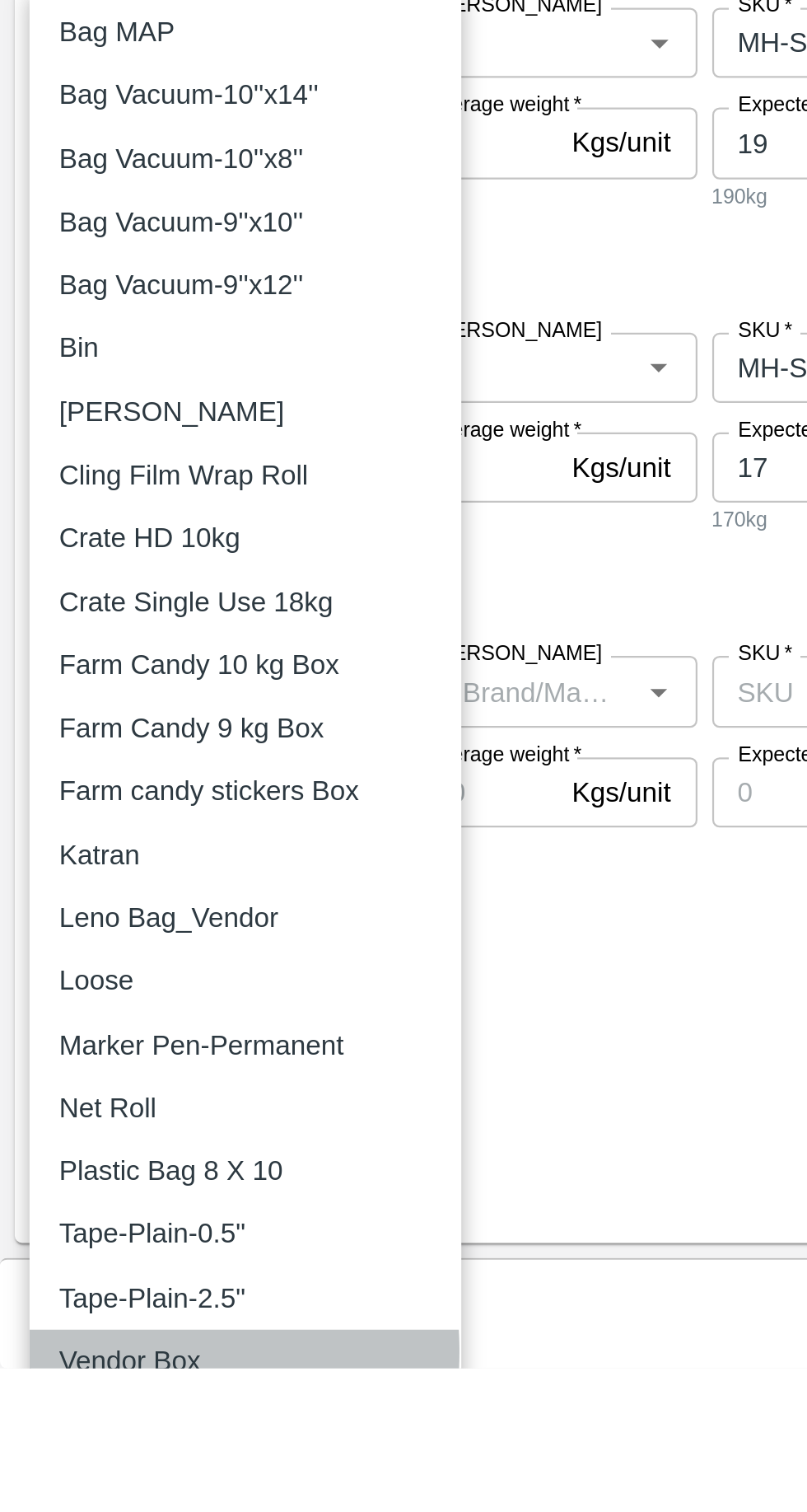
click at [42, 1505] on p "Vendor Box" at bounding box center [58, 1508] width 64 height 18
type input "276"
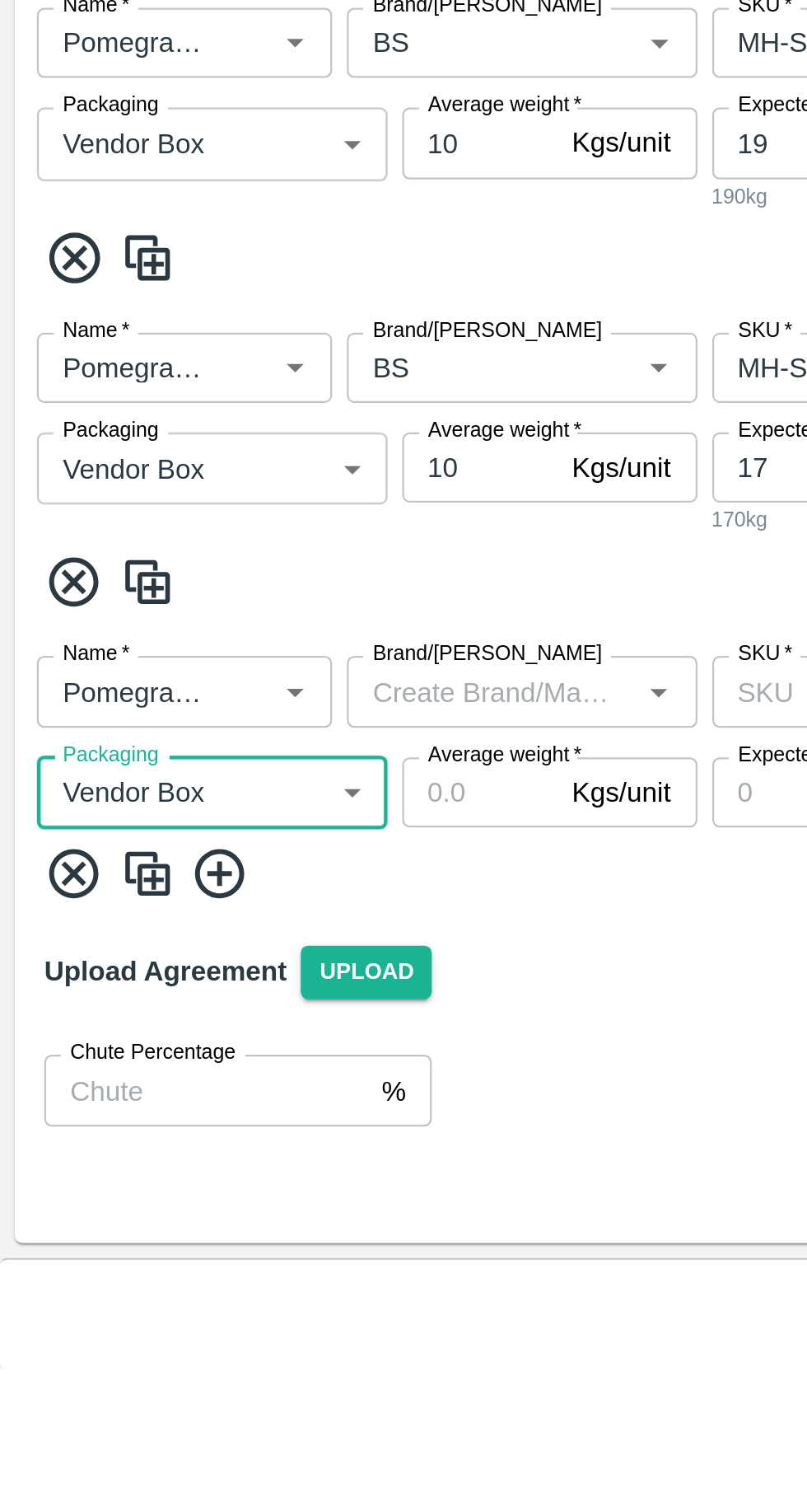
click at [218, 1253] on input "Average weight   *" at bounding box center [214, 1255] width 69 height 31
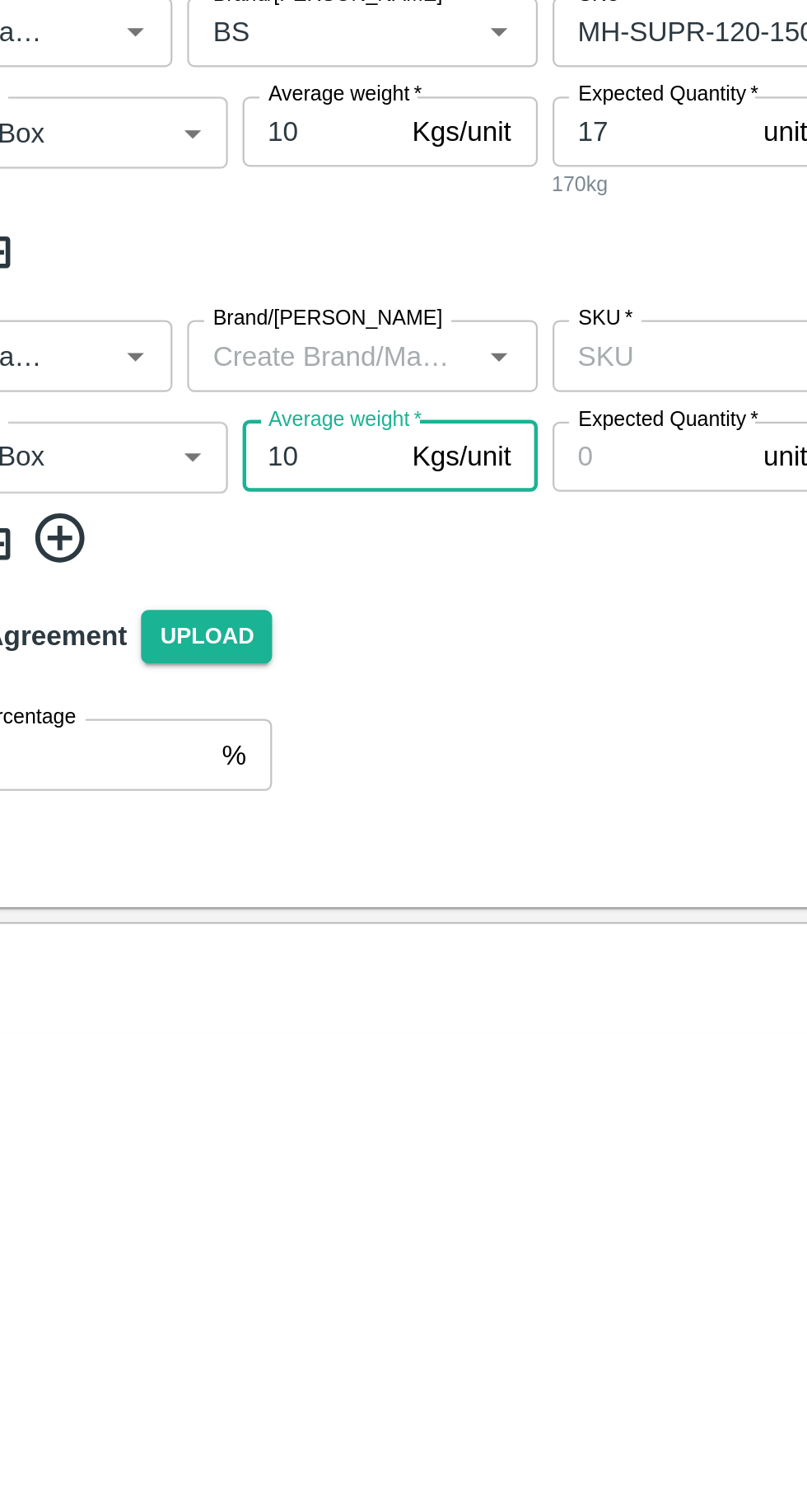
type input "10"
click at [191, 1209] on input "Brand/Marka" at bounding box center [219, 1210] width 119 height 22
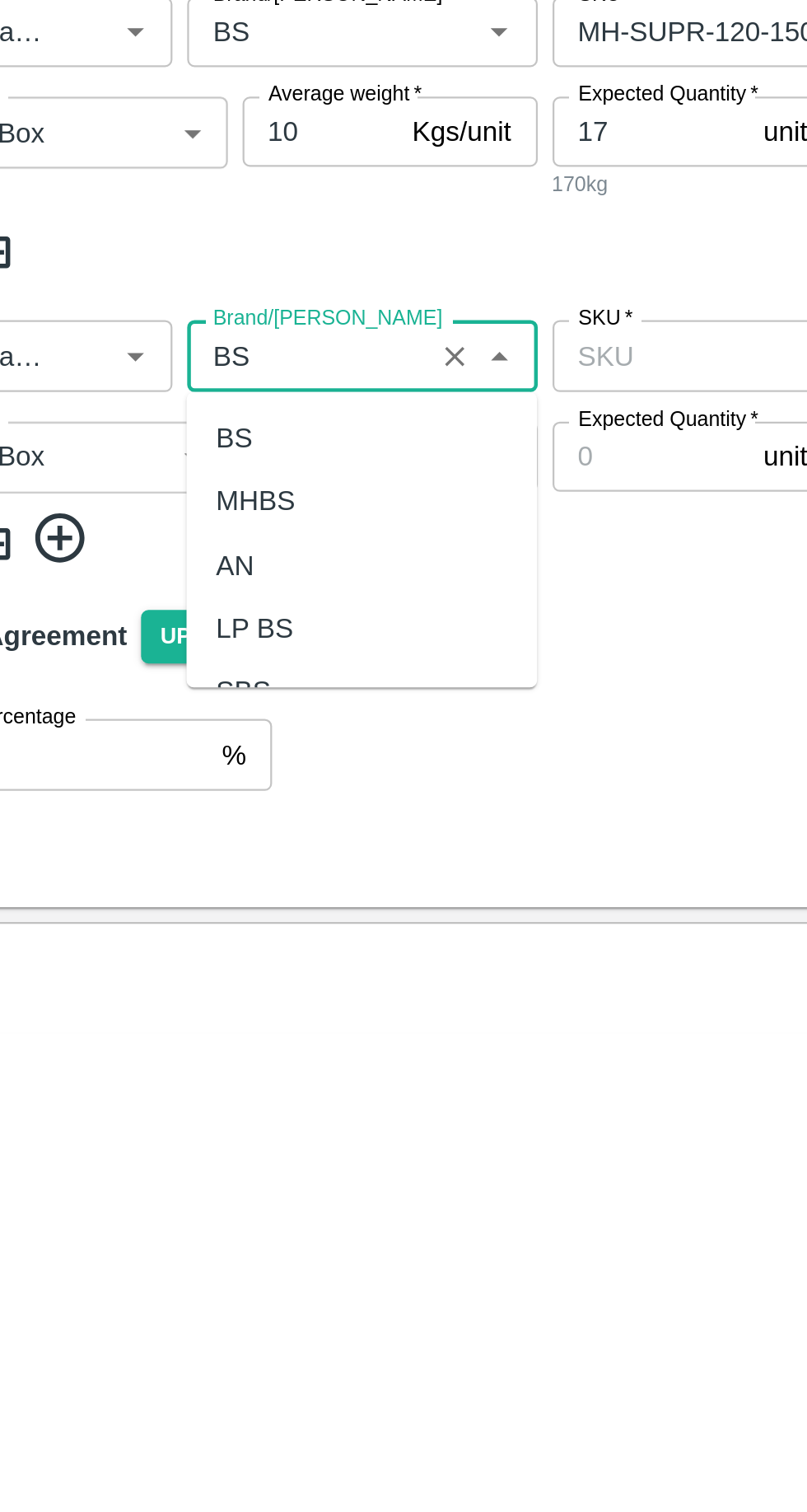
click at [173, 1245] on div "BS" at bounding box center [177, 1246] width 16 height 18
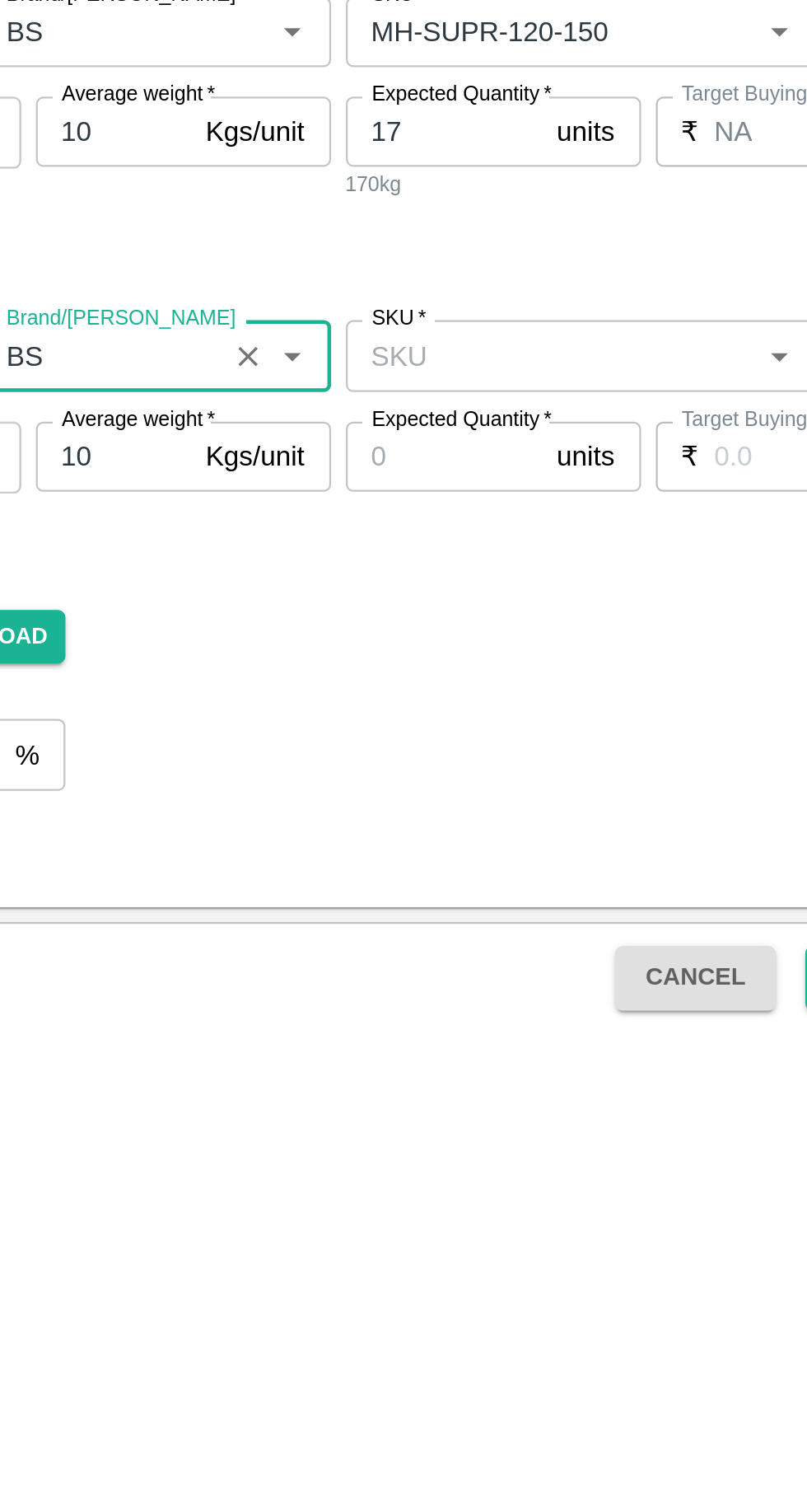
type input "BS"
click at [347, 1207] on input "SKU   *" at bounding box center [409, 1210] width 174 height 22
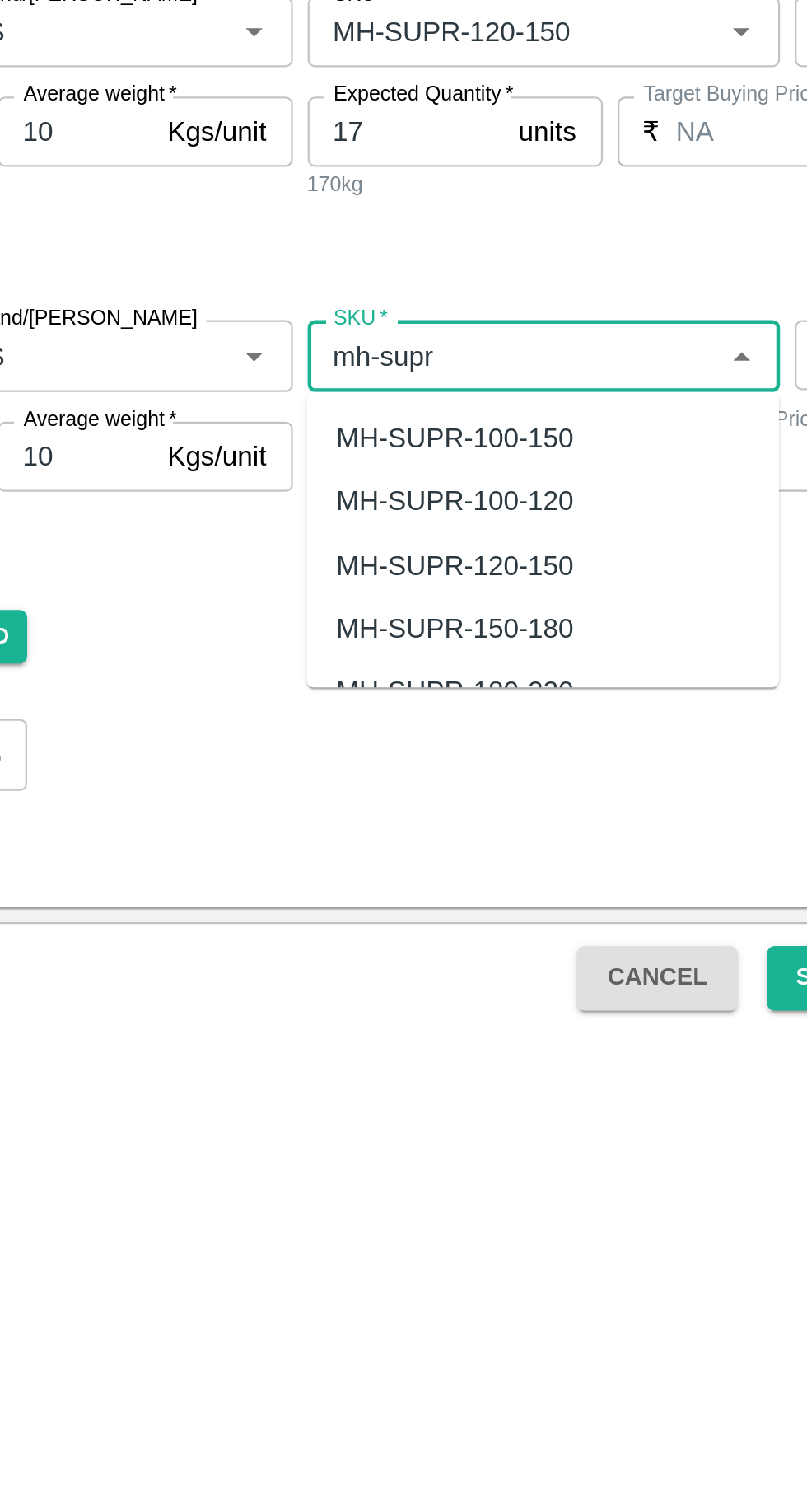
click at [360, 1275] on div "MH-SUPR-100-120" at bounding box center [383, 1275] width 106 height 18
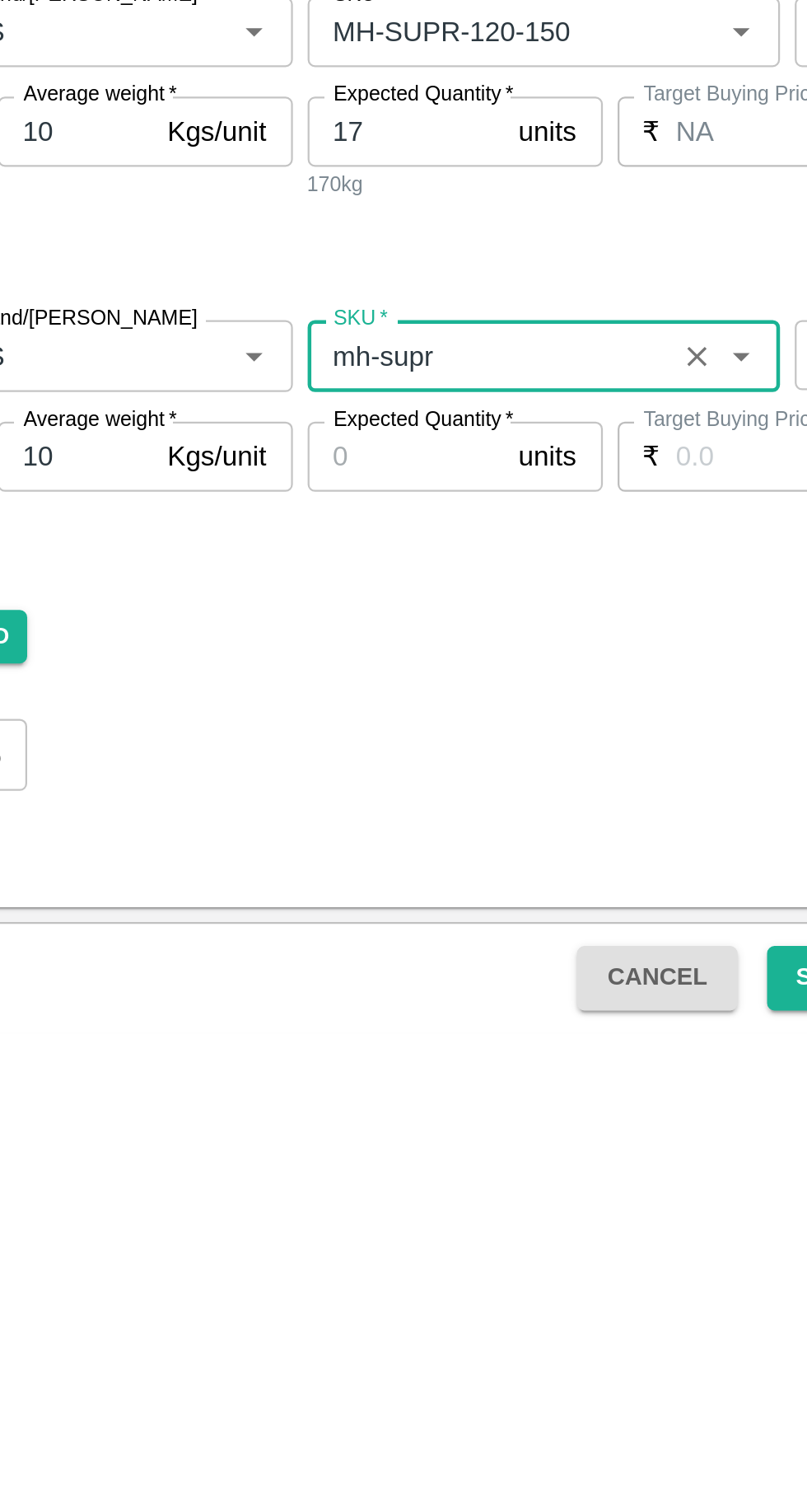
type input "MH-SUPR-100-120"
type input "NA"
type input "MH-SUPR-100-120"
click at [344, 1251] on input "Expected Quantity   *" at bounding box center [362, 1255] width 88 height 31
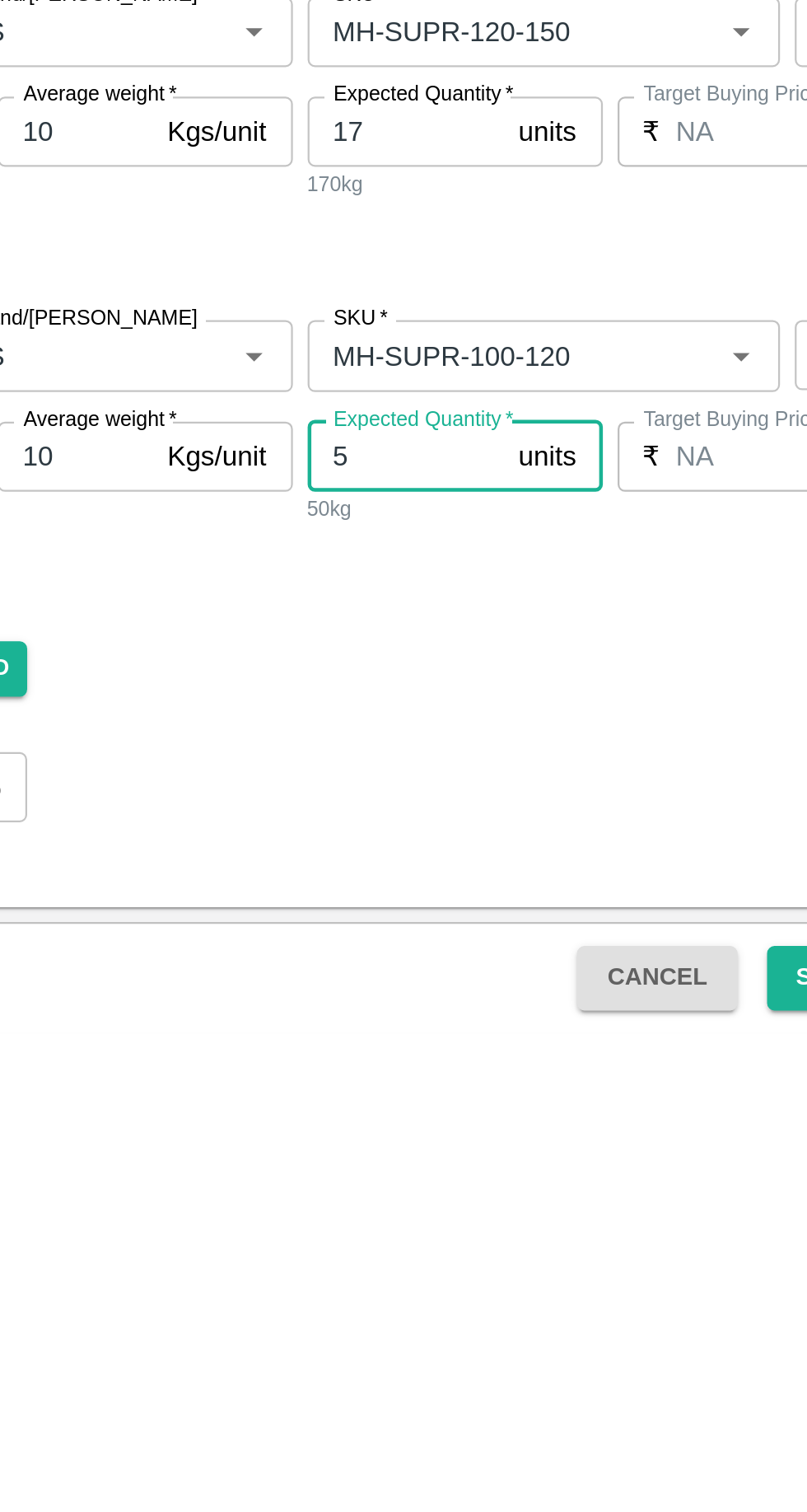
type input "5"
click at [638, 1248] on input "Agreed Value   *" at bounding box center [670, 1255] width 97 height 31
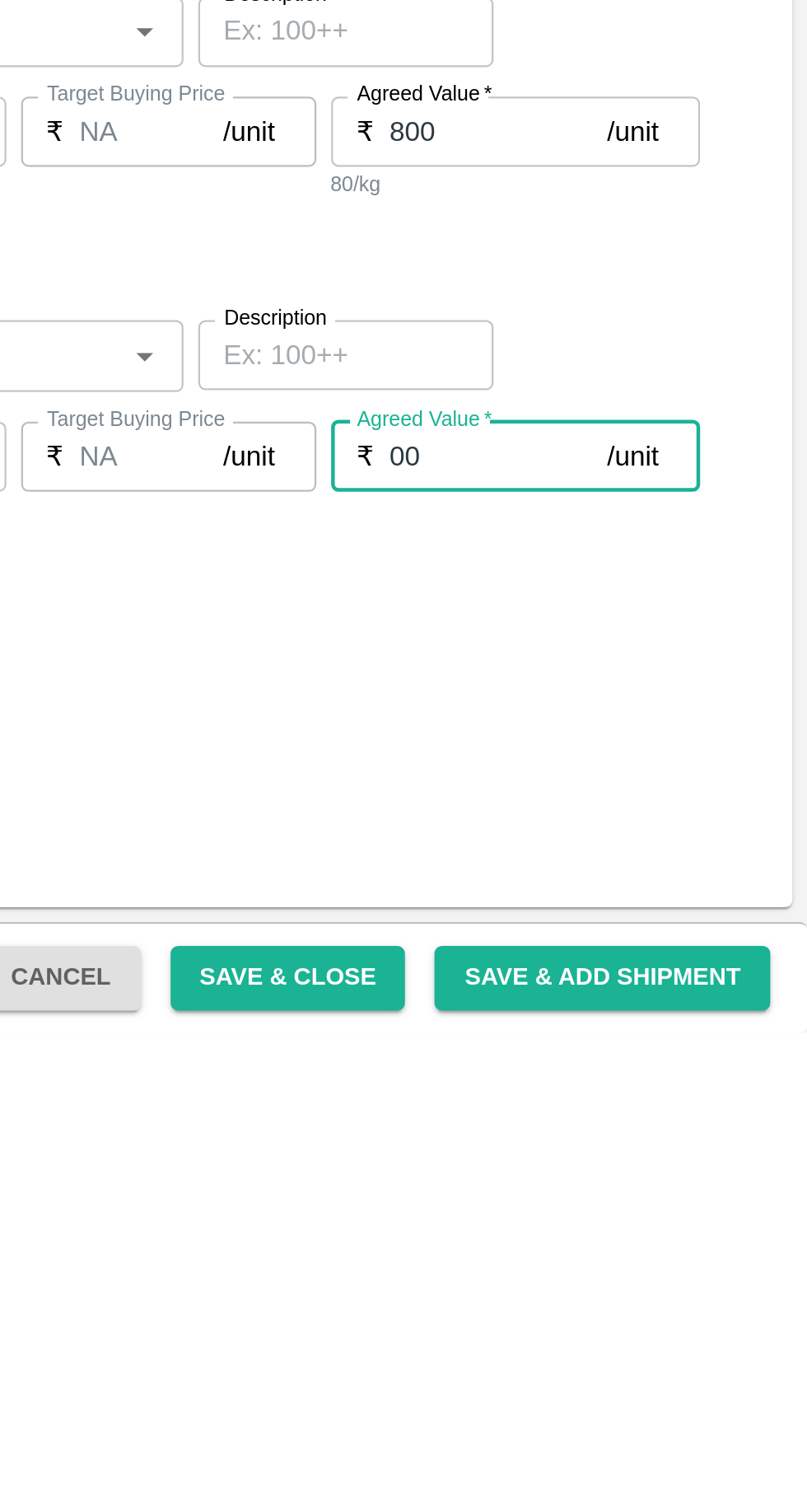
type input "0"
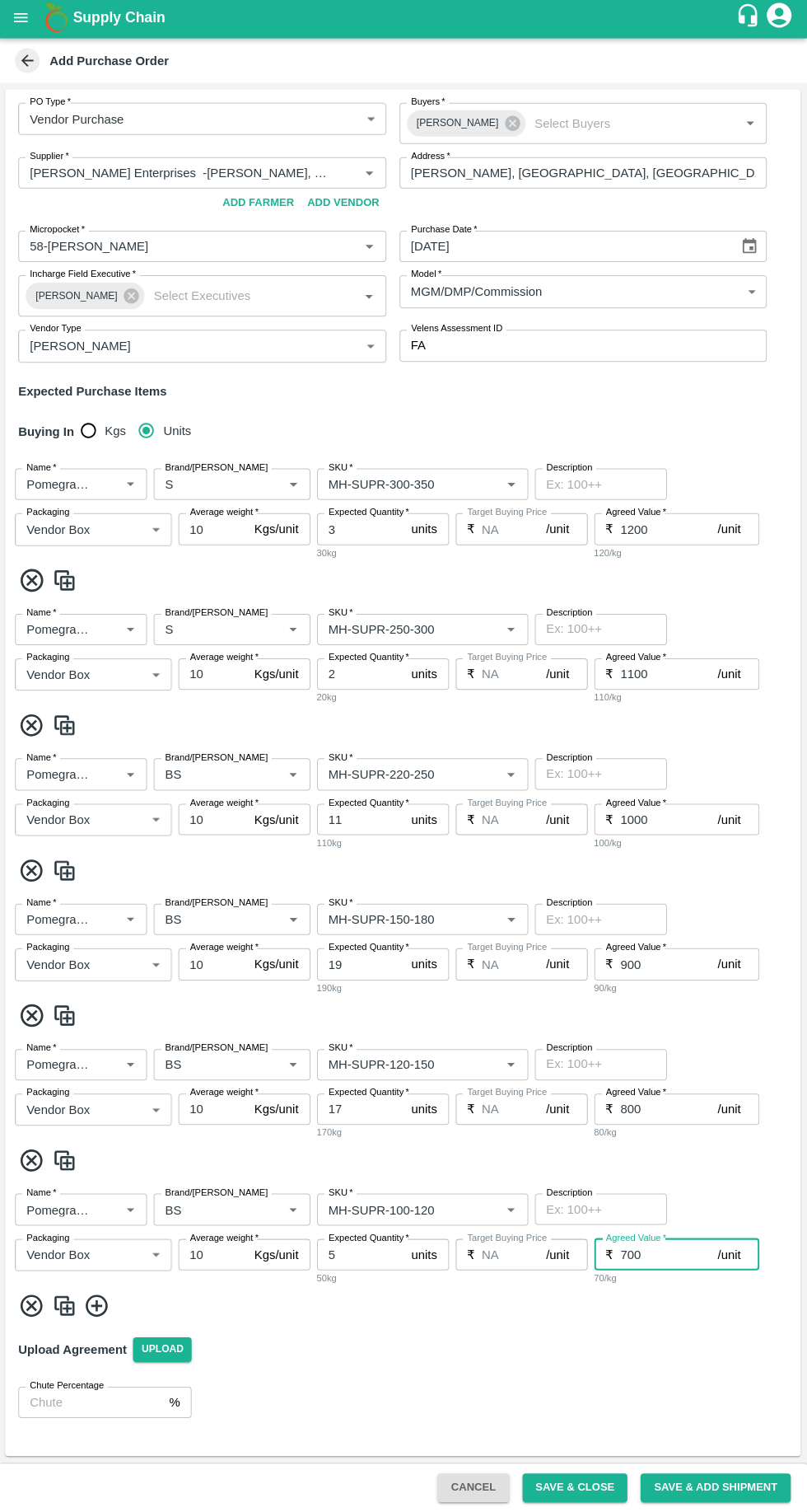
type input "700"
click at [104, 1305] on icon at bounding box center [98, 1306] width 27 height 27
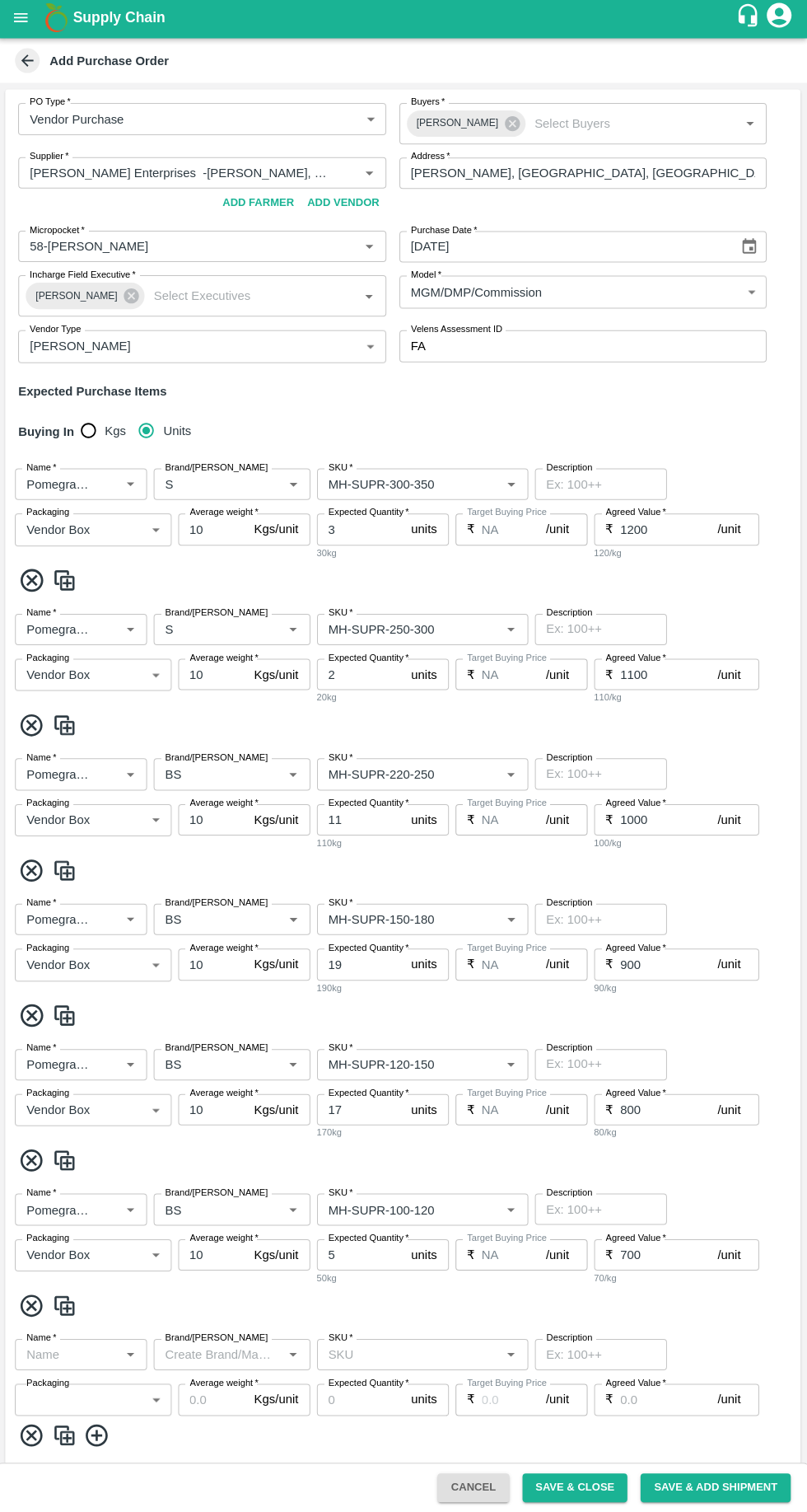
scroll to position [104, 0]
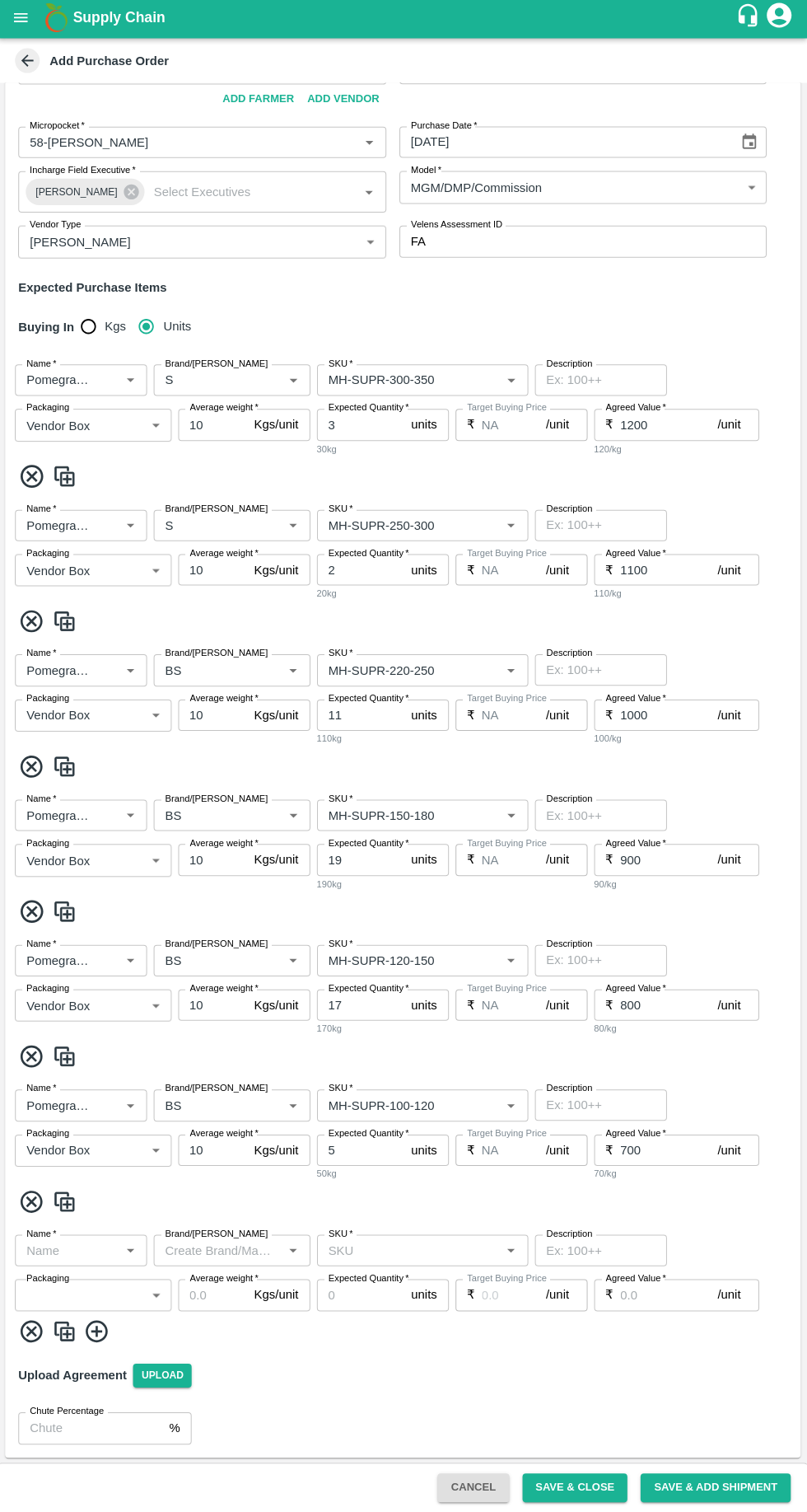
click at [100, 1252] on input "Name   *" at bounding box center [69, 1251] width 95 height 22
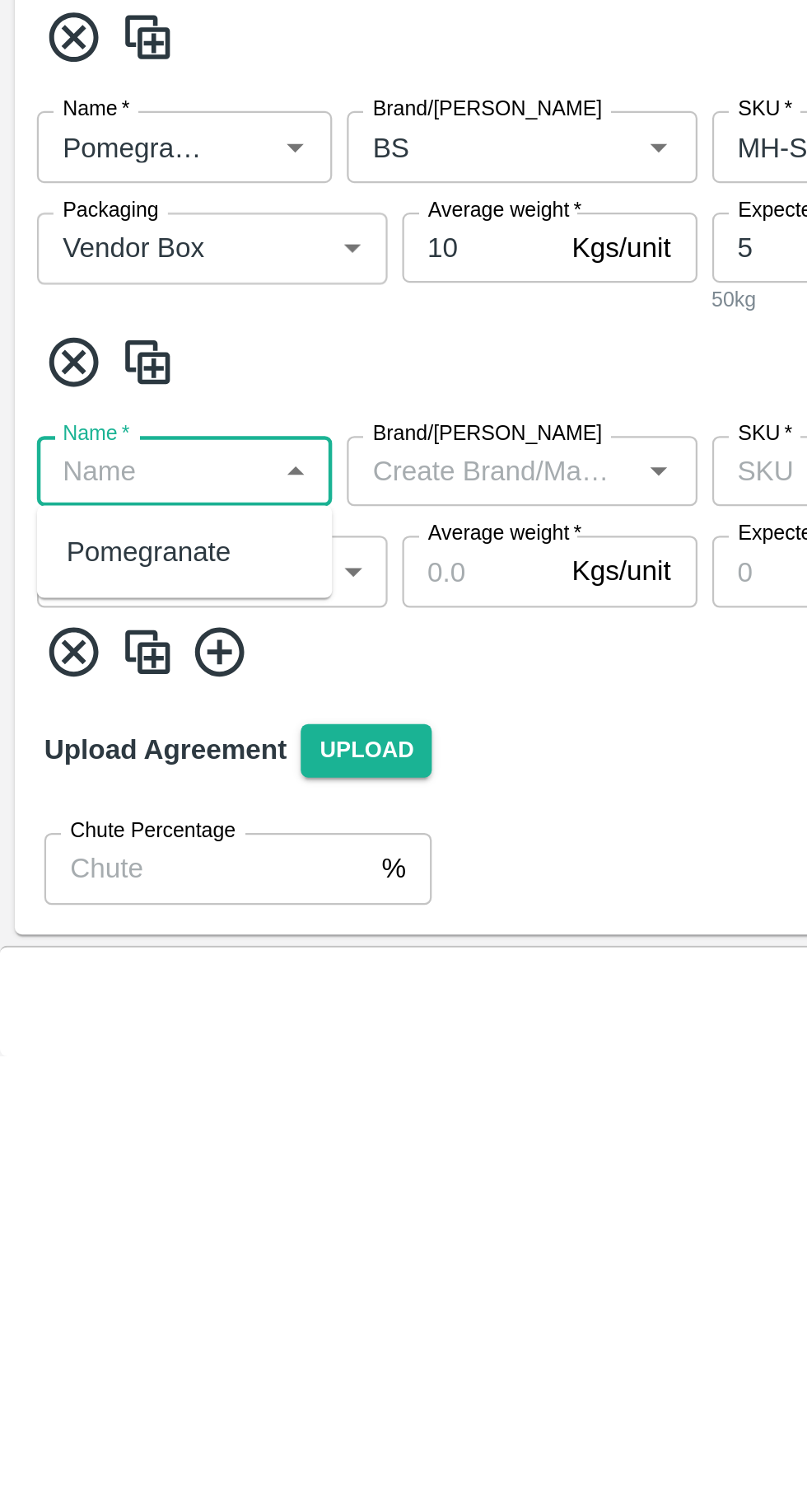
click at [53, 1279] on div "Pomegranate" at bounding box center [66, 1287] width 74 height 18
type input "Pomegranate"
click at [50, 1291] on body "Supply Chain Add Purchase Order PO Type   * Vendor Purchase 2 PO Type Buyers   …" at bounding box center [403, 756] width 807 height 1512
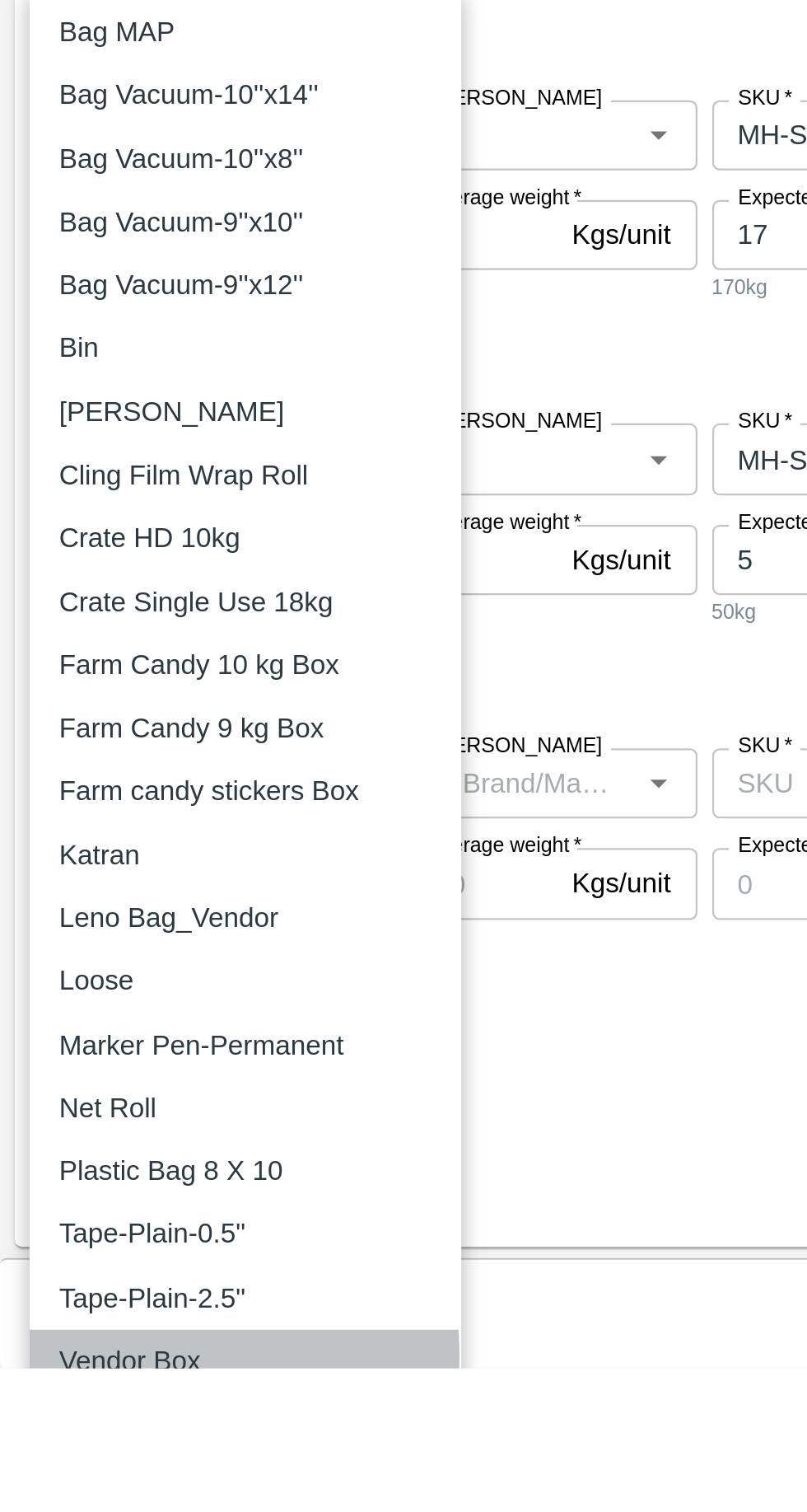
click at [43, 1506] on p "Vendor Box" at bounding box center [58, 1508] width 64 height 18
type input "276"
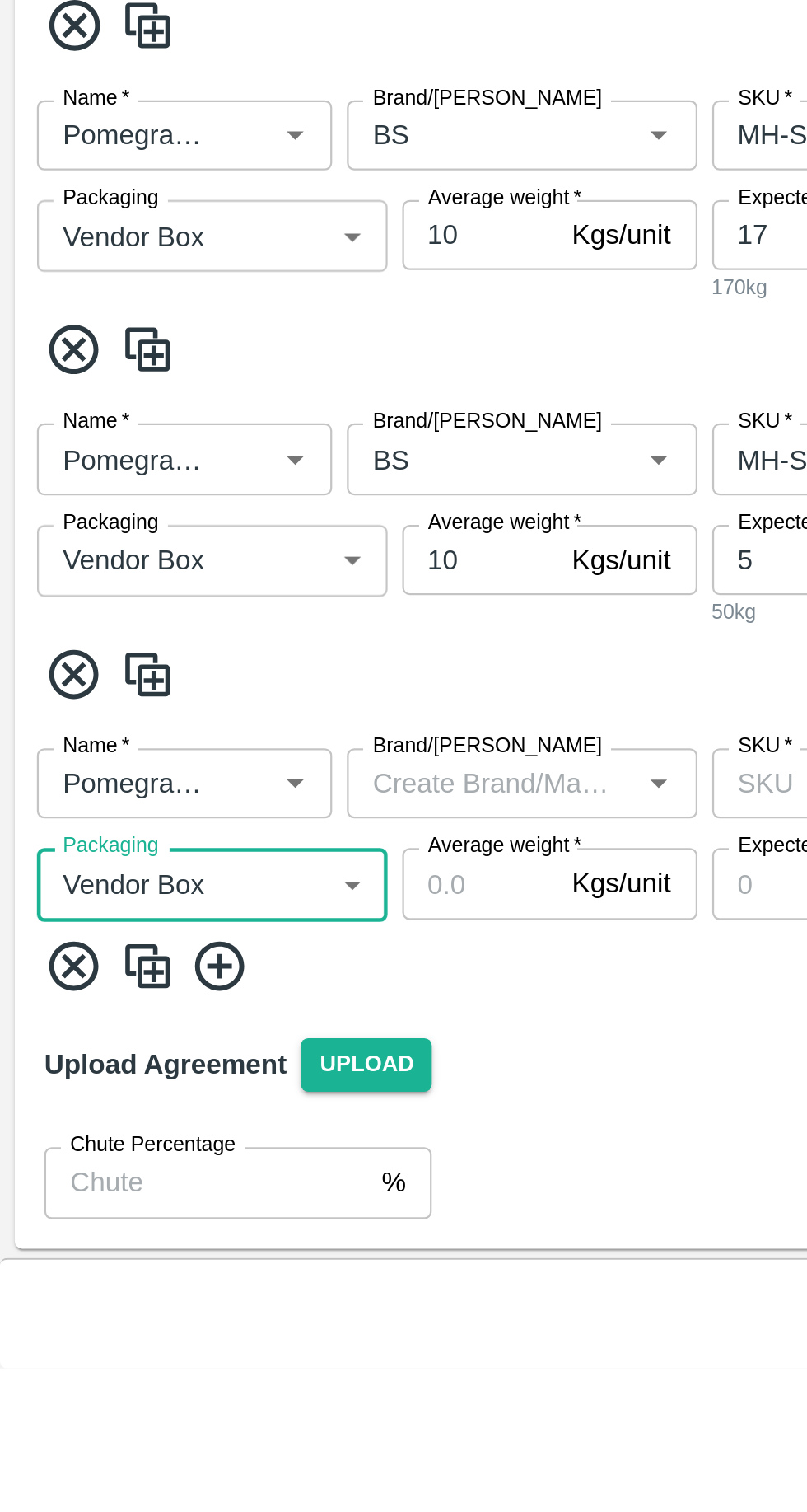
click at [208, 1253] on input "Brand/Marka" at bounding box center [219, 1251] width 119 height 22
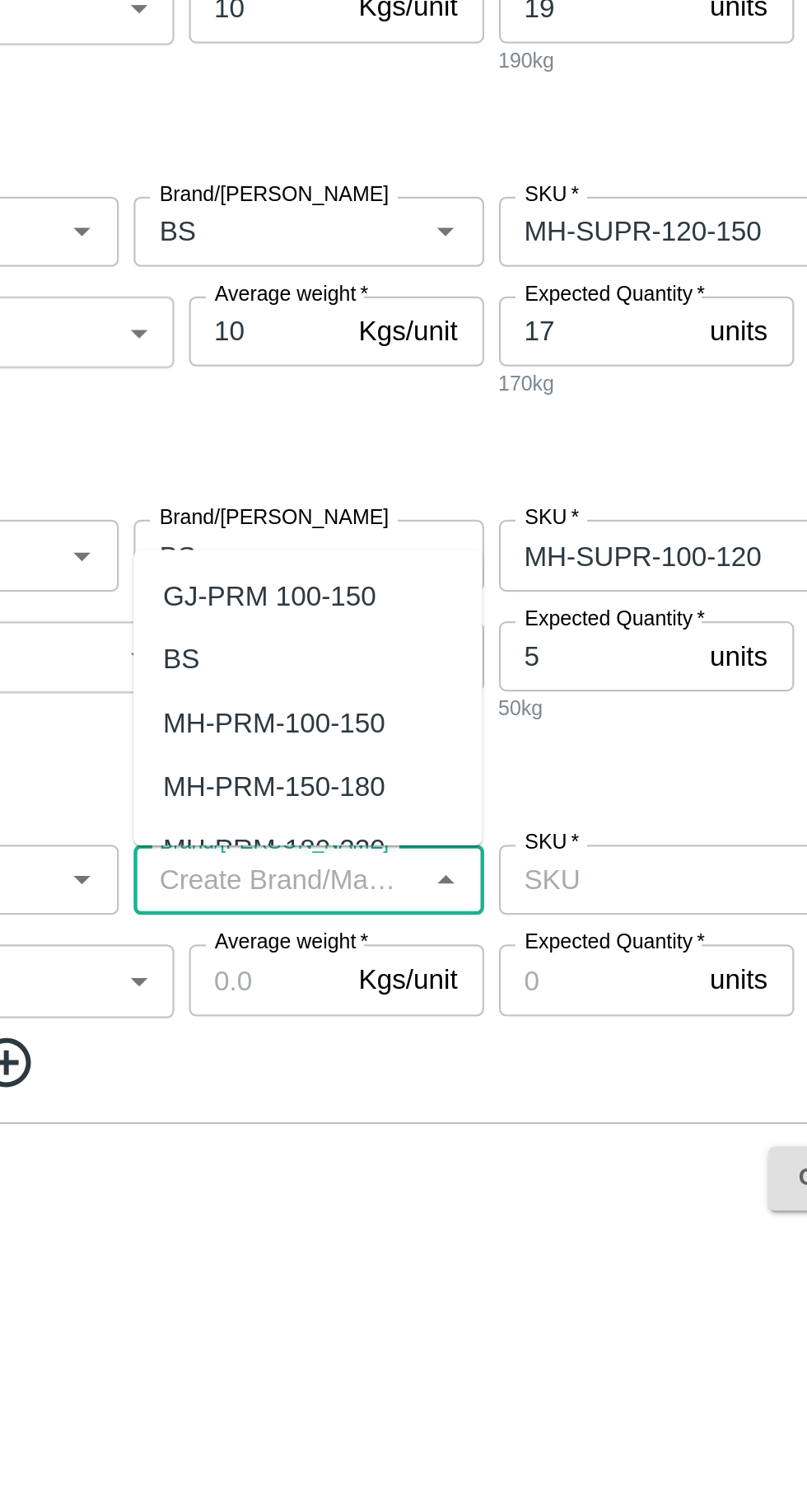
click at [181, 1255] on div "BS" at bounding box center [177, 1255] width 16 height 18
type input "BS"
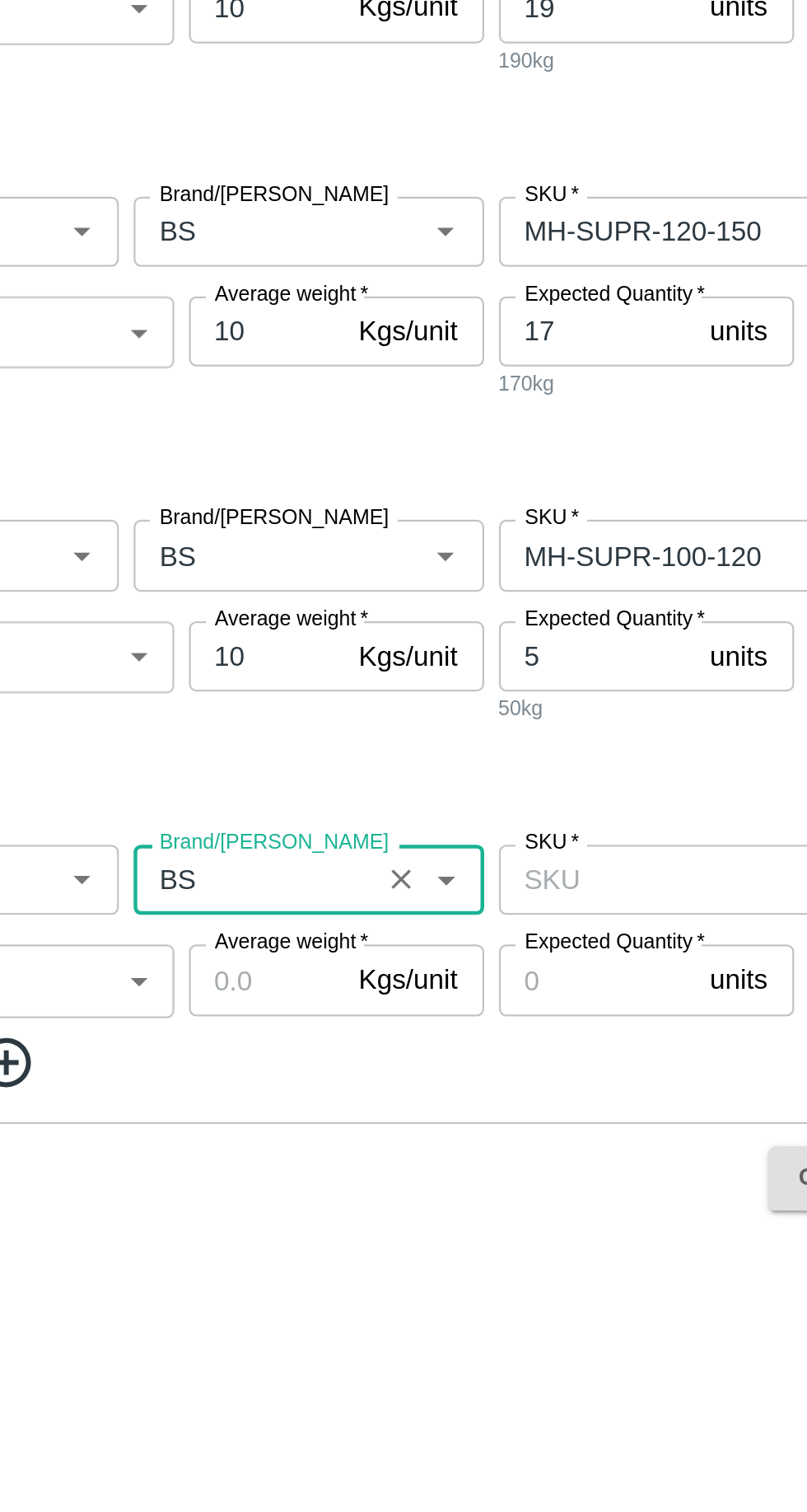
click at [206, 1400] on input "Average weight   *" at bounding box center [214, 1398] width 69 height 31
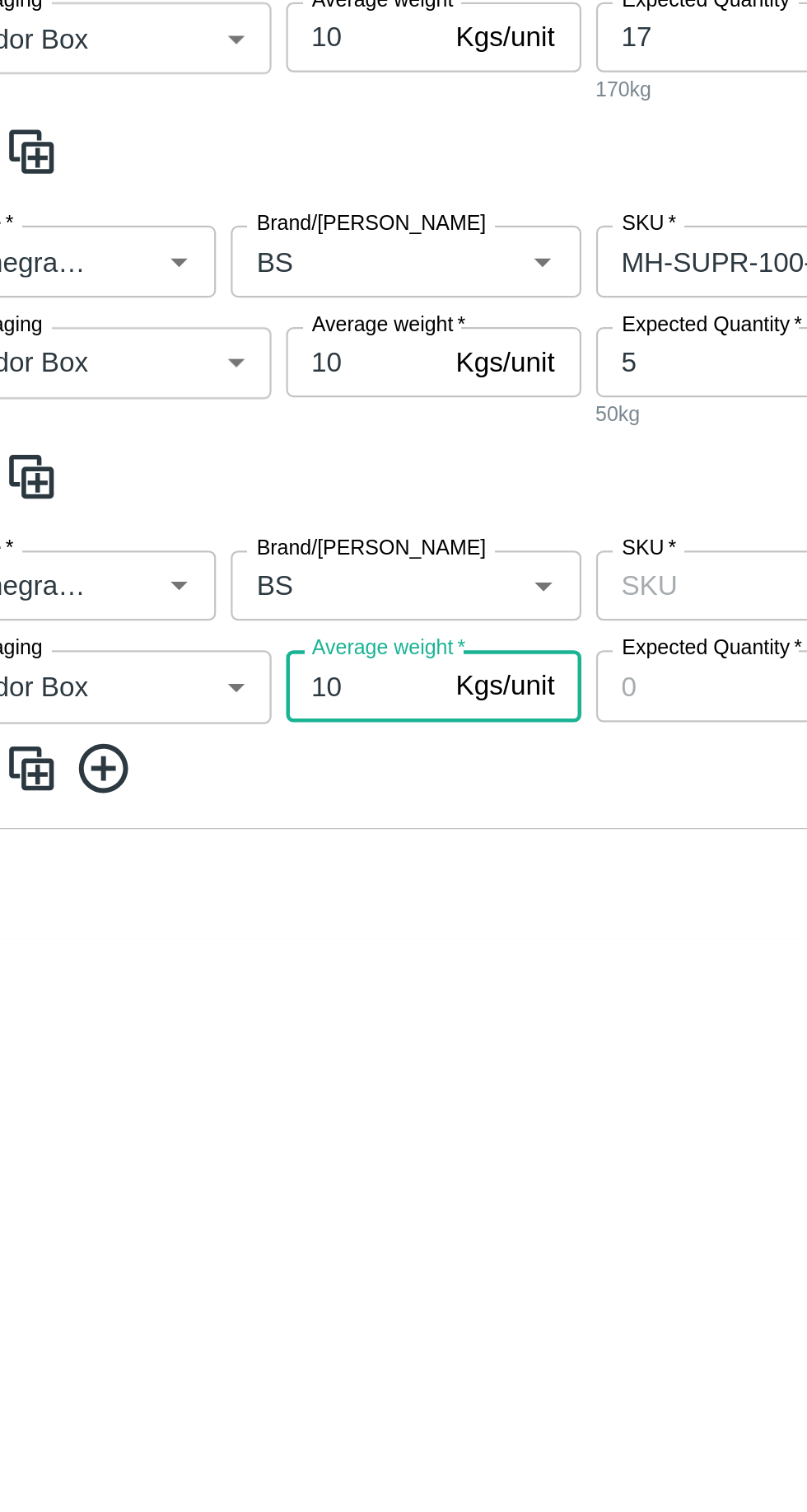
type input "10"
click at [348, 1354] on input "SKU   *" at bounding box center [409, 1355] width 174 height 22
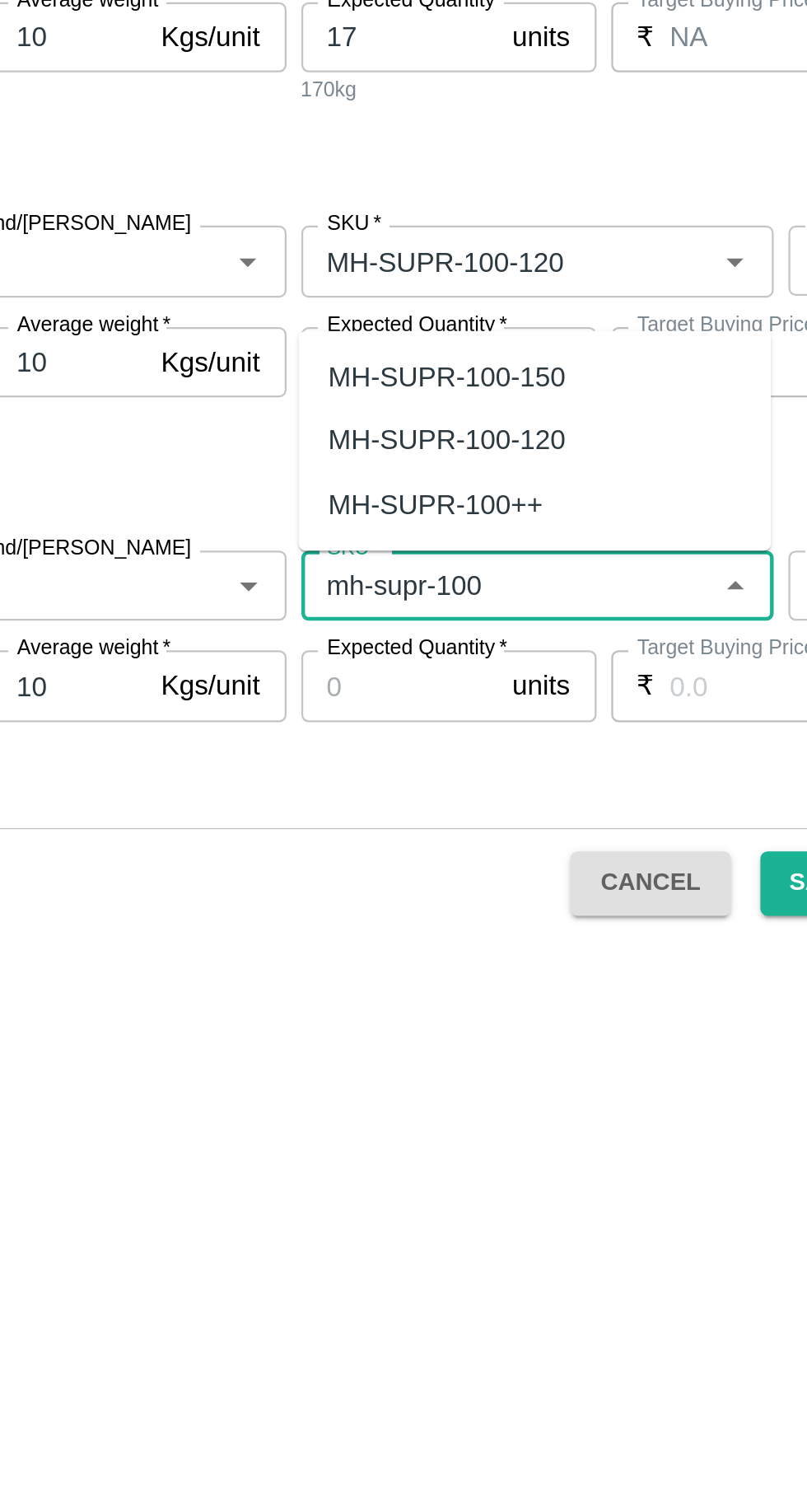
click at [351, 1315] on div "MH-SUPR-100++" at bounding box center [378, 1318] width 96 height 18
type input "MH-SUPR-100++"
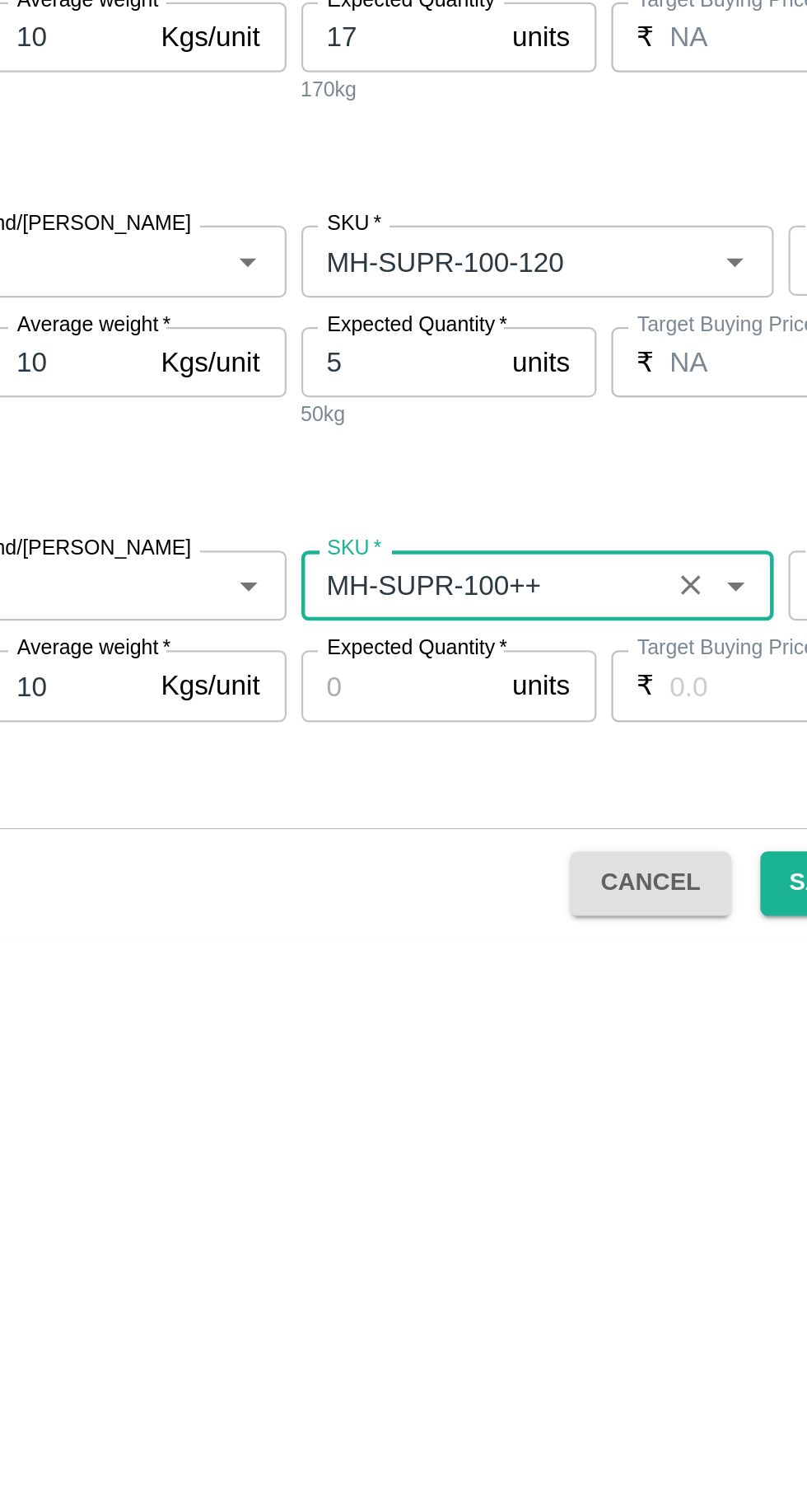
type input "NA"
type input "MH-SUPR-100++"
click at [354, 1395] on input "Expected Quantity   *" at bounding box center [362, 1398] width 88 height 31
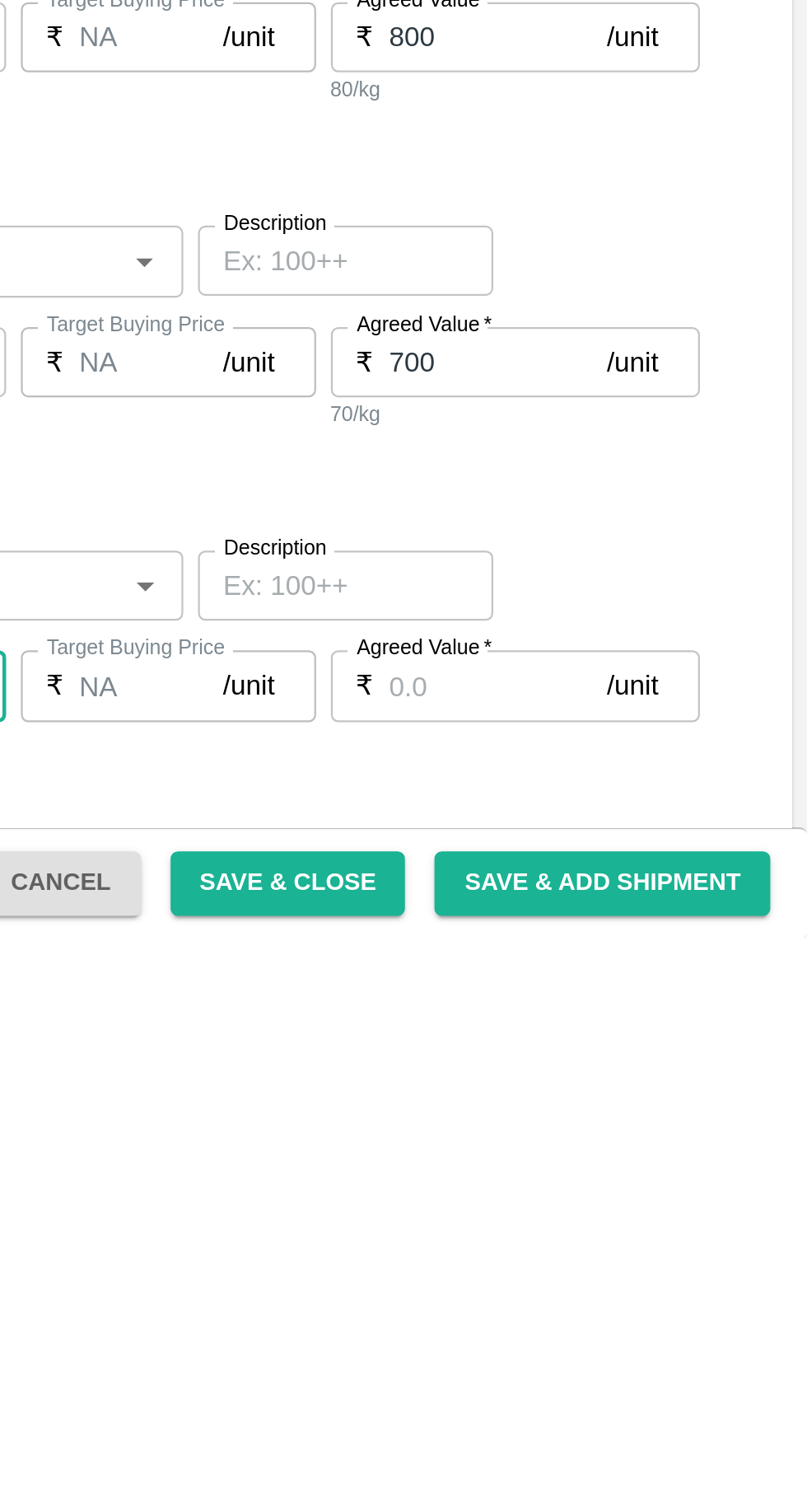
type input "1"
click at [646, 1395] on input "Agreed Value   *" at bounding box center [670, 1398] width 97 height 31
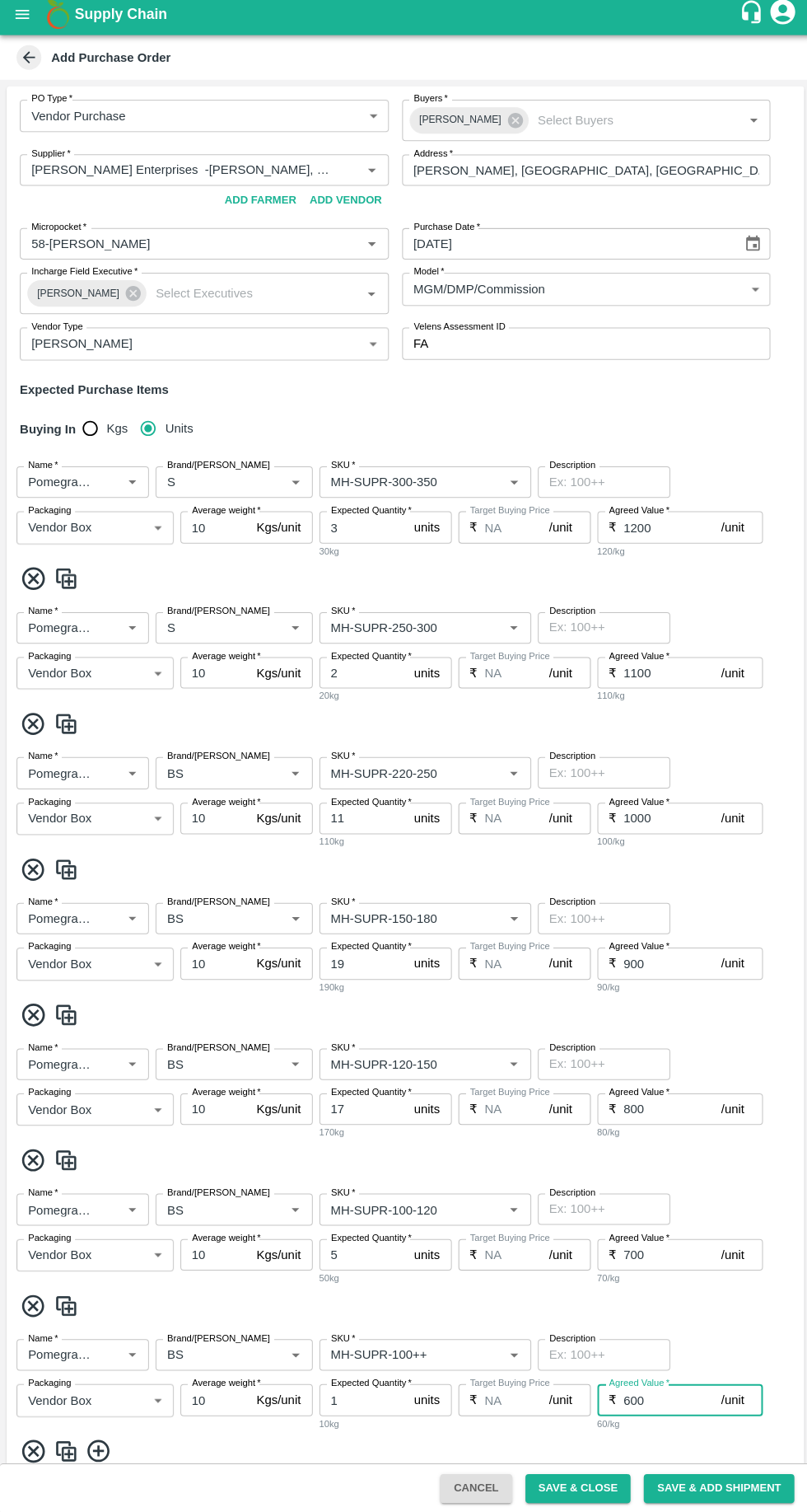
scroll to position [119, 0]
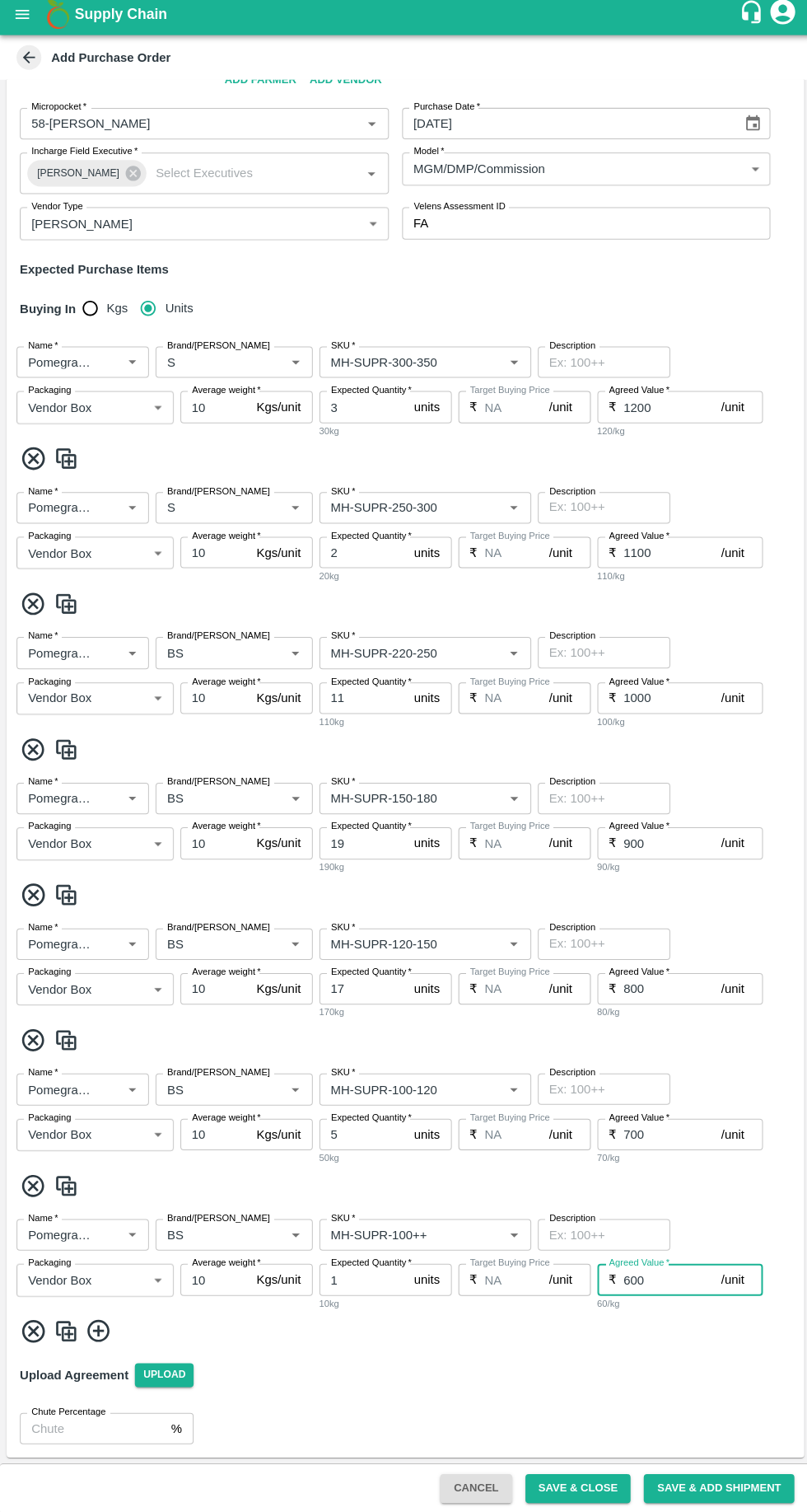
type input "600"
click at [580, 1487] on button "Save & Close" at bounding box center [576, 1487] width 106 height 29
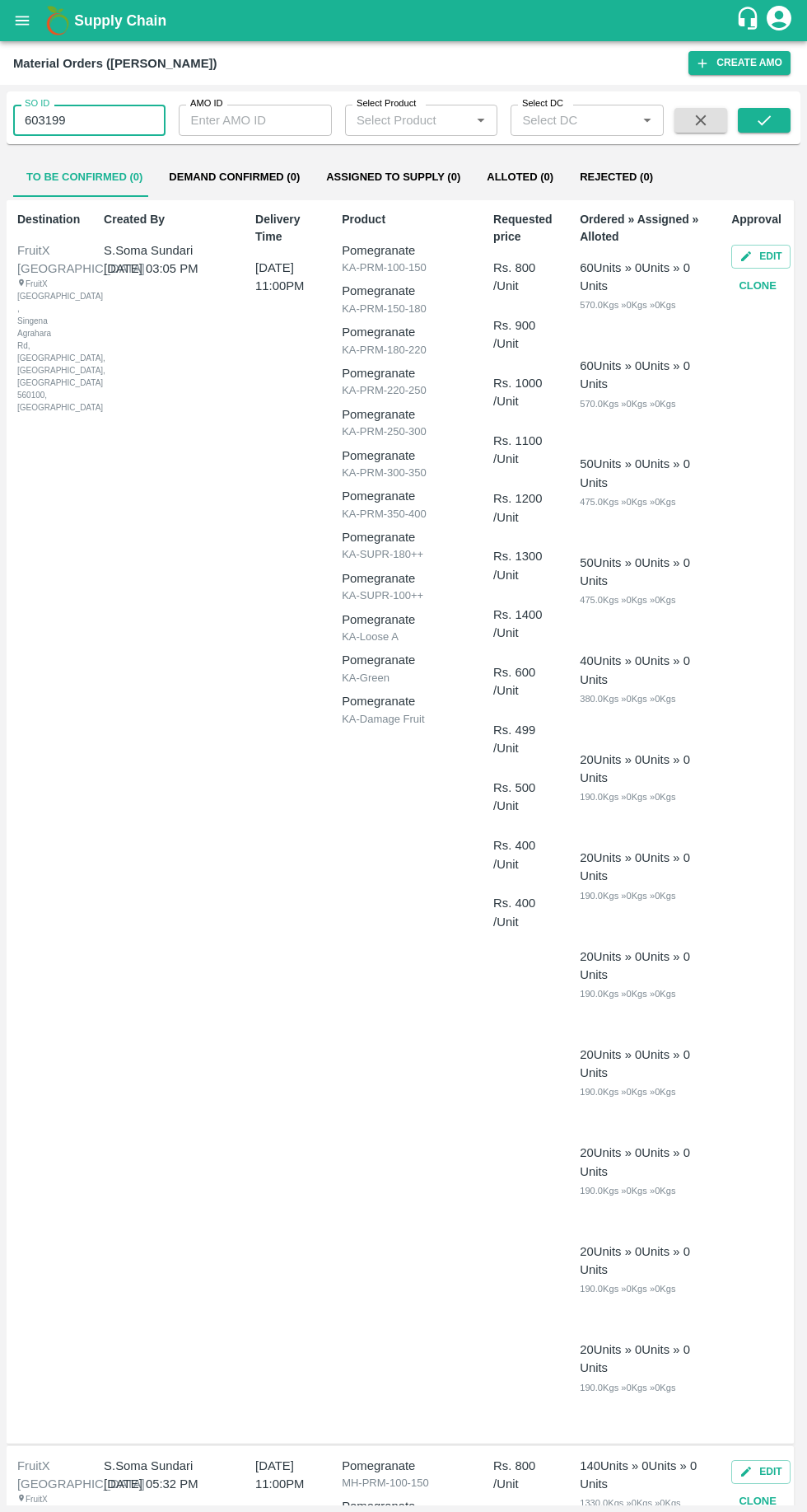
type input "603199"
click at [784, 122] on button "submit" at bounding box center [764, 120] width 53 height 25
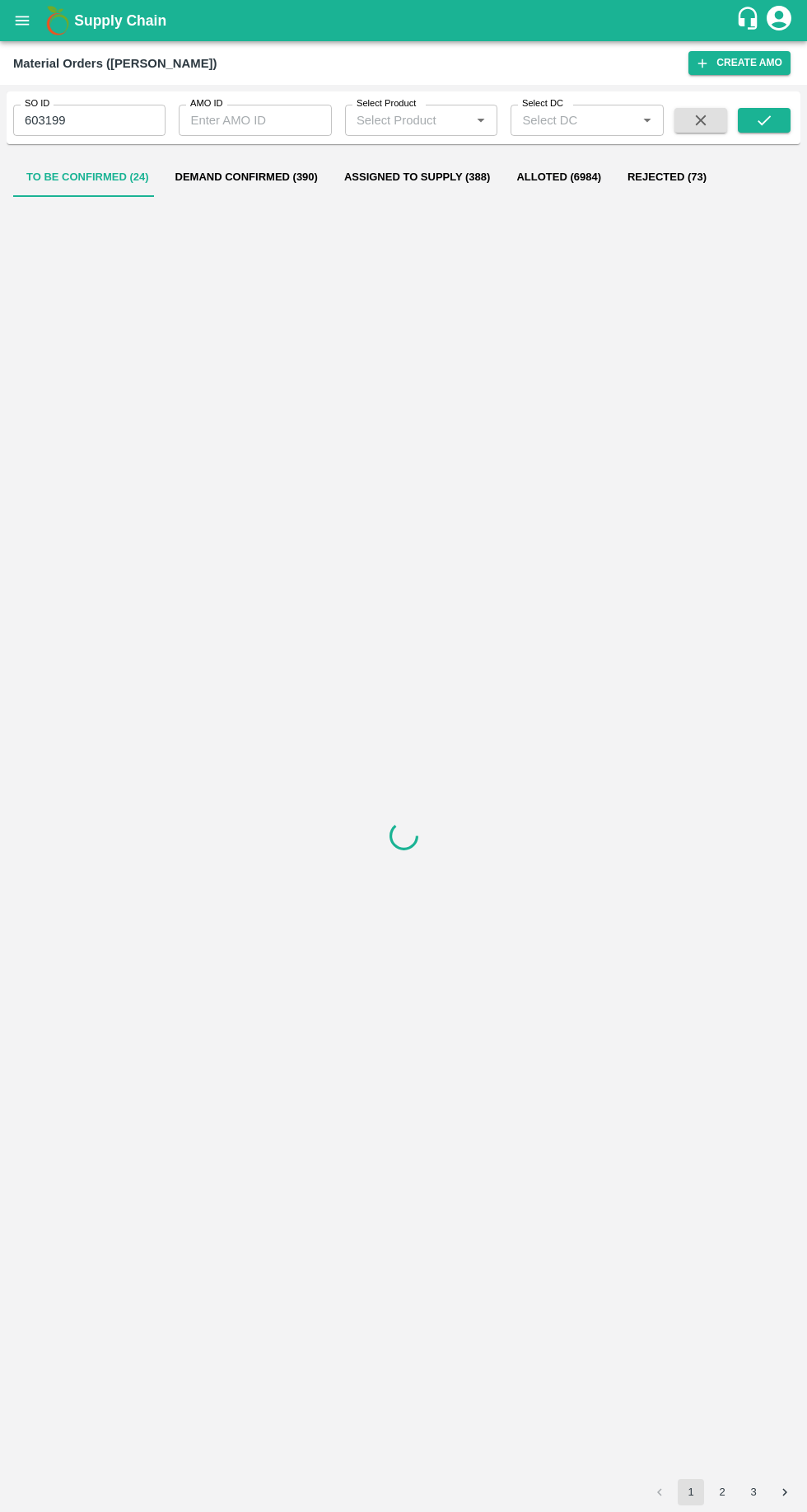
click at [262, 197] on button "Demand Confirmed (390)" at bounding box center [247, 176] width 169 height 39
click at [73, 173] on button "To Be Confirmed (24)" at bounding box center [87, 176] width 149 height 39
click at [232, 176] on button "Demand Confirmed (1)" at bounding box center [234, 176] width 157 height 39
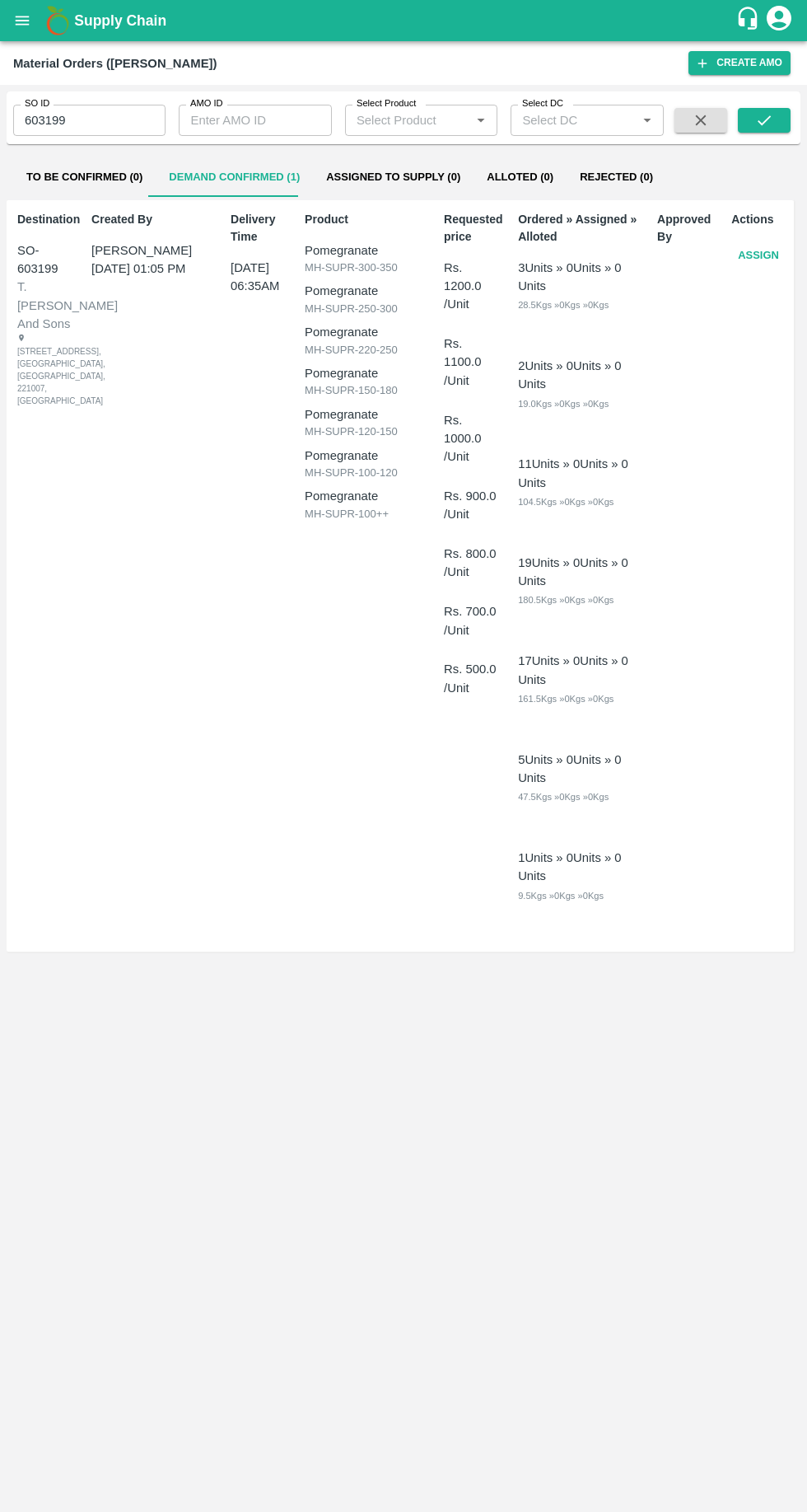
click at [763, 259] on button "Assign" at bounding box center [759, 256] width 55 height 29
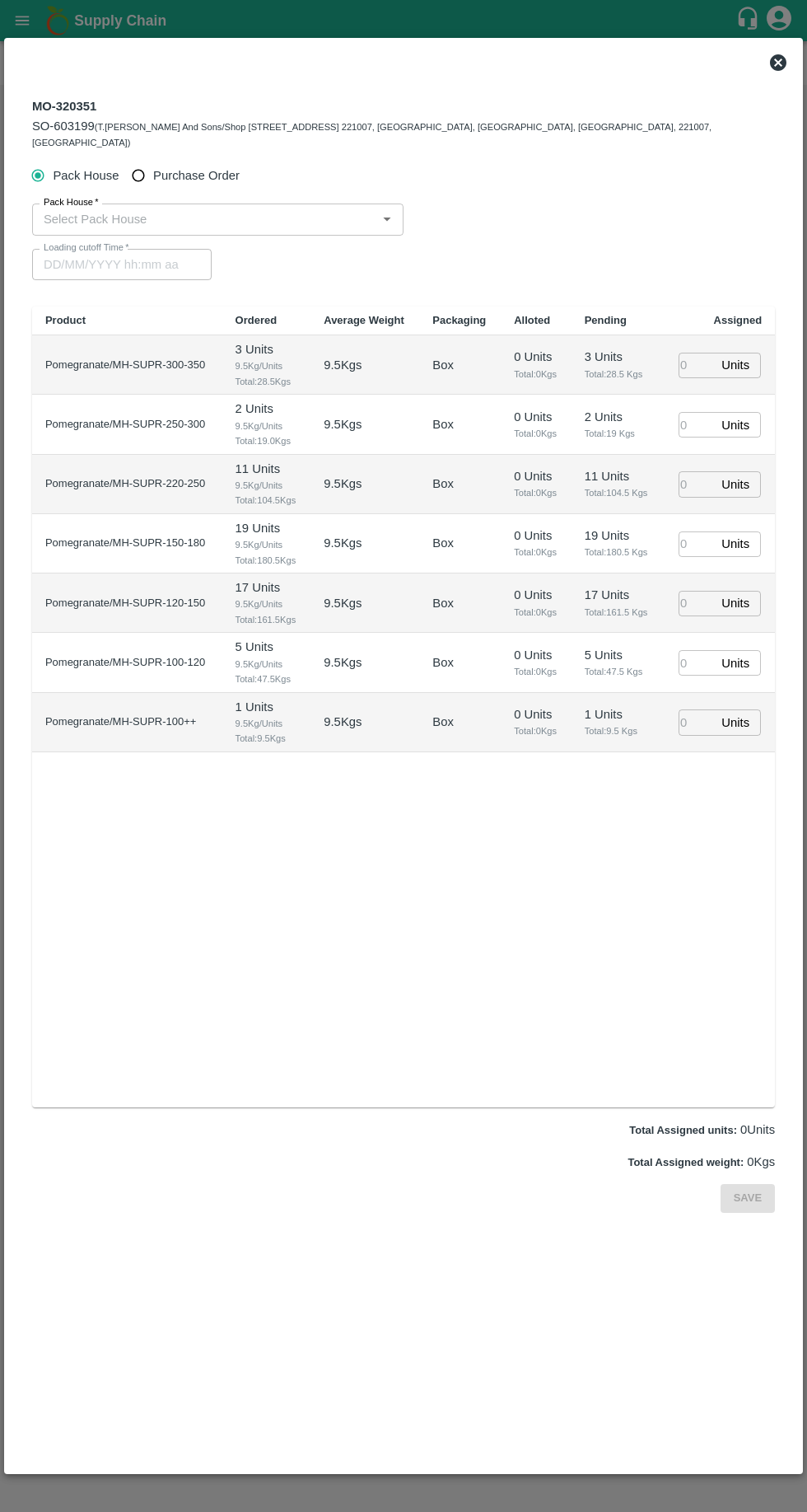
type input "31/08/2025 06:35 AM"
click at [146, 161] on input "Purchase Order" at bounding box center [139, 176] width 31 height 31
radio input "true"
click at [86, 208] on input "PO   *" at bounding box center [384, 219] width 693 height 22
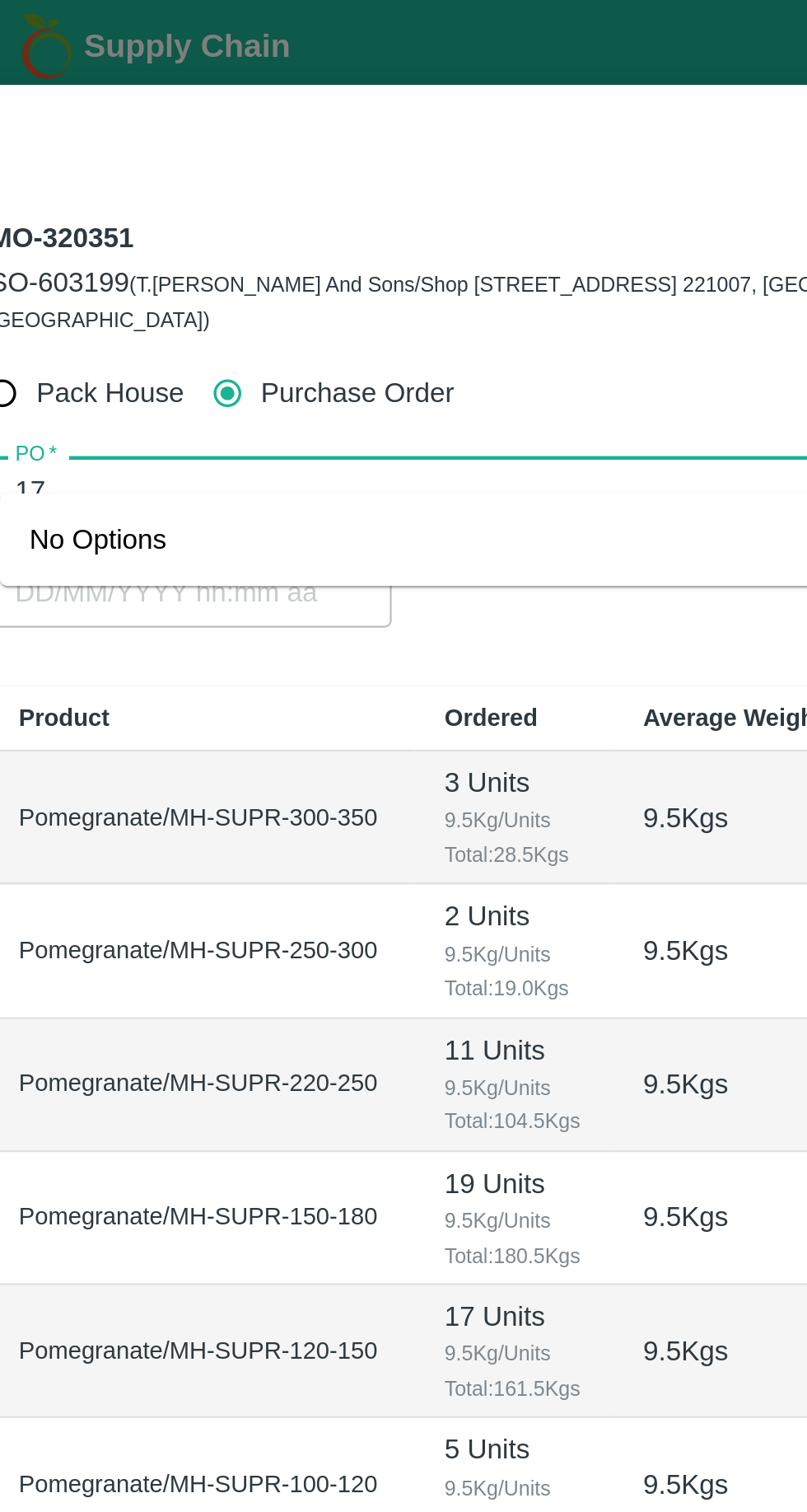
type input "1"
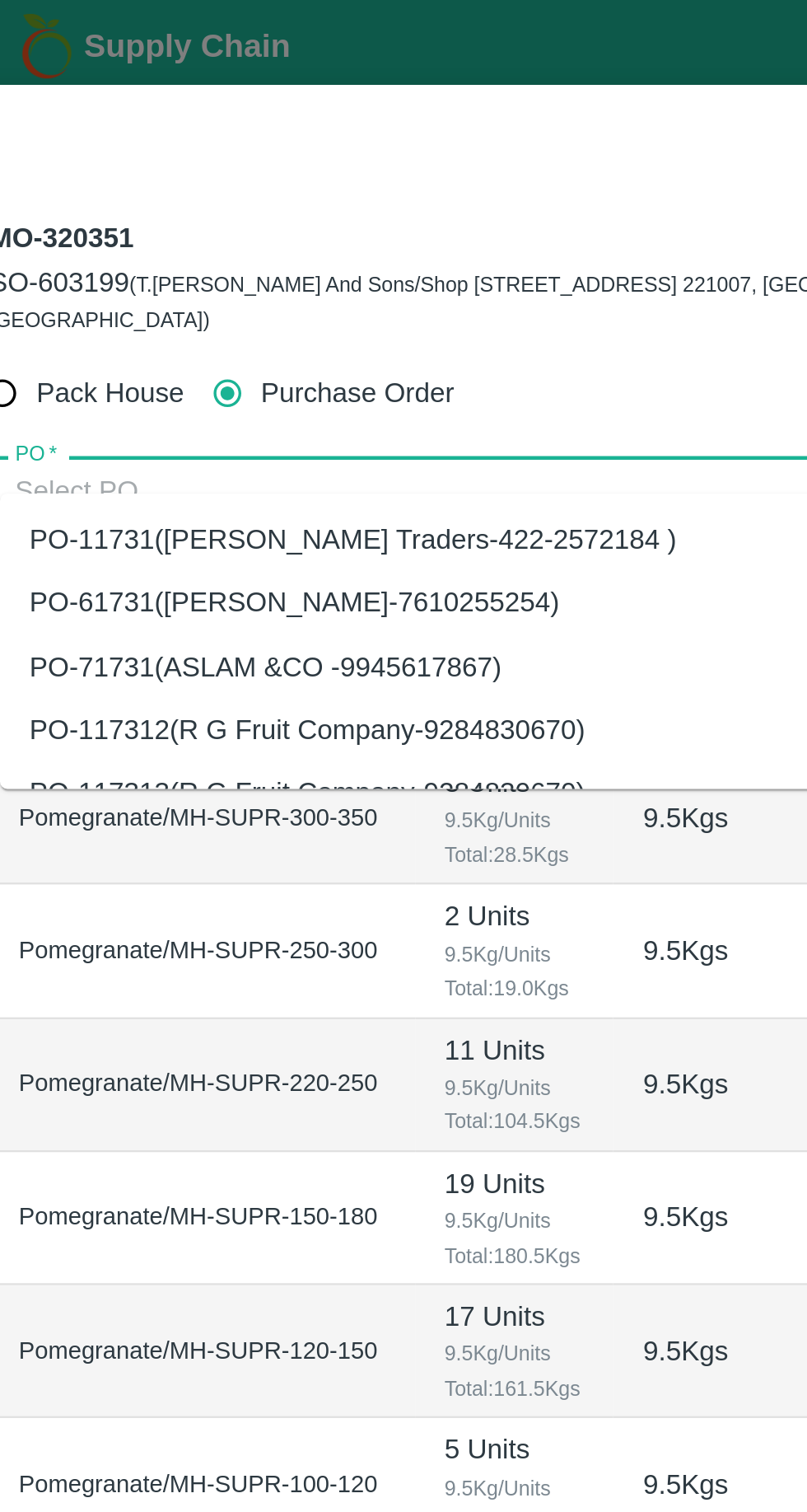
type input "1"
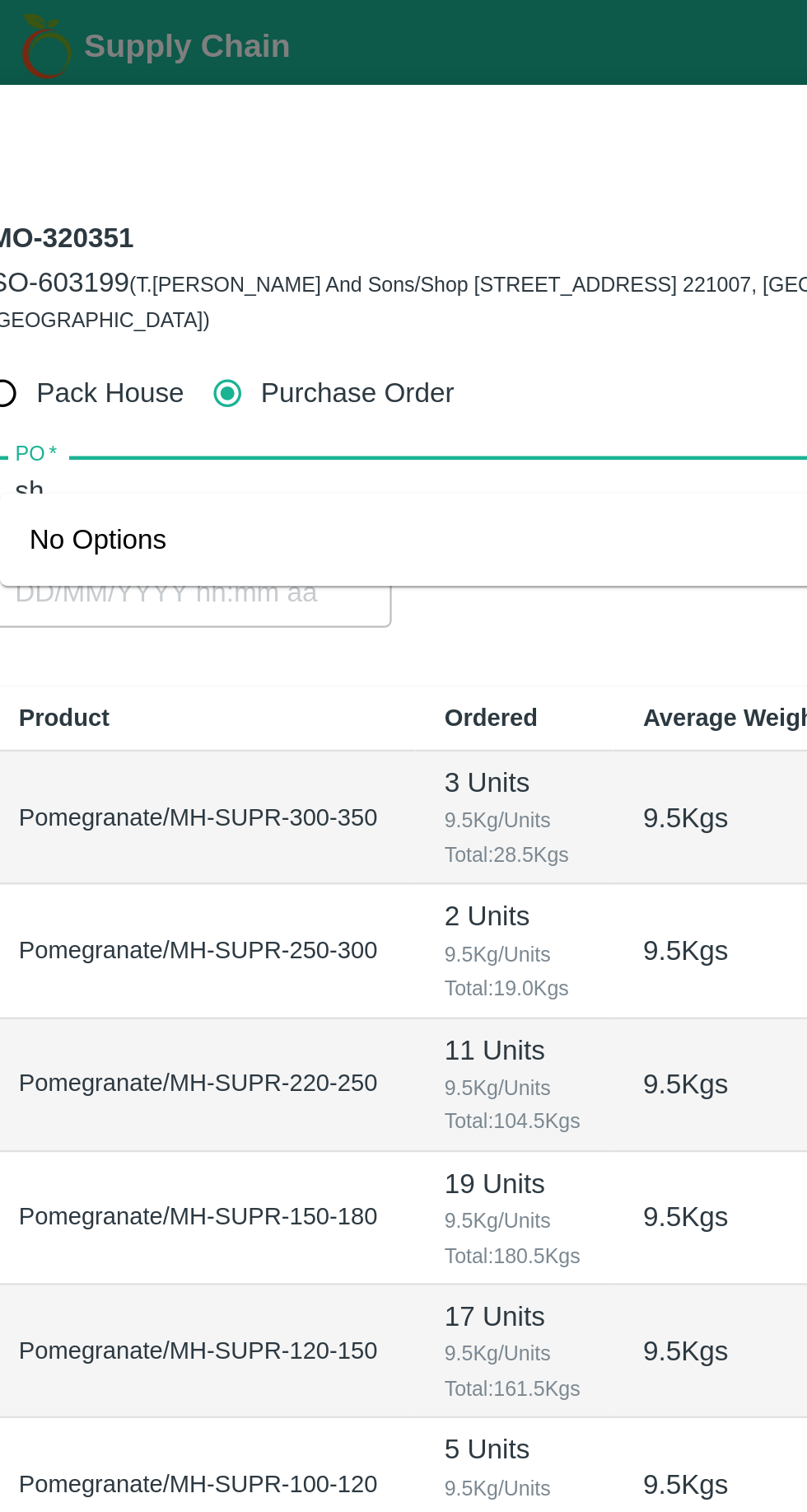
type input "s"
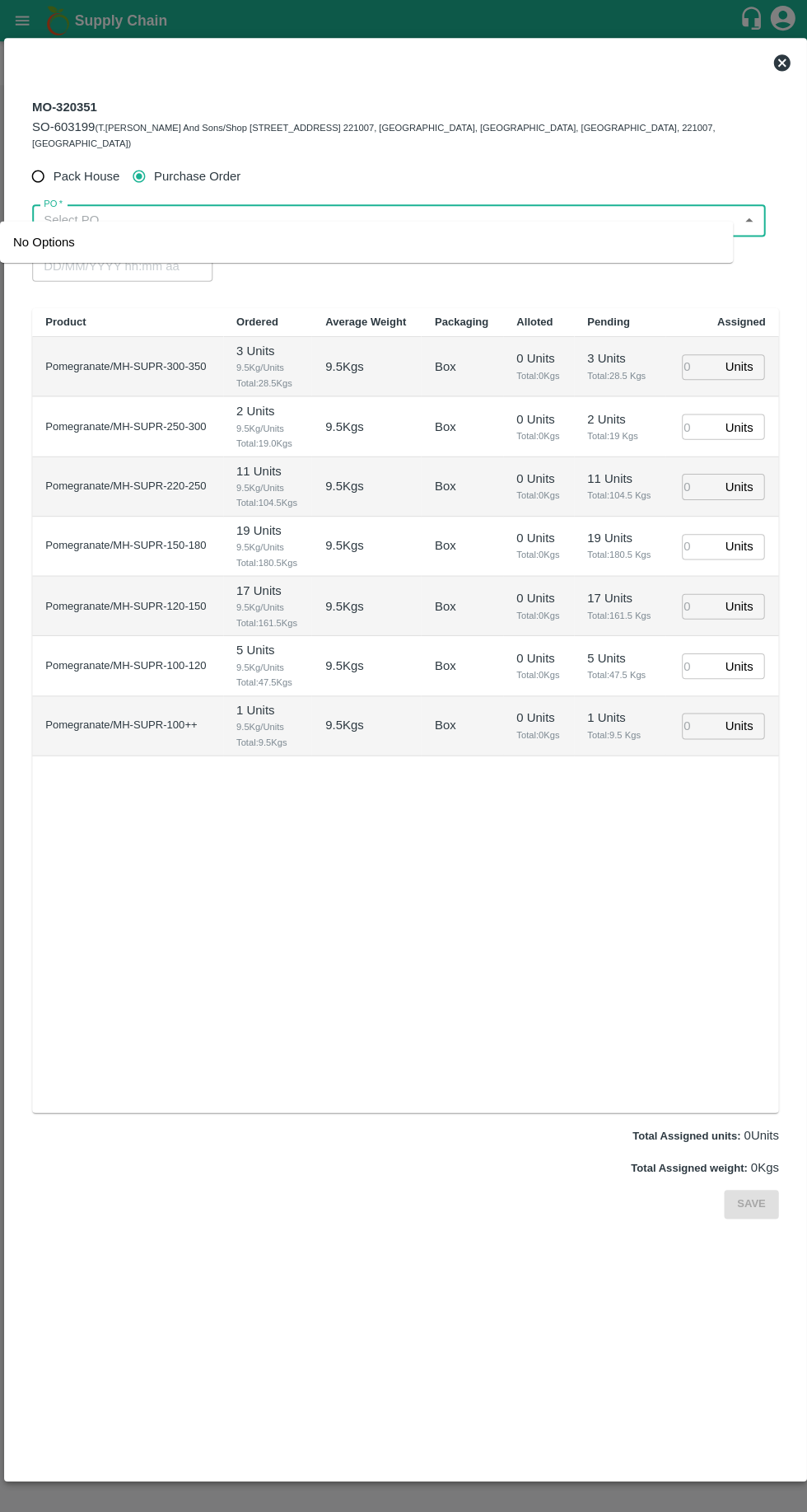
click at [781, 61] on icon at bounding box center [779, 63] width 20 height 20
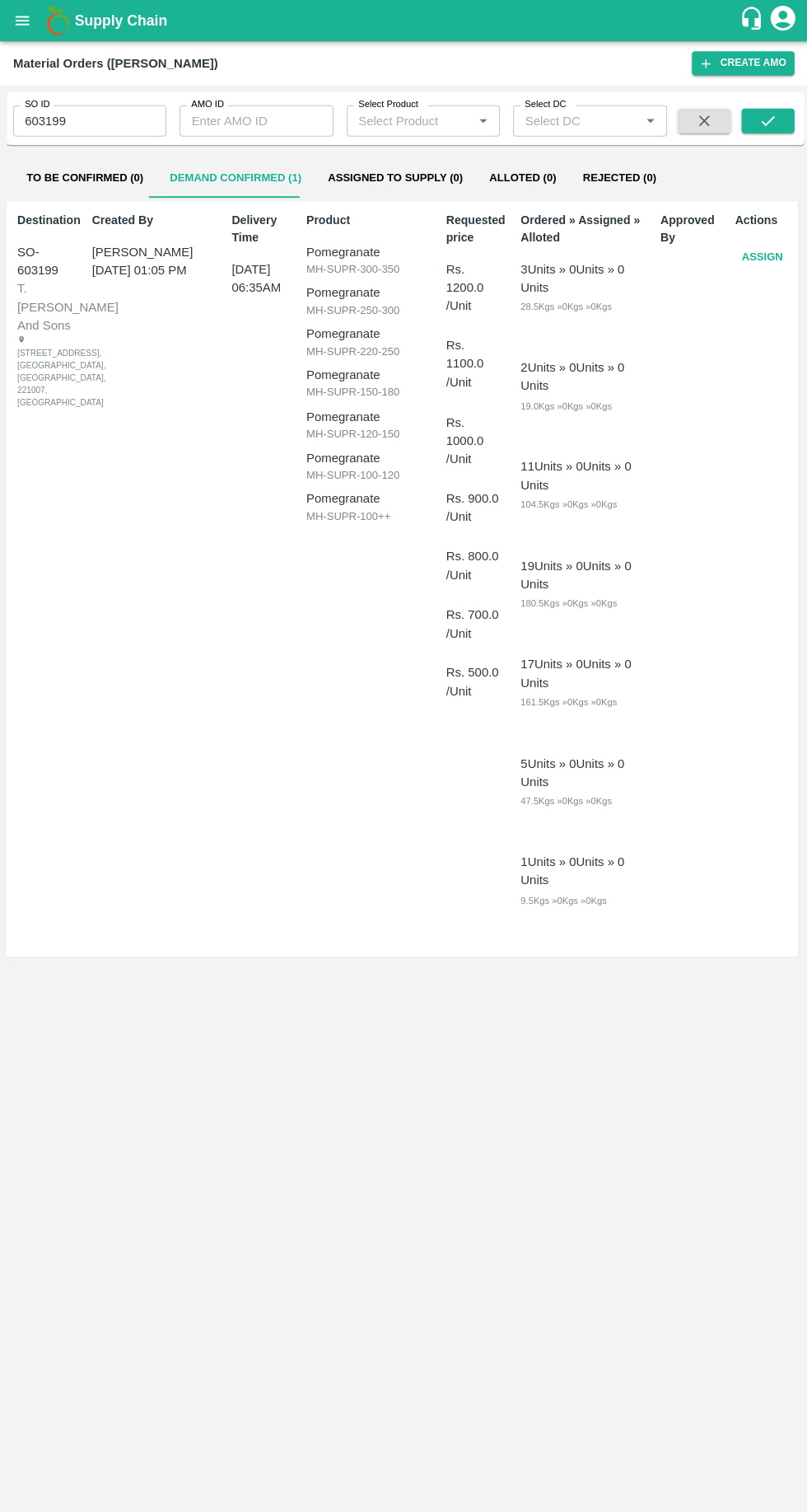
click at [22, 21] on icon "open drawer" at bounding box center [22, 20] width 14 height 9
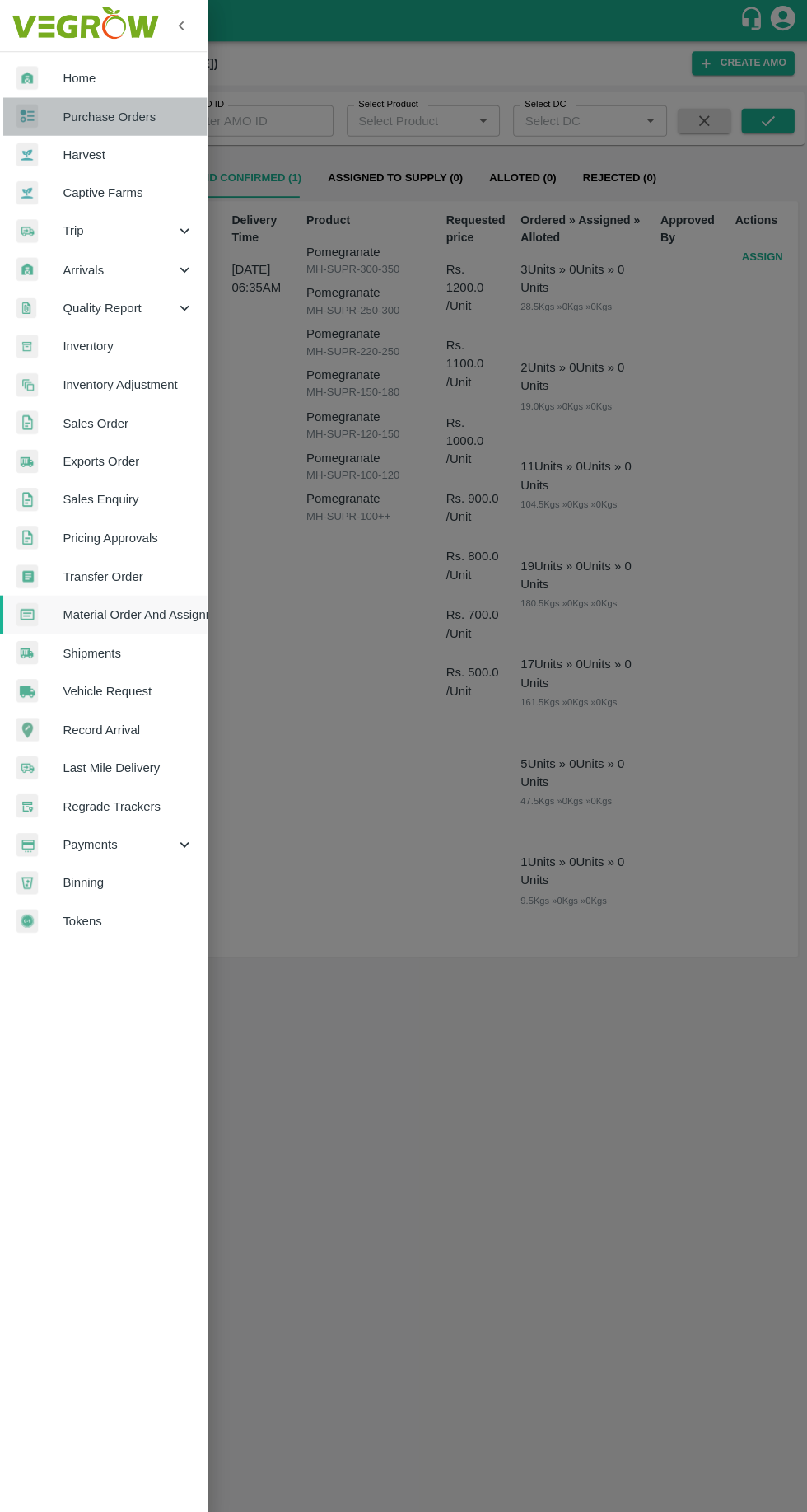
click at [66, 123] on span "Purchase Orders" at bounding box center [127, 116] width 130 height 18
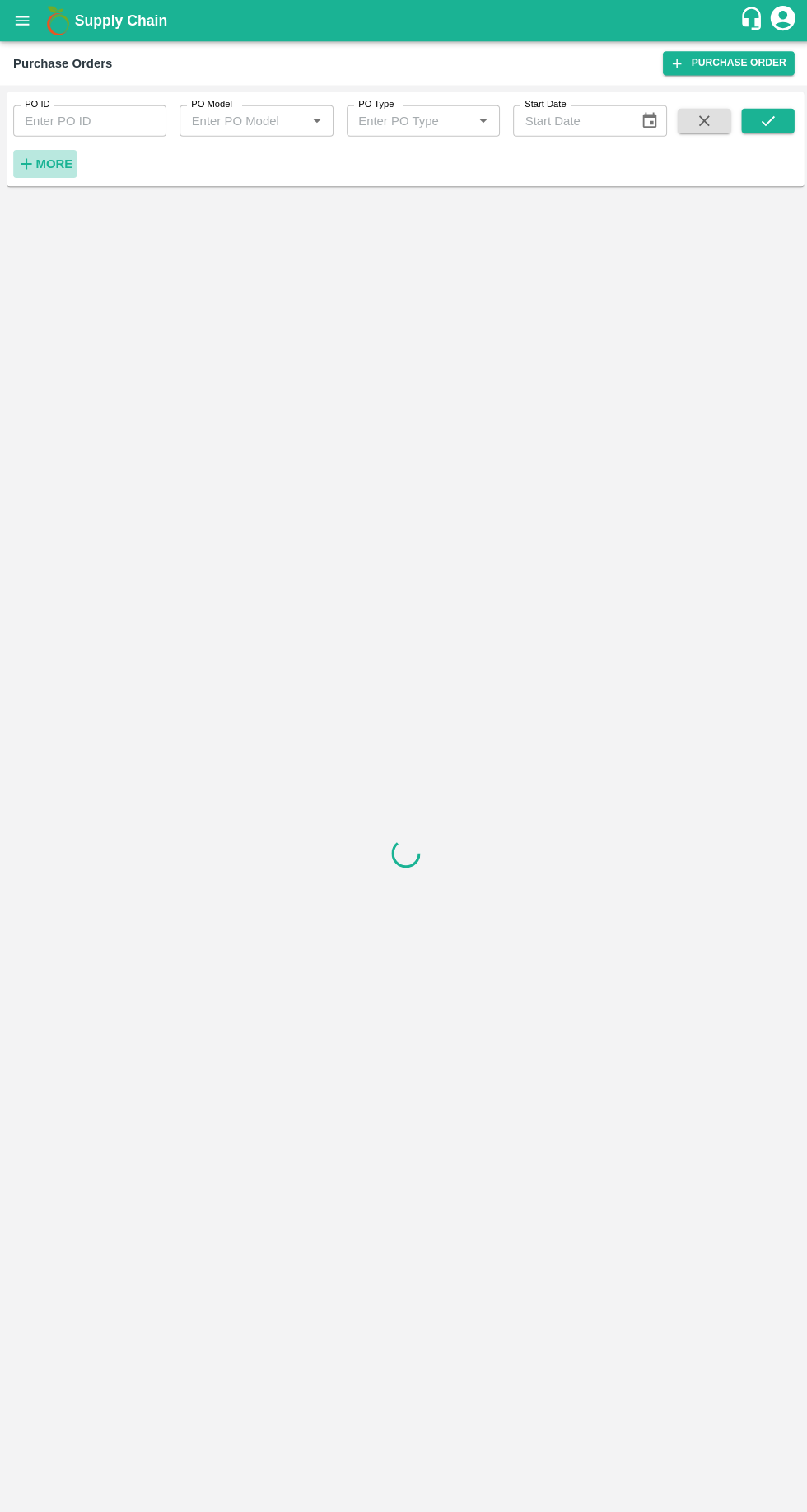
click at [47, 164] on strong "More" at bounding box center [54, 163] width 37 height 13
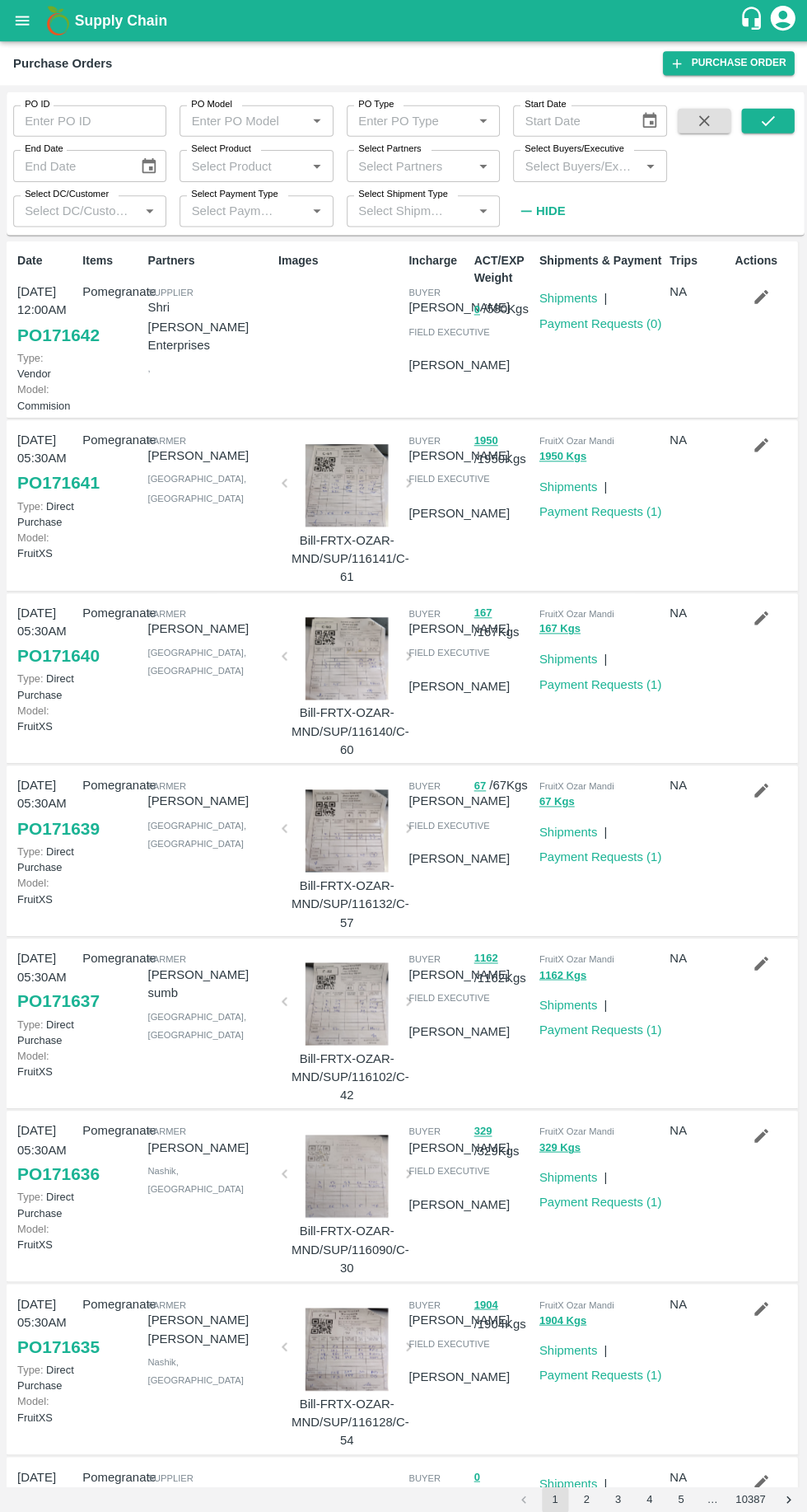
click at [22, 21] on icon "open drawer" at bounding box center [22, 20] width 14 height 9
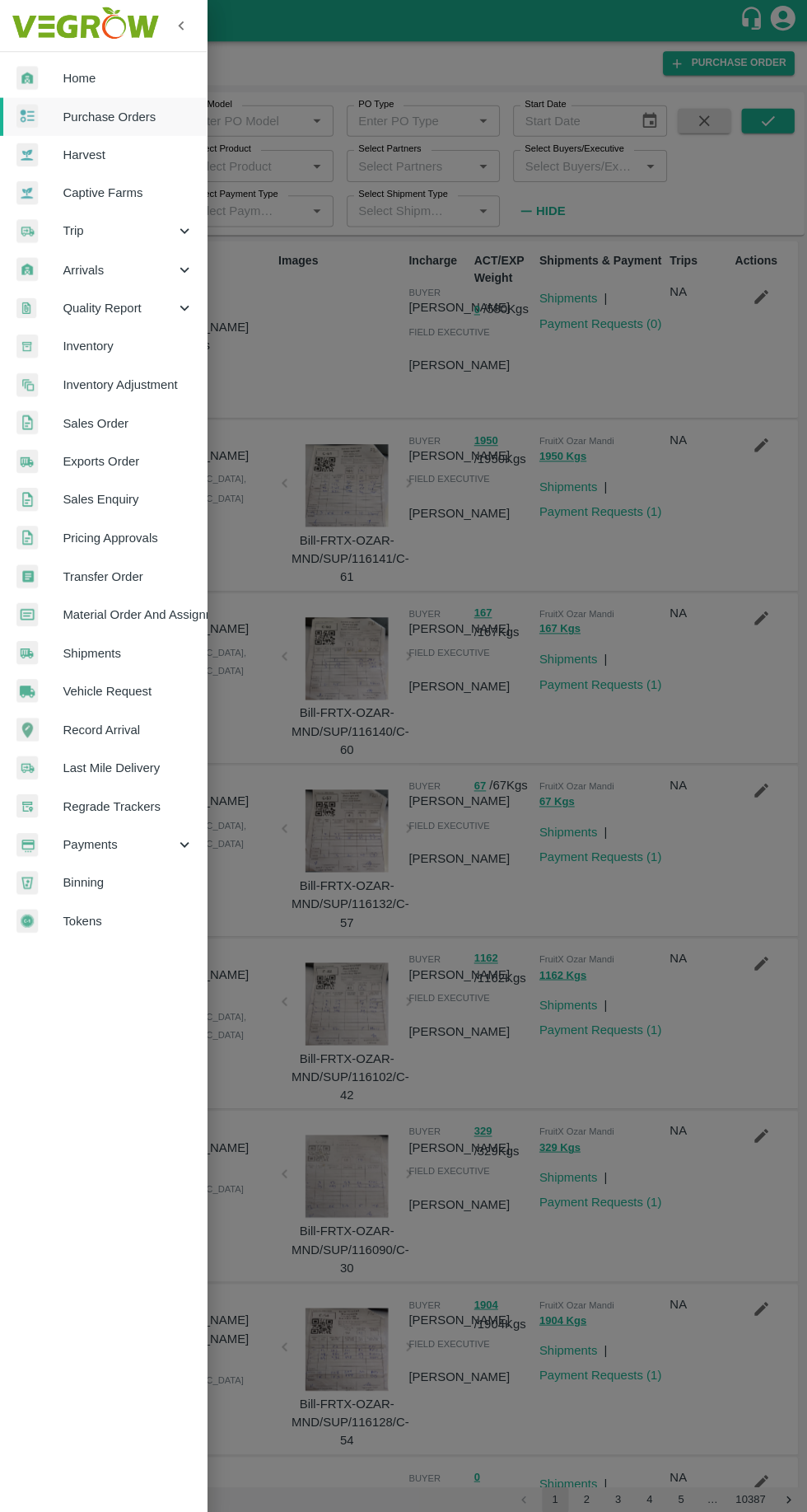
click at [71, 605] on span "Material Order And Assignment" at bounding box center [127, 611] width 130 height 18
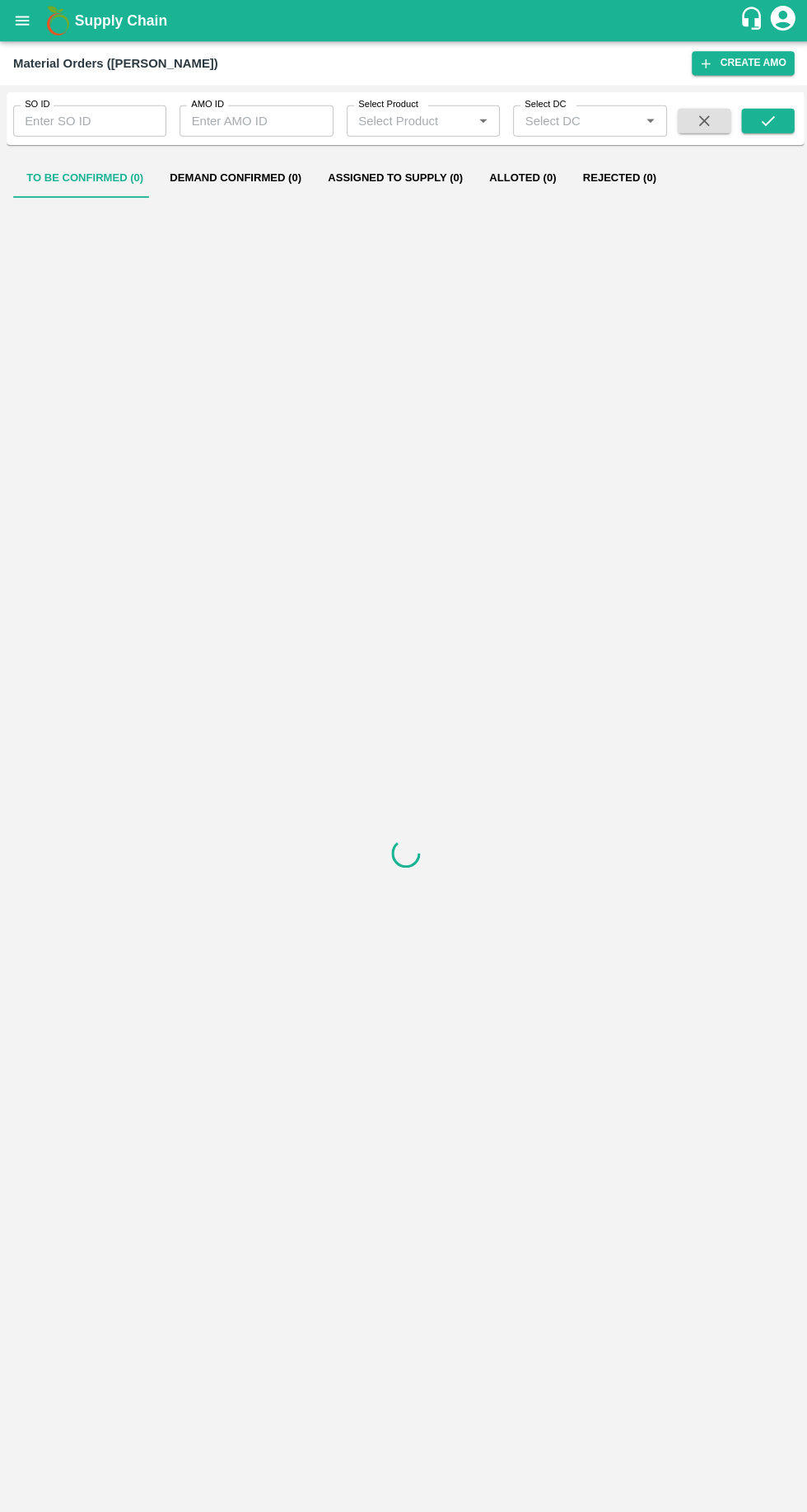
click at [64, 125] on input "SO ID" at bounding box center [89, 120] width 153 height 31
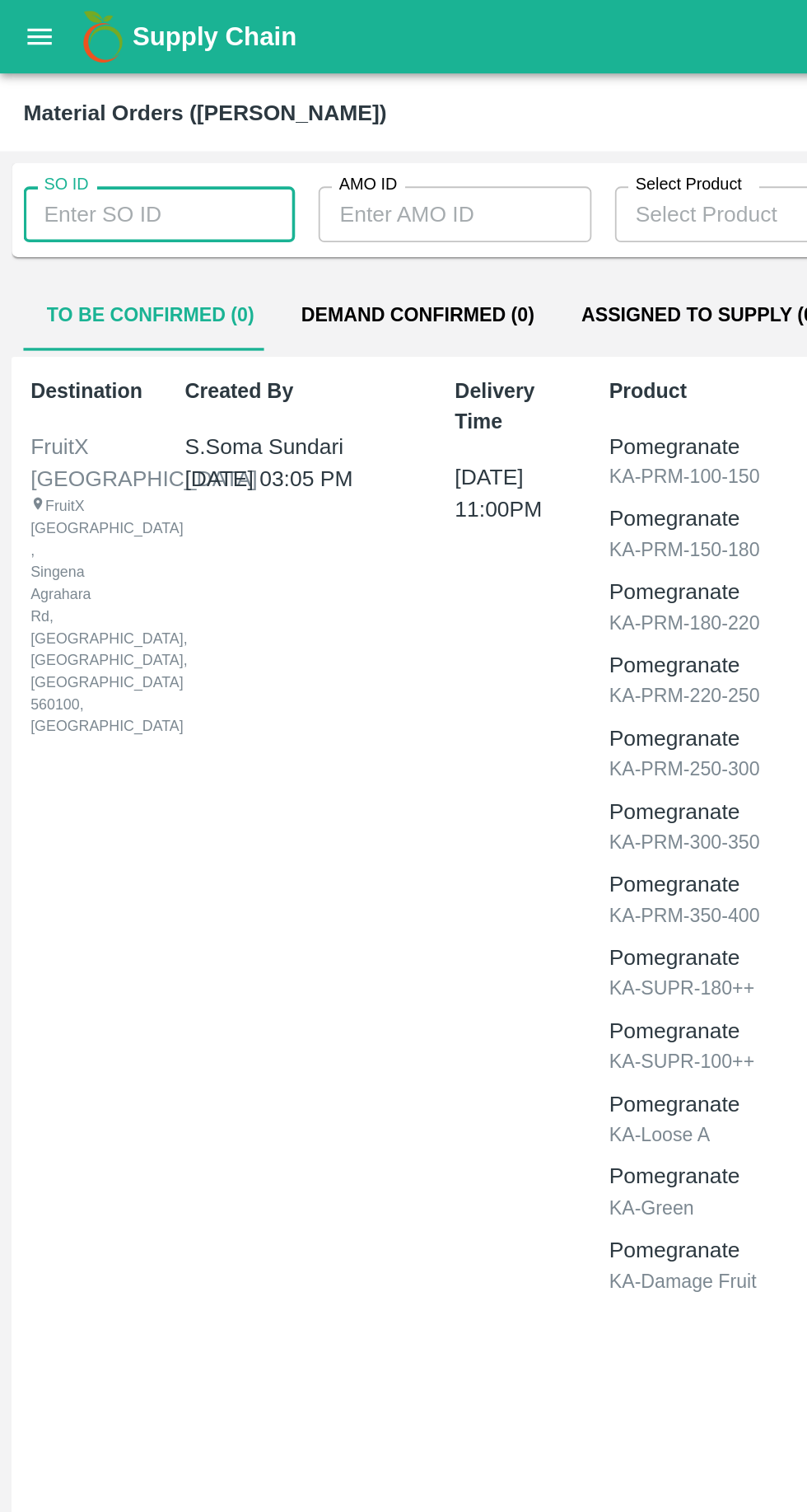
paste input "603199"
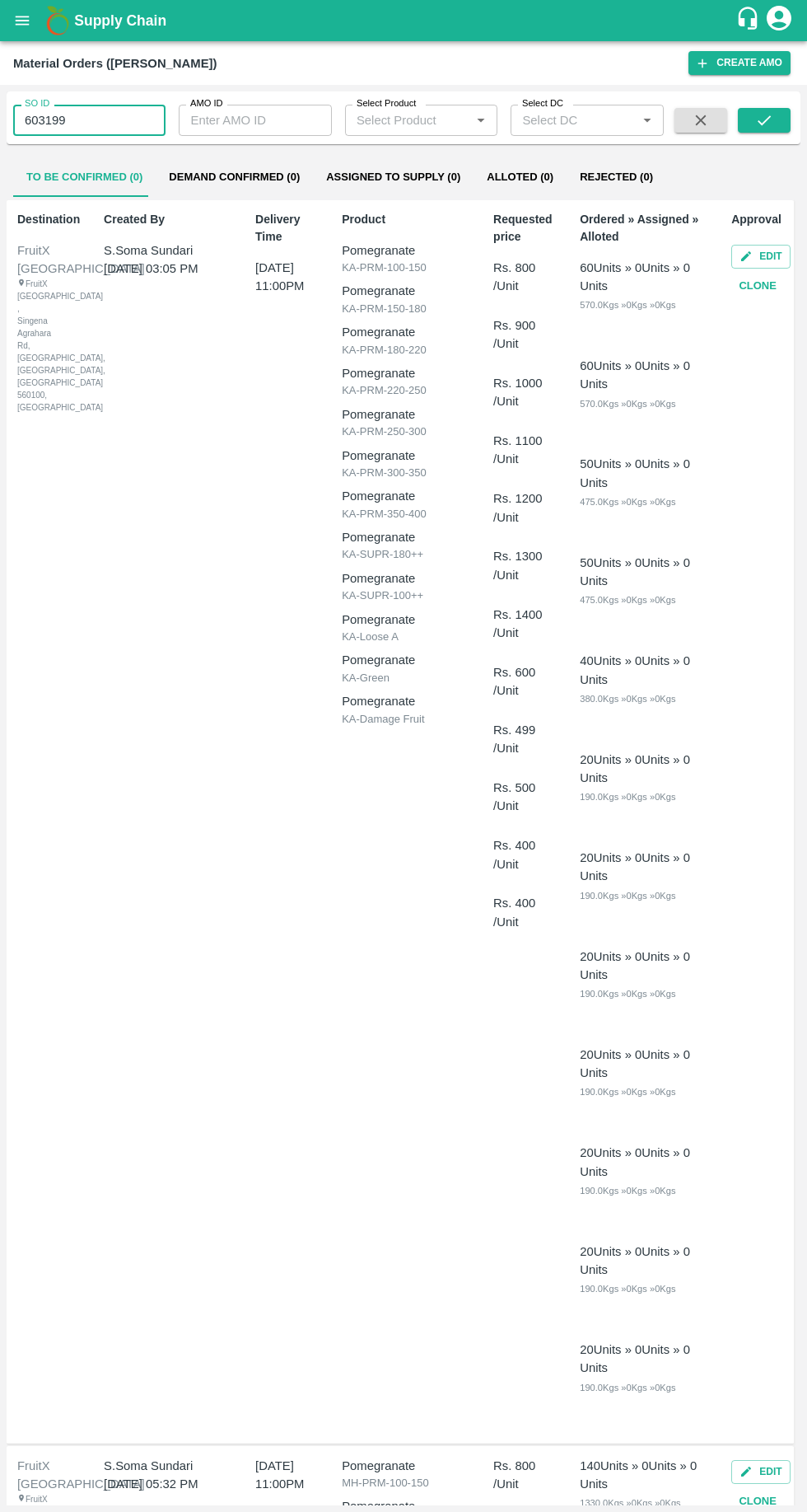
type input "603199"
click at [784, 117] on button "submit" at bounding box center [764, 120] width 53 height 25
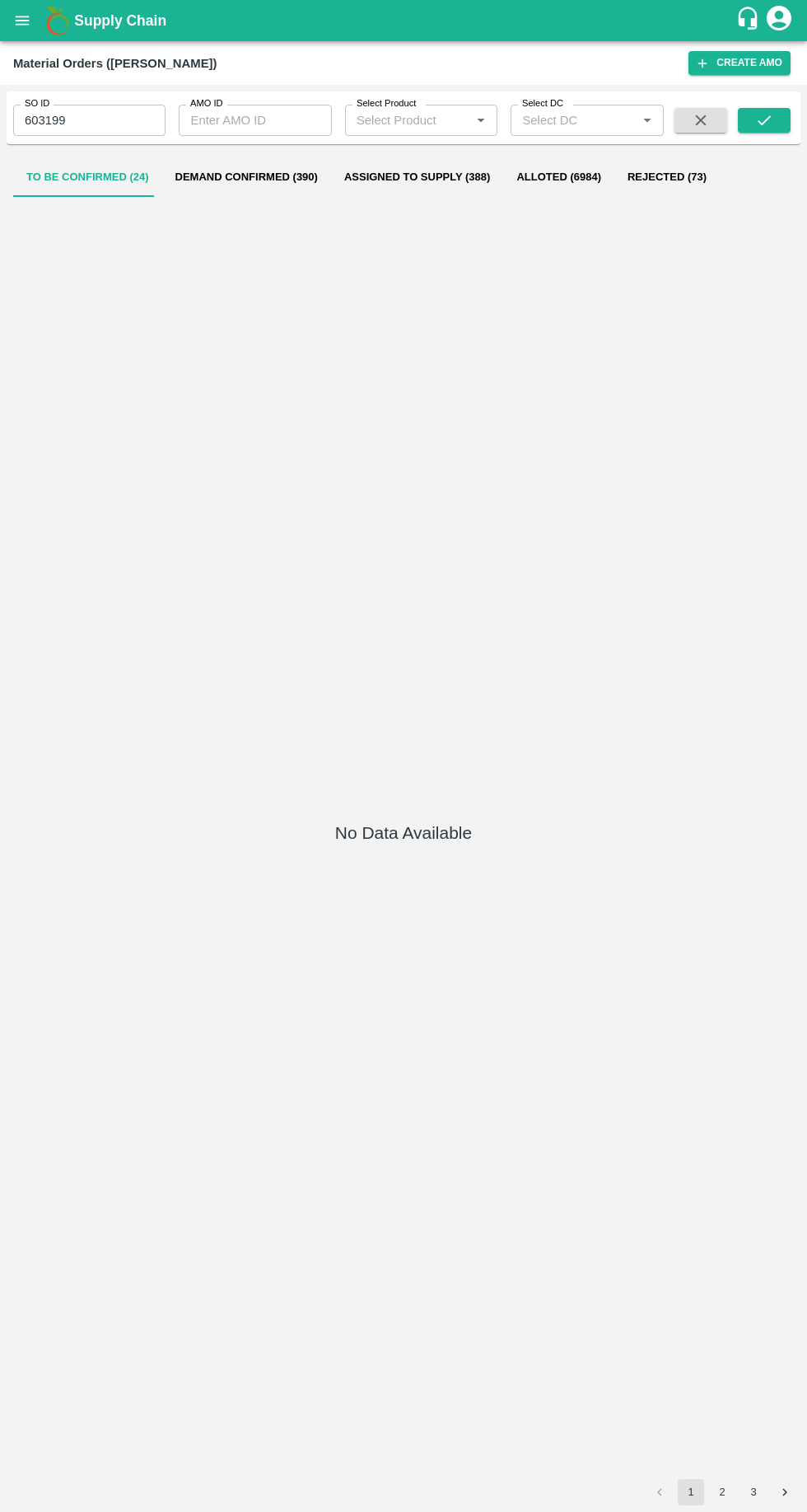
click at [214, 181] on button "Demand Confirmed (390)" at bounding box center [247, 176] width 169 height 39
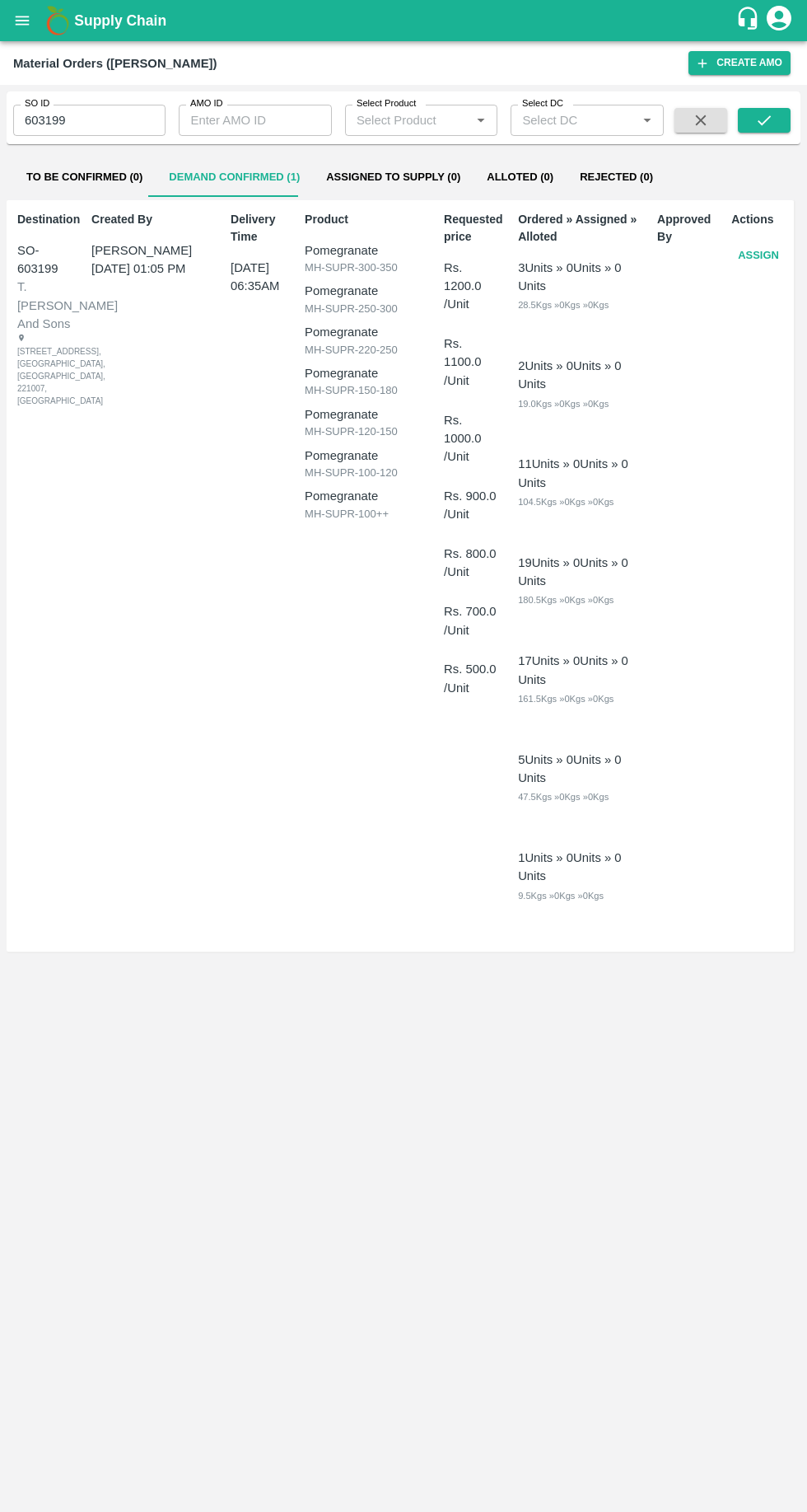
click at [763, 252] on button "Assign" at bounding box center [759, 256] width 55 height 29
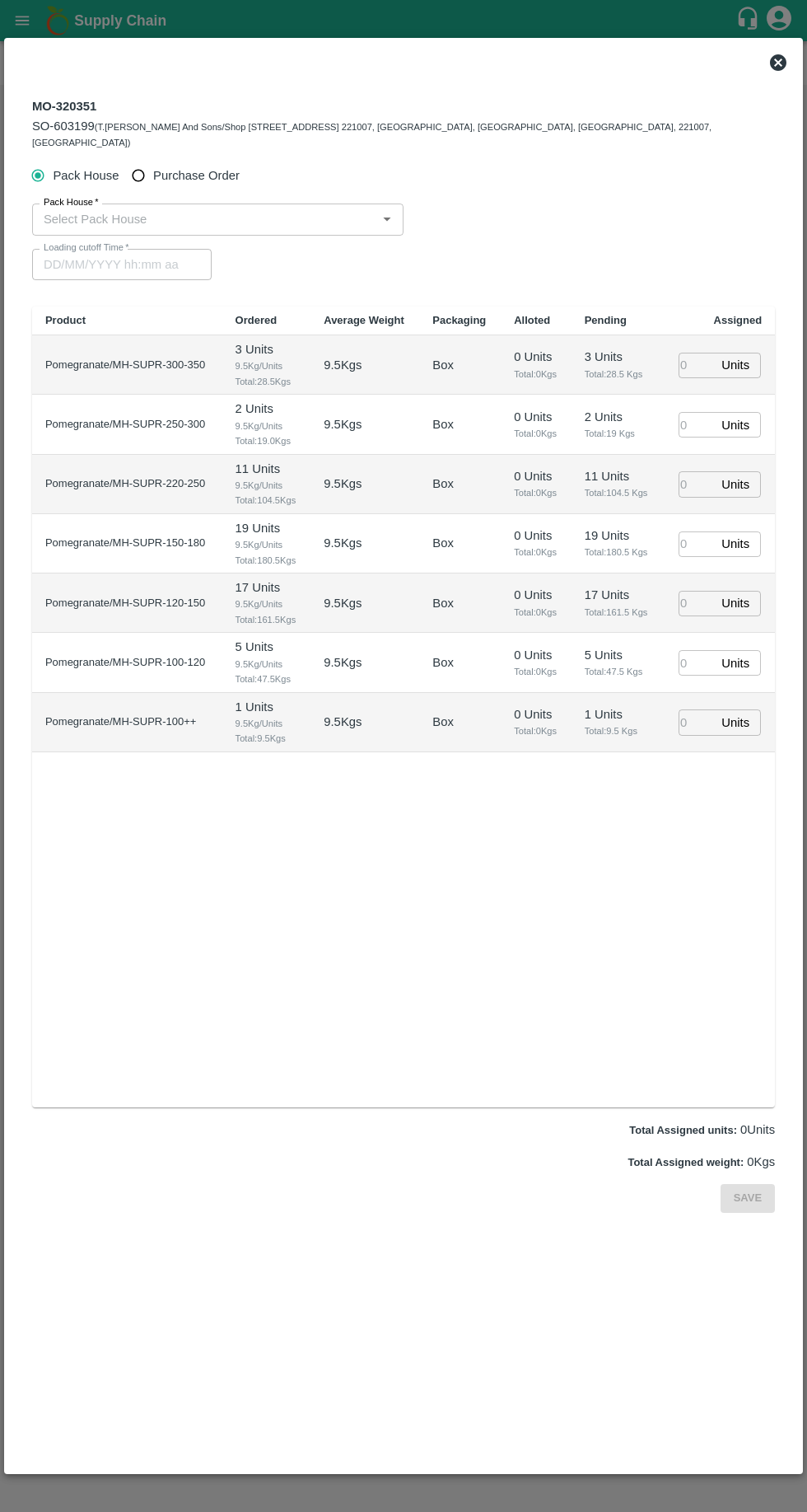
type input "31/08/2025 06:35 AM"
click at [146, 161] on input "Purchase Order" at bounding box center [139, 176] width 31 height 31
radio input "true"
click at [107, 208] on input "PO   *" at bounding box center [384, 219] width 693 height 22
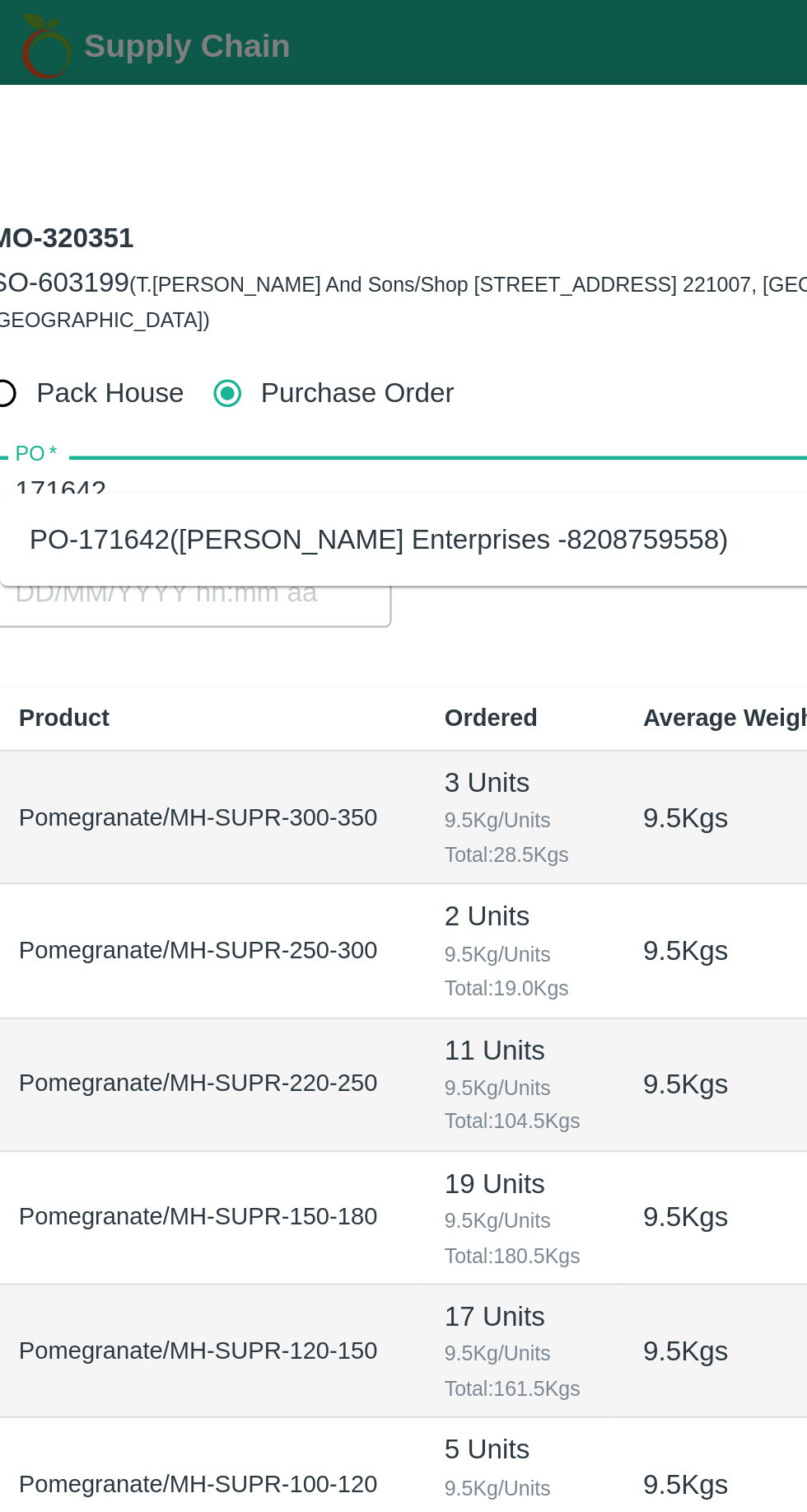
click at [106, 240] on div "PO-171642(Shri Laxmi Enterprises -8208759558)" at bounding box center [206, 240] width 312 height 18
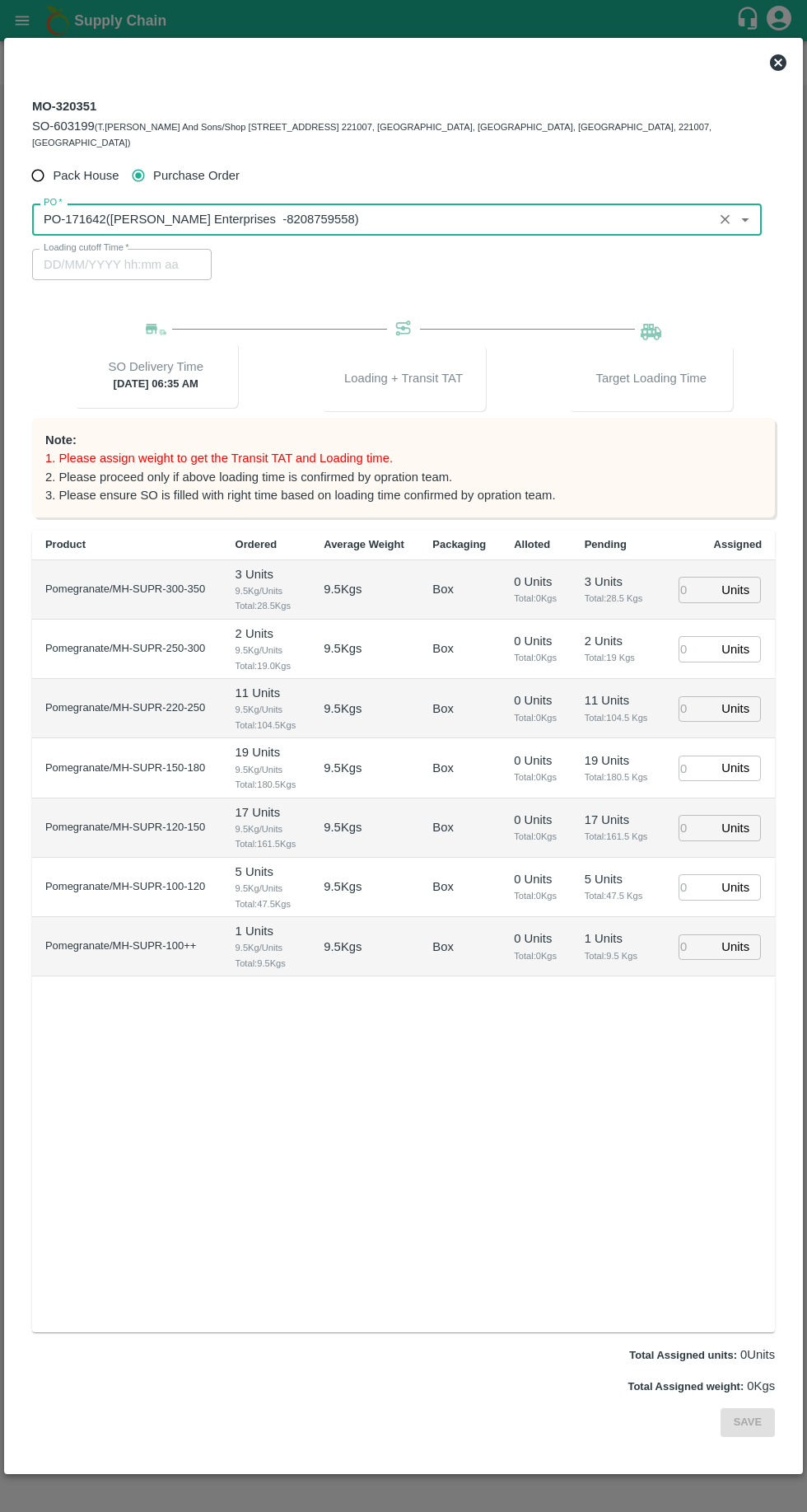
type input "PO-171642(Shri Laxmi Enterprises -8208759558)"
click at [690, 577] on input "number" at bounding box center [697, 590] width 36 height 25
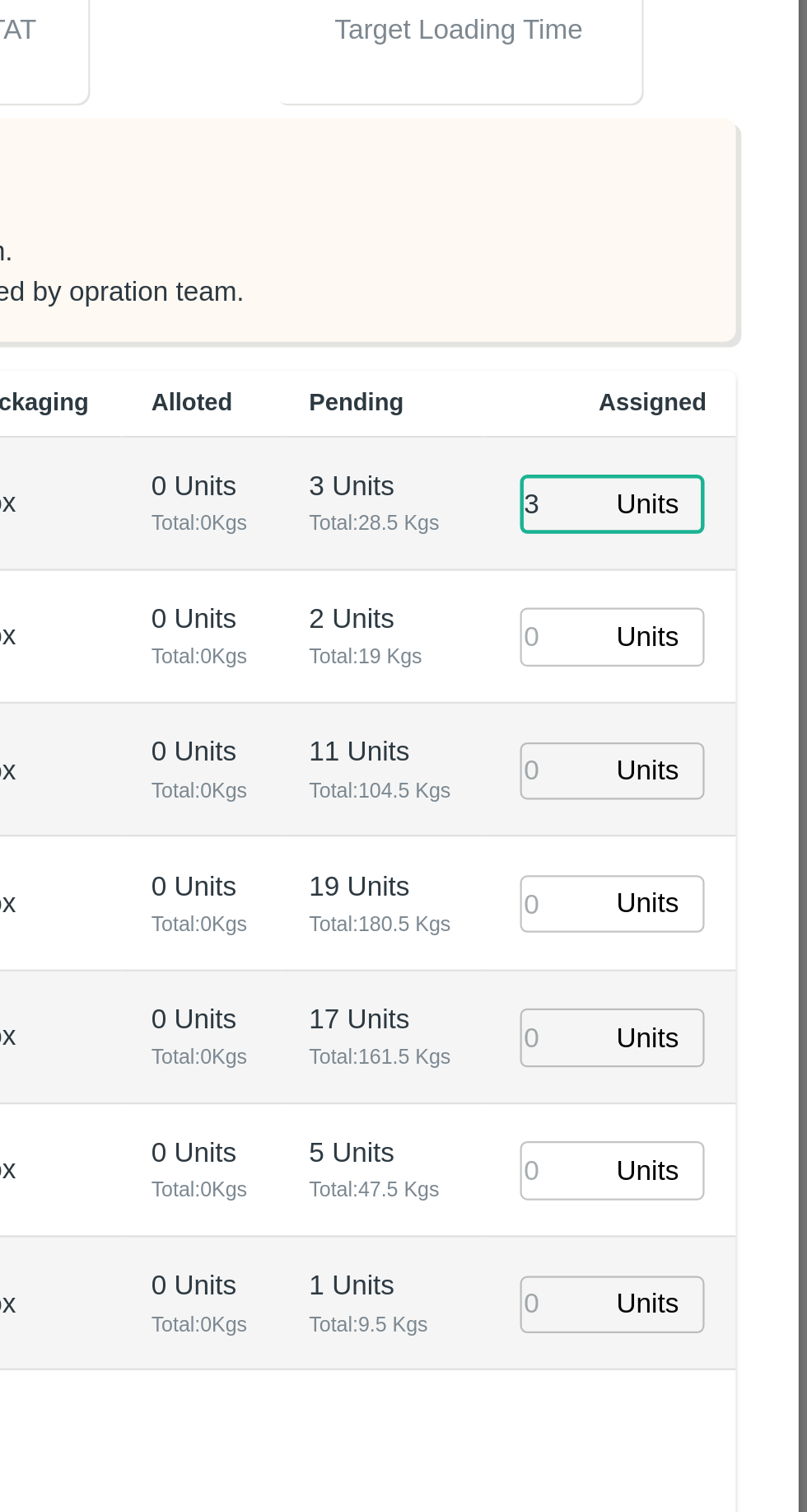
type input "3"
click at [704, 636] on input "number" at bounding box center [697, 649] width 36 height 25
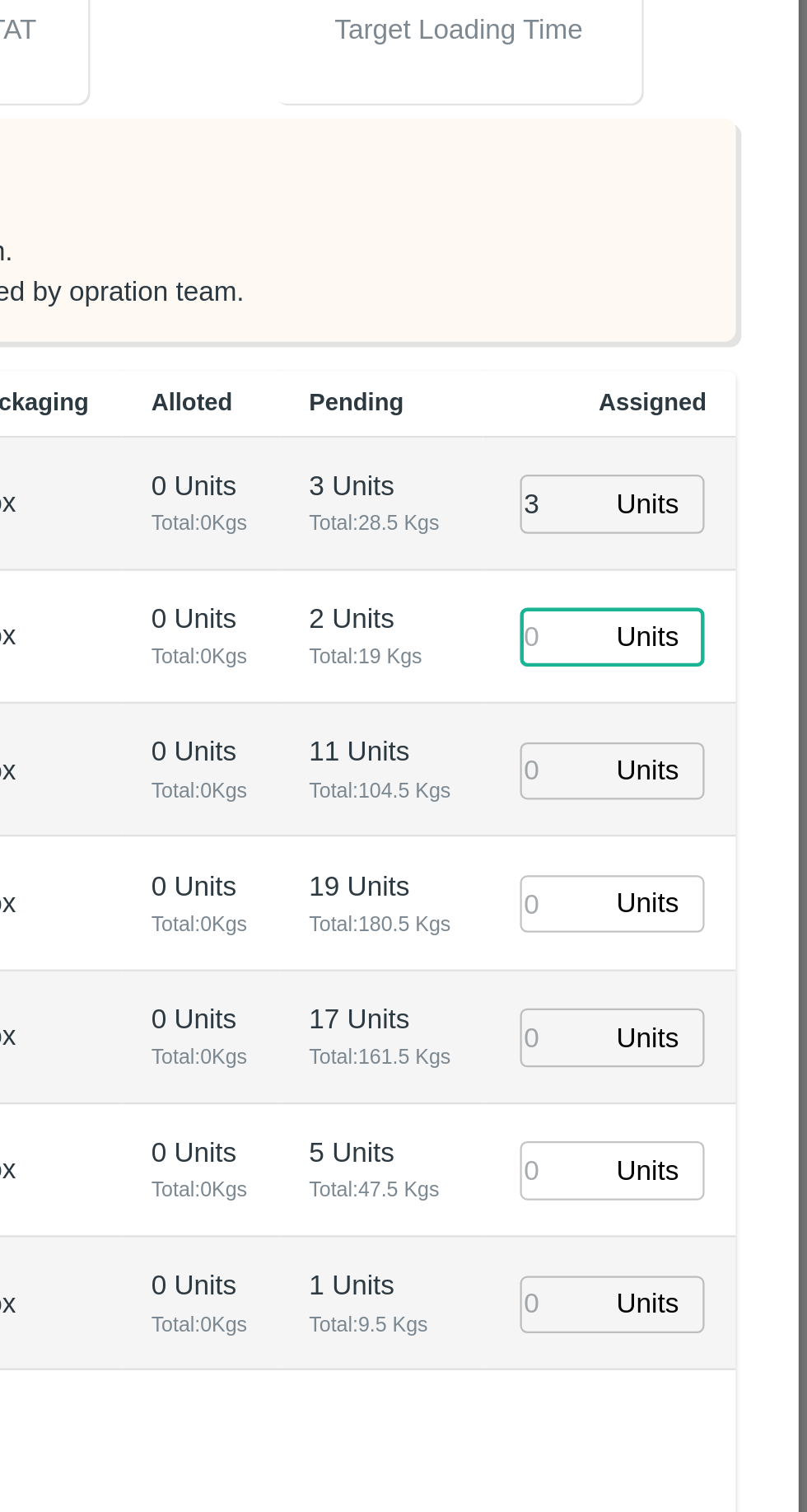
type input "2"
type input "29/08/2025 08:23 AM"
type input "2"
click at [703, 697] on input "number" at bounding box center [697, 709] width 36 height 25
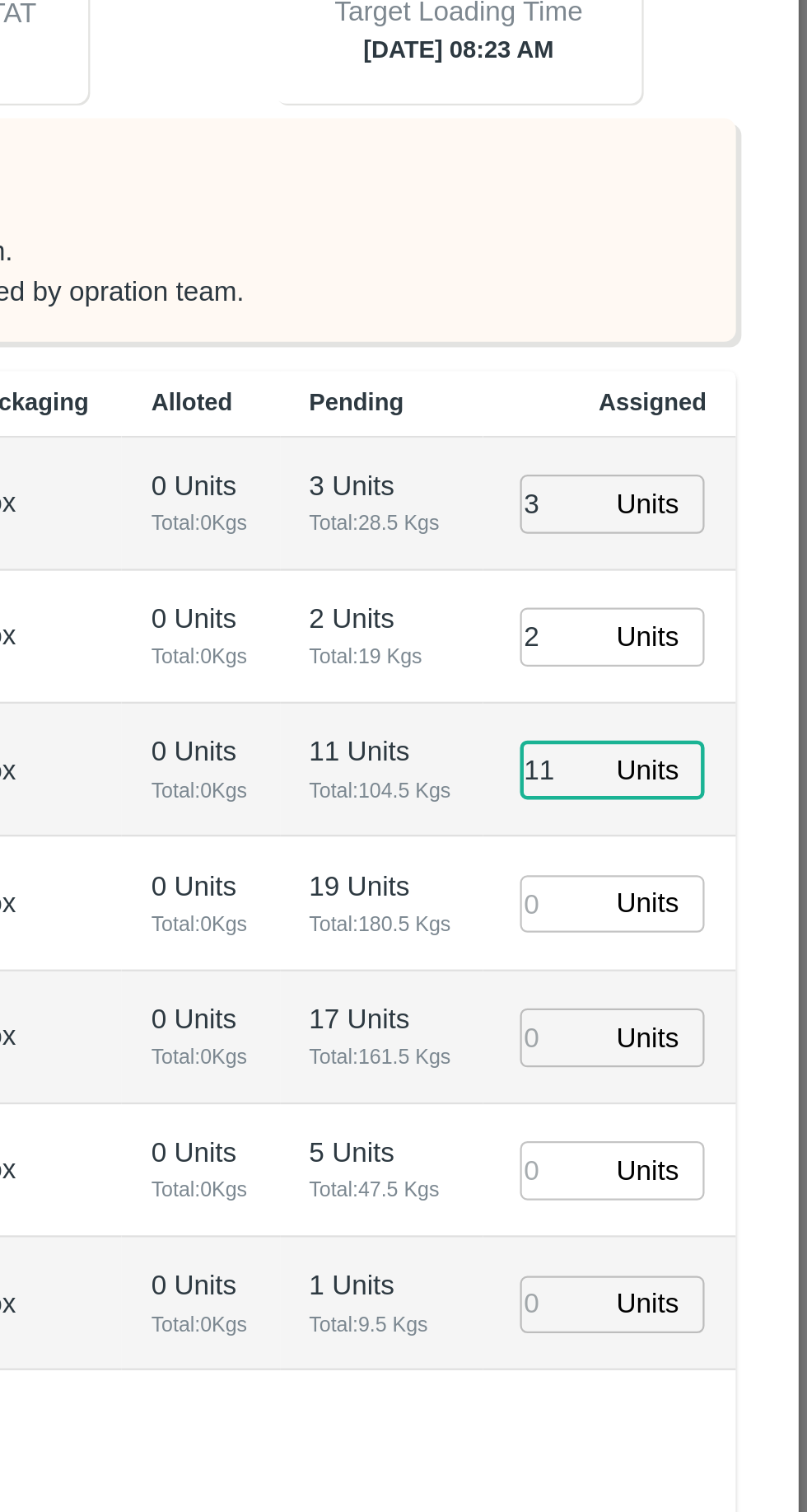
type input "11"
click at [703, 755] on input "number" at bounding box center [697, 768] width 36 height 25
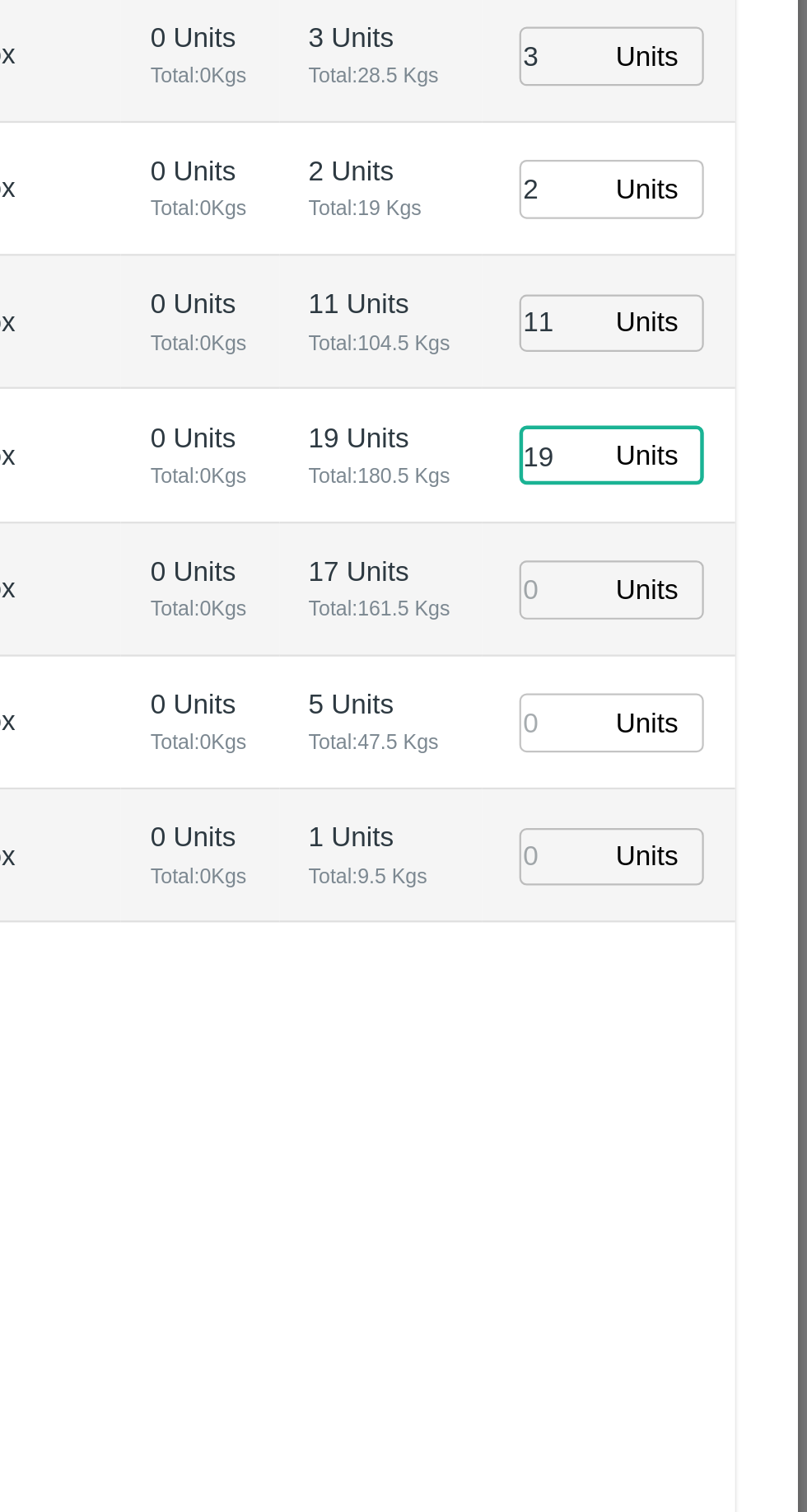
type input "19"
click at [706, 815] on input "number" at bounding box center [697, 828] width 36 height 25
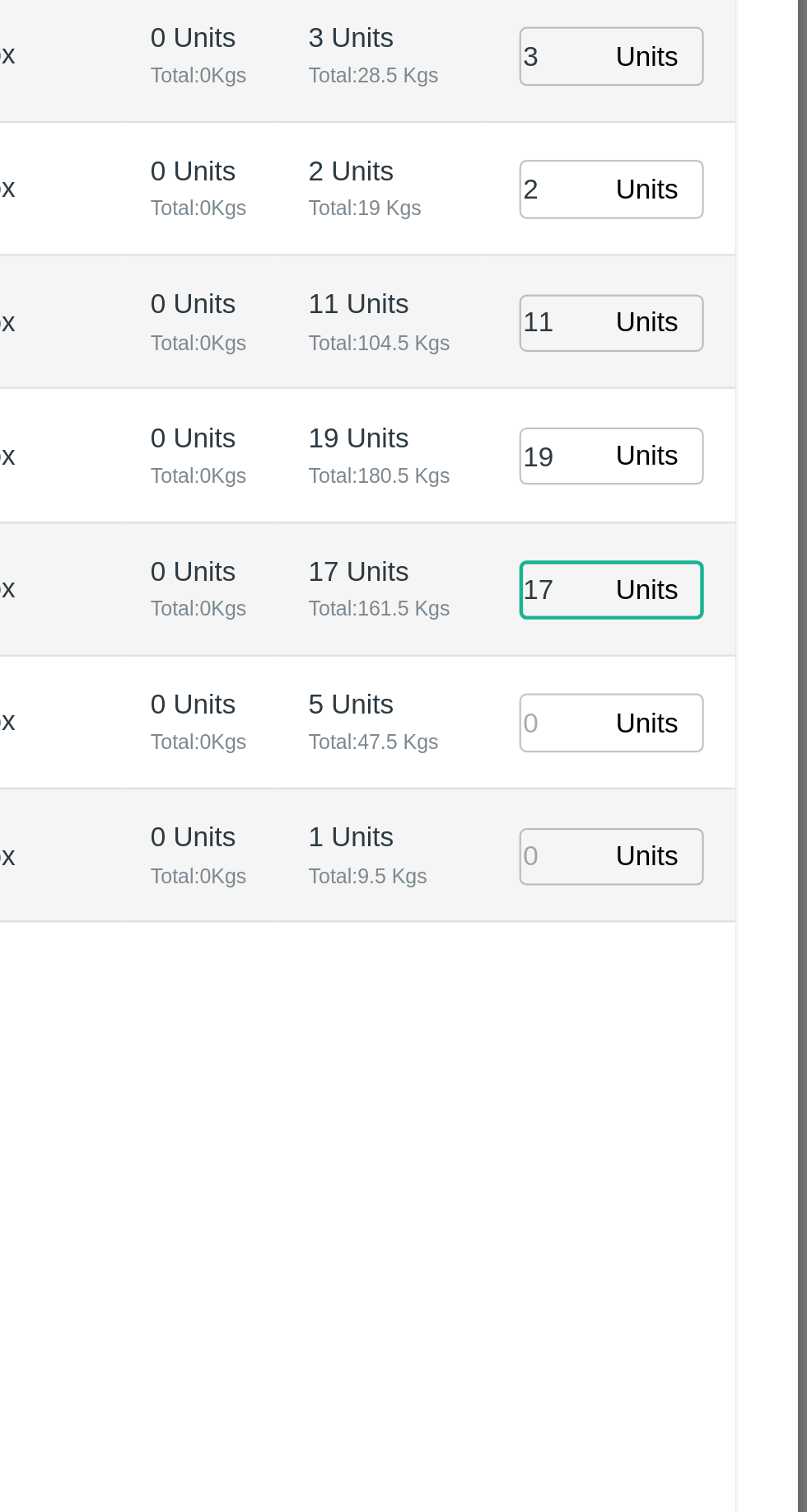
type input "17"
click at [702, 874] on input "number" at bounding box center [697, 887] width 36 height 25
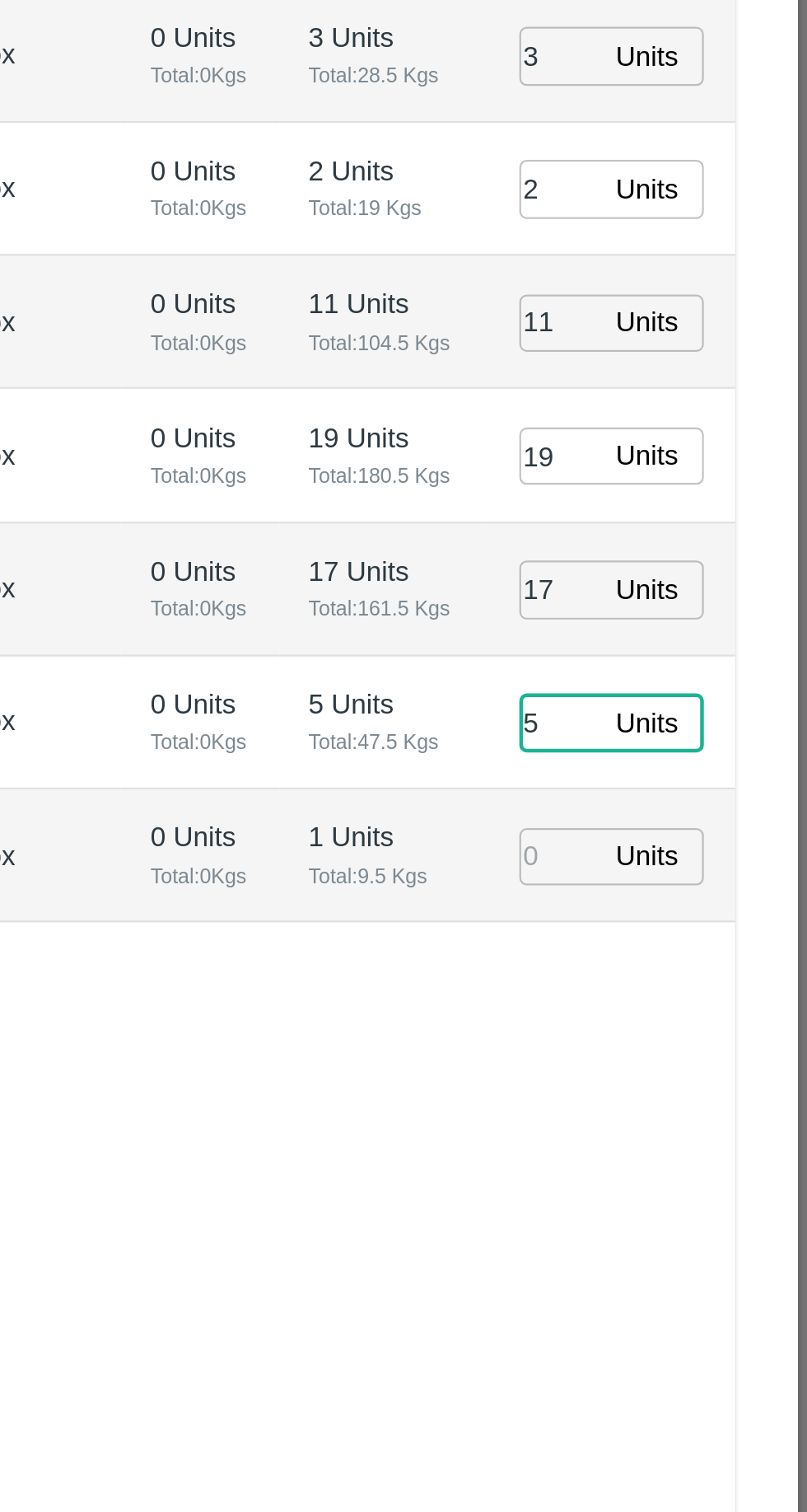
scroll to position [23, 0]
type input "5"
click at [697, 934] on input "number" at bounding box center [697, 947] width 36 height 25
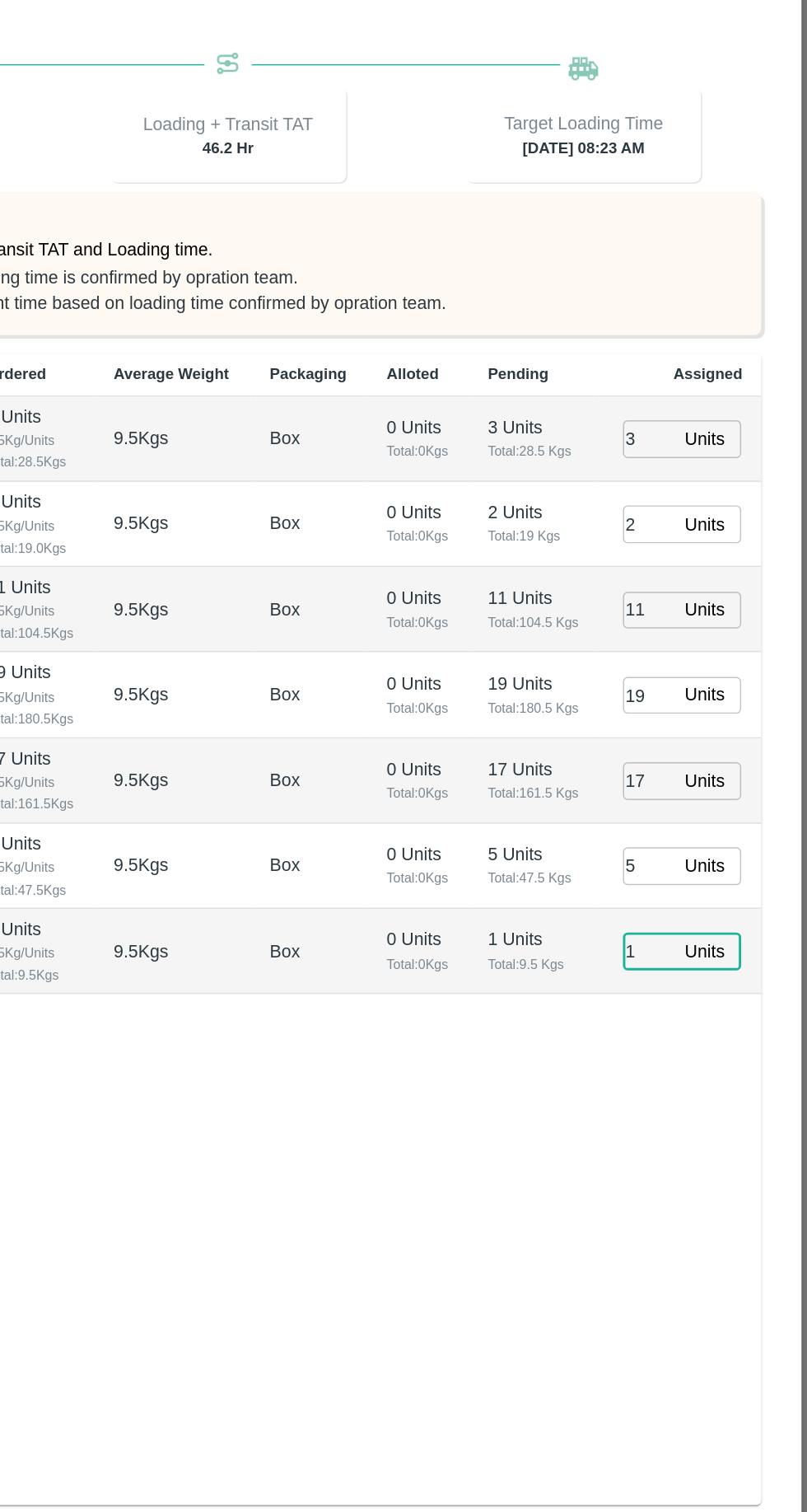
scroll to position [0, 0]
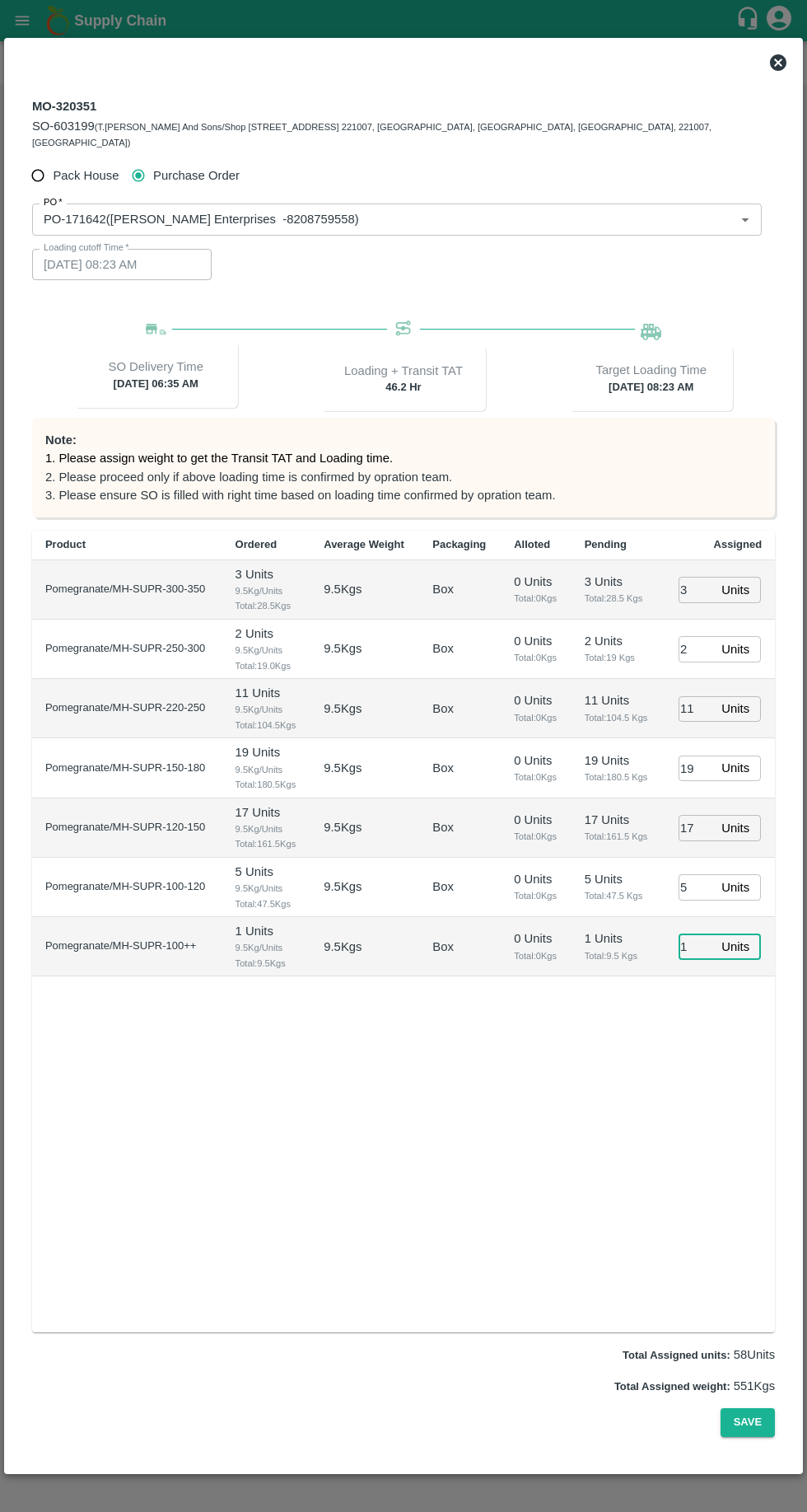
type input "1"
click at [732, 1436] on button "Save" at bounding box center [748, 1423] width 55 height 29
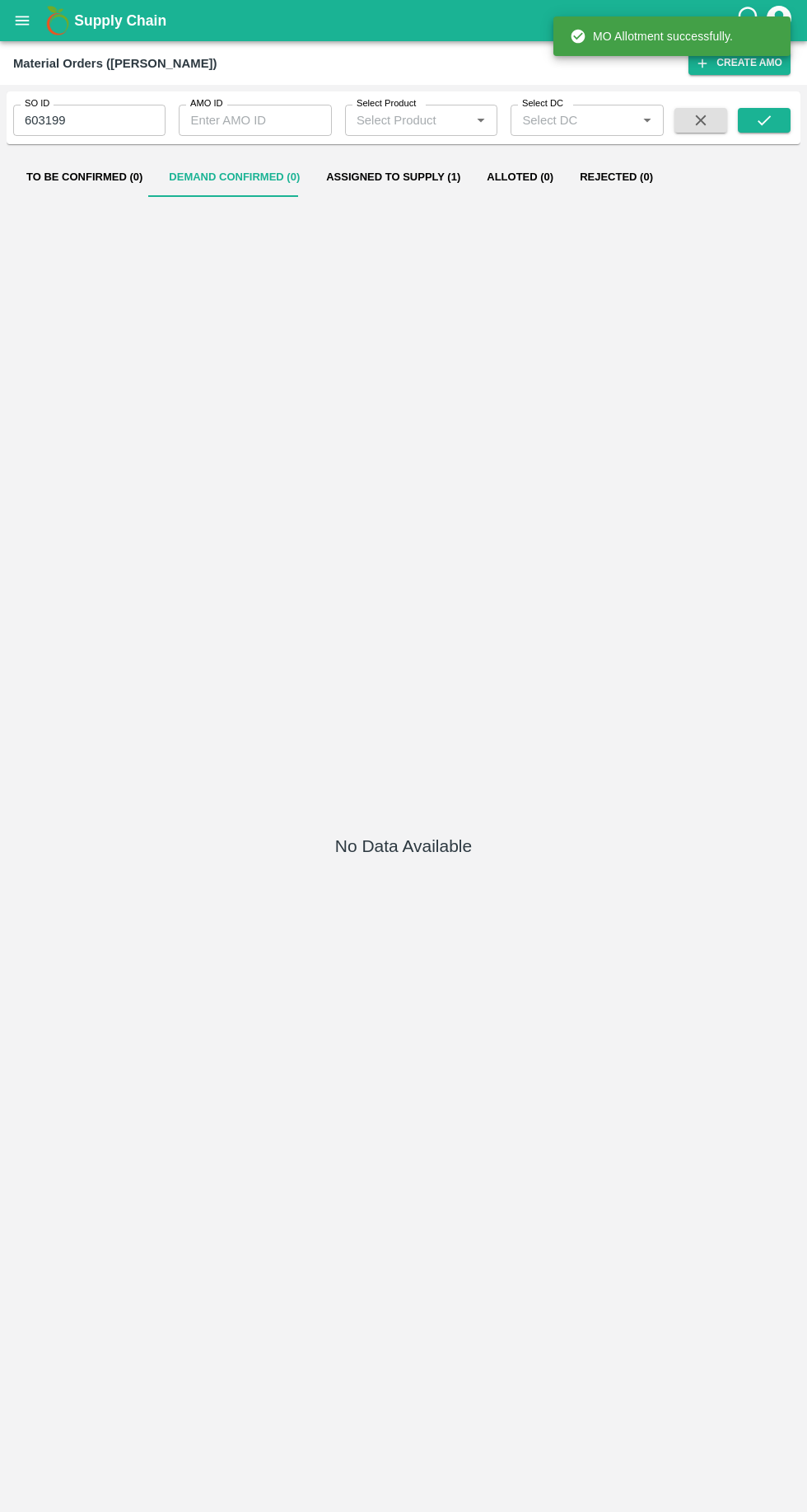
click at [414, 170] on button "Assigned to Supply (1)" at bounding box center [393, 176] width 161 height 39
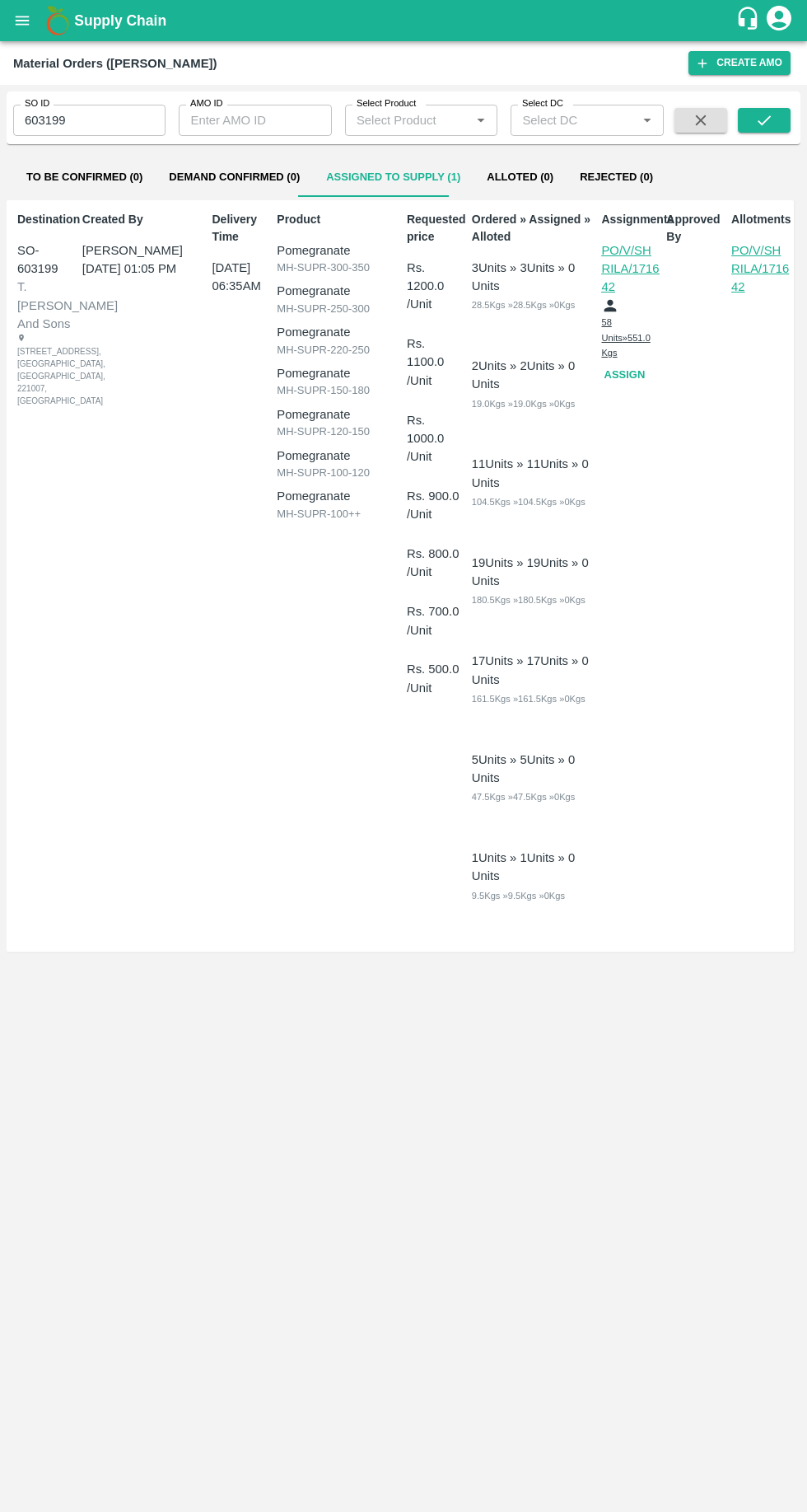
click at [23, 21] on icon "open drawer" at bounding box center [22, 20] width 14 height 9
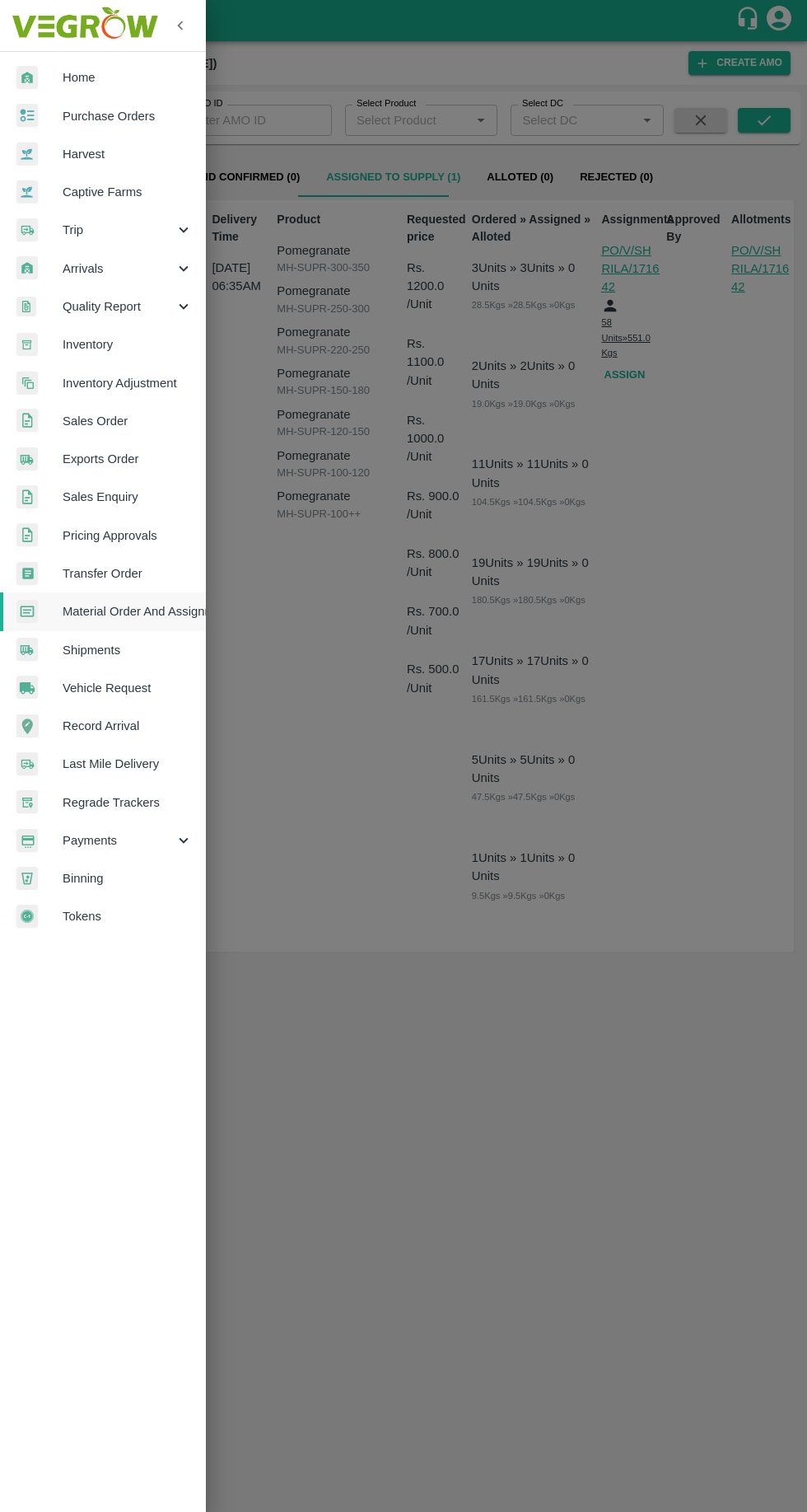
click at [71, 109] on span "Purchase Orders" at bounding box center [127, 116] width 130 height 18
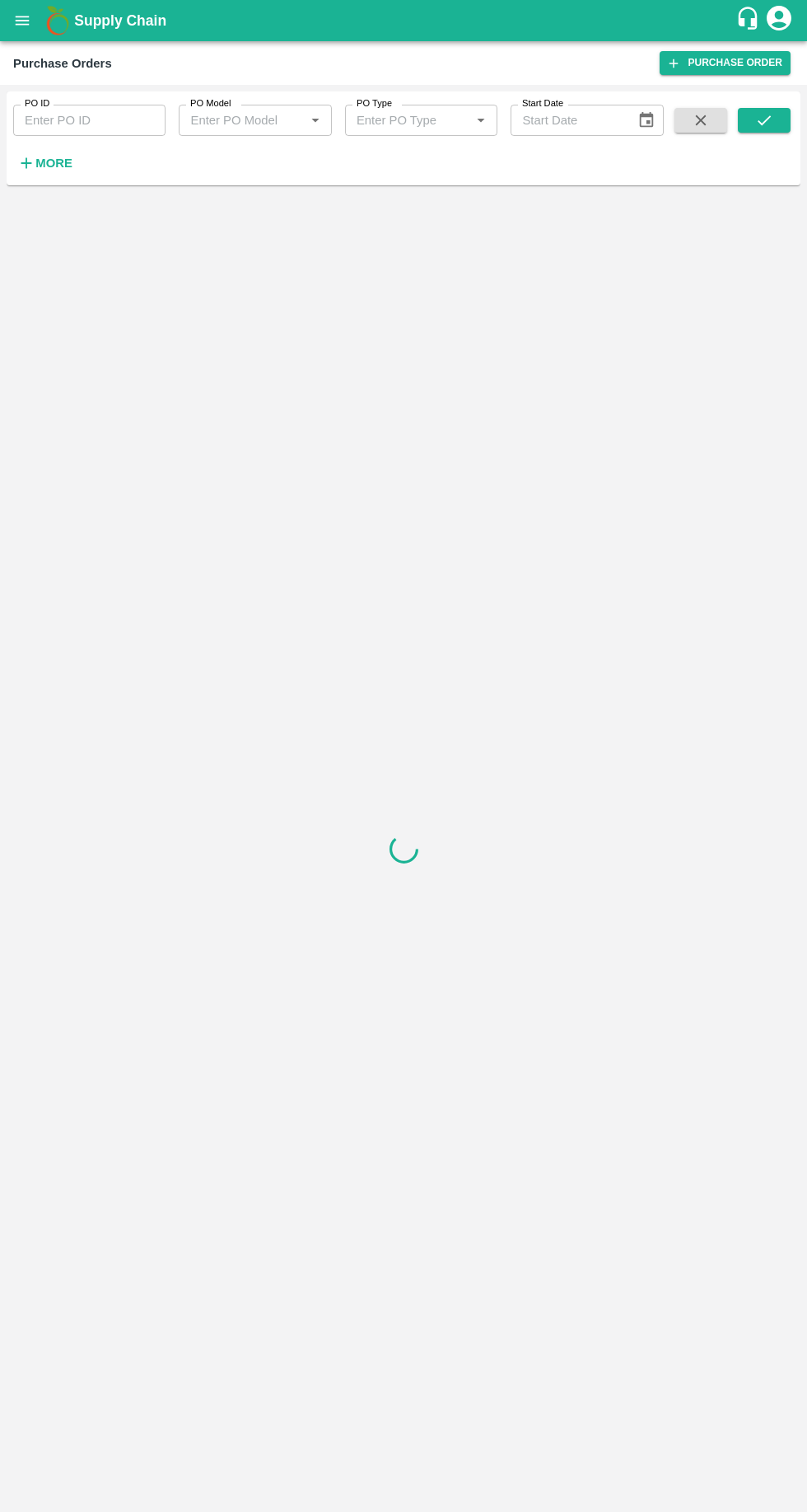
click at [56, 163] on strong "More" at bounding box center [54, 163] width 37 height 13
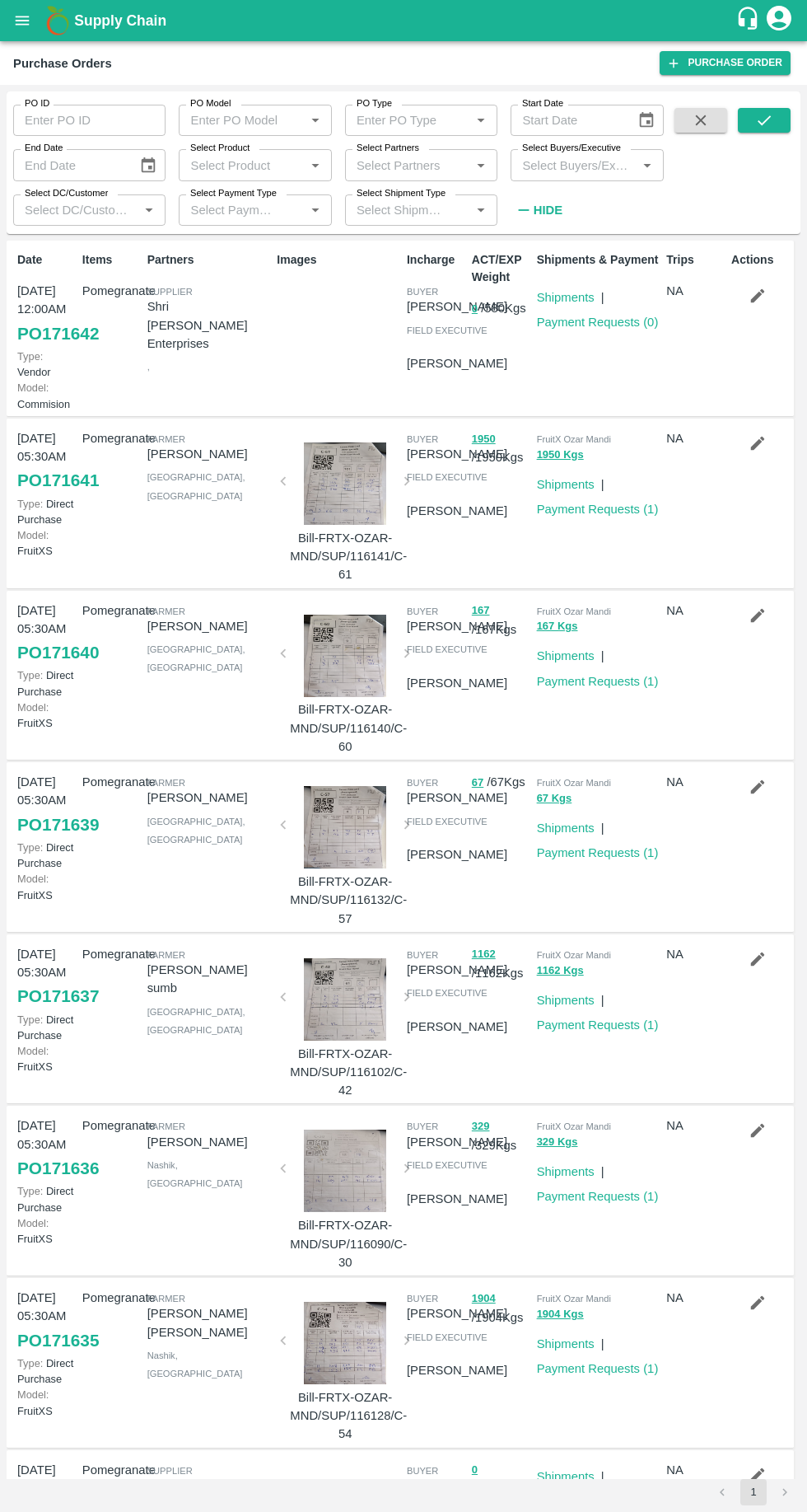
click at [577, 304] on link "Shipments" at bounding box center [565, 297] width 57 height 13
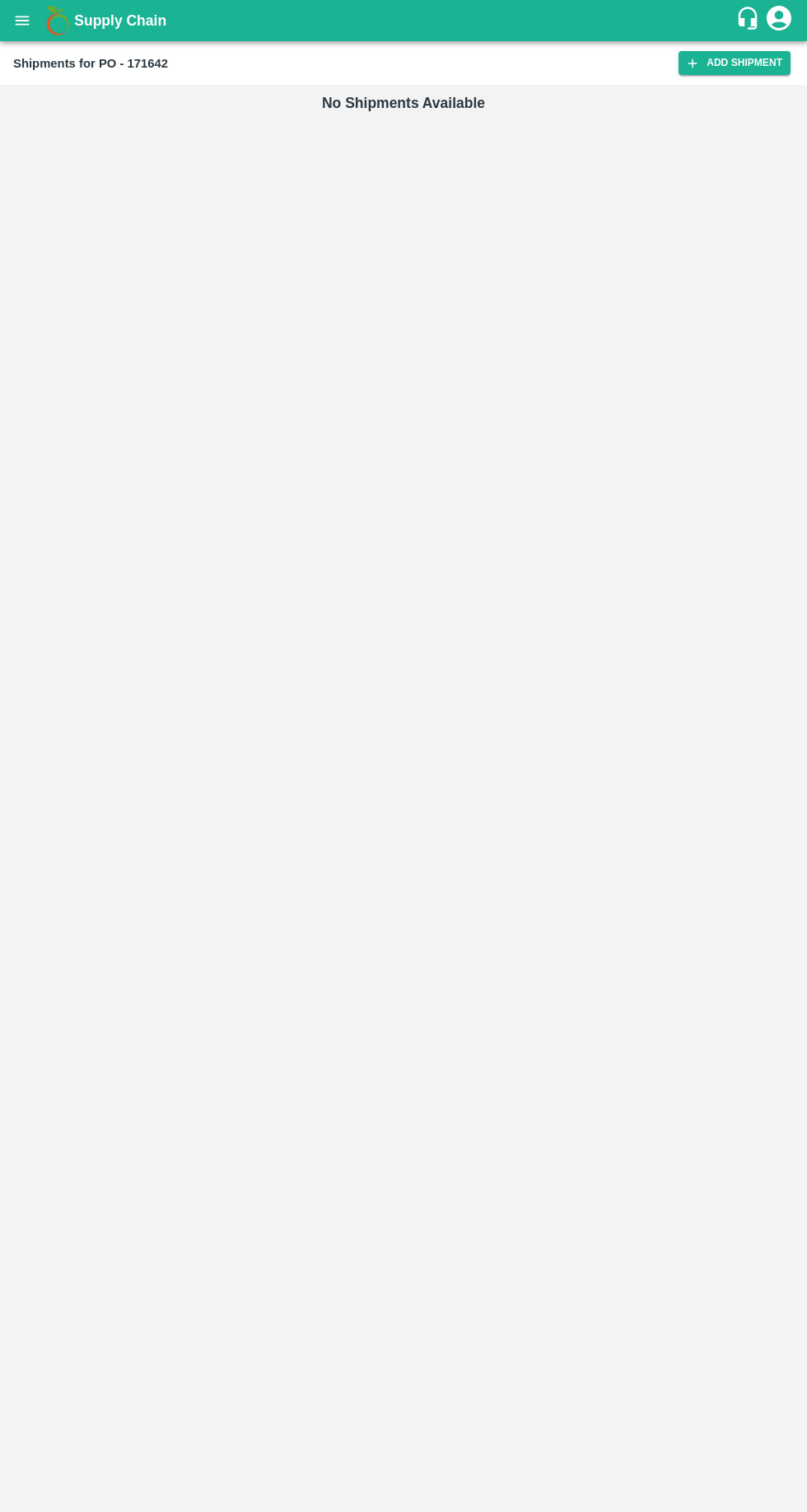
click at [742, 63] on link "Add Shipment" at bounding box center [734, 63] width 112 height 24
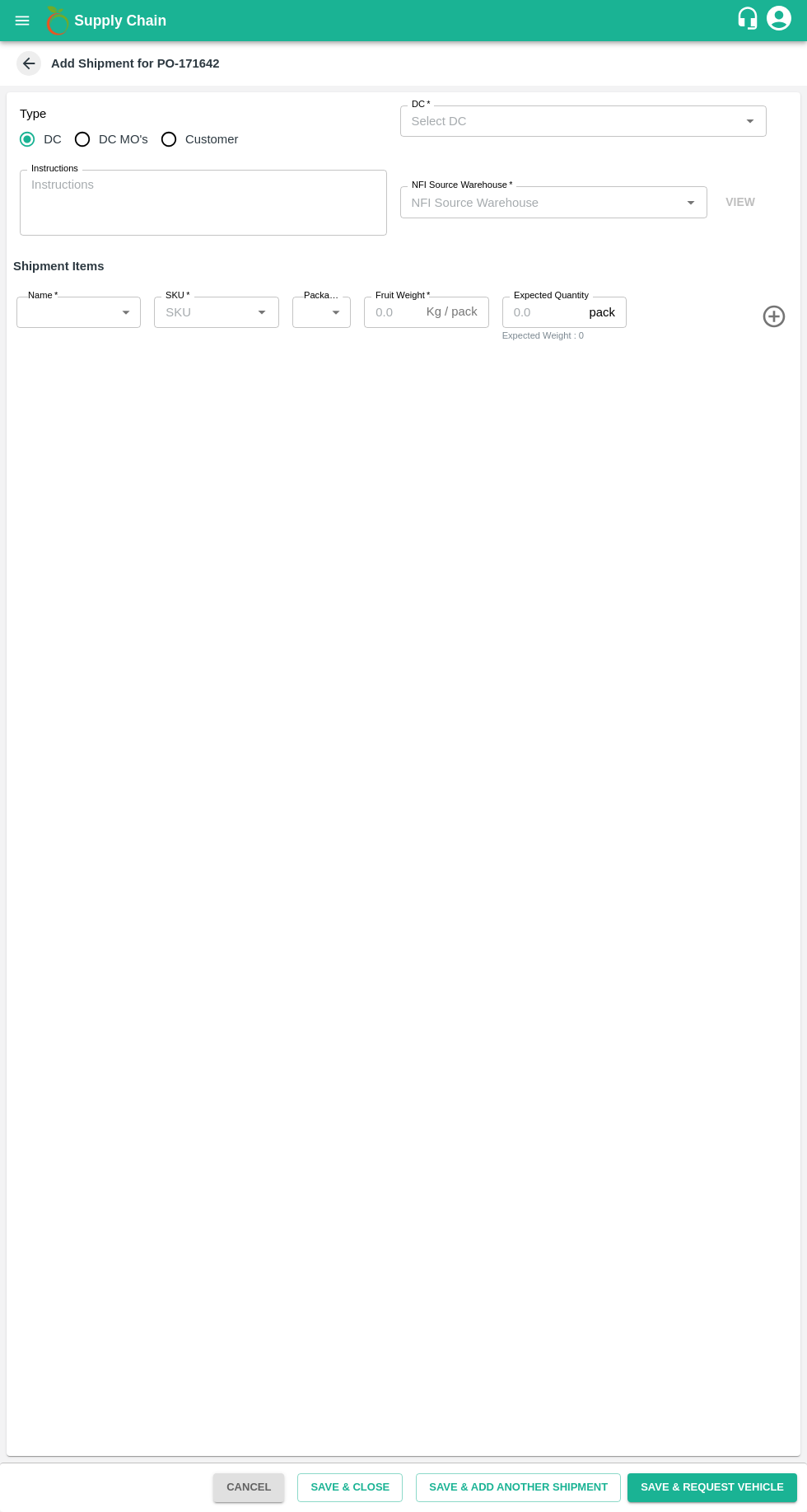
click at [170, 136] on input "Customer" at bounding box center [169, 139] width 33 height 33
radio input "true"
click at [469, 126] on input "Customer (Material Orders)   *" at bounding box center [570, 121] width 330 height 22
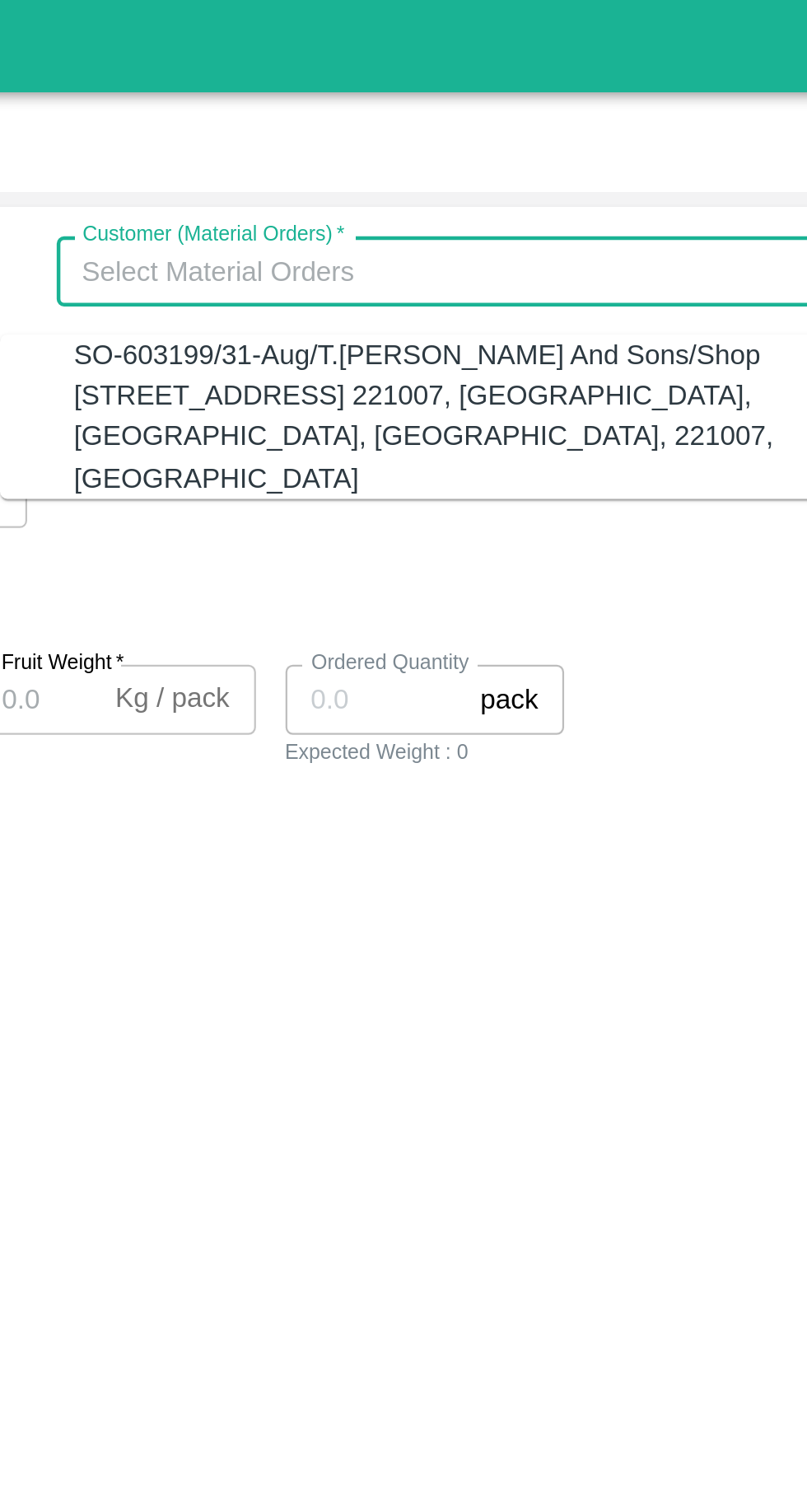
click at [483, 179] on div "SO-603199/31-Aug/T.Kishore Kapoor And Sons/Shop No B 27 , , Pahariya fruit mand…" at bounding box center [575, 186] width 335 height 74
type input "SO-603199/31-Aug/T.Kishore Kapoor And Sons/Shop No B 27 , , Pahariya fruit mand…"
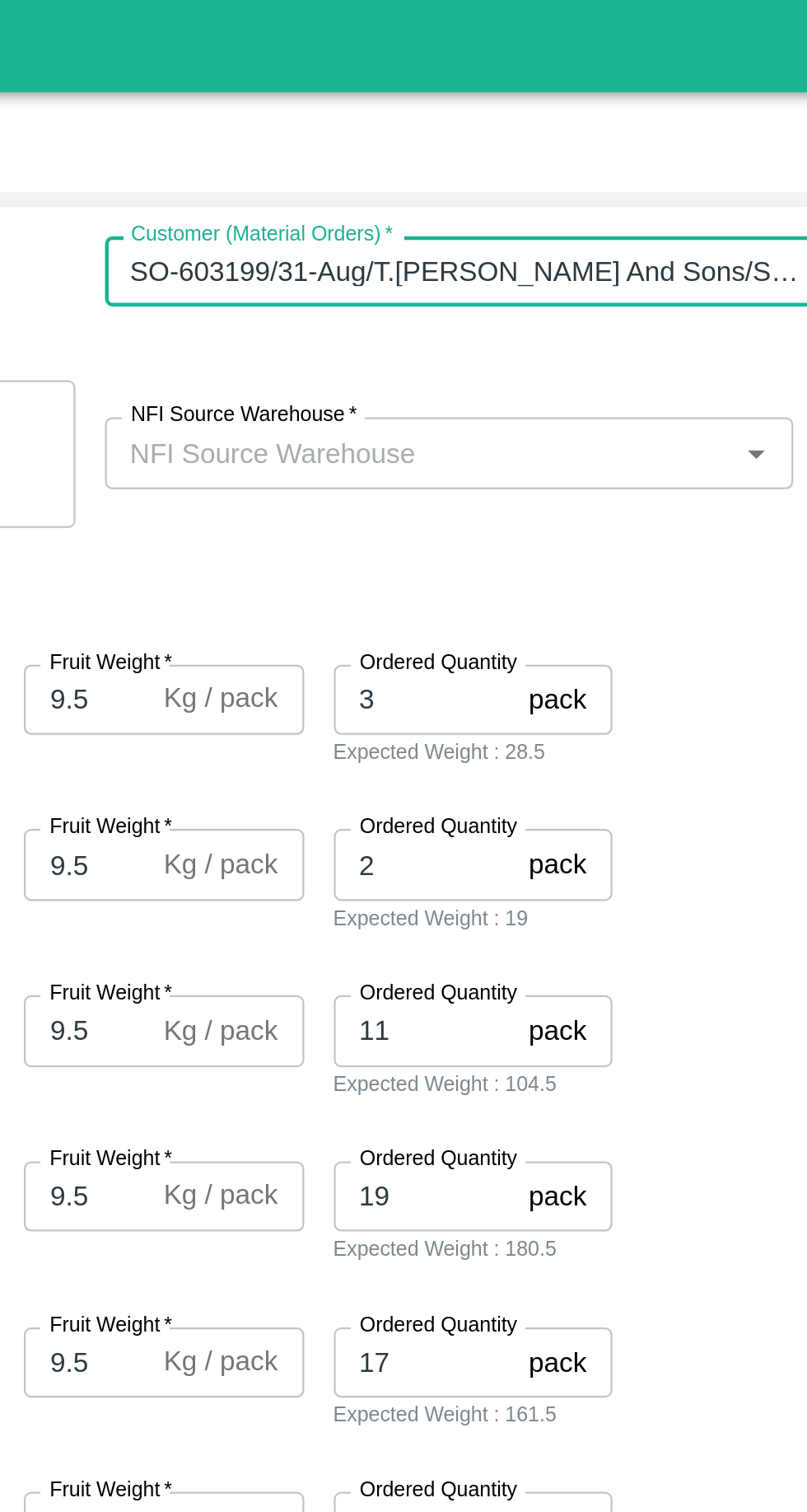
click at [458, 207] on input "NFI Source Warehouse   *" at bounding box center [541, 202] width 271 height 22
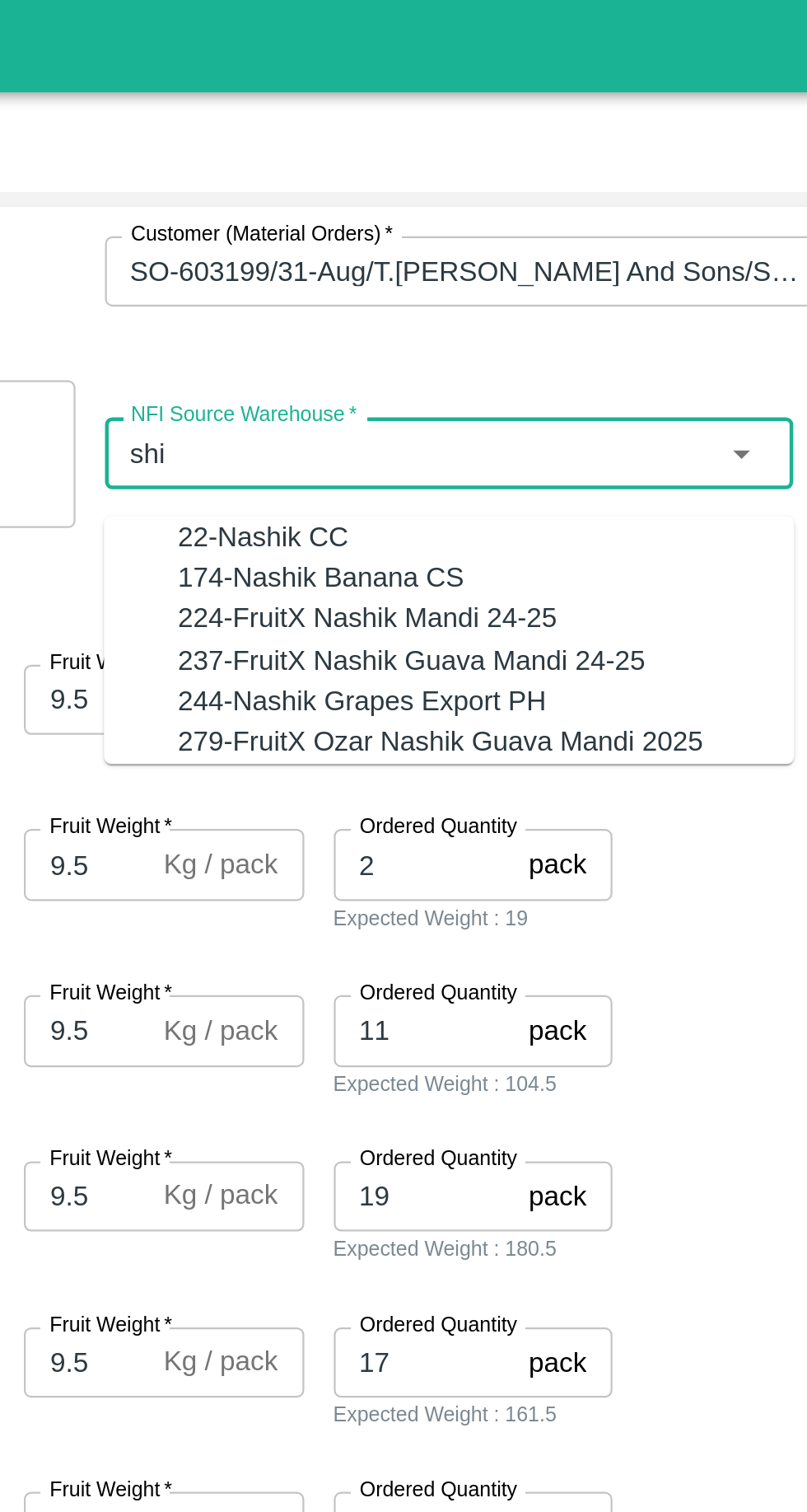
click at [447, 231] on div "22-Nashik CC" at bounding box center [570, 240] width 275 height 18
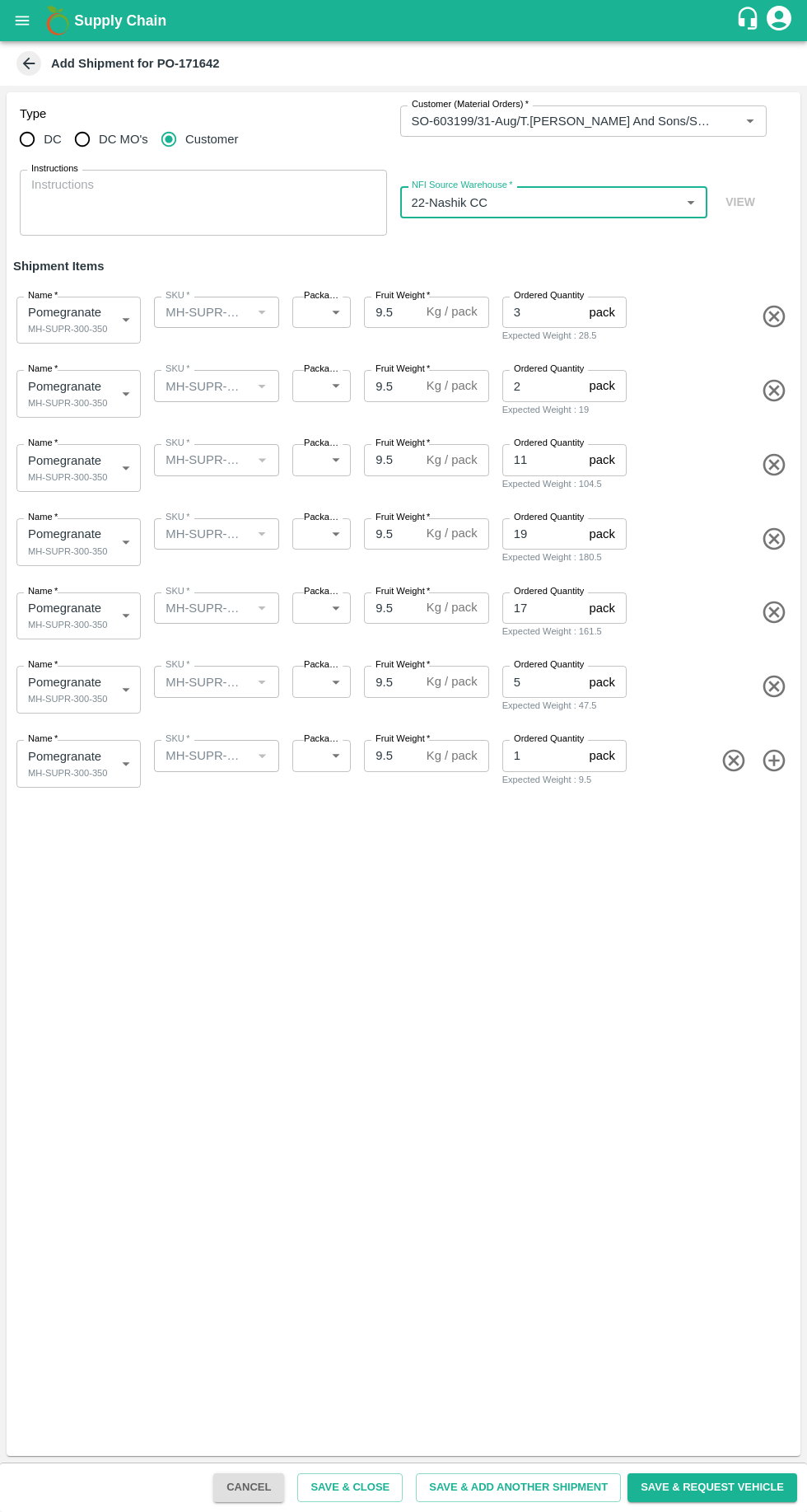
type input "22-Nashik CC"
click at [67, 322] on body "Supply Chain Add Shipment for PO-171642 Type DC DC MO's Customer Customer (Mate…" at bounding box center [403, 756] width 807 height 1512
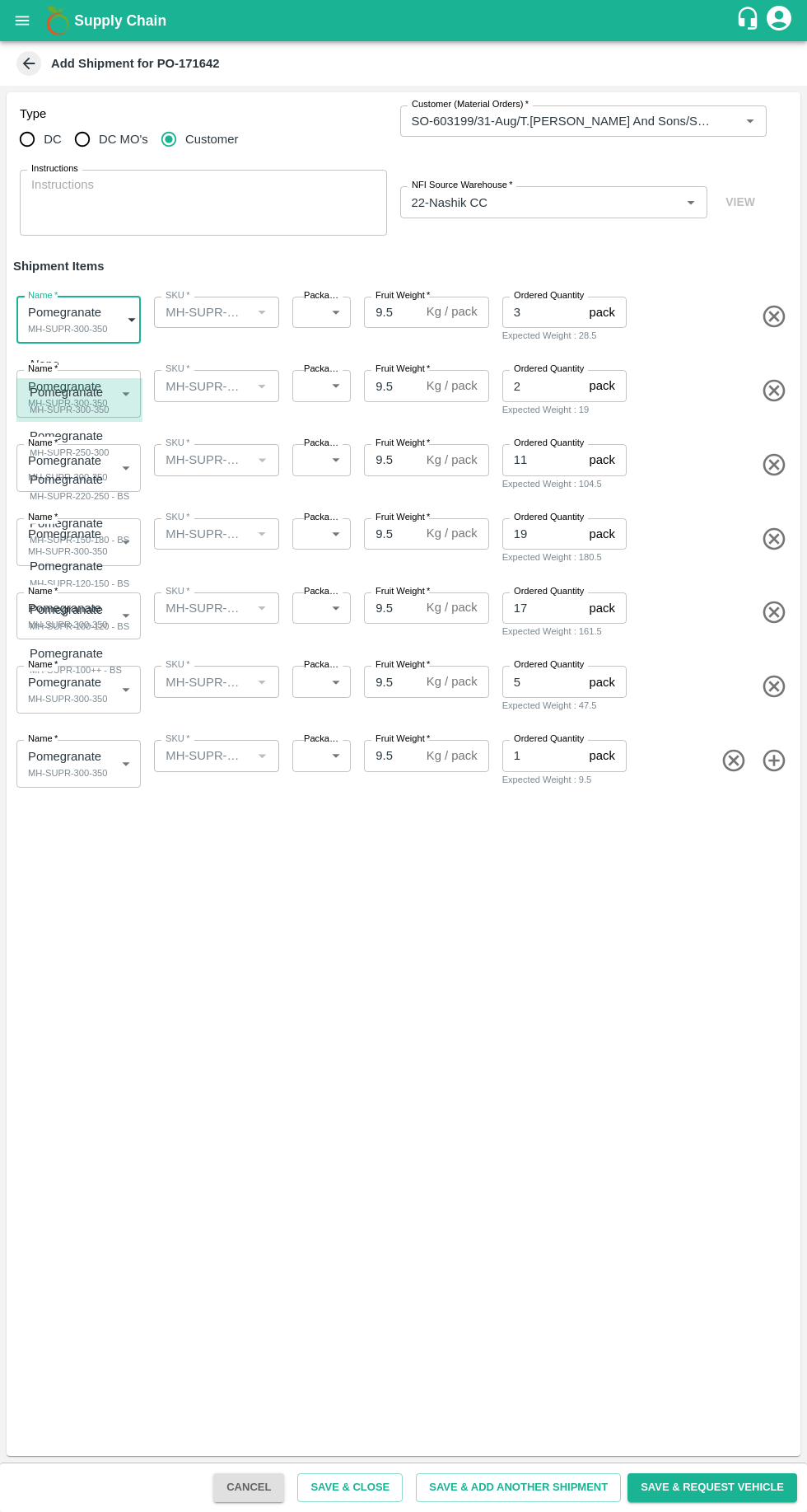
click at [65, 406] on div "MH-SUPR-300-350" at bounding box center [71, 409] width 82 height 15
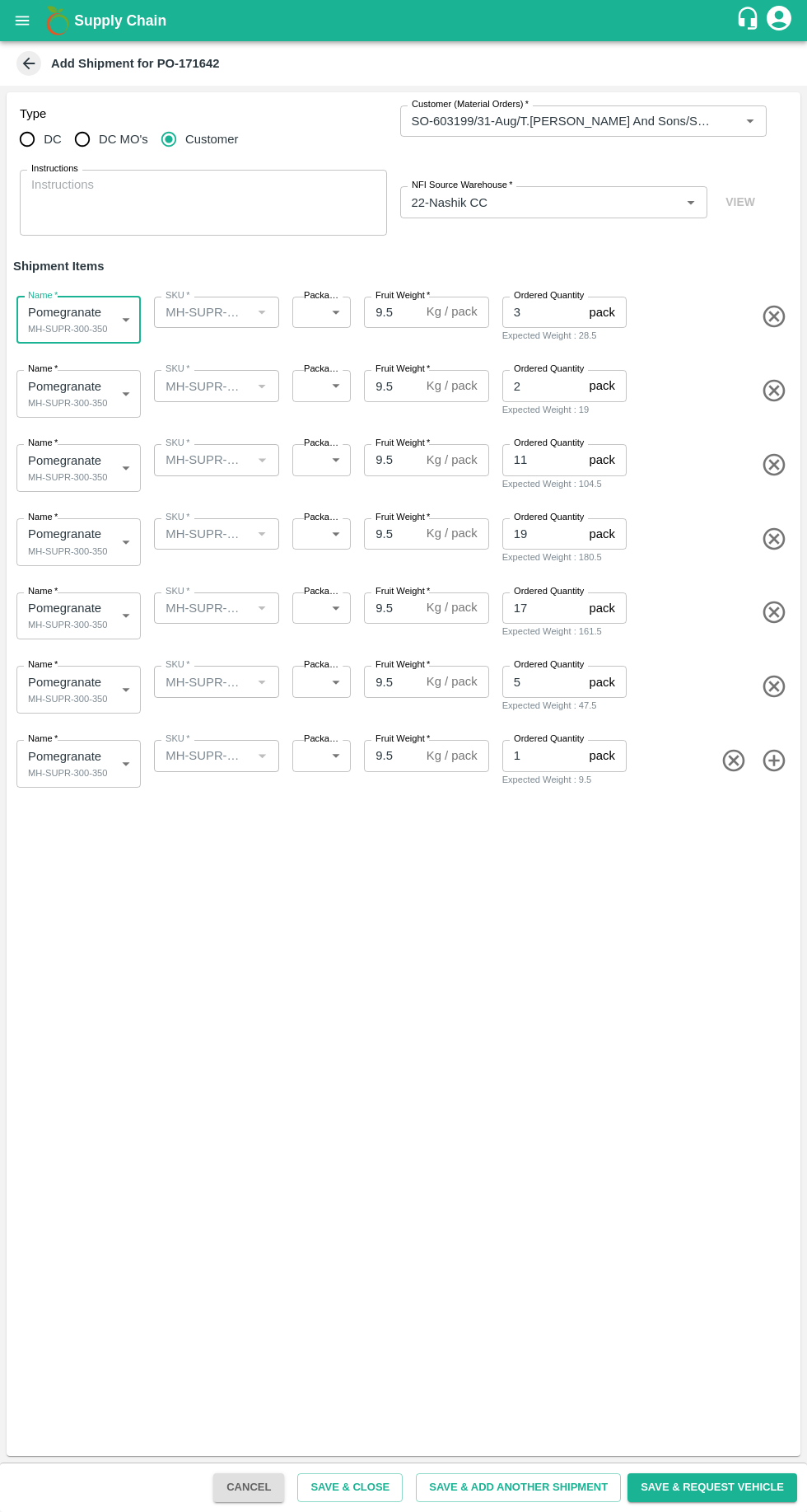
click at [60, 404] on body "Supply Chain Add Shipment for PO-171642 Type DC DC MO's Customer Customer (Mate…" at bounding box center [403, 756] width 807 height 1512
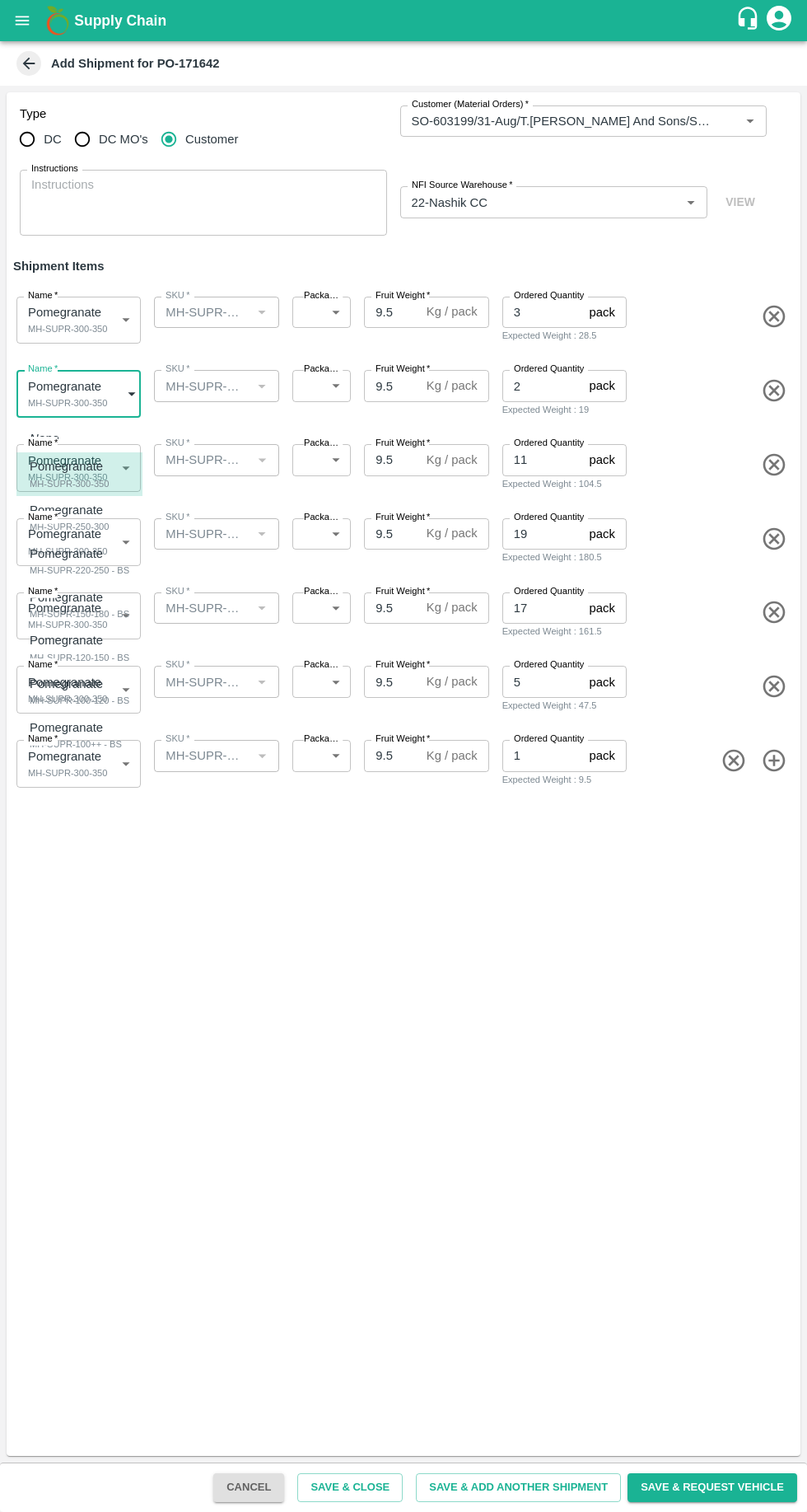
click at [49, 524] on div "MH-SUPR-250-300" at bounding box center [71, 526] width 82 height 15
type input "1947713"
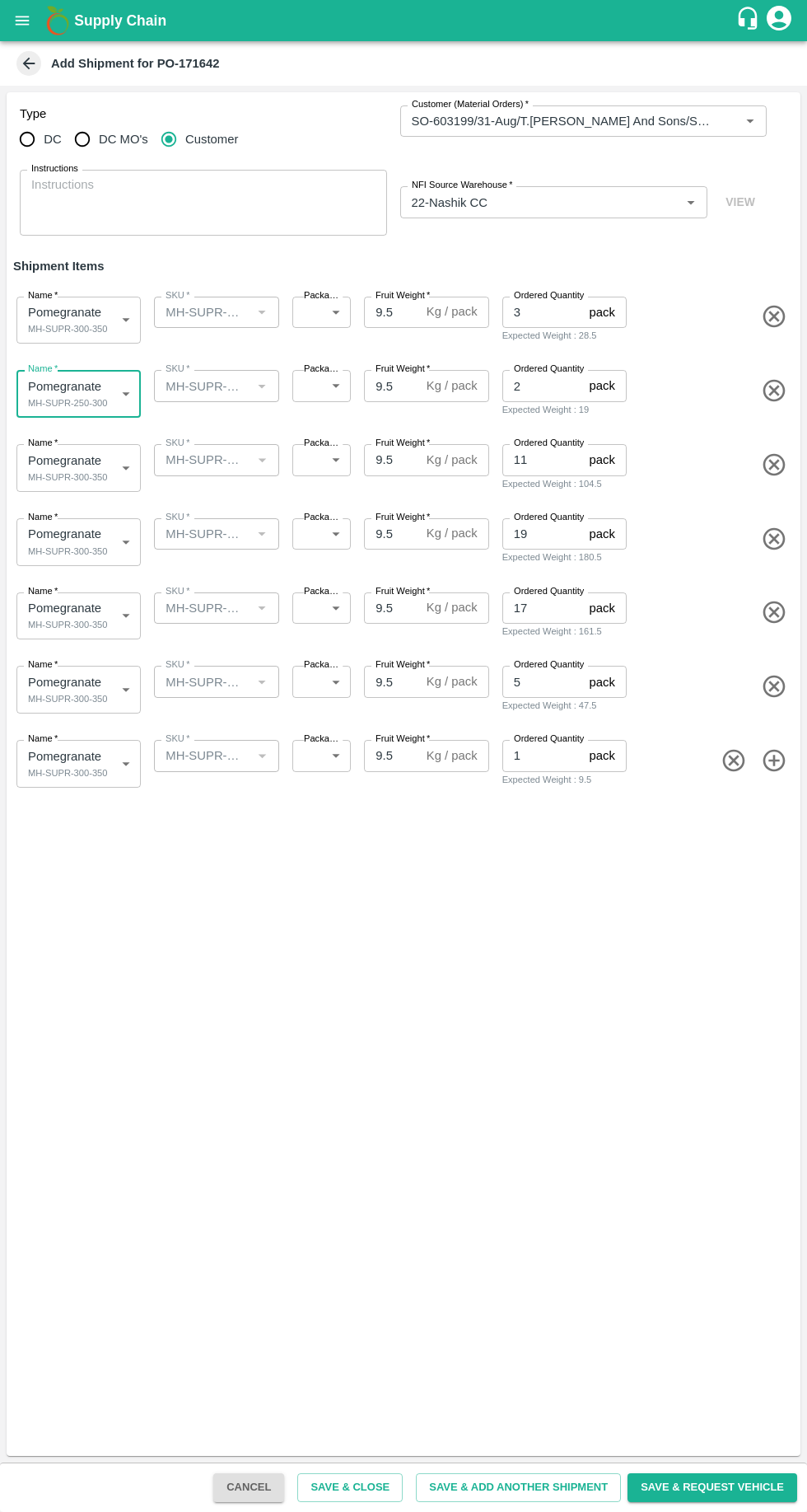
click at [47, 459] on body "Supply Chain Add Shipment for PO-171642 Type DC DC MO's Customer Customer (Mate…" at bounding box center [403, 756] width 807 height 1512
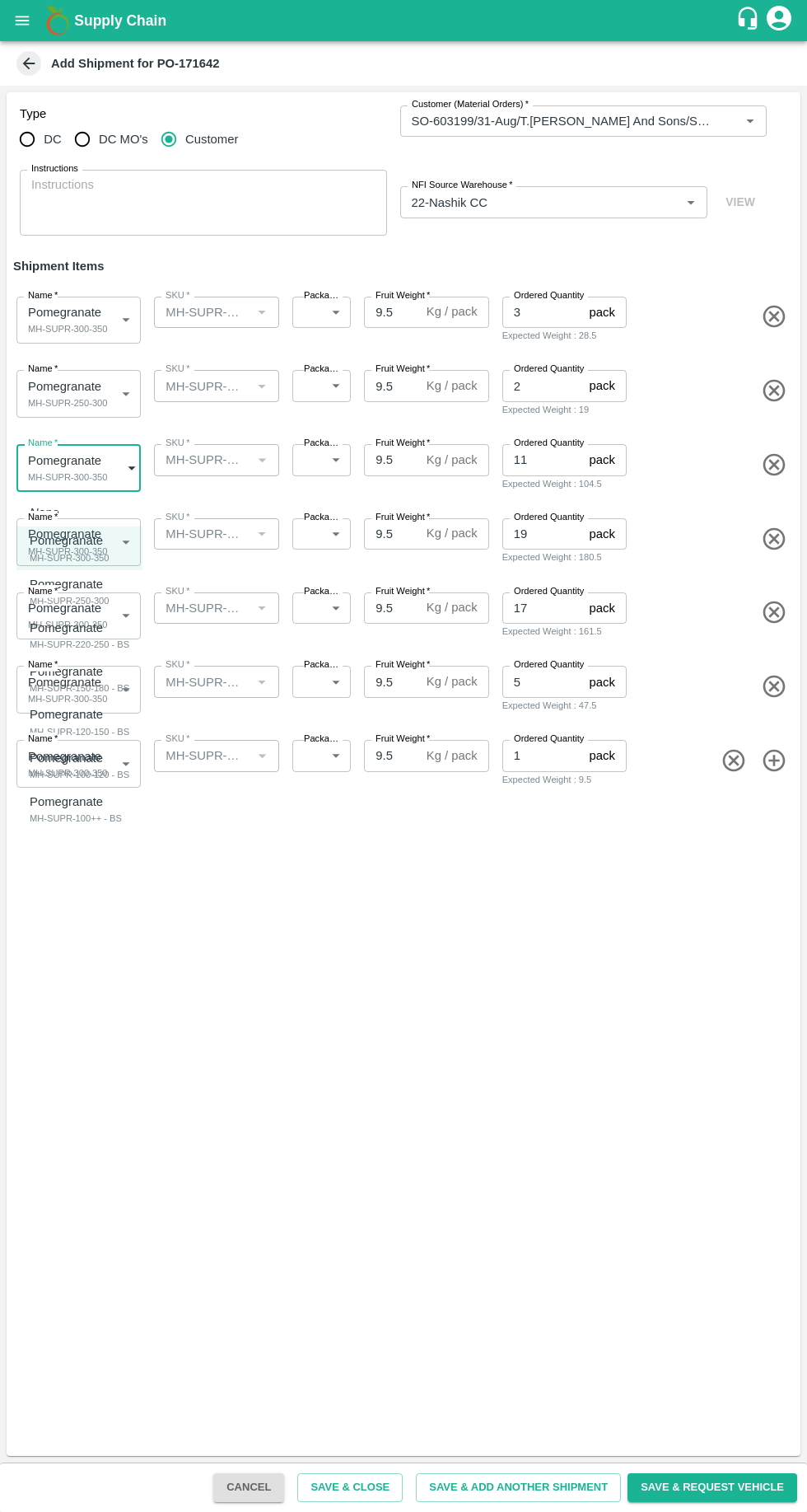
click at [65, 641] on div "MH-SUPR-220-250 - BS" at bounding box center [80, 644] width 100 height 15
type input "1947714"
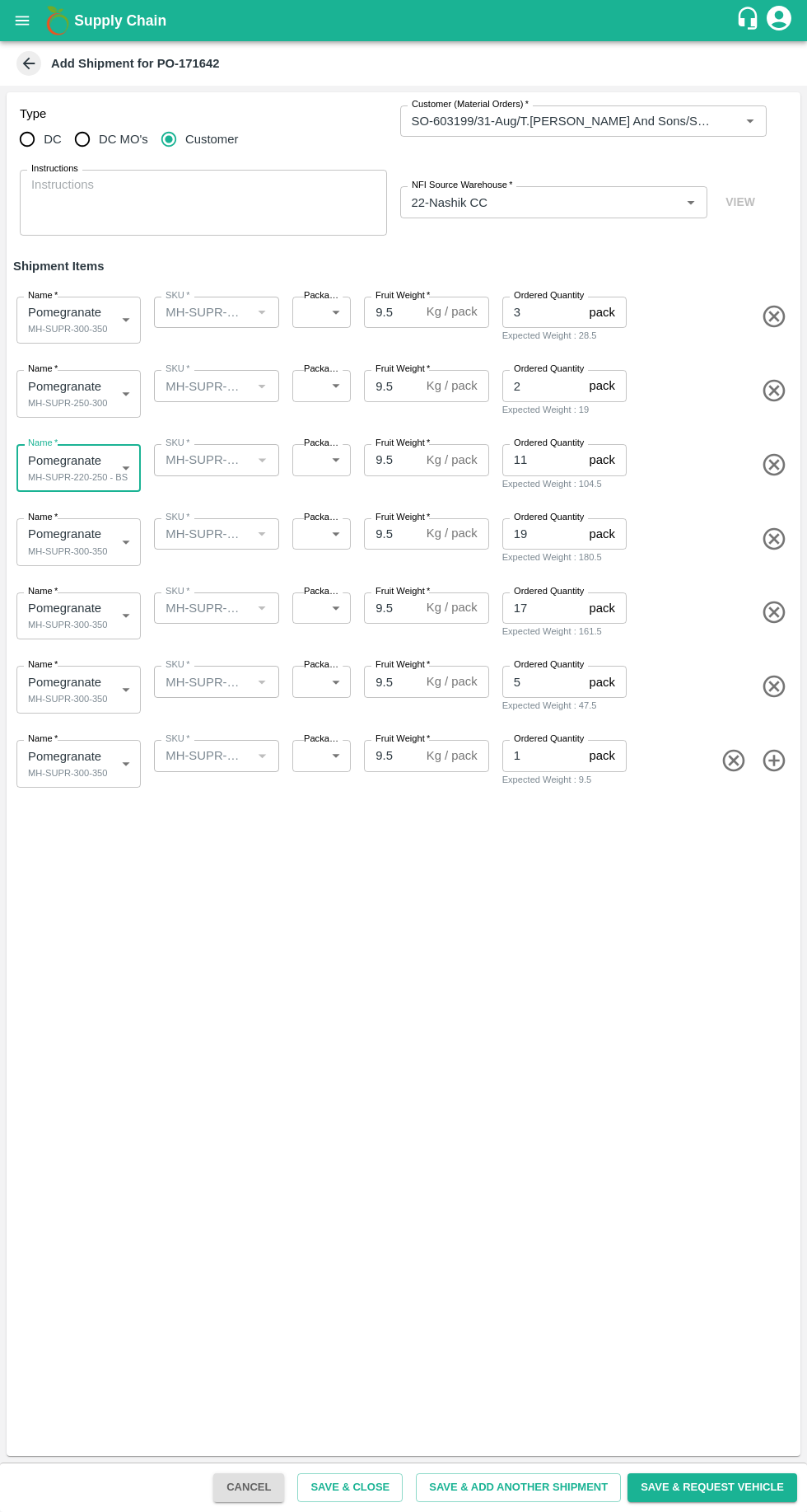
click at [65, 540] on body "Supply Chain Add Shipment for PO-171642 Type DC DC MO's Customer Customer (Mate…" at bounding box center [403, 756] width 807 height 1512
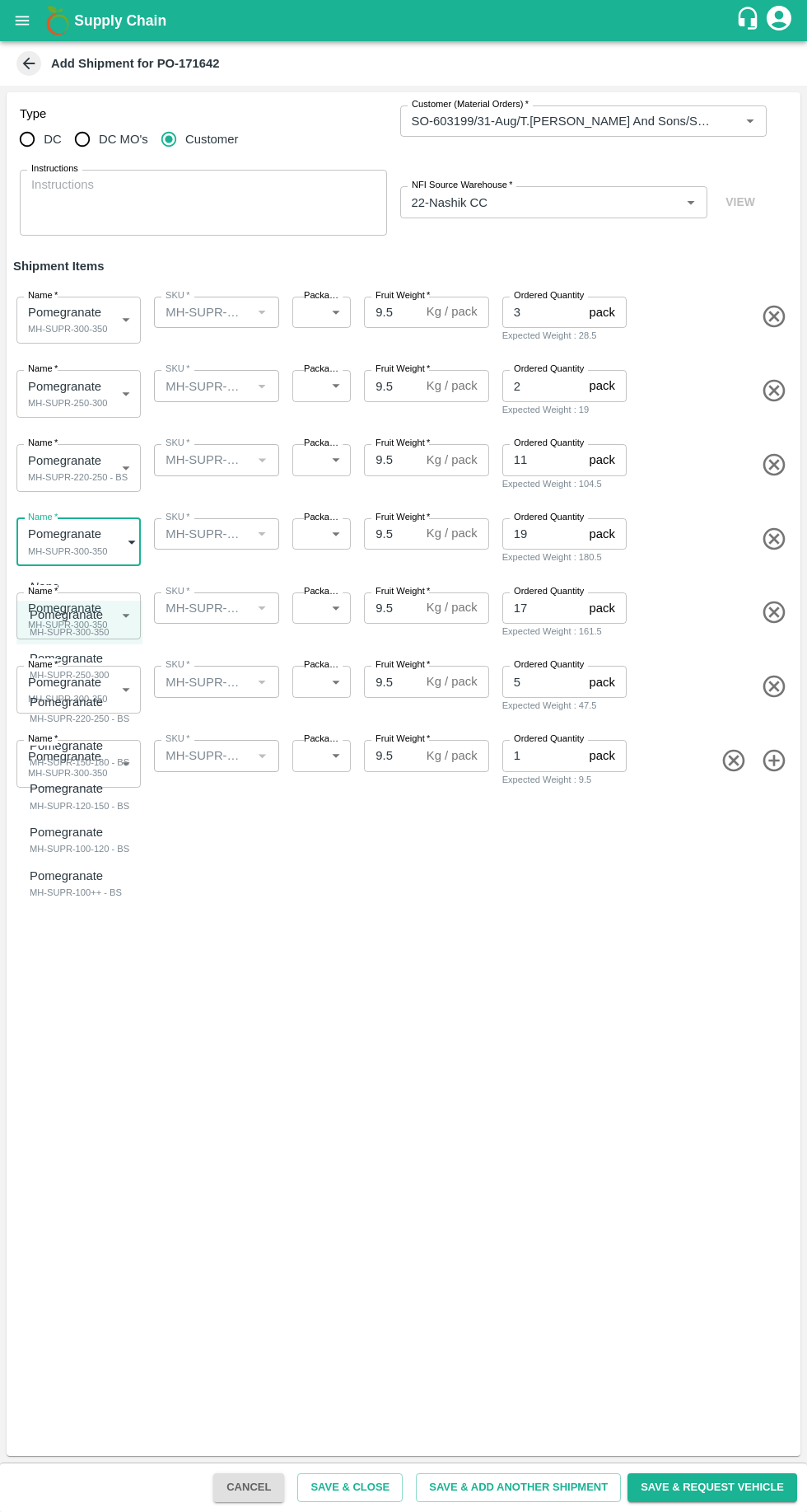
click at [66, 768] on div "MH-SUPR-150-180 - BS" at bounding box center [80, 761] width 100 height 15
type input "1947715"
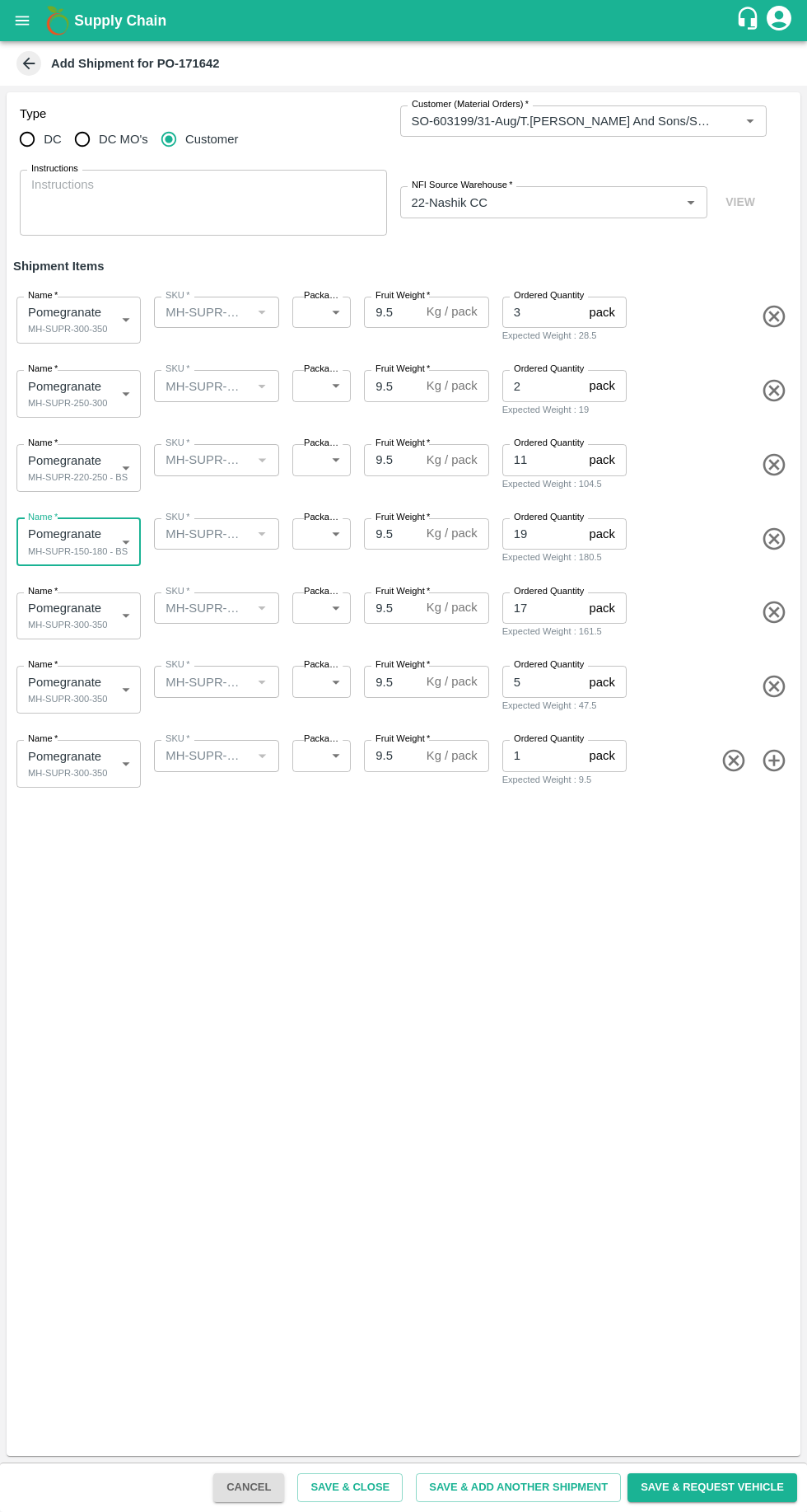
click at [57, 618] on body "Supply Chain Add Shipment for PO-171642 Type DC DC MO's Customer Customer (Mate…" at bounding box center [403, 756] width 807 height 1512
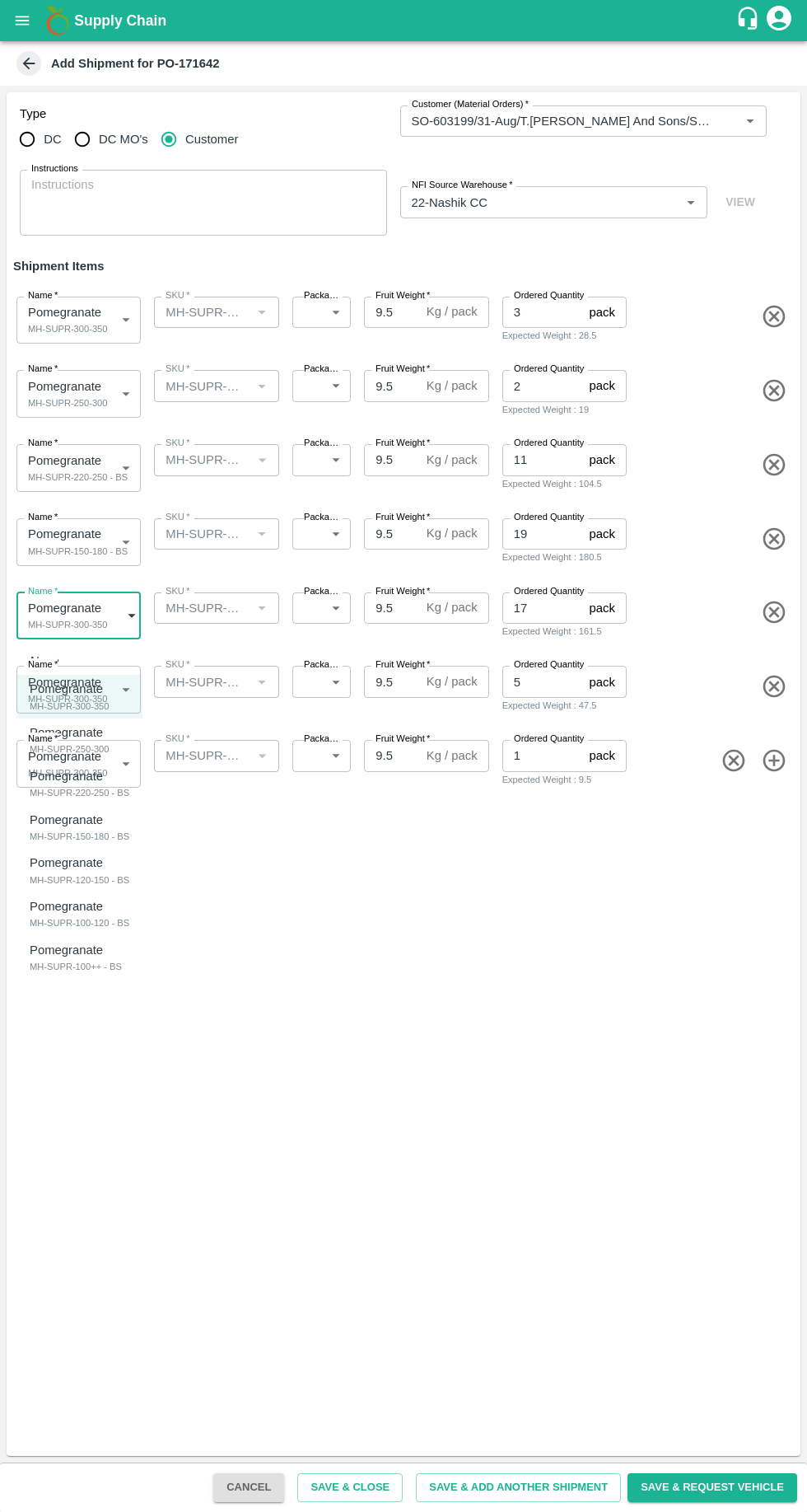
click at [74, 886] on div "MH-SUPR-120-150 - BS" at bounding box center [80, 880] width 100 height 15
type input "1947716"
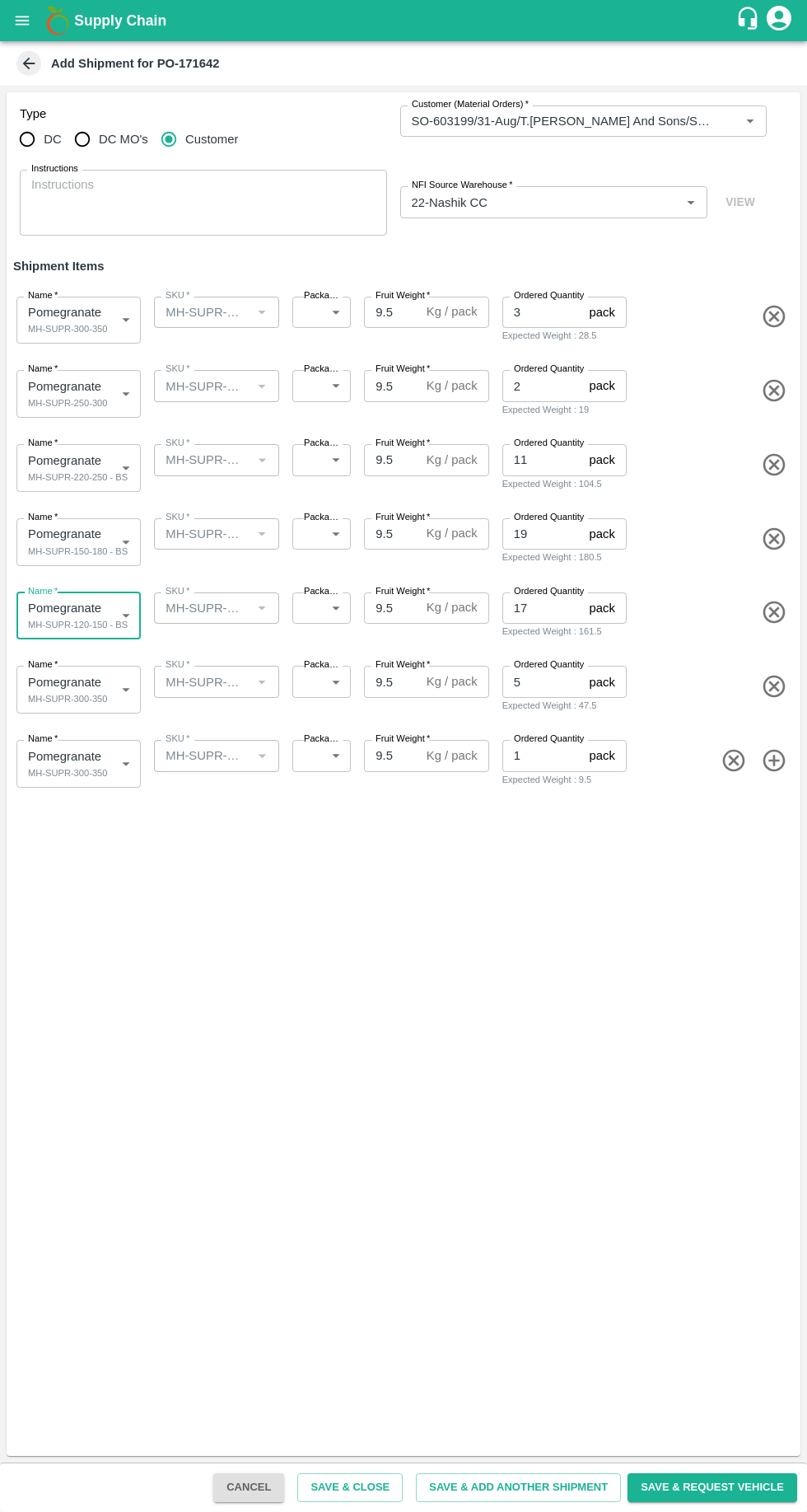
click at [70, 700] on body "Supply Chain Add Shipment for PO-171642 Type DC DC MO's Customer Customer (Mate…" at bounding box center [403, 756] width 807 height 1512
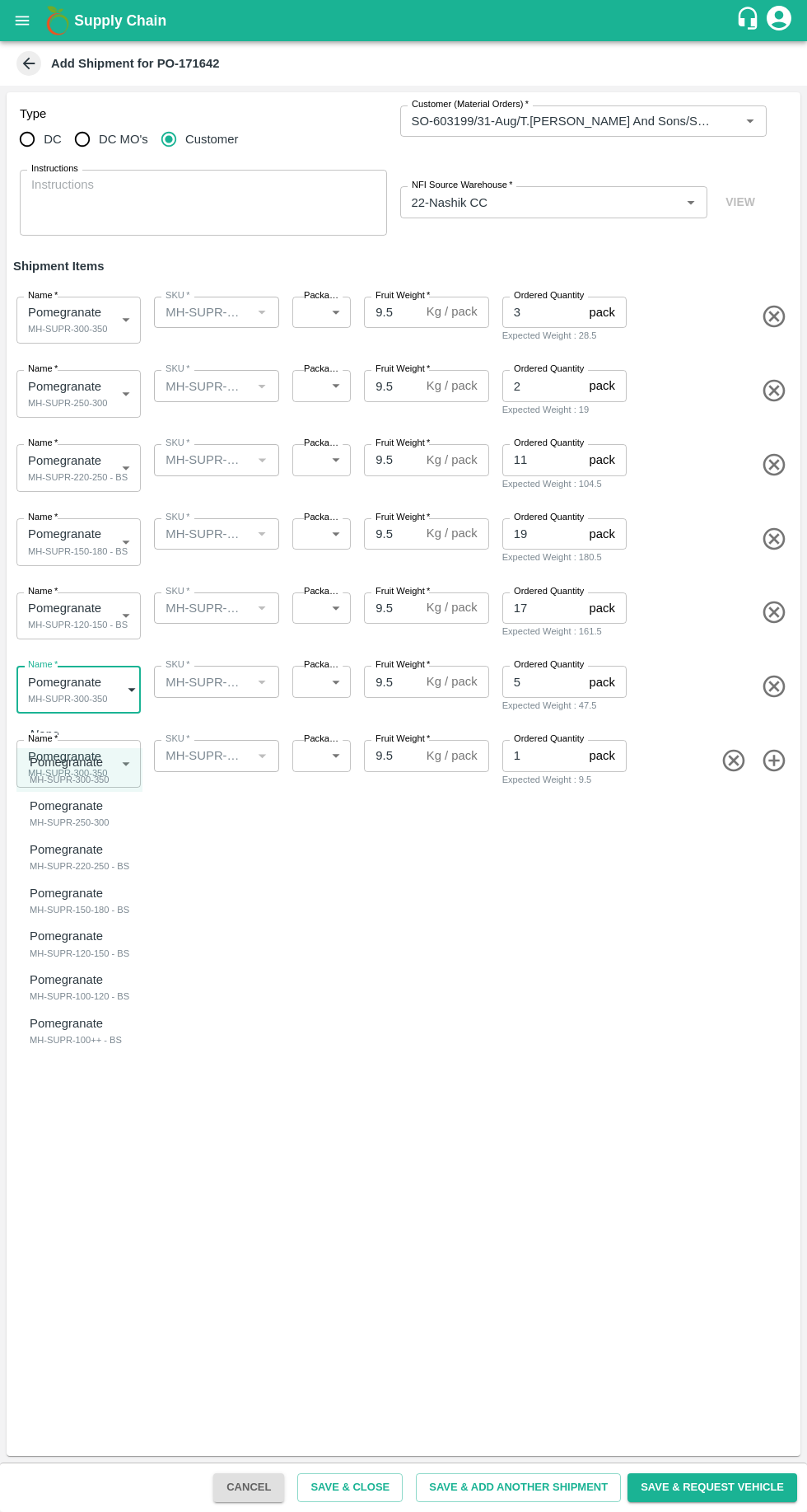
click at [70, 993] on div "MH-SUPR-100-120 - BS" at bounding box center [80, 996] width 100 height 15
type input "1947717"
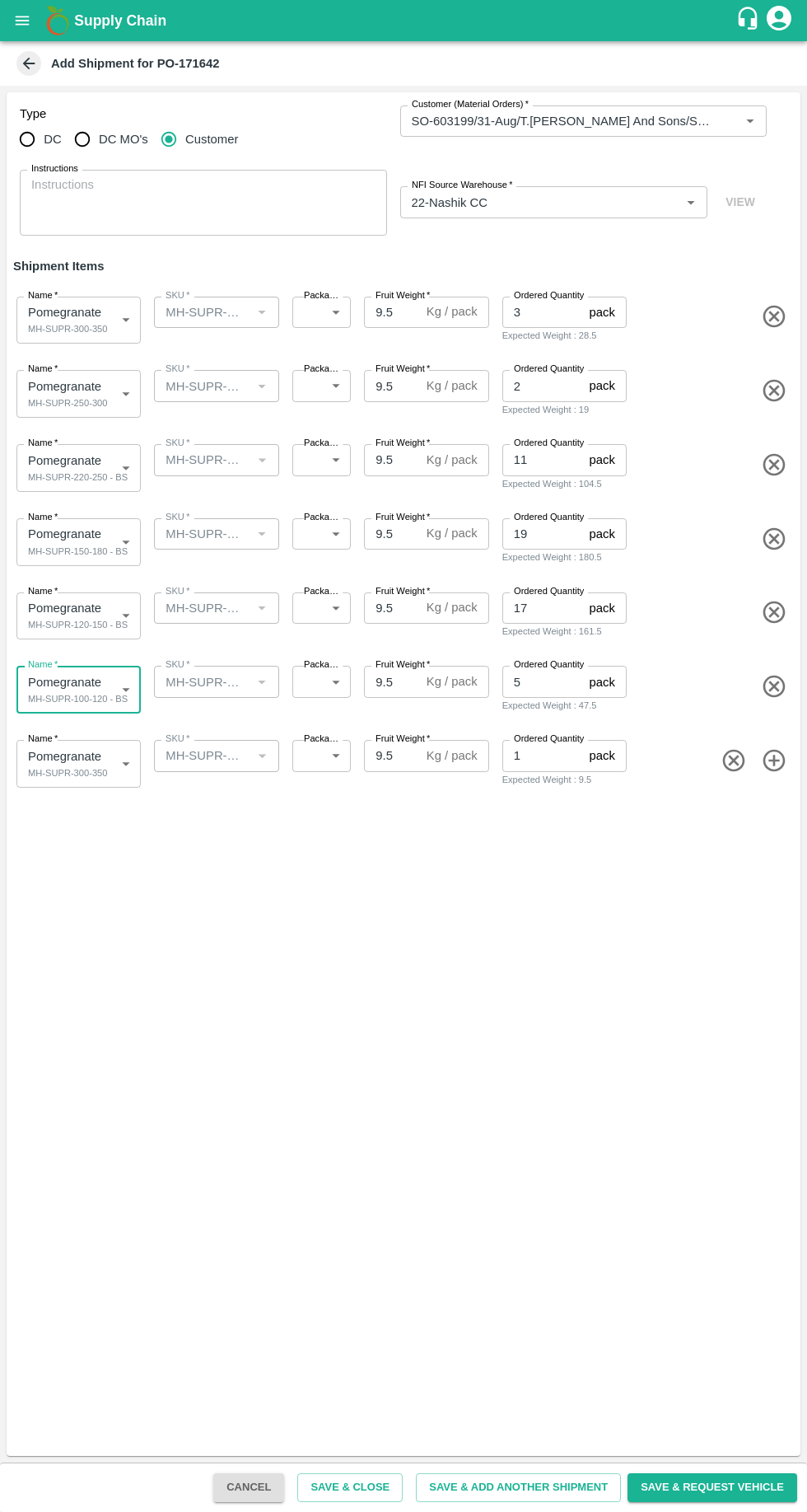
click at [67, 753] on body "Supply Chain Add Shipment for PO-171642 Type DC DC MO's Customer Customer (Mate…" at bounding box center [403, 756] width 807 height 1512
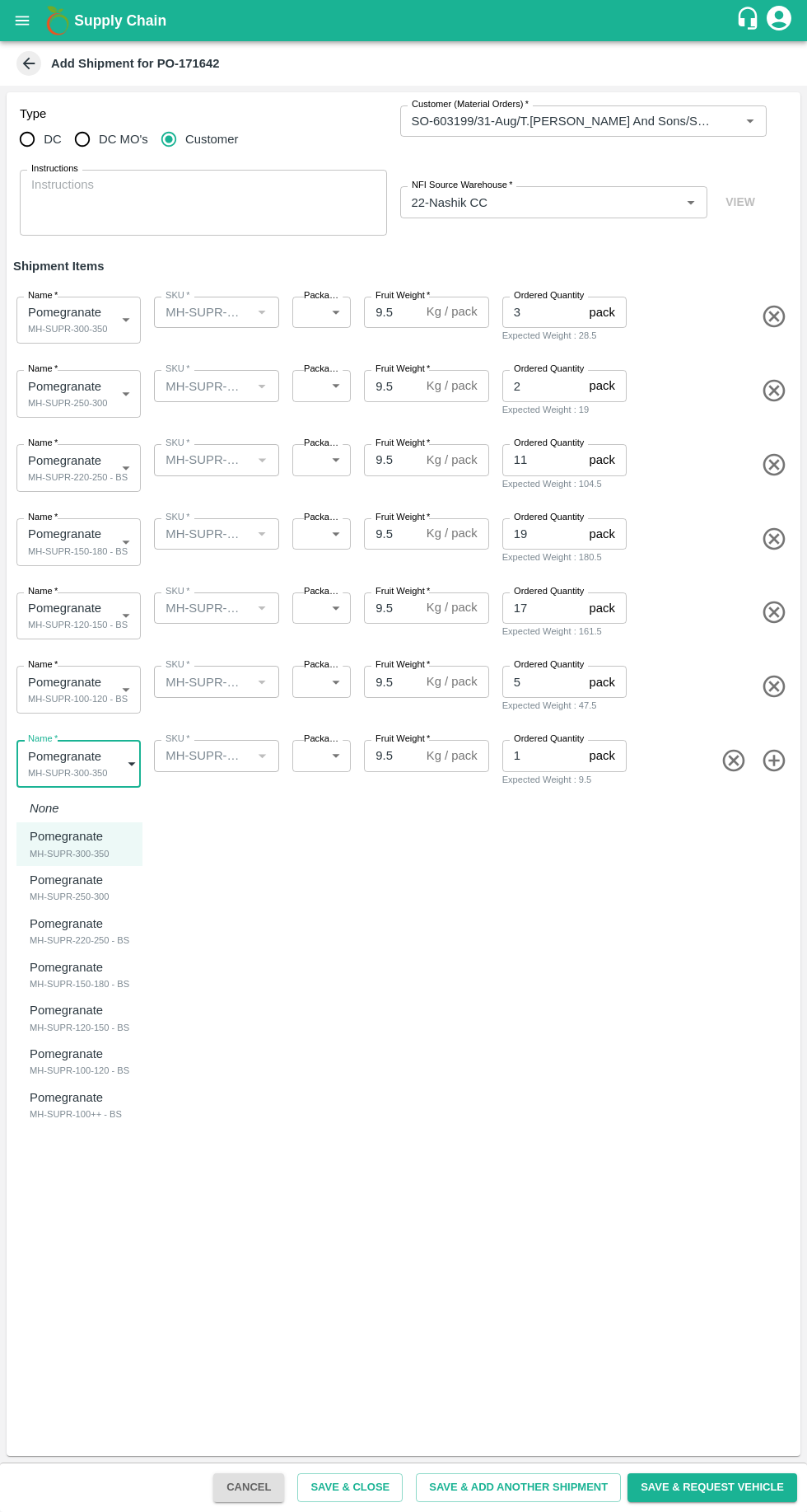
click at [65, 1126] on li "Pomegranate MH-SUPR-100++ - BS" at bounding box center [79, 1105] width 126 height 44
type input "1947718"
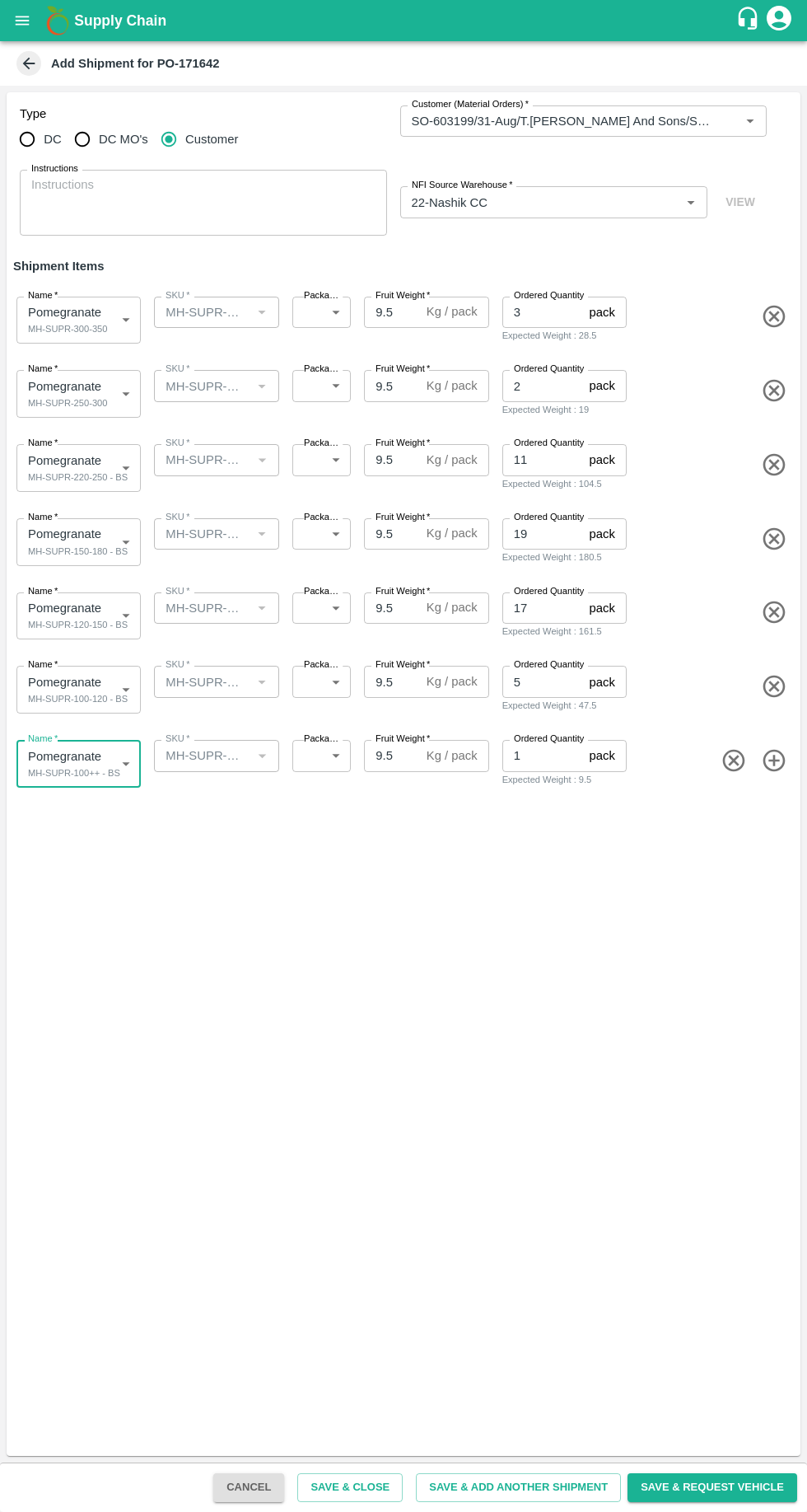
click at [314, 320] on body "Supply Chain Add Shipment for PO-171642 Type DC DC MO's Customer Customer (Mate…" at bounding box center [403, 756] width 807 height 1512
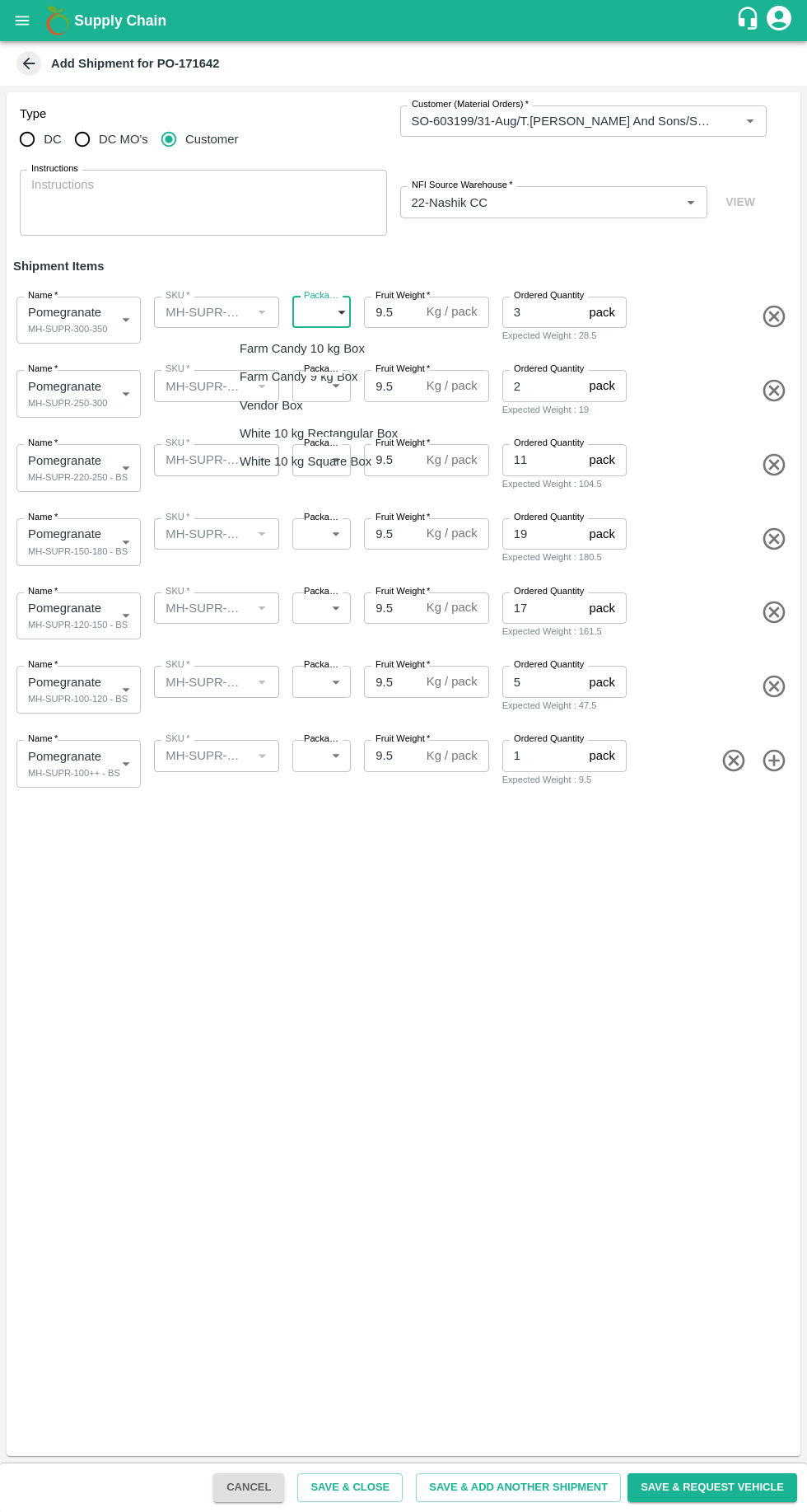
click at [274, 408] on p "Vendor Box" at bounding box center [272, 406] width 64 height 18
type input "276"
click at [330, 394] on body "Supply Chain Add Shipment for PO-171642 Type DC DC MO's Customer Customer (Mate…" at bounding box center [403, 756] width 807 height 1512
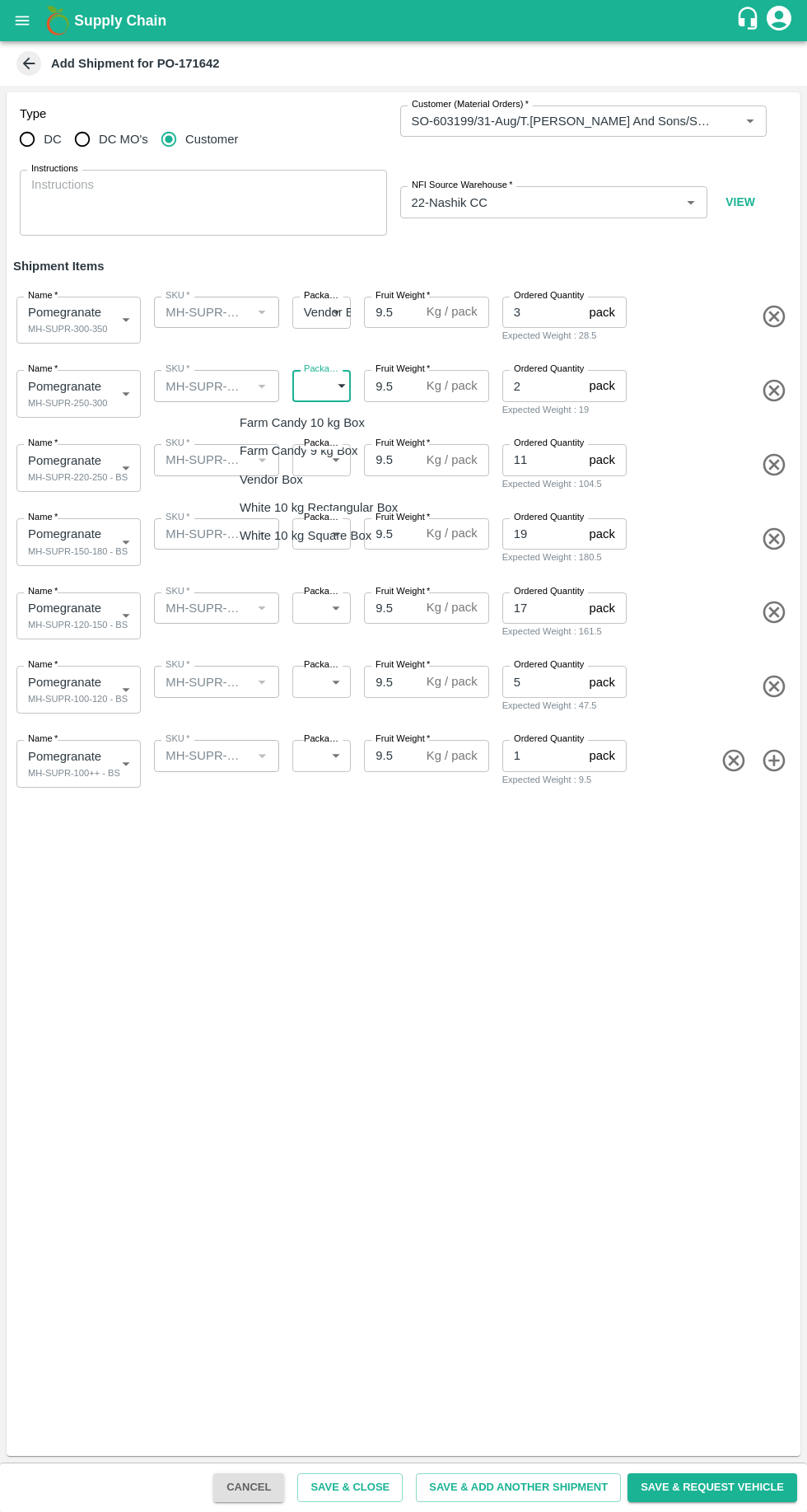
click at [261, 488] on p "Vendor Box" at bounding box center [272, 479] width 64 height 18
type input "276"
click at [327, 469] on body "Supply Chain Add Shipment for PO-171642 Type DC DC MO's Customer Customer (Mate…" at bounding box center [403, 756] width 807 height 1512
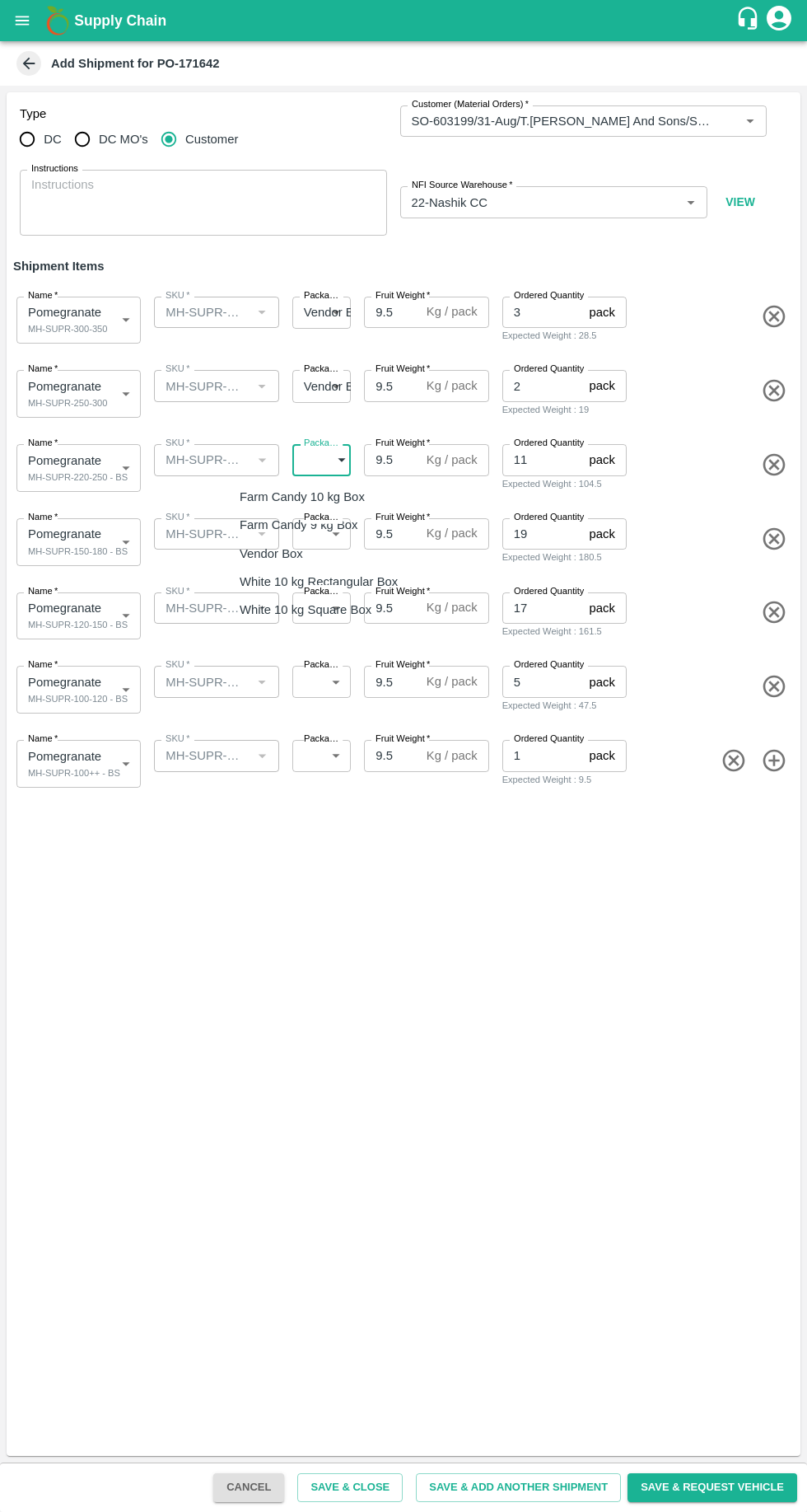
click at [264, 559] on p "Vendor Box" at bounding box center [272, 554] width 64 height 18
type input "276"
click at [320, 540] on body "Supply Chain Add Shipment for PO-171642 Type DC DC MO's Customer Customer (Mate…" at bounding box center [403, 756] width 807 height 1512
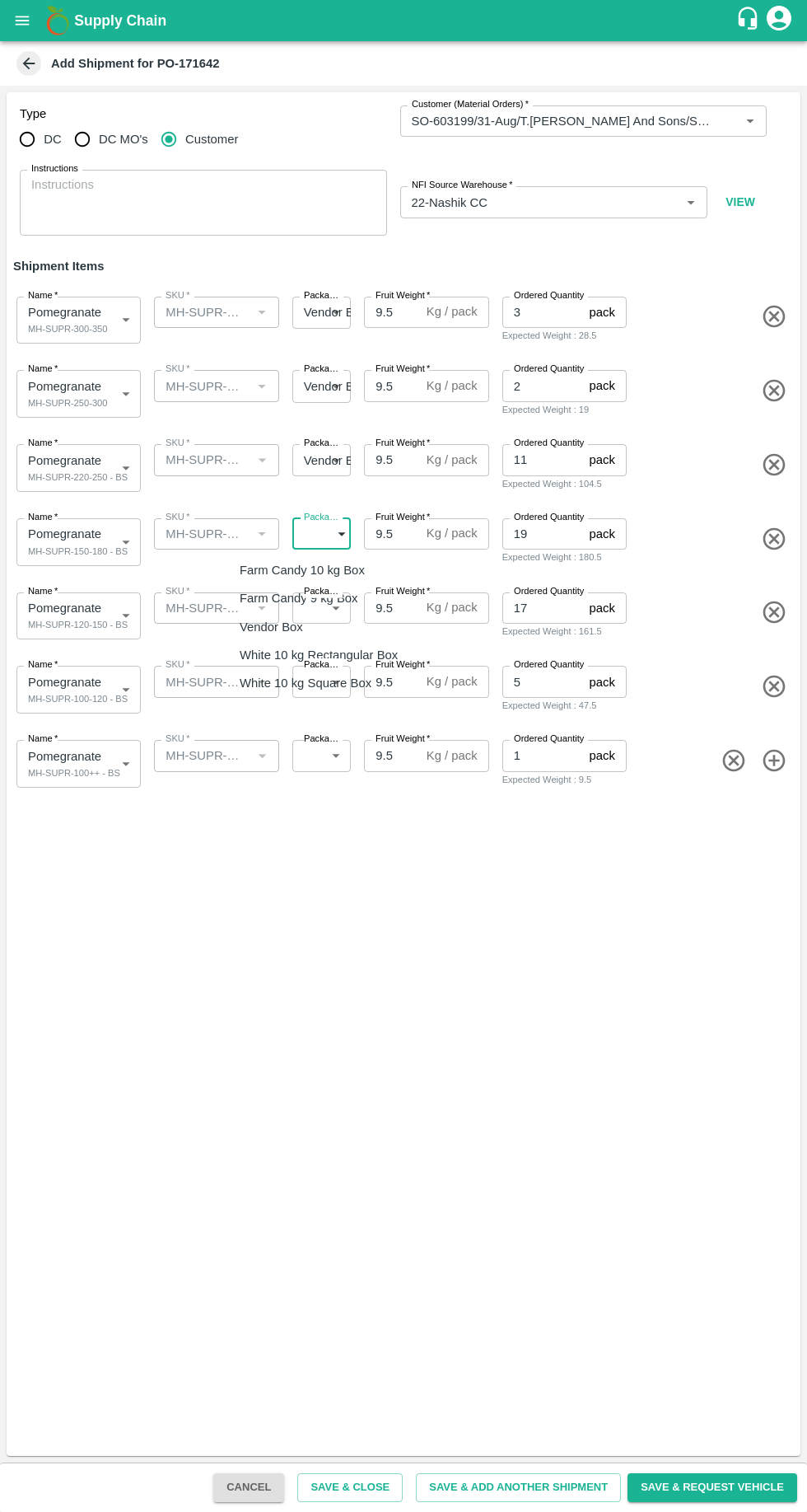
click at [274, 627] on p "Vendor Box" at bounding box center [272, 627] width 64 height 18
type input "276"
click at [325, 617] on body "Supply Chain Add Shipment for PO-171642 Type DC DC MO's Customer Customer (Mate…" at bounding box center [403, 756] width 807 height 1512
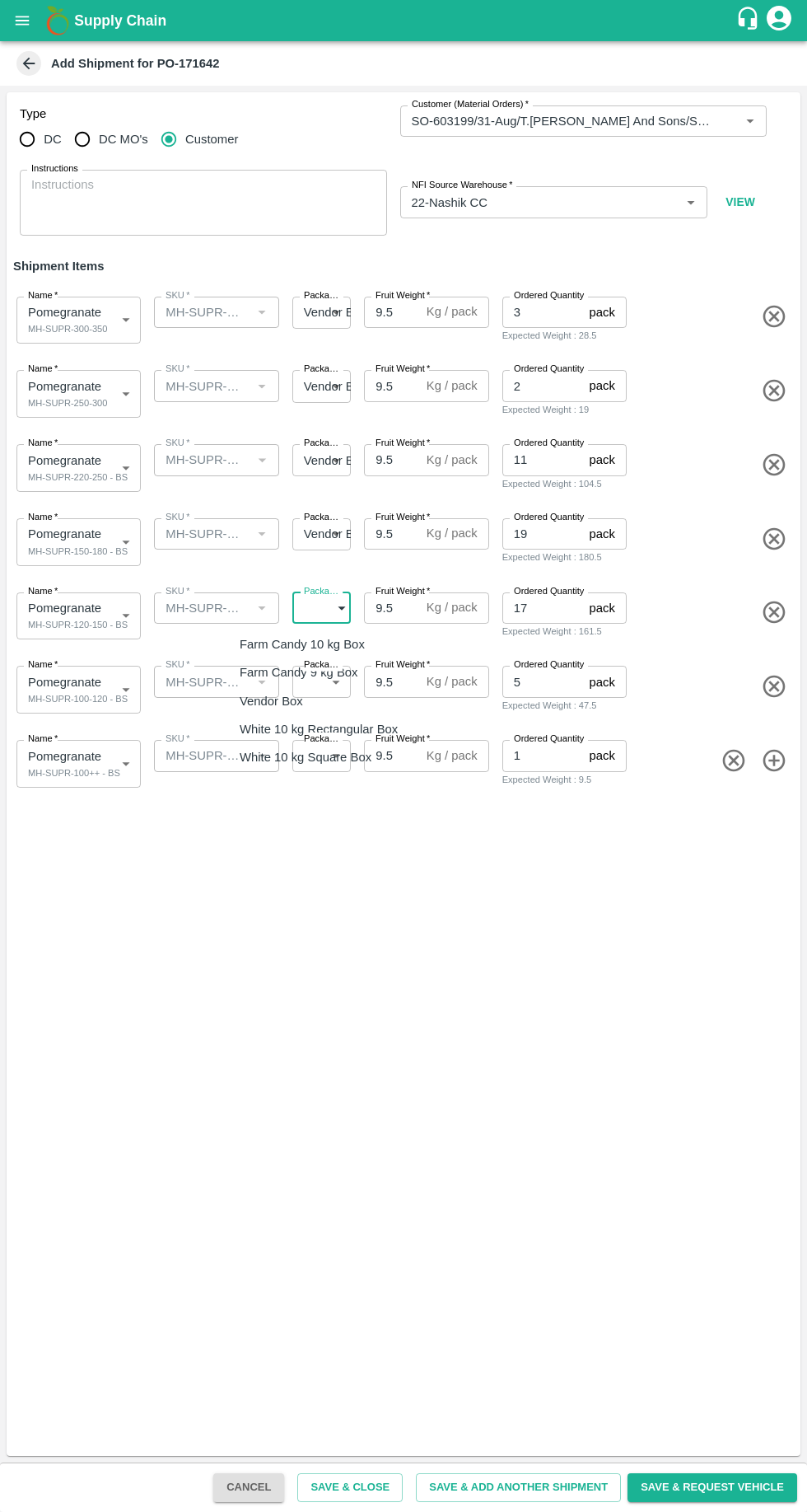
click at [275, 702] on p "Vendor Box" at bounding box center [272, 701] width 64 height 18
type input "276"
click at [322, 685] on body "Supply Chain Add Shipment for PO-171642 Type DC DC MO's Customer Customer (Mate…" at bounding box center [403, 756] width 807 height 1512
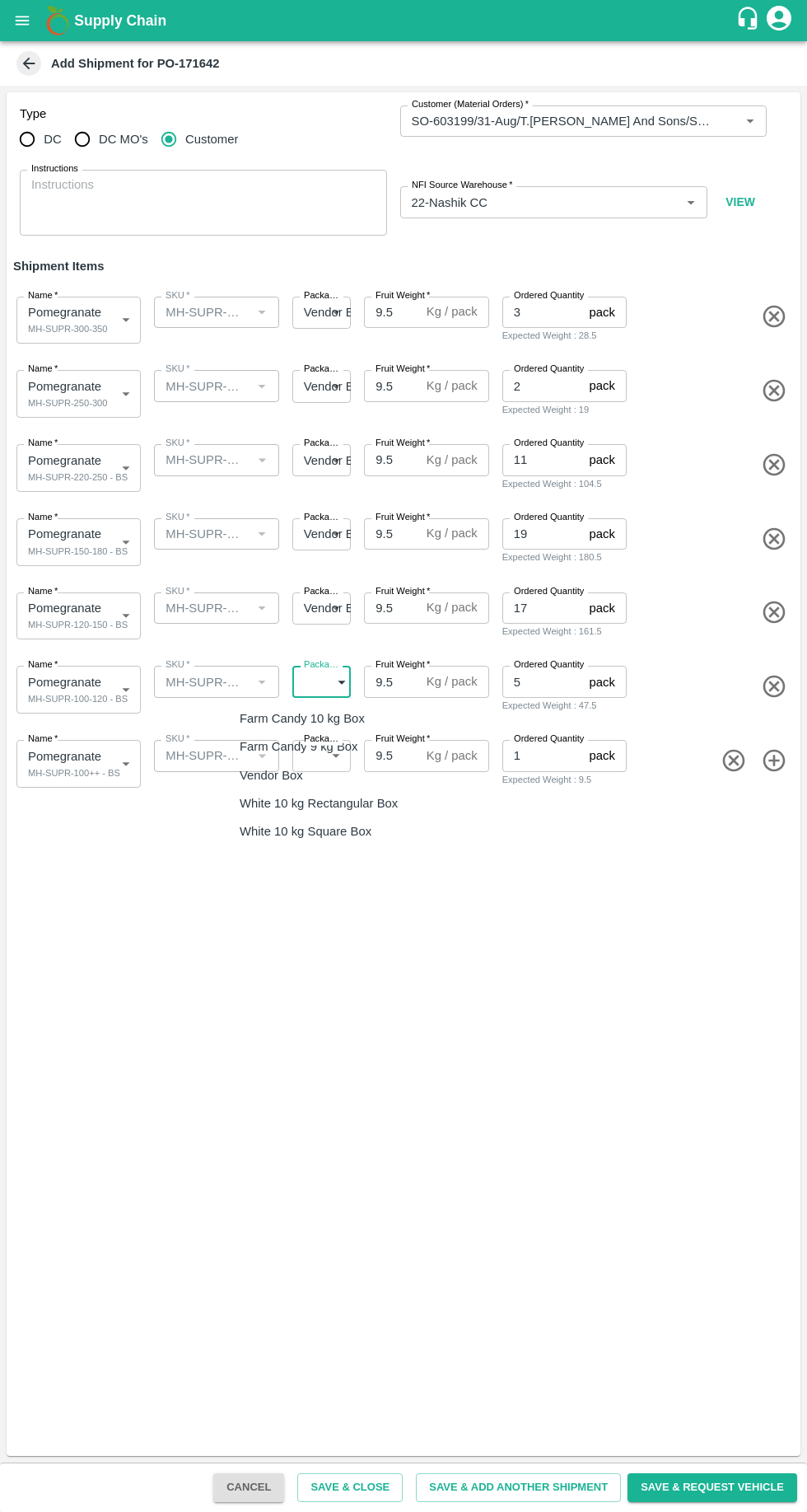
click at [276, 802] on p "White 10 kg Rectangular Box" at bounding box center [319, 803] width 158 height 18
type input "318"
click at [328, 766] on body "Supply Chain Add Shipment for PO-171642 Type DC DC MO's Customer Customer (Mate…" at bounding box center [403, 756] width 807 height 1512
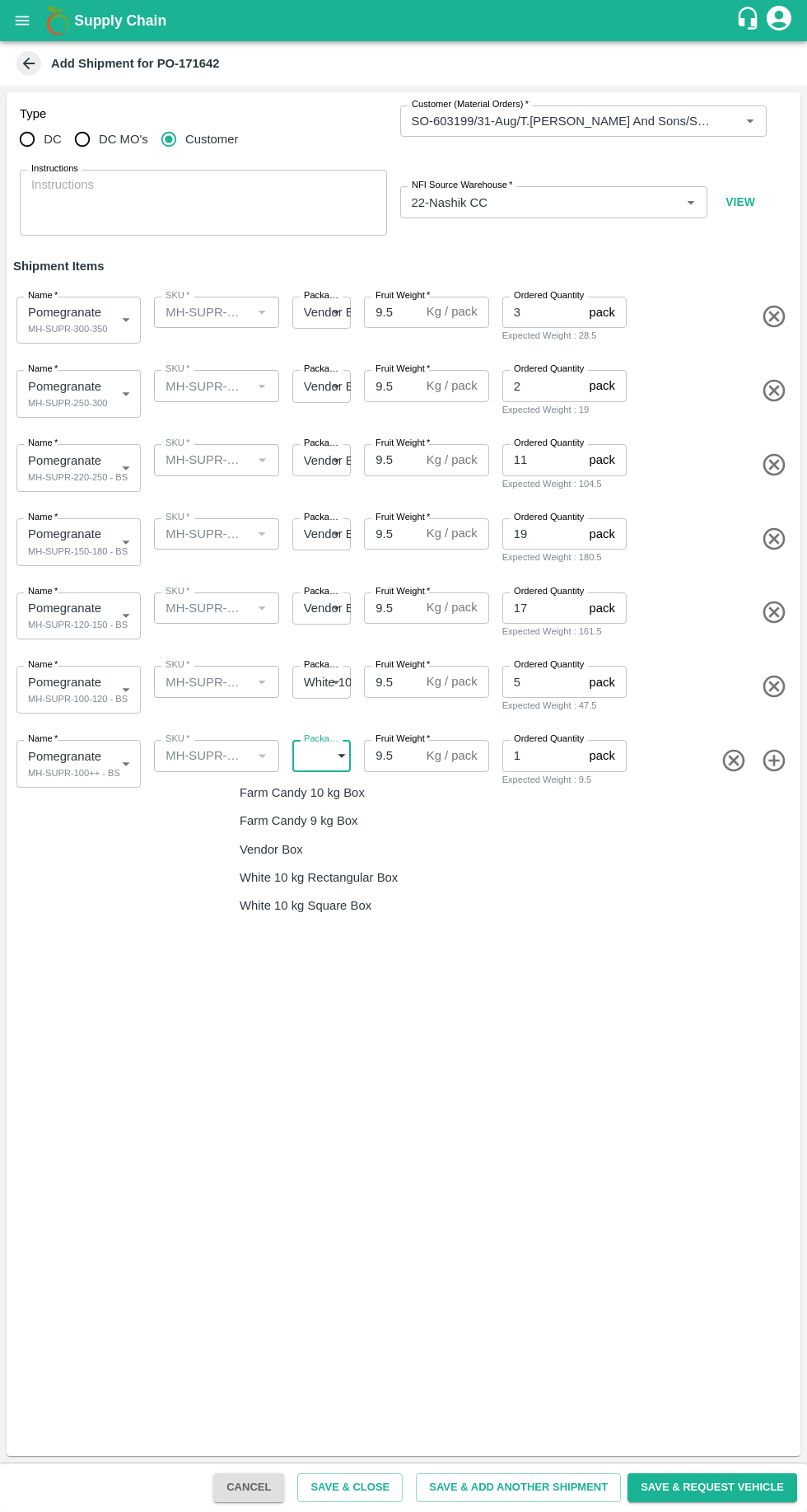
click at [258, 849] on p "Vendor Box" at bounding box center [272, 850] width 64 height 18
type input "276"
click at [731, 1491] on button "Save & Request Vehicle" at bounding box center [712, 1487] width 170 height 29
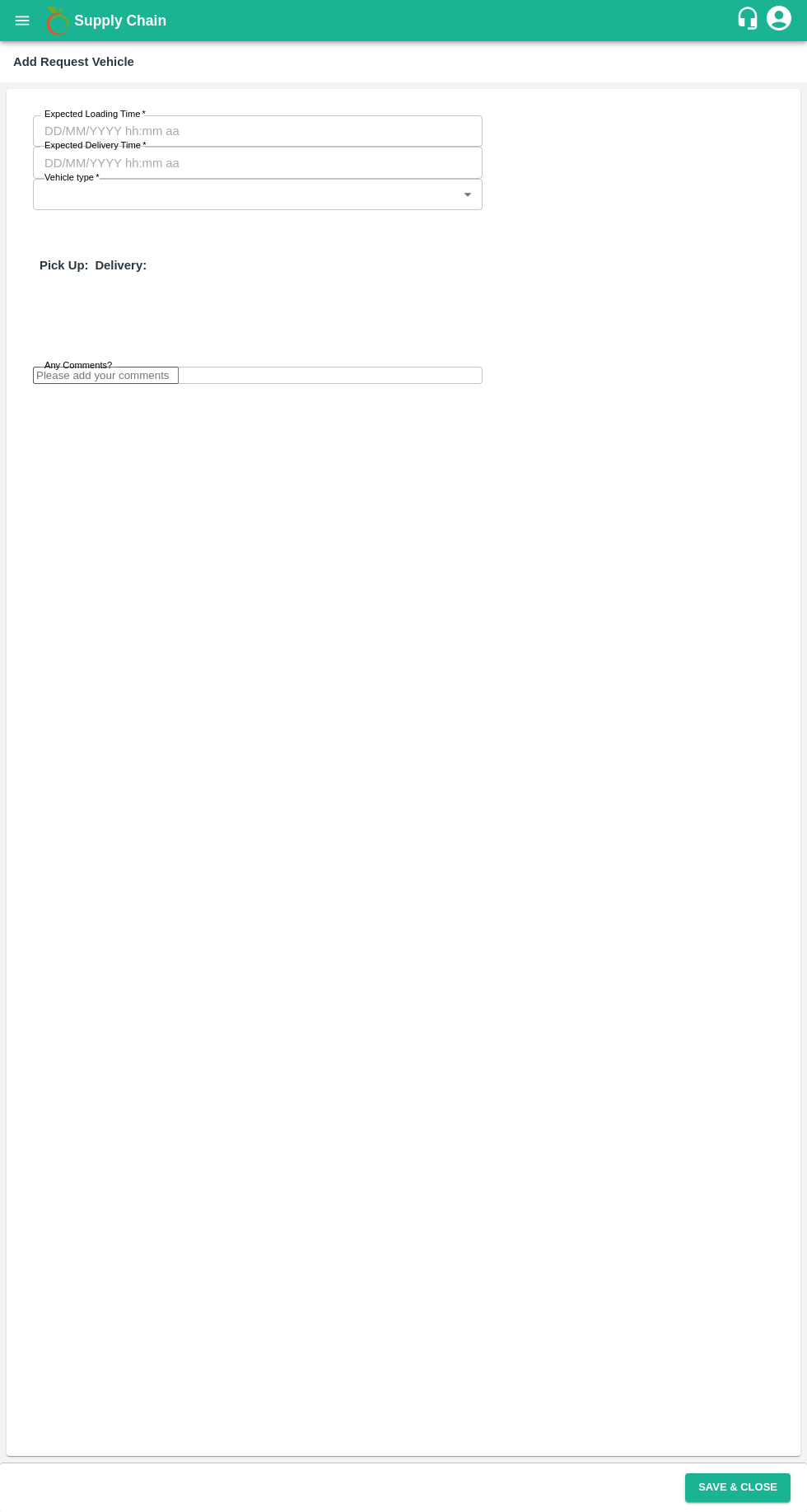
click at [109, 136] on input "Expected Loading Time   *" at bounding box center [252, 131] width 439 height 31
type input "22/08/2025 12:00 AM"
click at [321, 146] on input "Expected Delivery Time   *" at bounding box center [252, 162] width 439 height 31
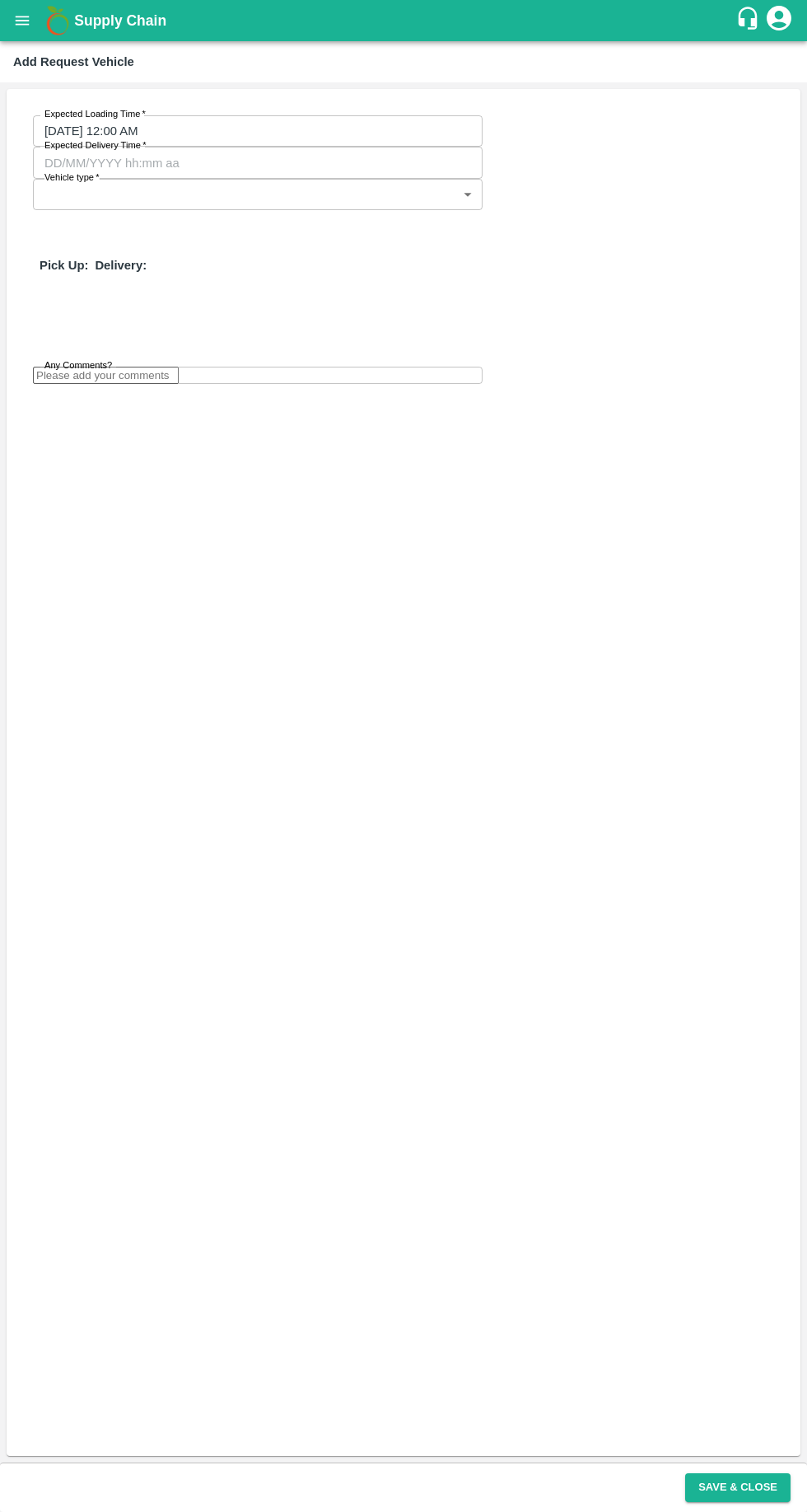
type input "26/08/2025 12:00 AM"
click at [97, 172] on span "*" at bounding box center [96, 176] width 5 height 10
click at [118, 191] on body "Supply Chain Add Request Vehicle Expected Loading Time   * 22/08/2025 12:00 AM …" at bounding box center [403, 756] width 807 height 1512
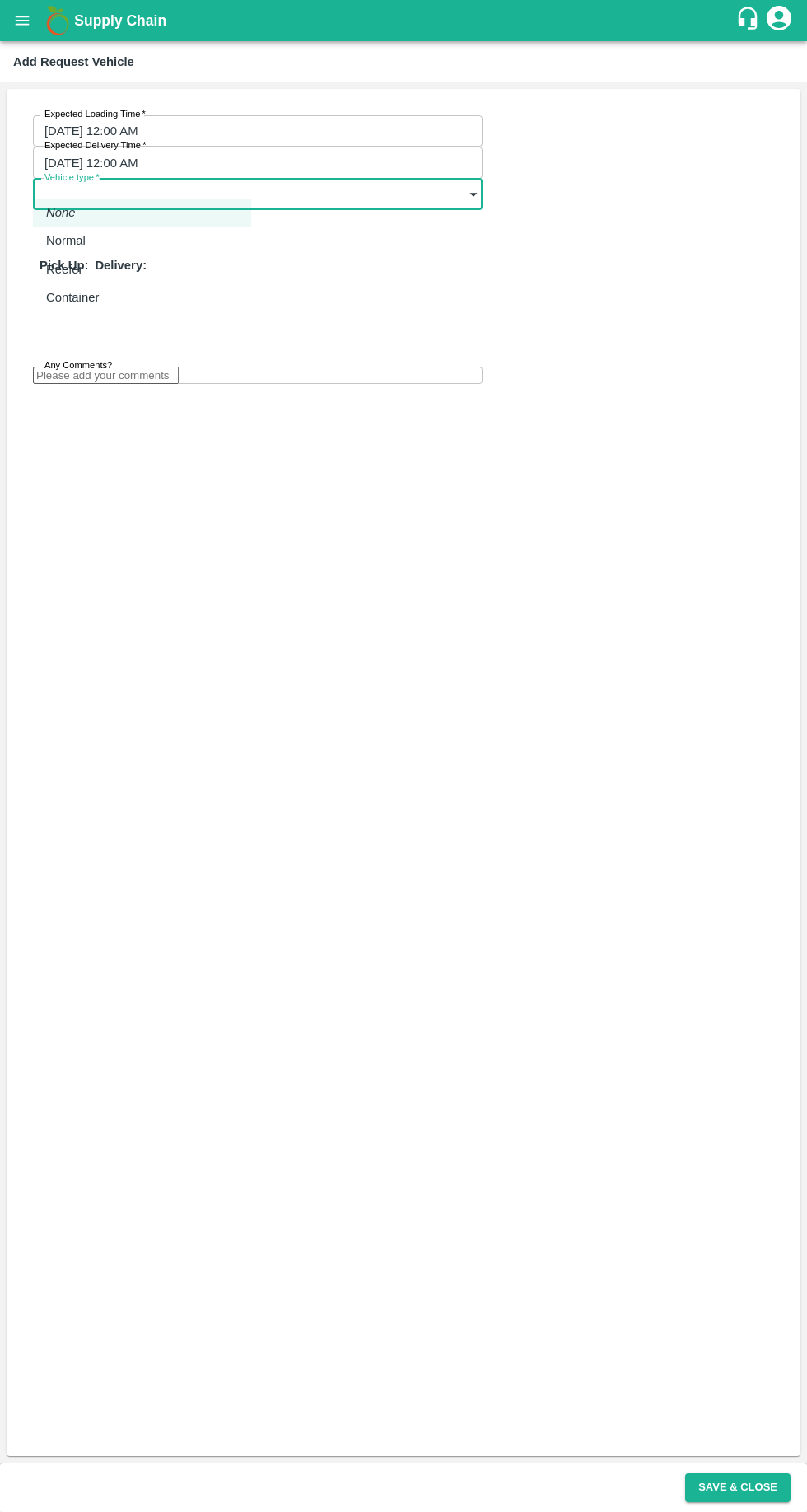
click at [83, 241] on p "Normal" at bounding box center [66, 240] width 39 height 18
type input "1"
click at [83, 368] on input "Any Comments?" at bounding box center [106, 376] width 146 height 17
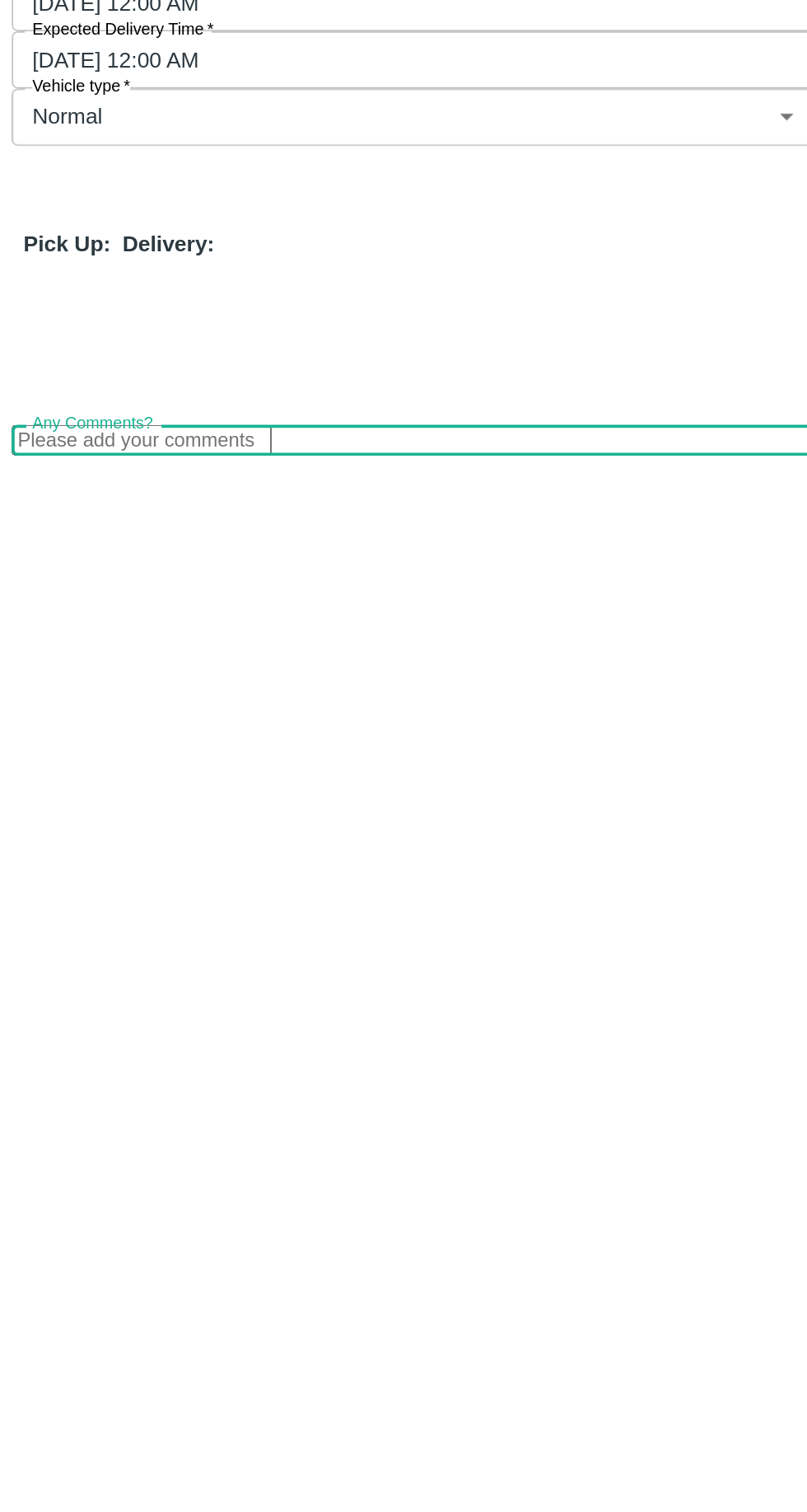
type input "PTL"
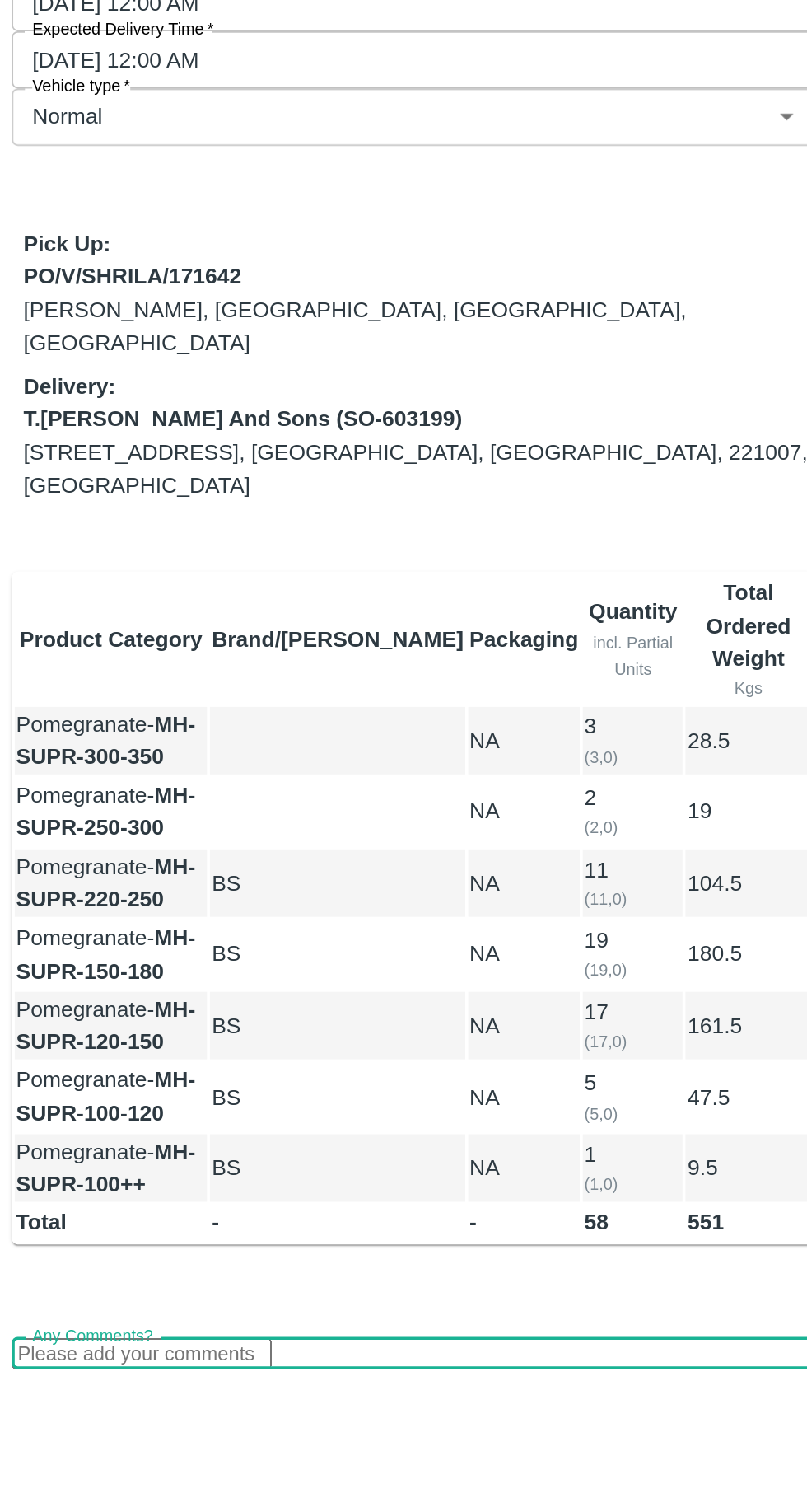
type input "29/08/2025 08:23 AM"
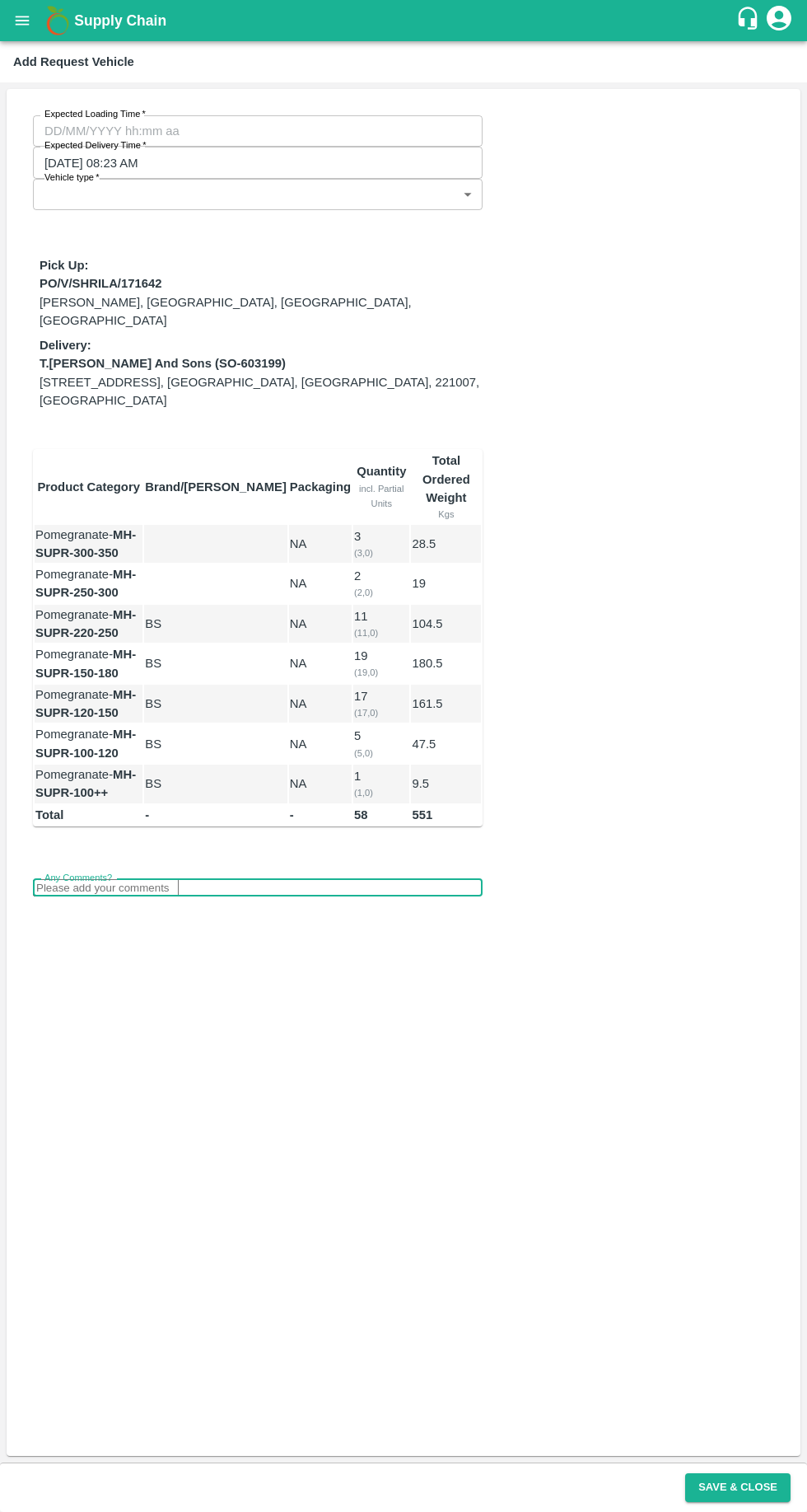
scroll to position [232, 0]
click at [86, 186] on body "Supply Chain Add Request Vehicle Expected Loading Time   * Expected Loading Tim…" at bounding box center [403, 756] width 807 height 1512
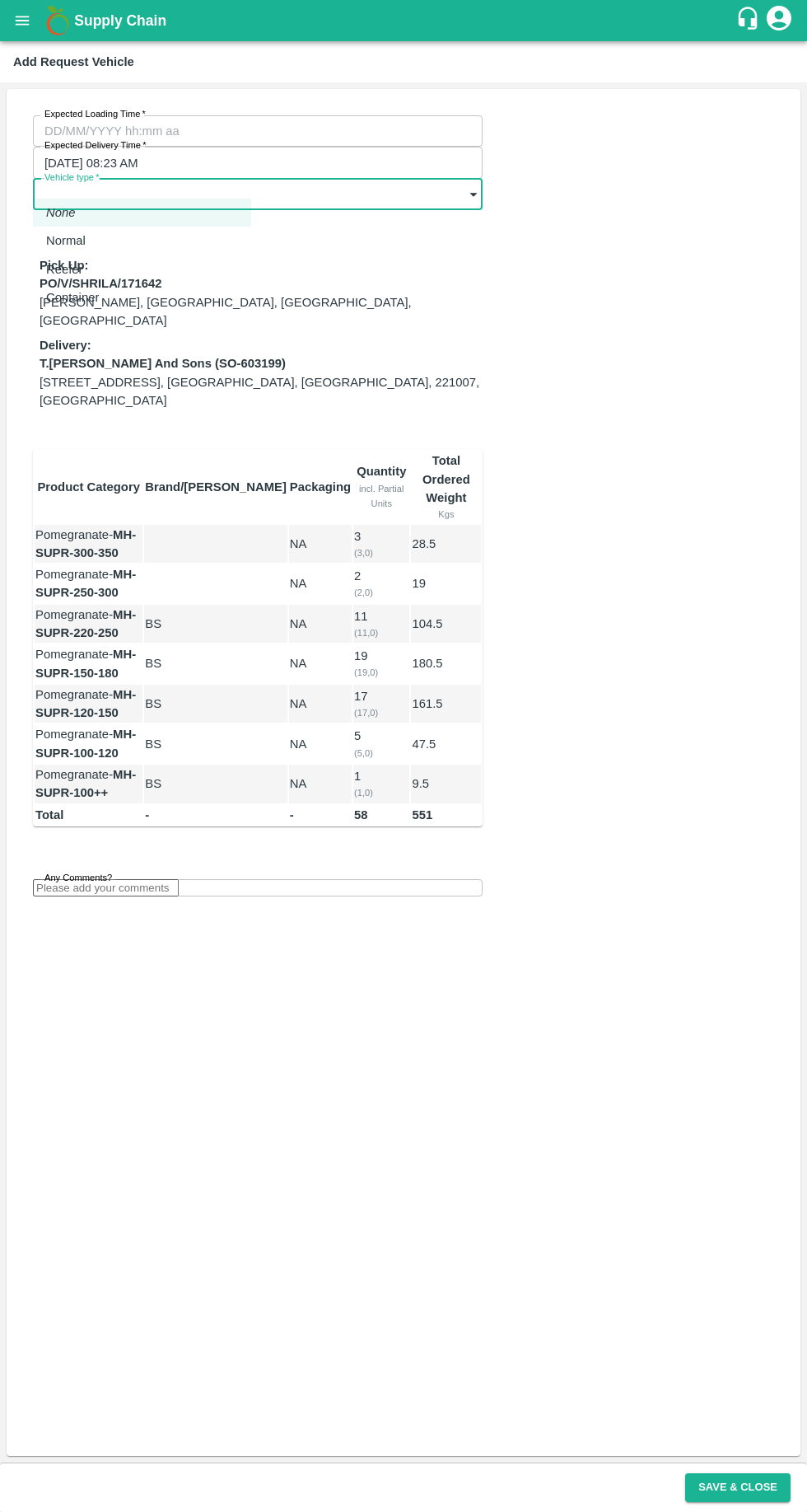
click at [76, 267] on p "Reefer" at bounding box center [65, 269] width 37 height 18
click at [81, 169] on body "Supply Chain Add Request Vehicle Expected Loading Time   * Expected Loading Tim…" at bounding box center [403, 756] width 807 height 1512
click at [79, 244] on p "Normal" at bounding box center [66, 241] width 39 height 18
type input "1"
click at [91, 880] on input "Any Comments?" at bounding box center [106, 888] width 146 height 17
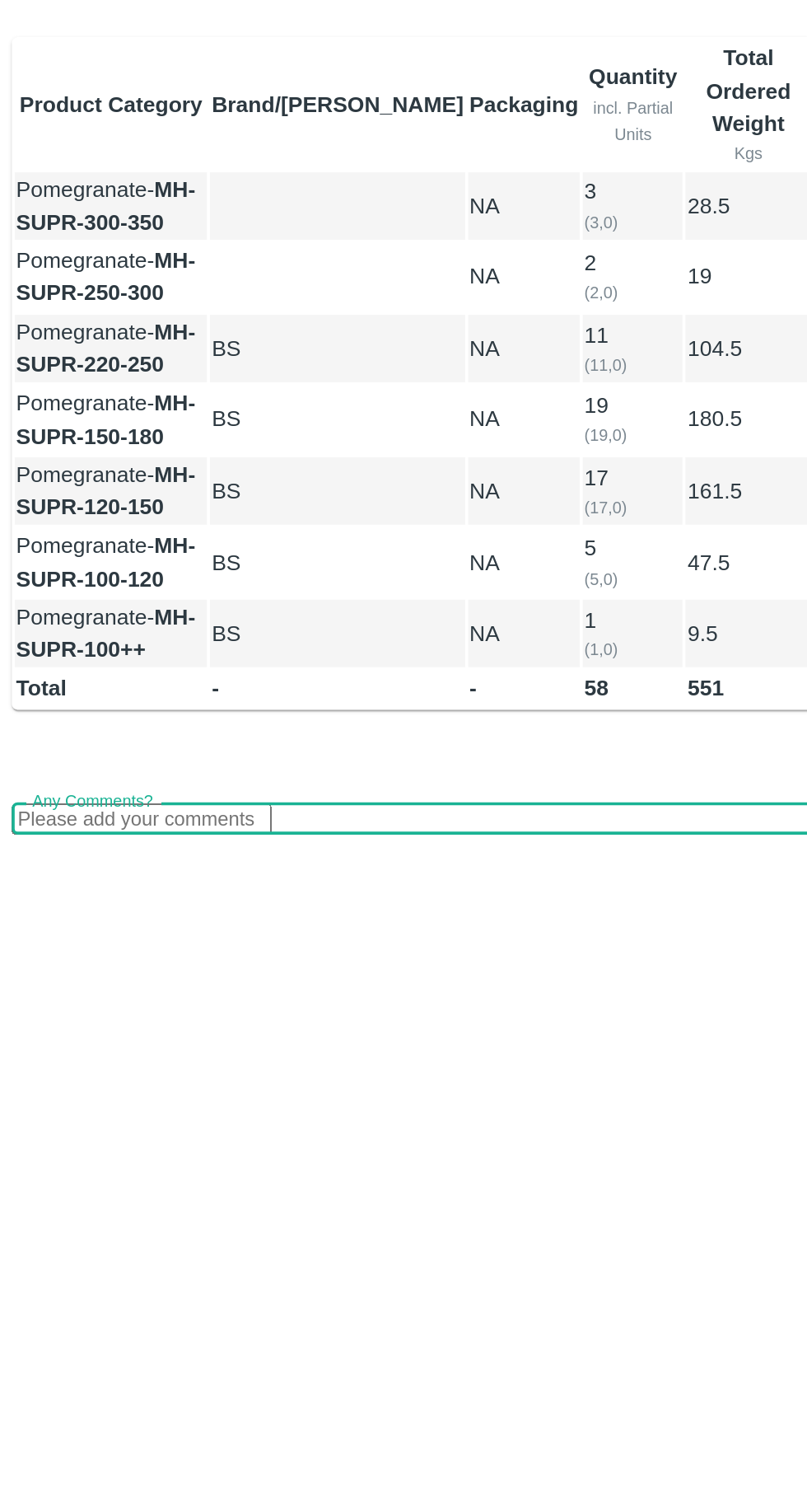
type input "PTL"
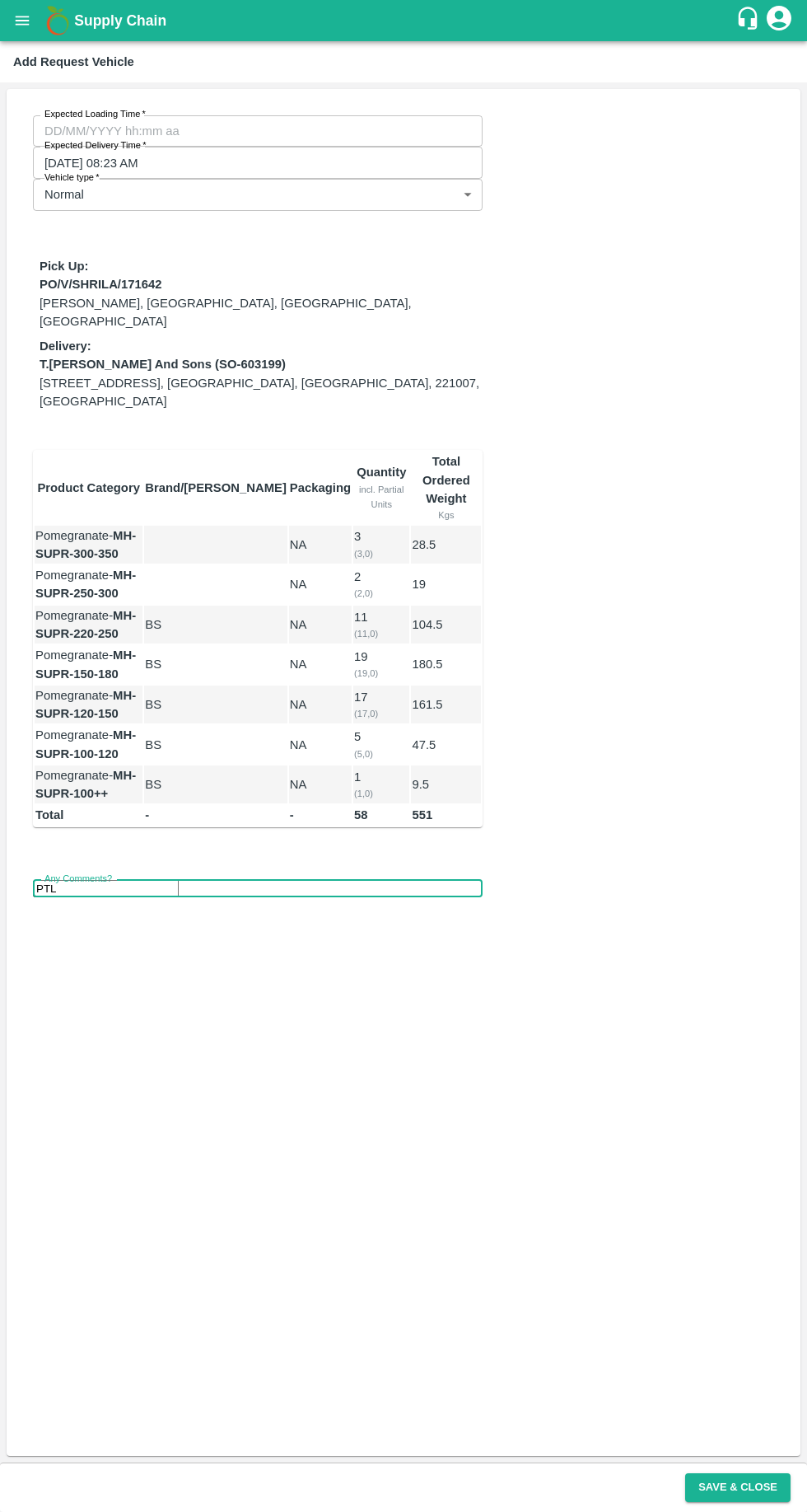
click at [86, 117] on label "Expected Loading Time   *" at bounding box center [95, 115] width 101 height 13
type input "24/08/2025 04:00 AM"
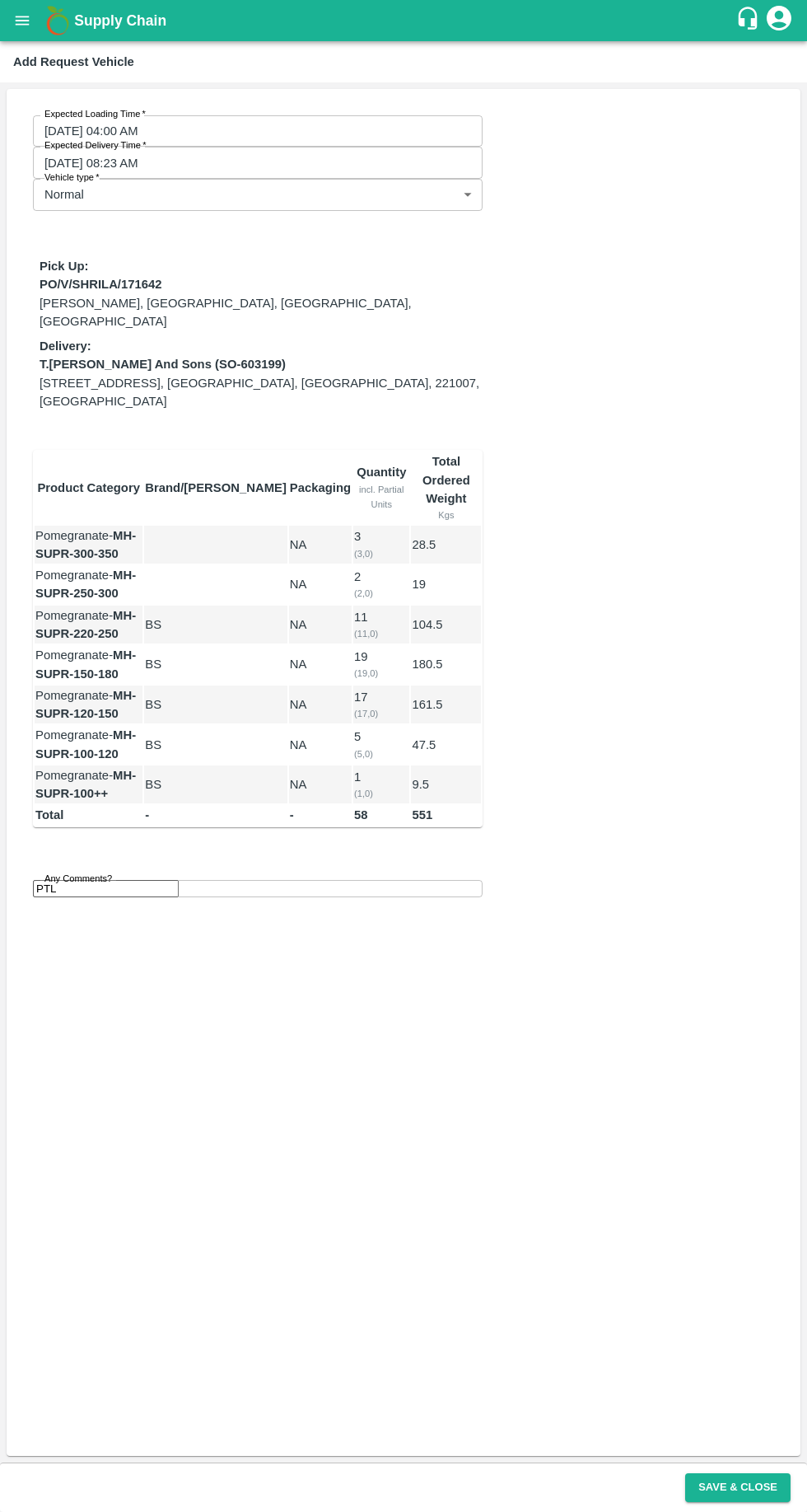
click at [722, 1487] on button "Save & Close" at bounding box center [738, 1487] width 106 height 29
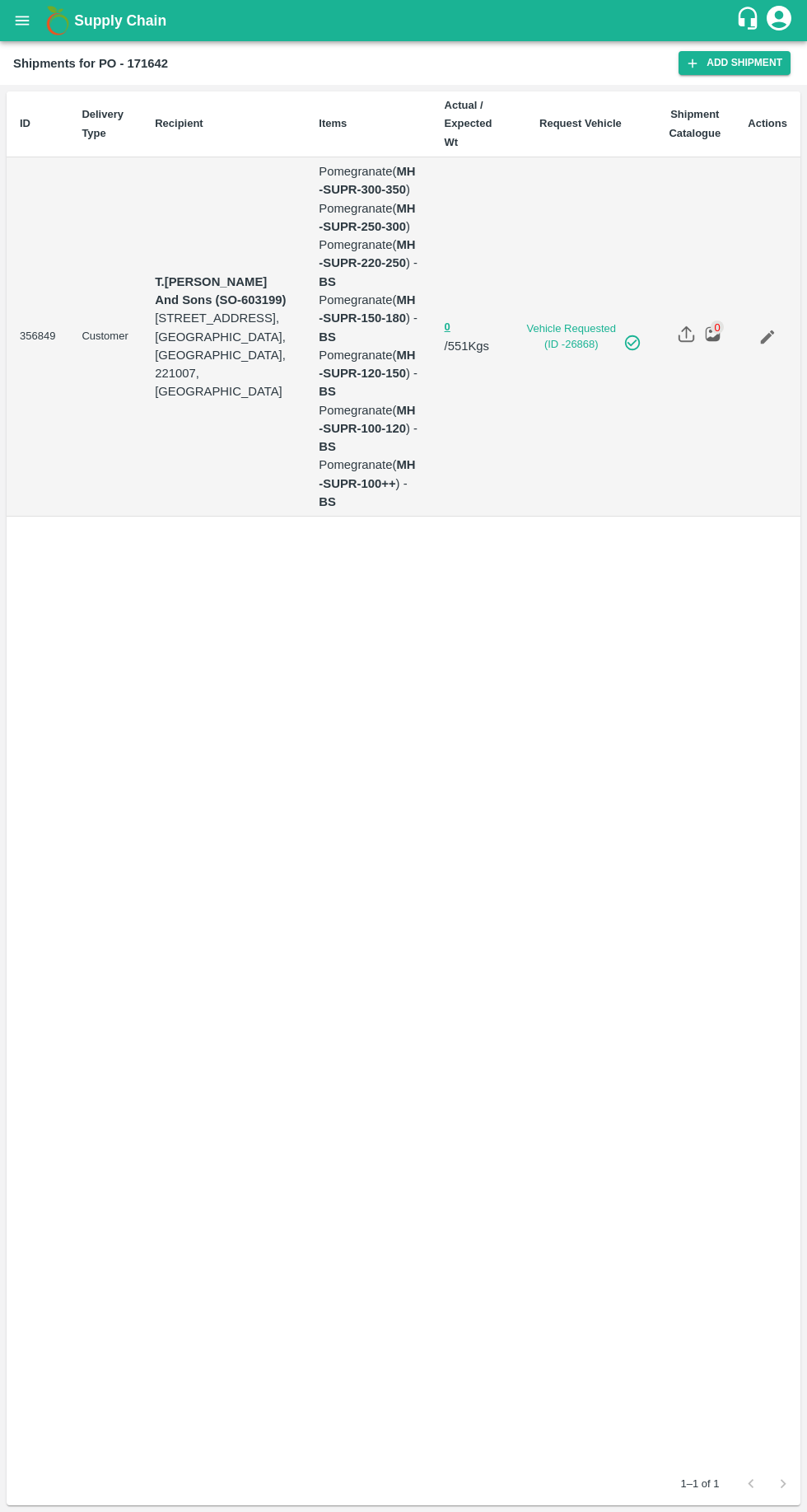
click at [34, 60] on b "Shipments for PO - 171642" at bounding box center [90, 63] width 155 height 13
click at [22, 21] on icon "open drawer" at bounding box center [22, 20] width 14 height 9
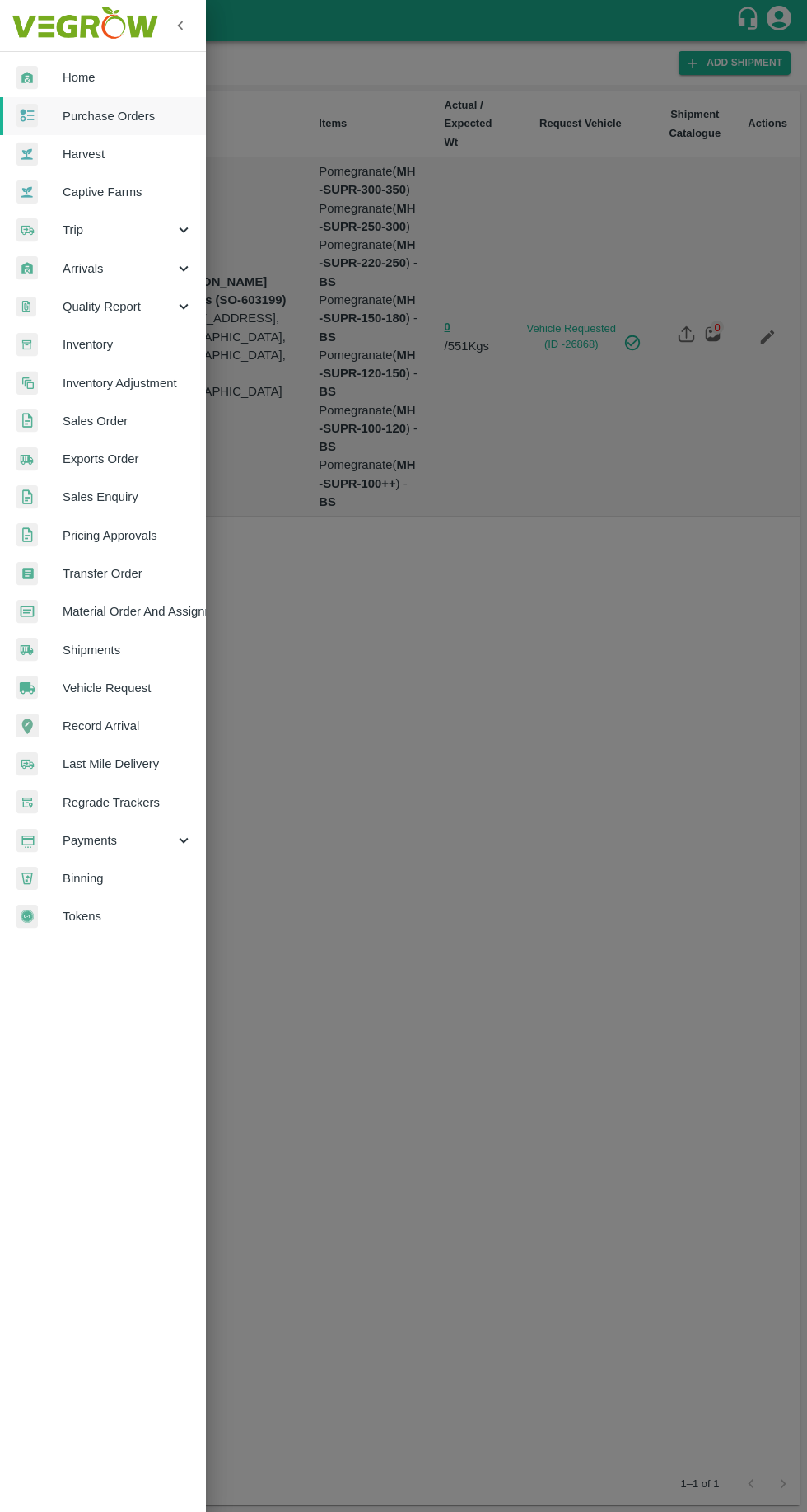
click at [97, 603] on span "Material Order And Assignment" at bounding box center [127, 611] width 130 height 18
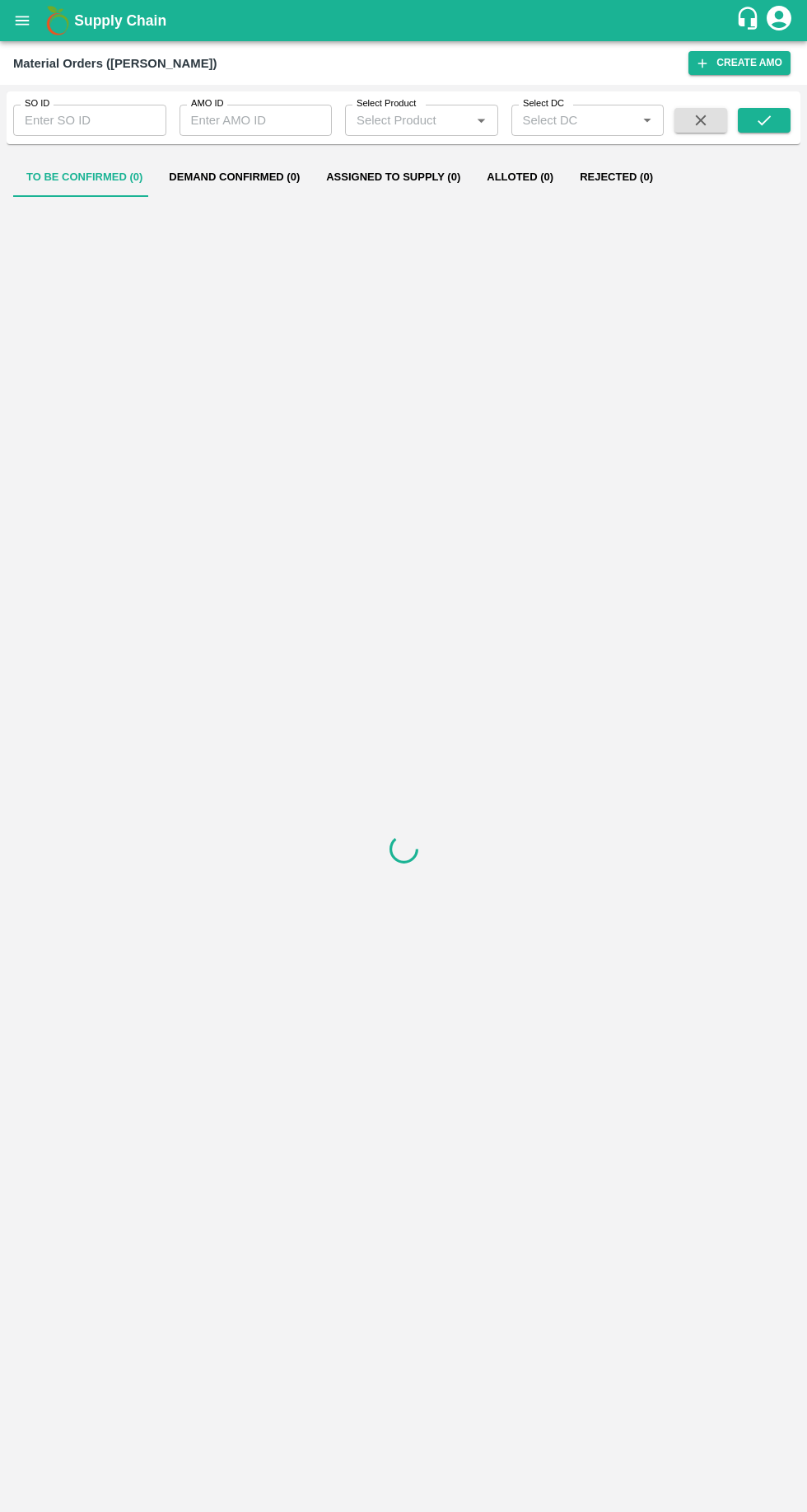
click at [23, 20] on icon "open drawer" at bounding box center [22, 20] width 14 height 9
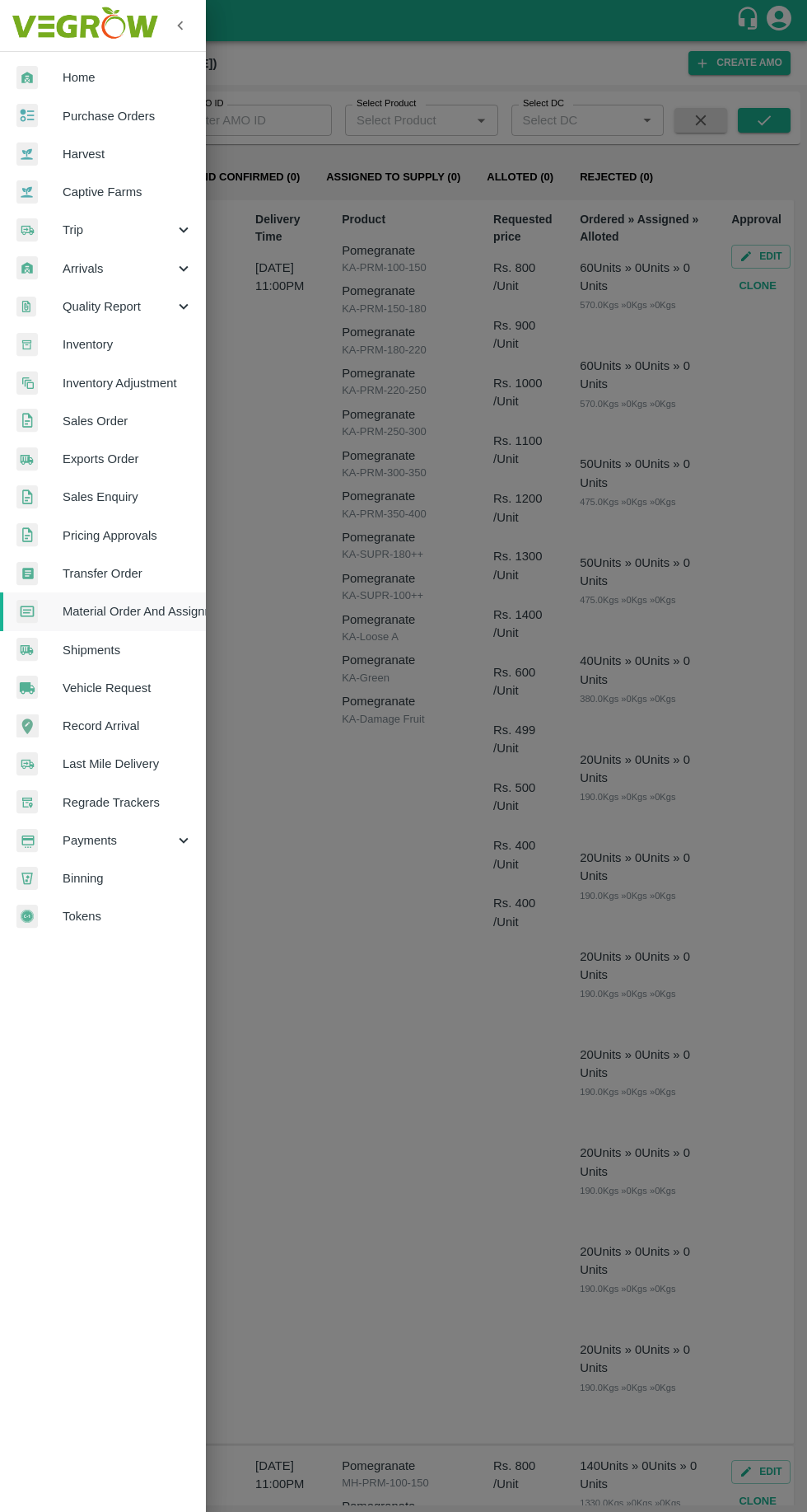
click at [382, 397] on div at bounding box center [403, 756] width 807 height 1512
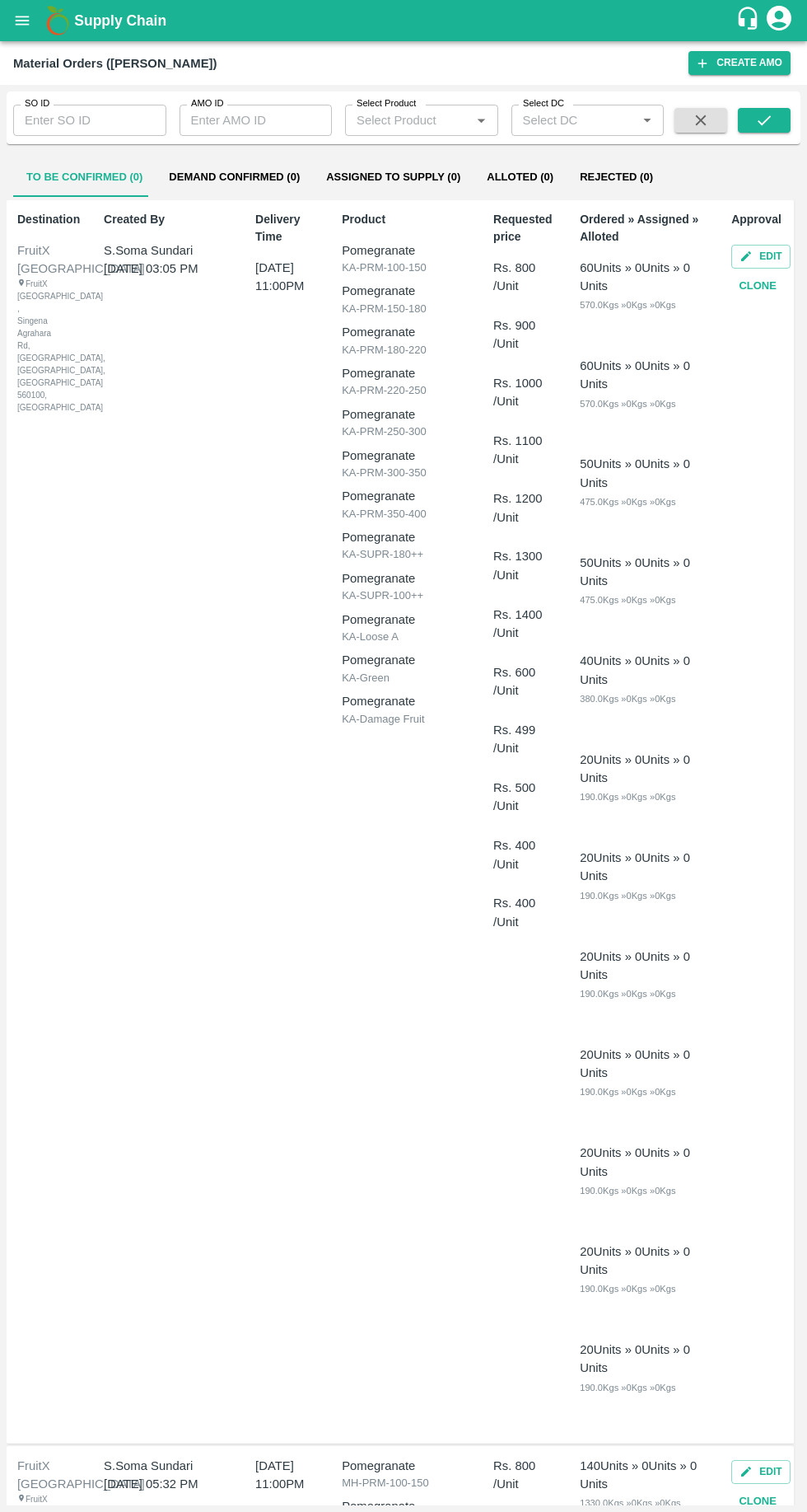
click at [22, 21] on icon "open drawer" at bounding box center [22, 20] width 14 height 9
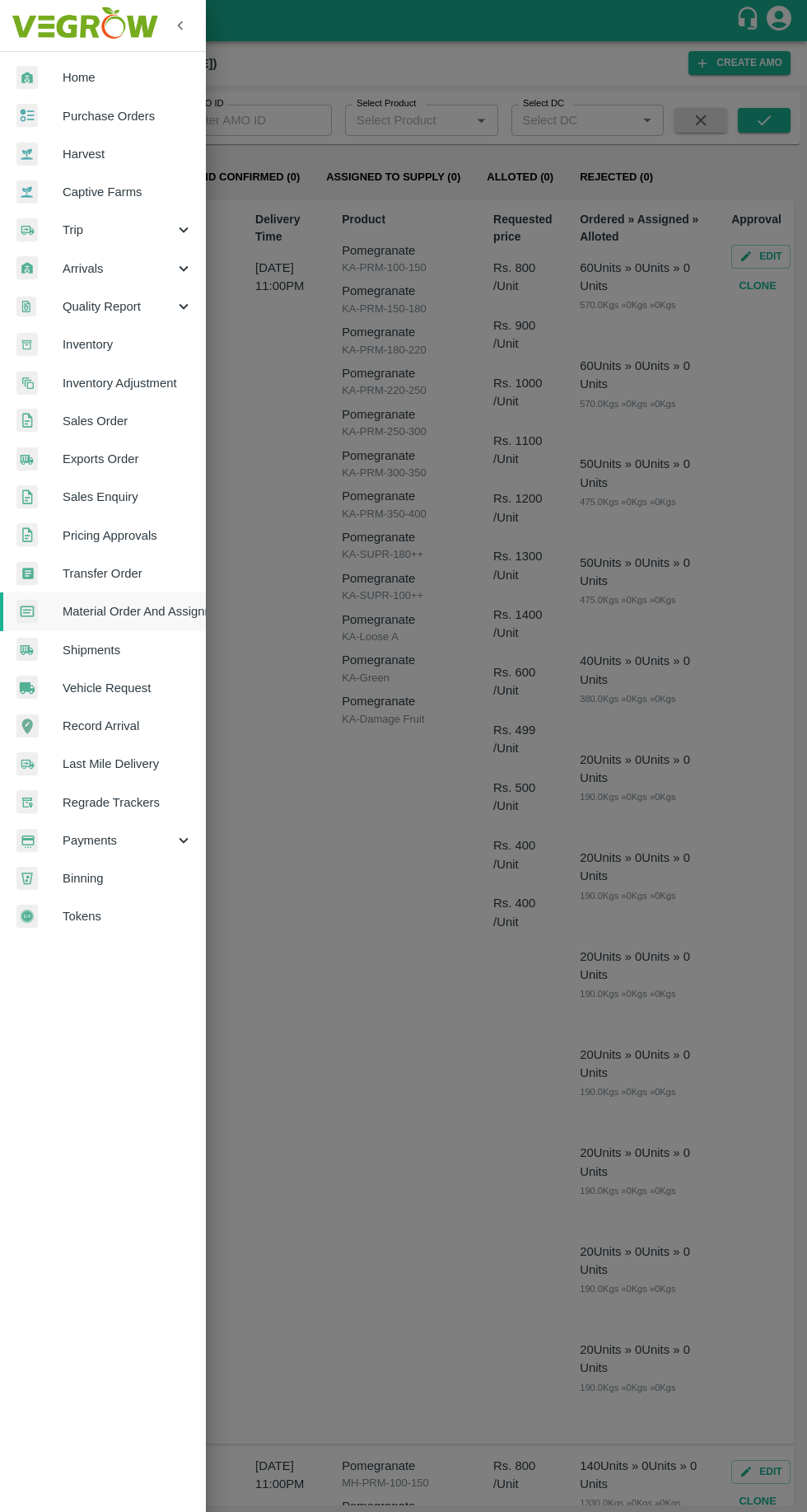
click at [76, 846] on span "Payments" at bounding box center [118, 841] width 112 height 18
click at [109, 882] on span "My Payment Requests" at bounding box center [134, 878] width 117 height 18
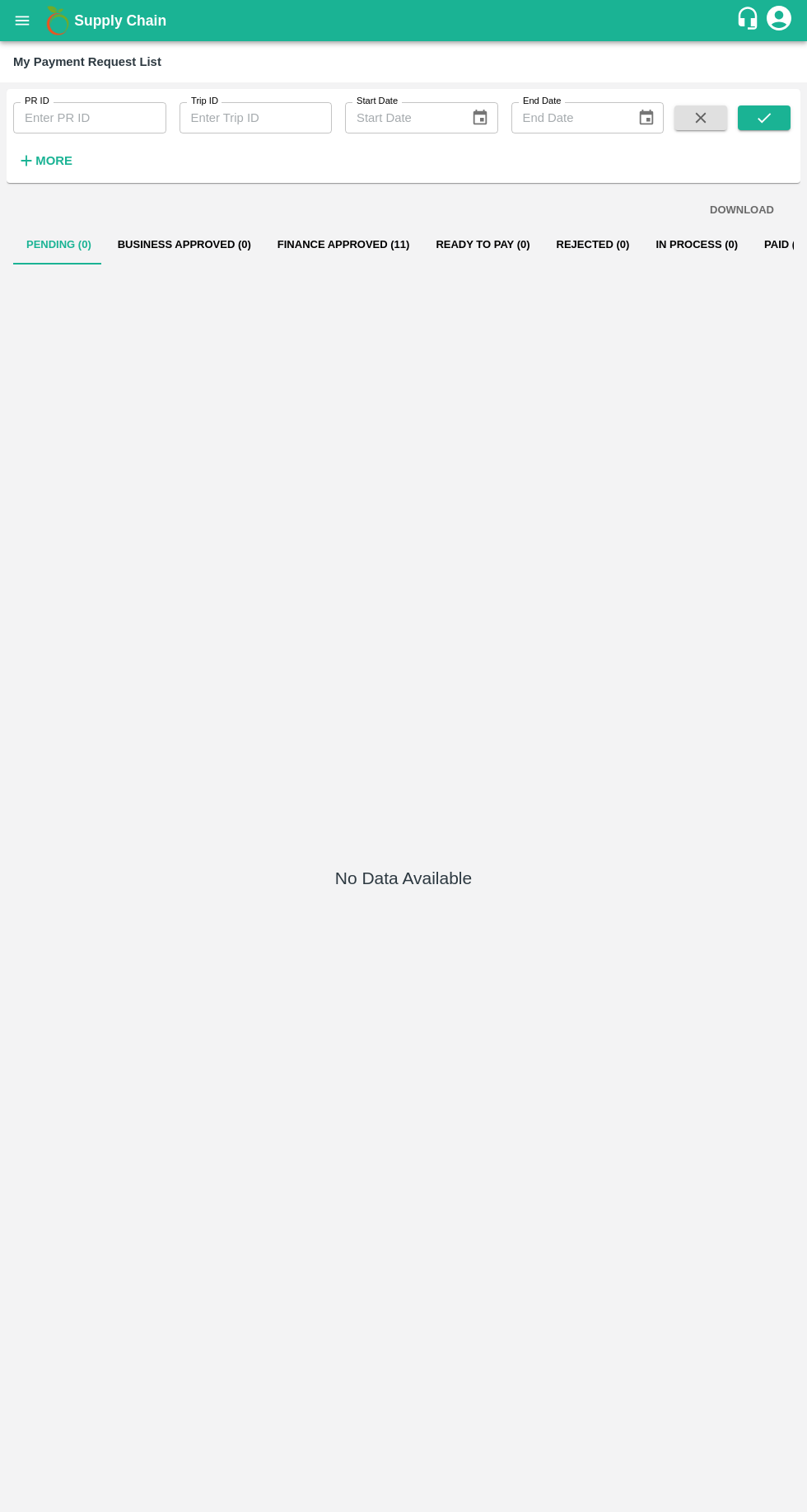
click at [323, 244] on button "Finance Approved (11)" at bounding box center [344, 244] width 159 height 39
